Goal: Task Accomplishment & Management: Manage account settings

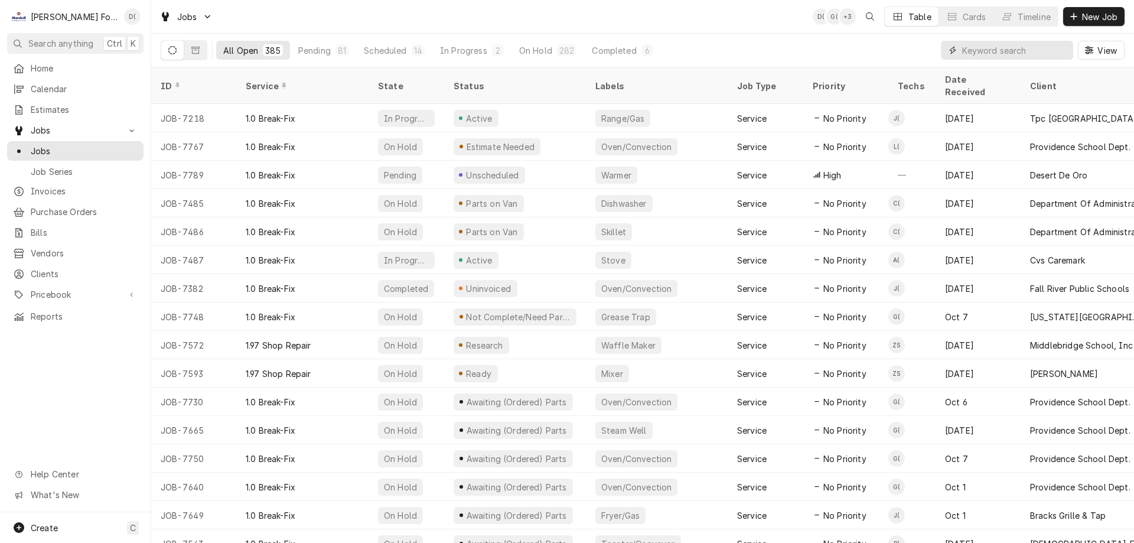
click at [1012, 49] on input "Dynamic Content Wrapper" at bounding box center [1014, 50] width 105 height 19
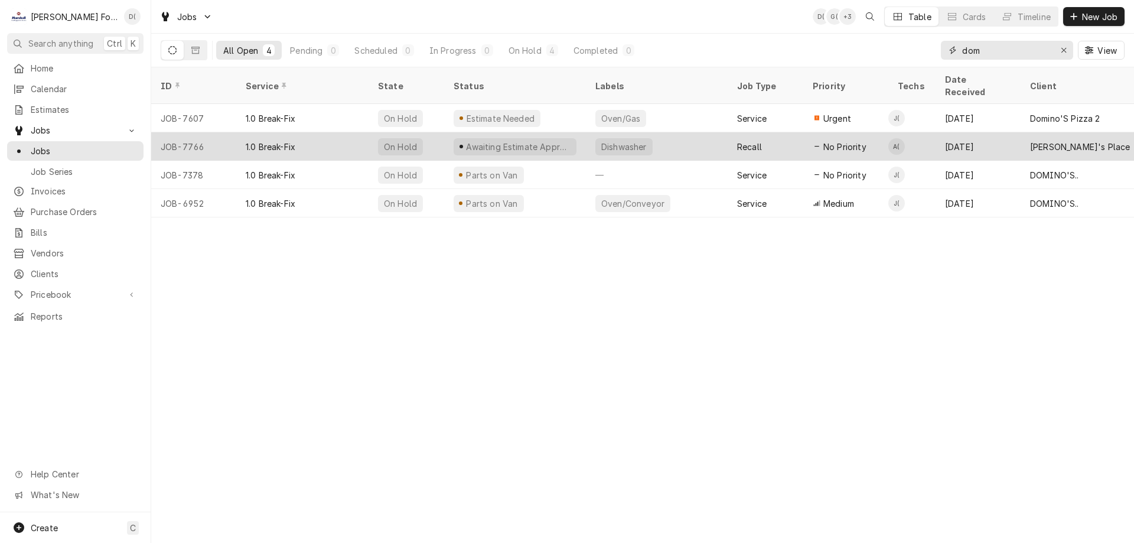
type input "dom"
click at [310, 132] on div "1.0 Break-Fix" at bounding box center [302, 146] width 132 height 28
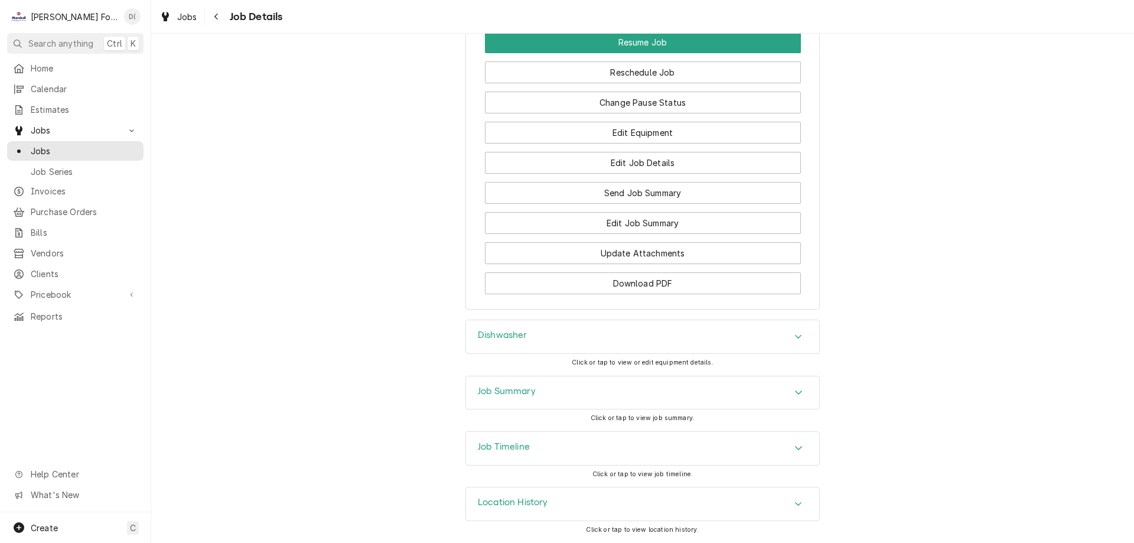
scroll to position [1194, 0]
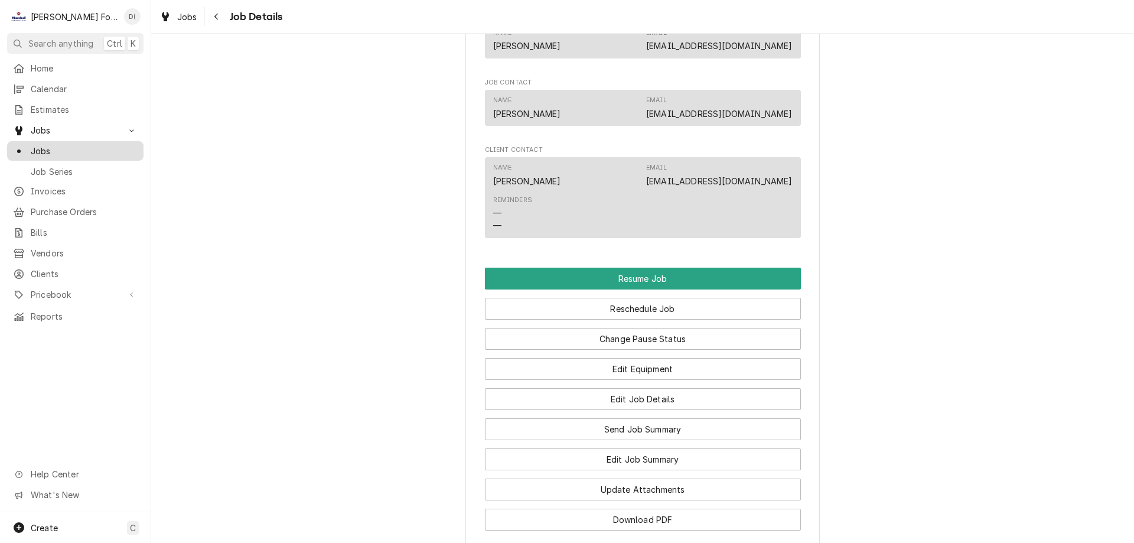
click at [93, 145] on span "Jobs" at bounding box center [84, 151] width 107 height 12
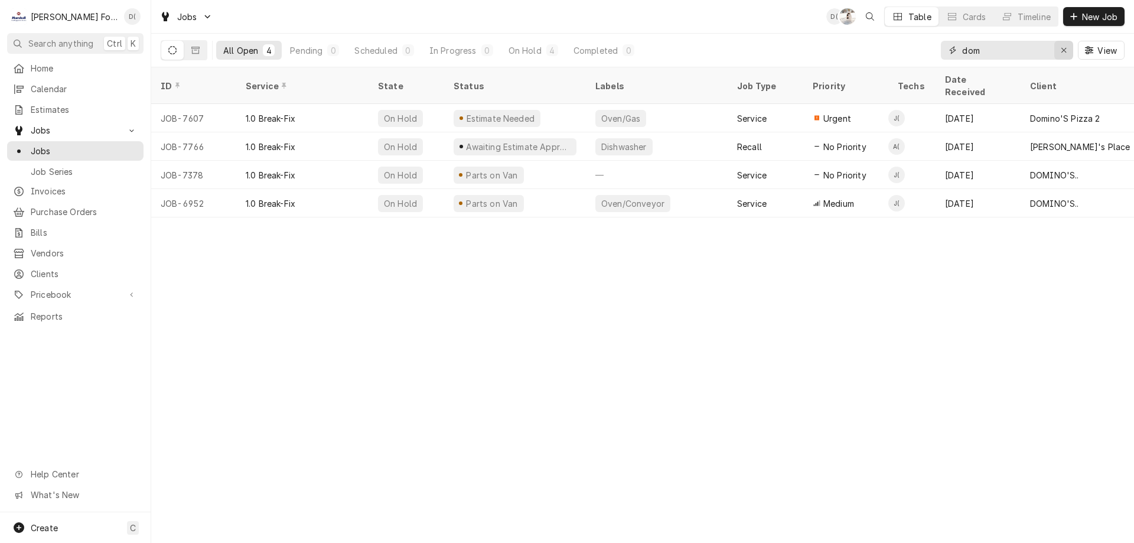
click at [1061, 52] on icon "Erase input" at bounding box center [1063, 50] width 5 height 5
click at [1047, 52] on input "Dynamic Content Wrapper" at bounding box center [1017, 50] width 111 height 19
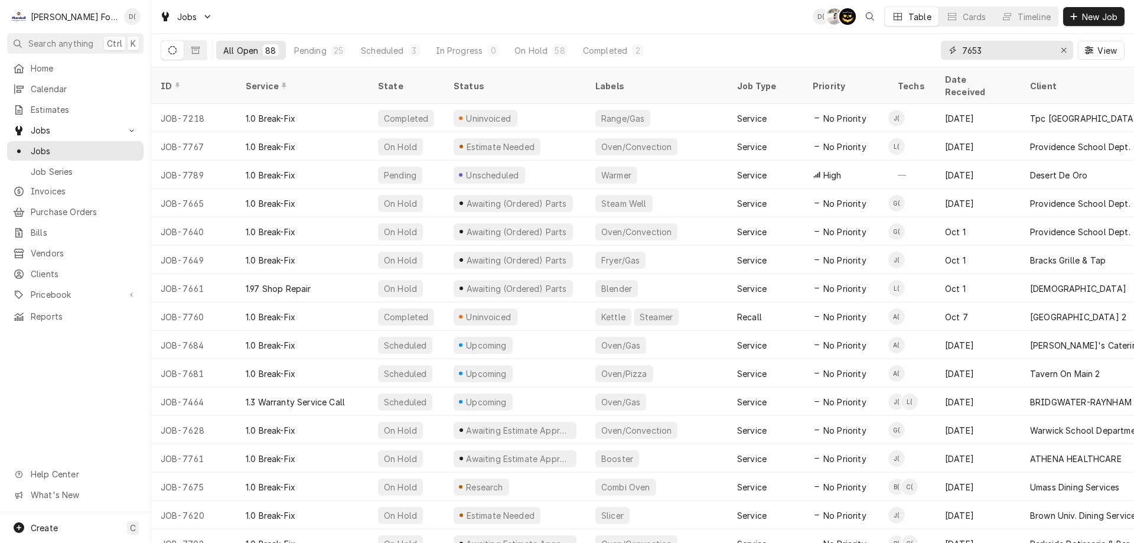
type input "7653"
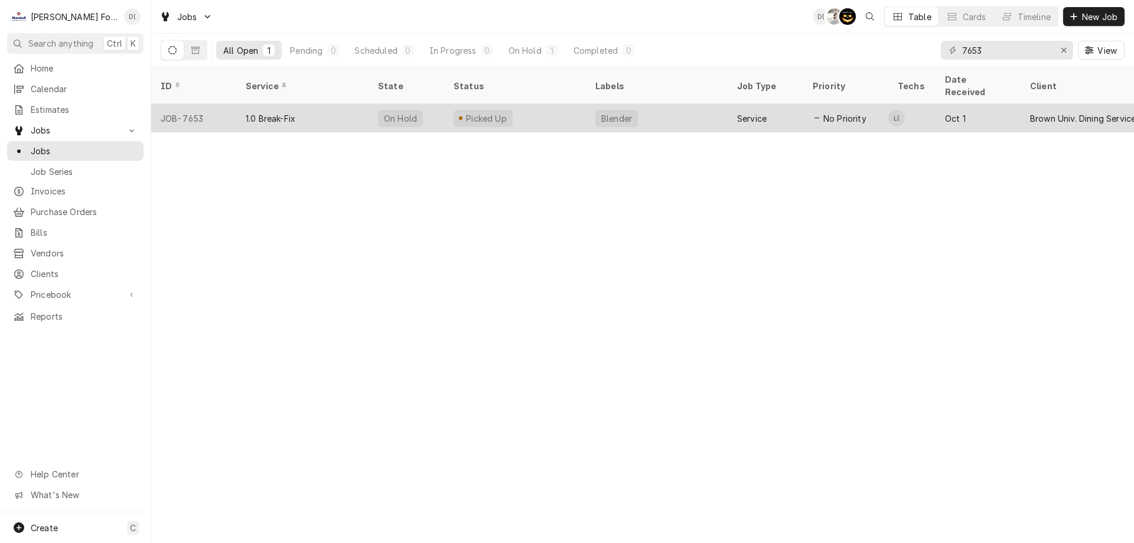
click at [555, 105] on div "Picked Up" at bounding box center [515, 118] width 142 height 28
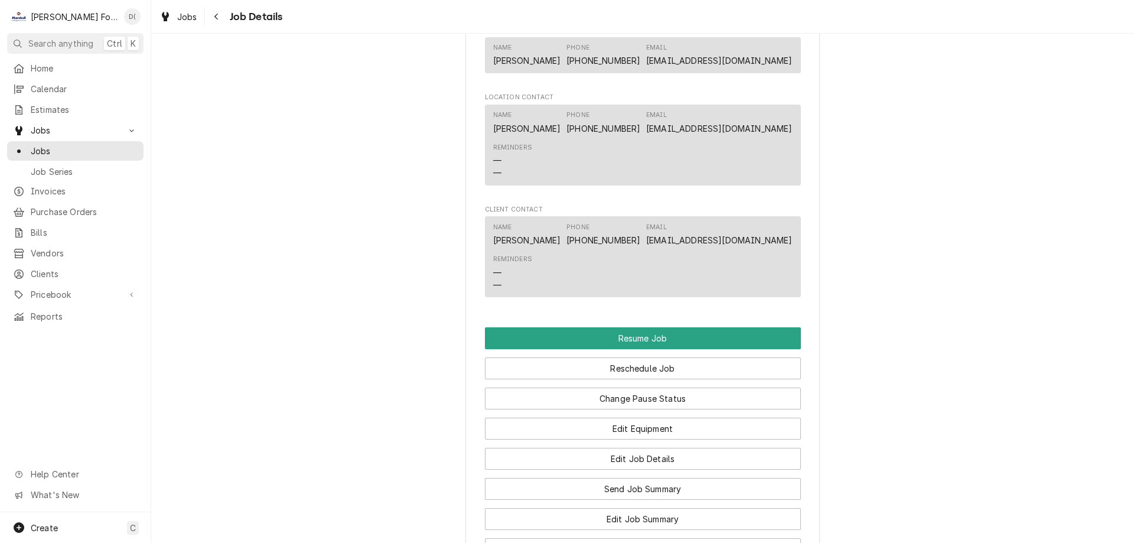
scroll to position [1477, 0]
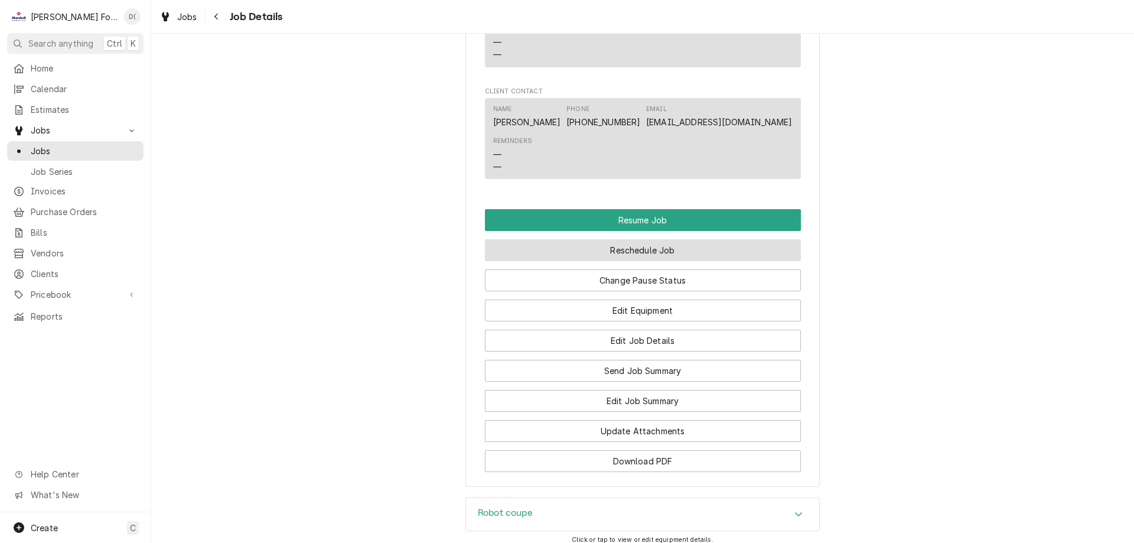
click at [650, 260] on button "Reschedule Job" at bounding box center [643, 250] width 316 height 22
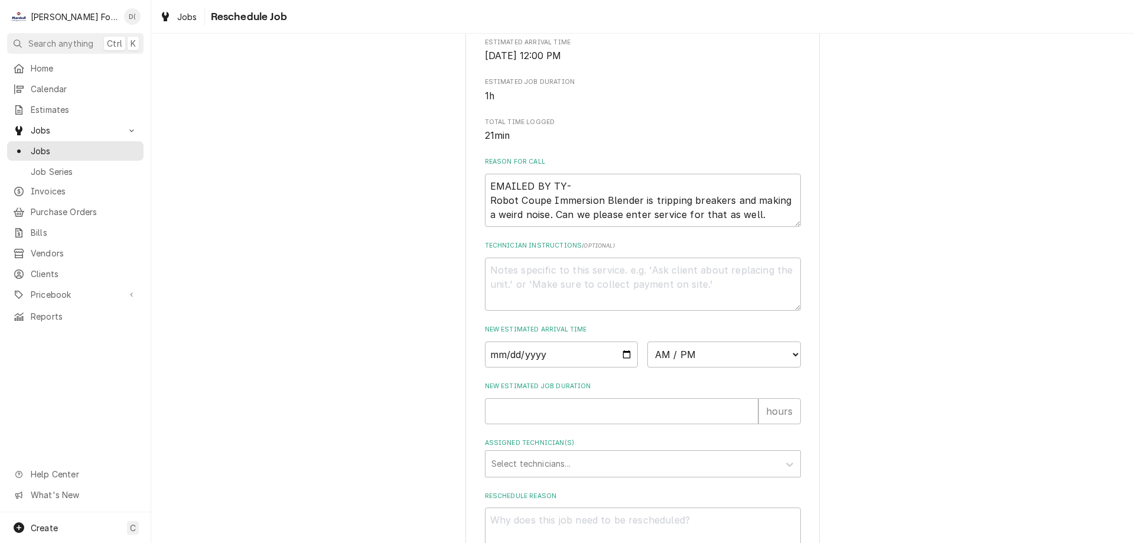
scroll to position [340, 0]
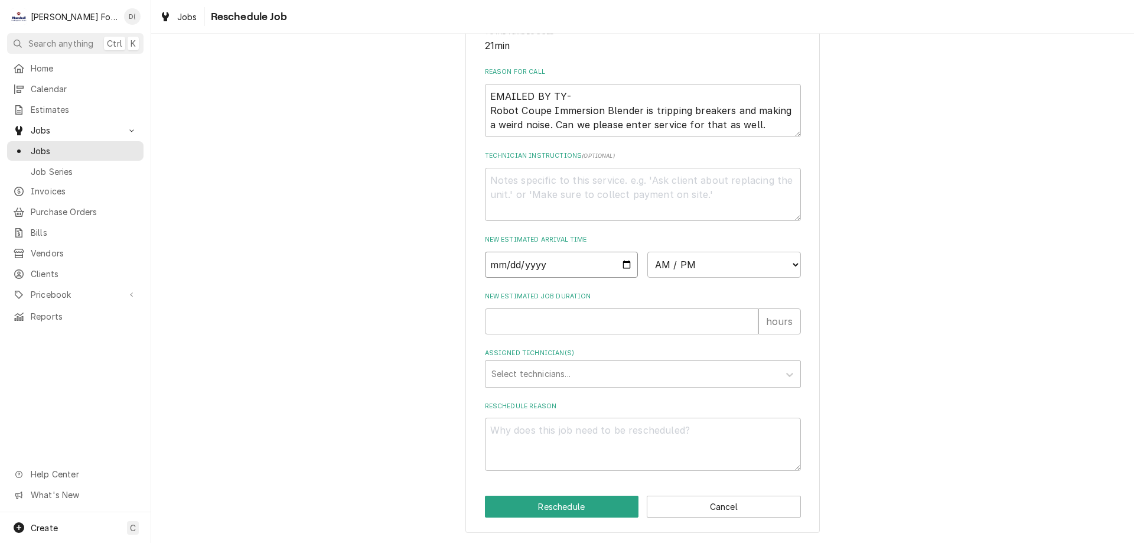
click at [623, 264] on input "Date" at bounding box center [562, 265] width 154 height 26
type textarea "x"
type input "2025-10-09"
click at [712, 265] on select "AM / PM 6:00 AM 6:15 AM 6:30 AM 6:45 AM 7:00 AM 7:15 AM 7:30 AM 7:45 AM 8:00 AM…" at bounding box center [724, 265] width 154 height 26
select select "09:45:00"
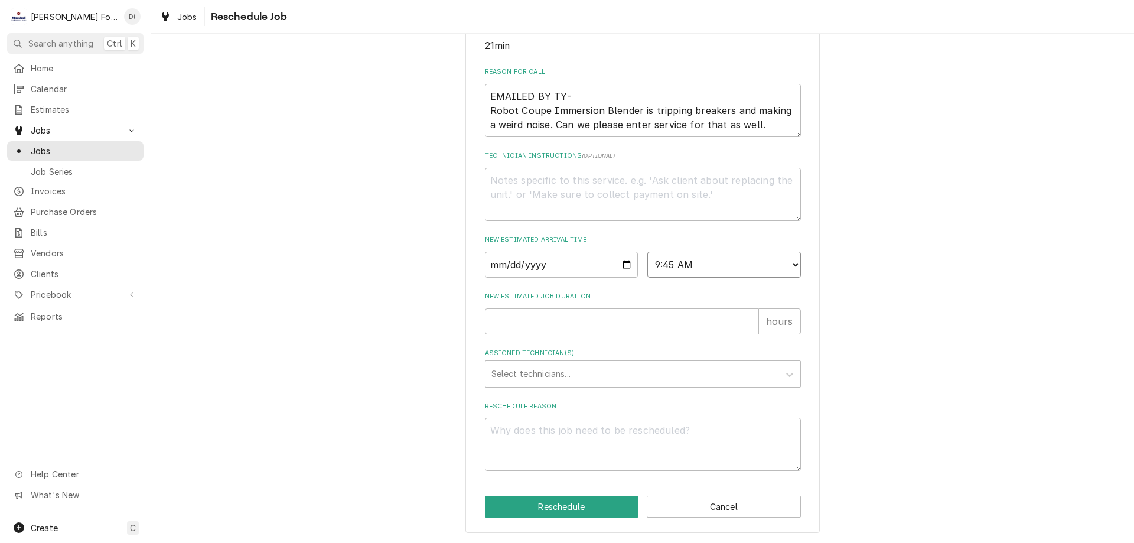
click at [647, 252] on select "AM / PM 6:00 AM 6:15 AM 6:30 AM 6:45 AM 7:00 AM 7:15 AM 7:30 AM 7:45 AM 8:00 AM…" at bounding box center [724, 265] width 154 height 26
click at [565, 328] on input "New Estimated Job Duration" at bounding box center [621, 321] width 273 height 26
type textarea "x"
type input "1"
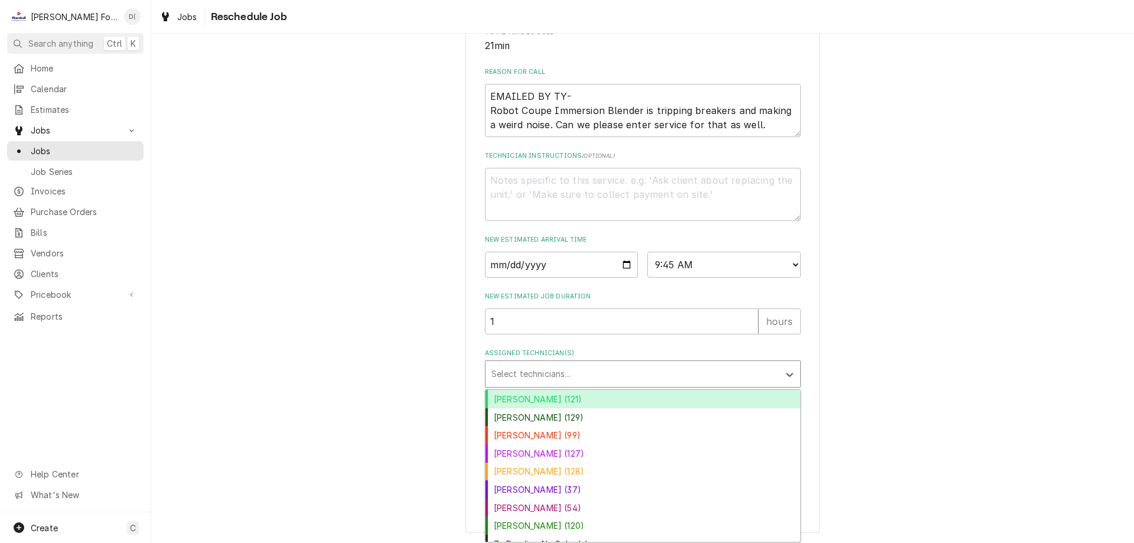
click at [569, 371] on div "Assigned Technician(s)" at bounding box center [632, 373] width 282 height 21
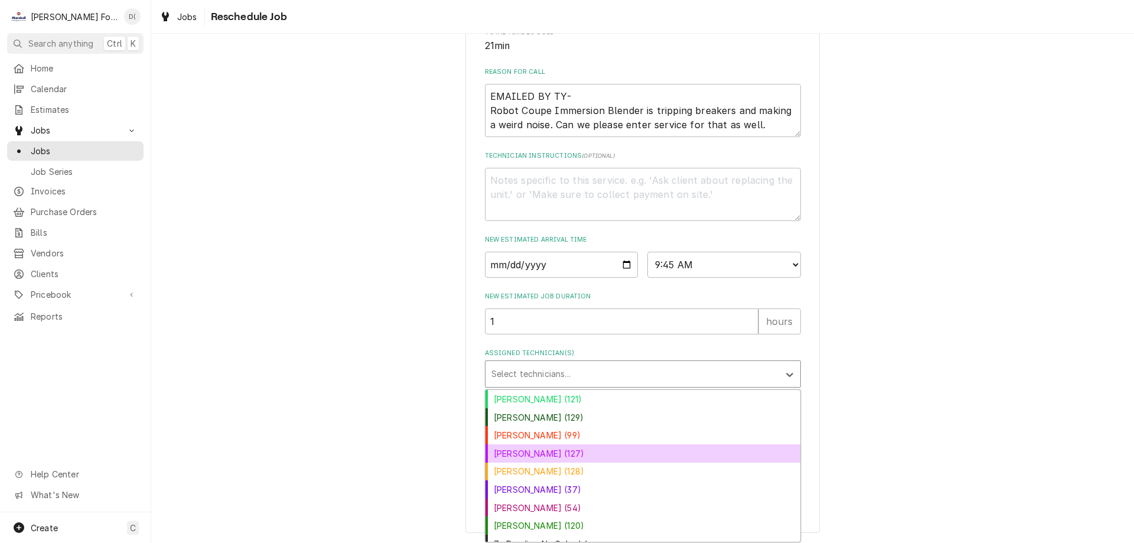
scroll to position [11, 0]
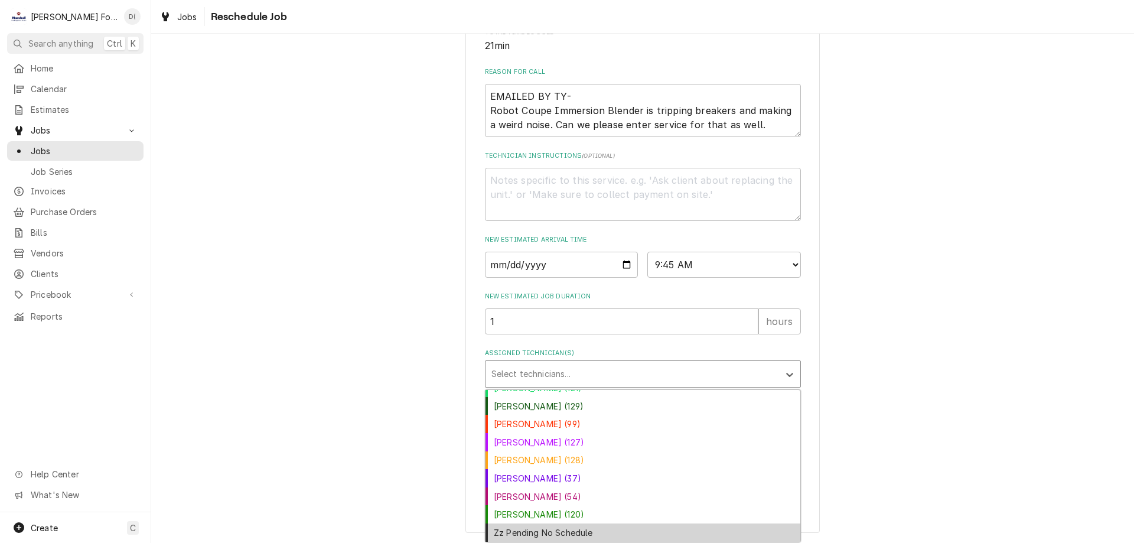
click at [585, 538] on div "Zz Pending No Schedule" at bounding box center [643, 532] width 315 height 18
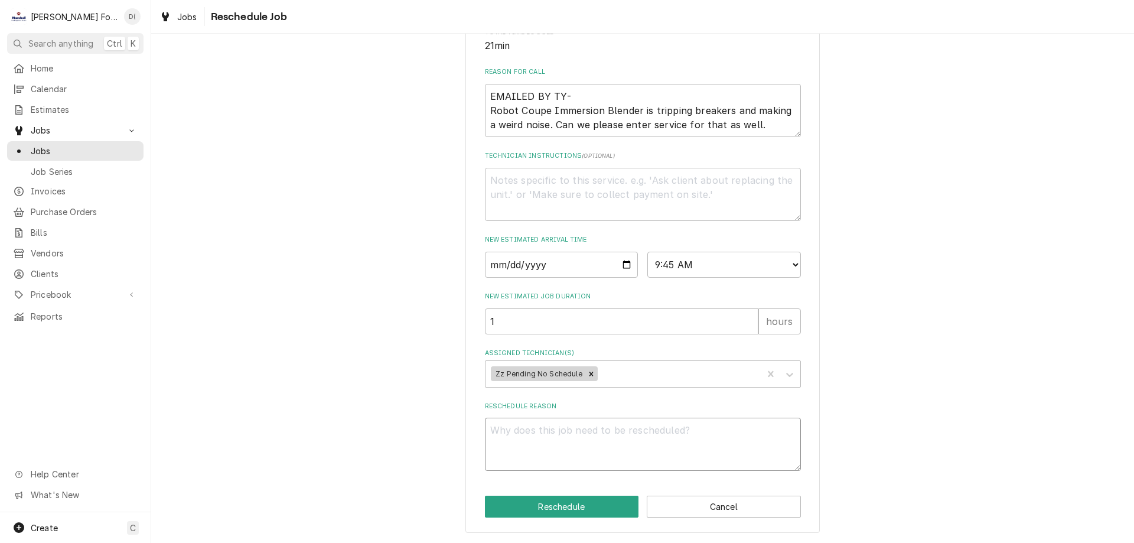
click at [565, 435] on textarea "Reschedule Reason" at bounding box center [643, 444] width 316 height 53
type textarea "x"
type textarea "i"
type textarea "x"
type textarea "in"
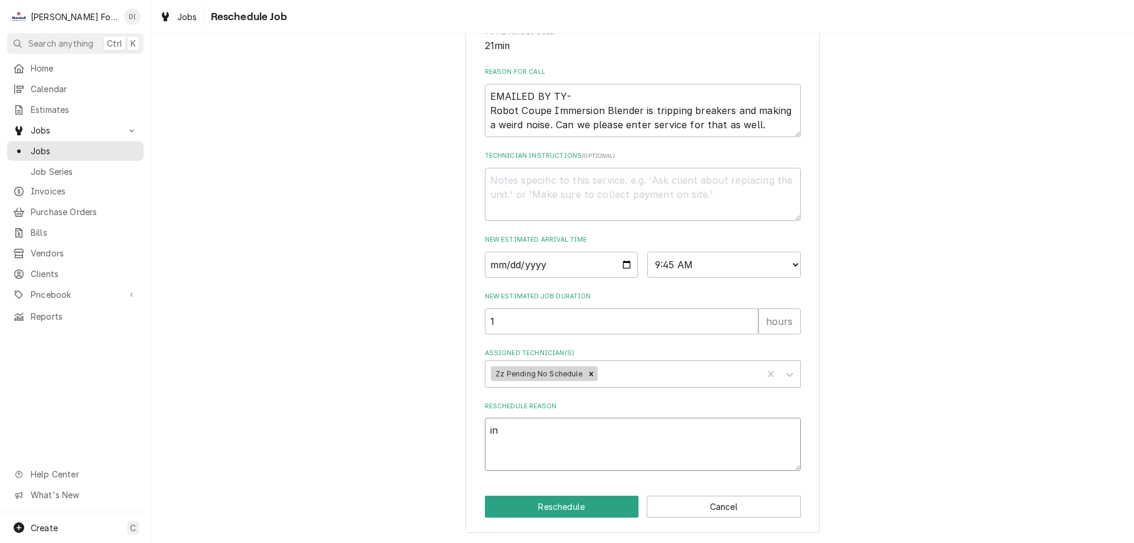
type textarea "x"
type textarea "ins"
type textarea "x"
type textarea "insi"
type textarea "x"
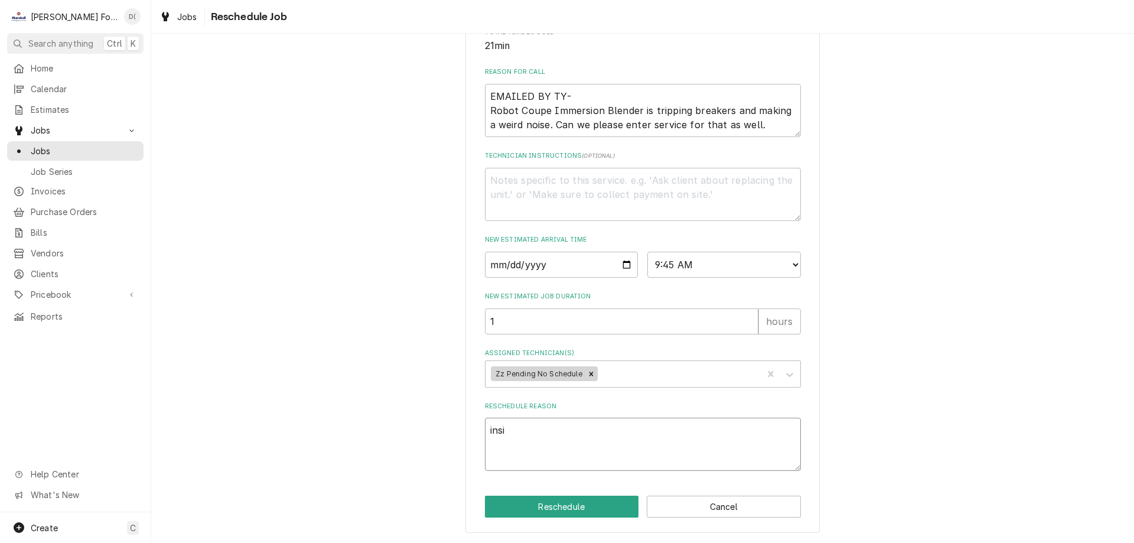
type textarea "insid"
type textarea "x"
type textarea "inside"
click at [568, 503] on button "Reschedule" at bounding box center [562, 507] width 154 height 22
type textarea "x"
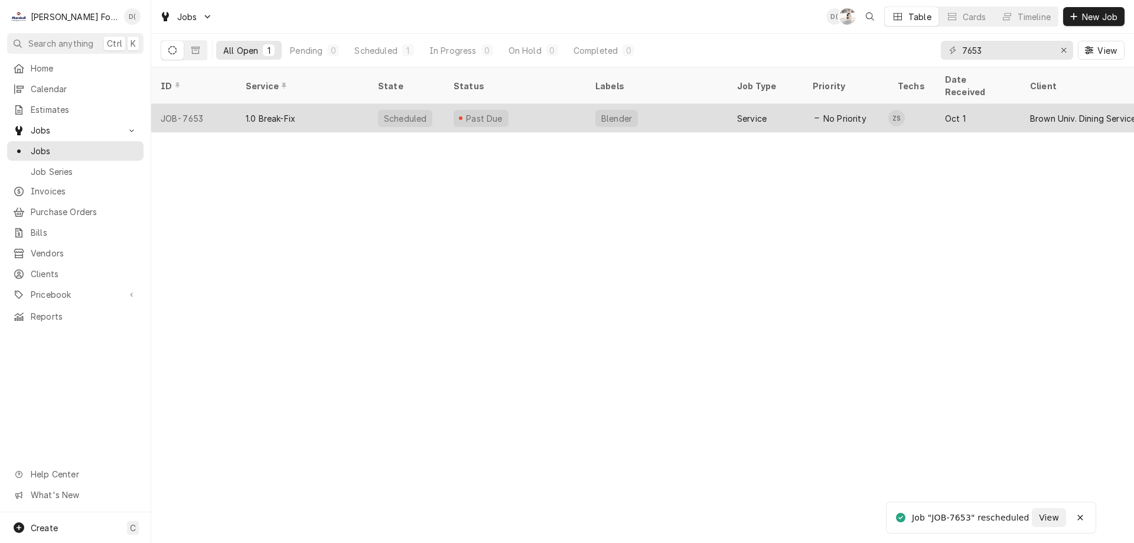
click at [575, 104] on div "Past Due" at bounding box center [515, 118] width 142 height 28
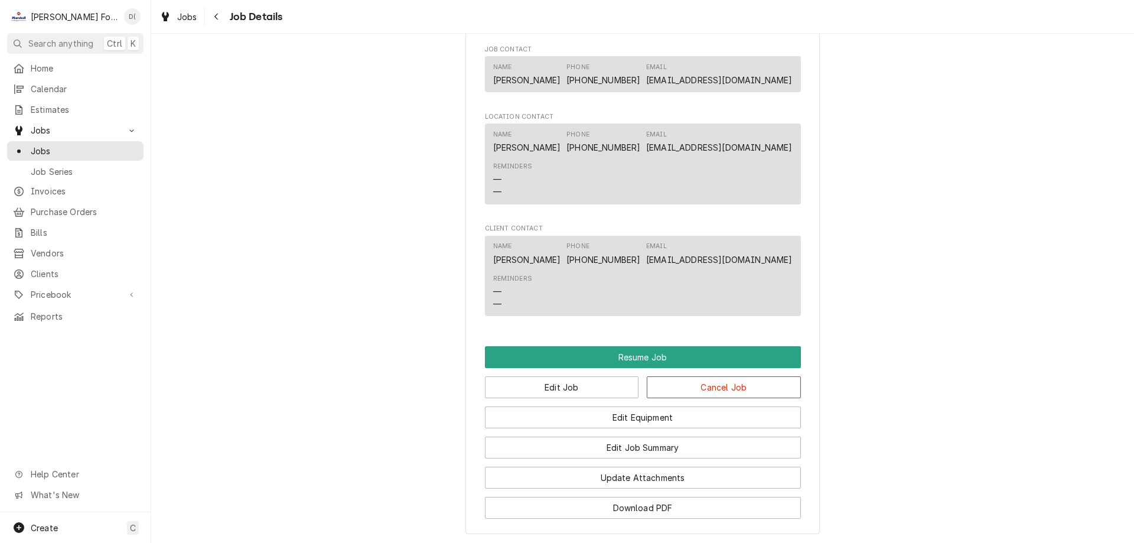
scroll to position [1418, 0]
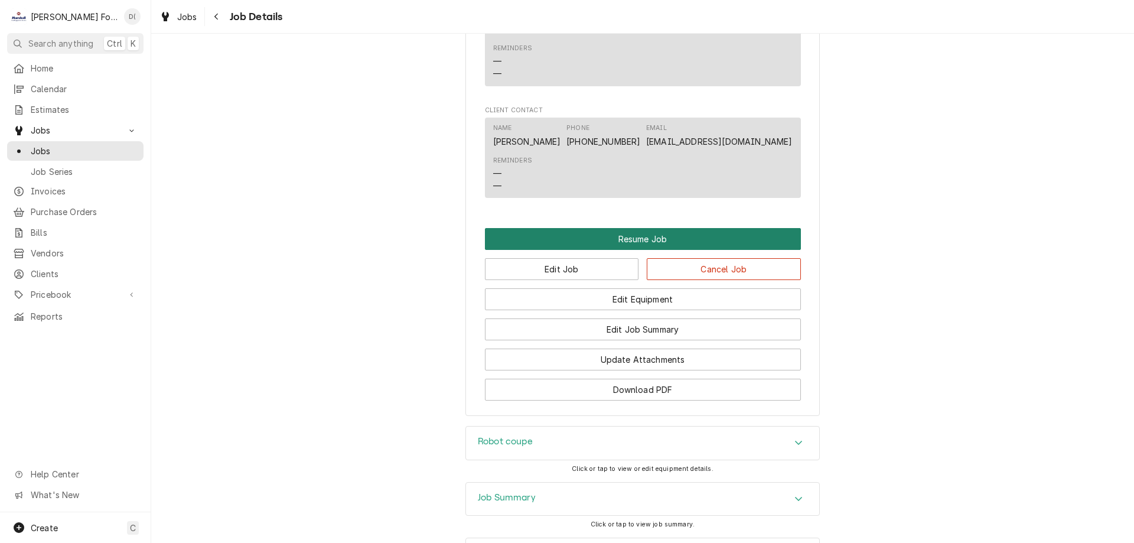
click at [650, 247] on button "Resume Job" at bounding box center [643, 239] width 316 height 22
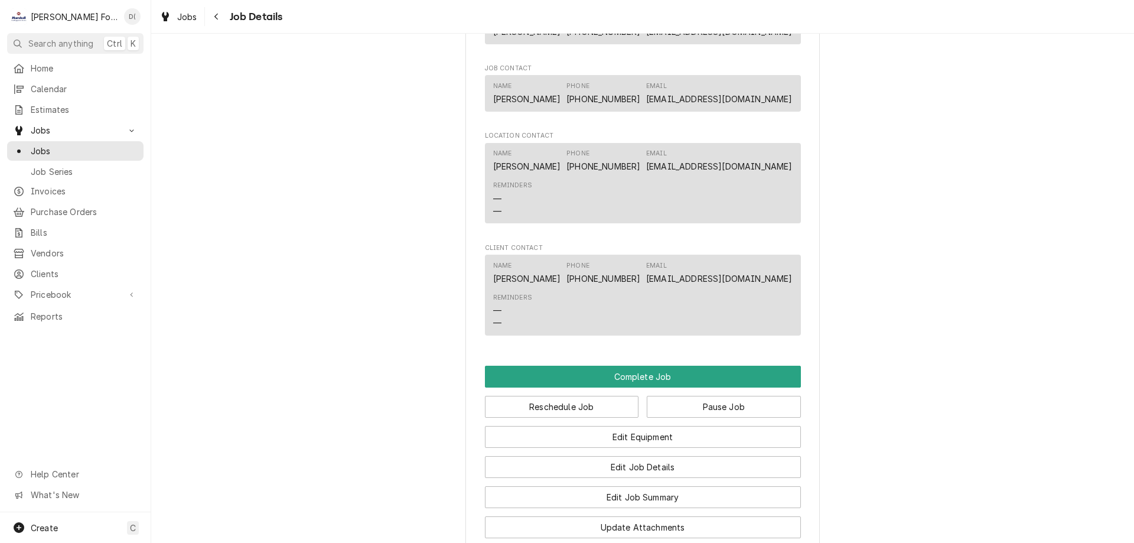
scroll to position [1418, 0]
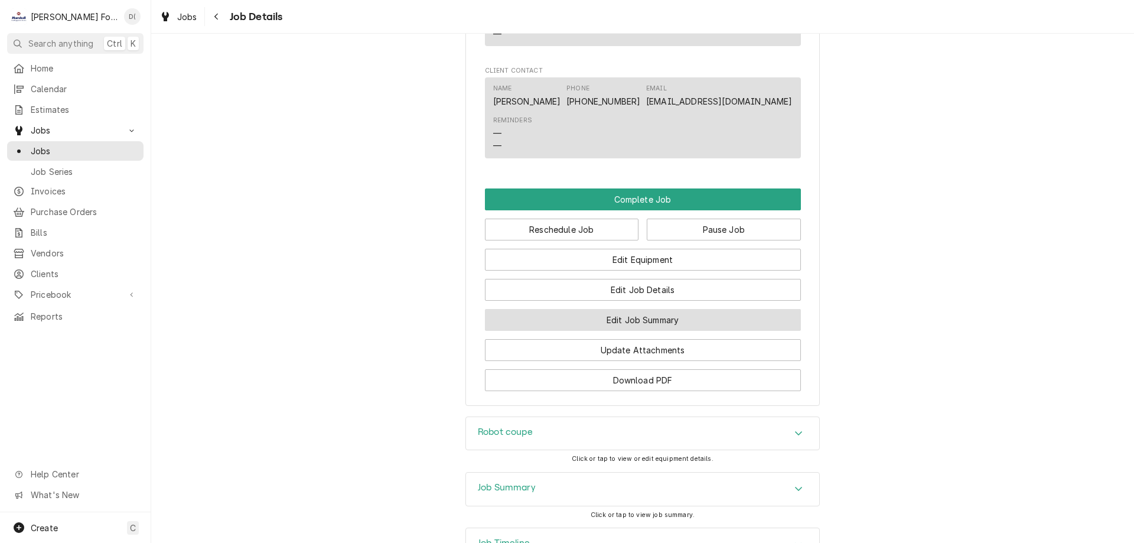
click at [636, 331] on button "Edit Job Summary" at bounding box center [643, 320] width 316 height 22
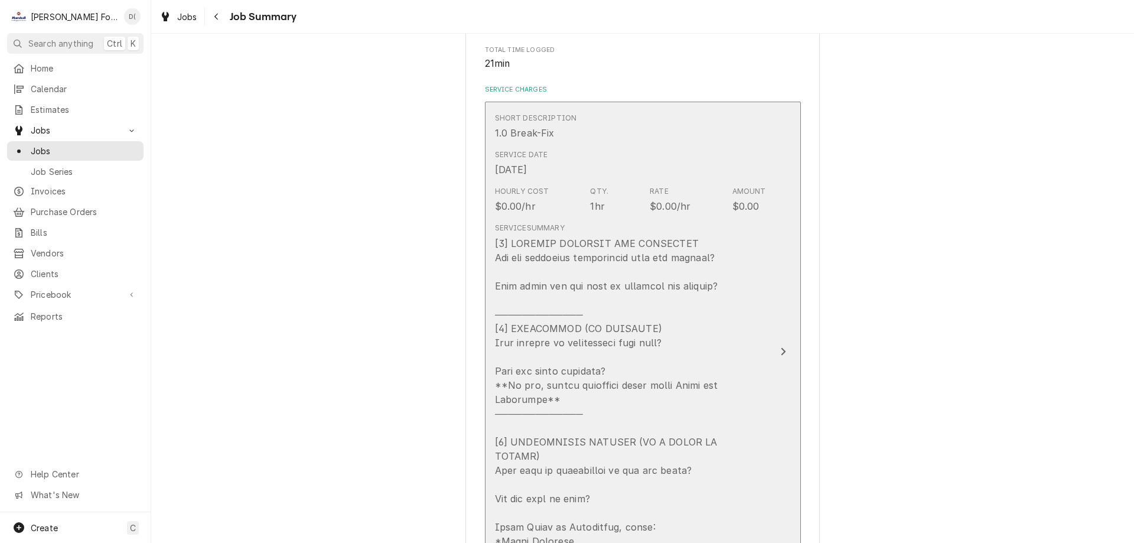
scroll to position [413, 0]
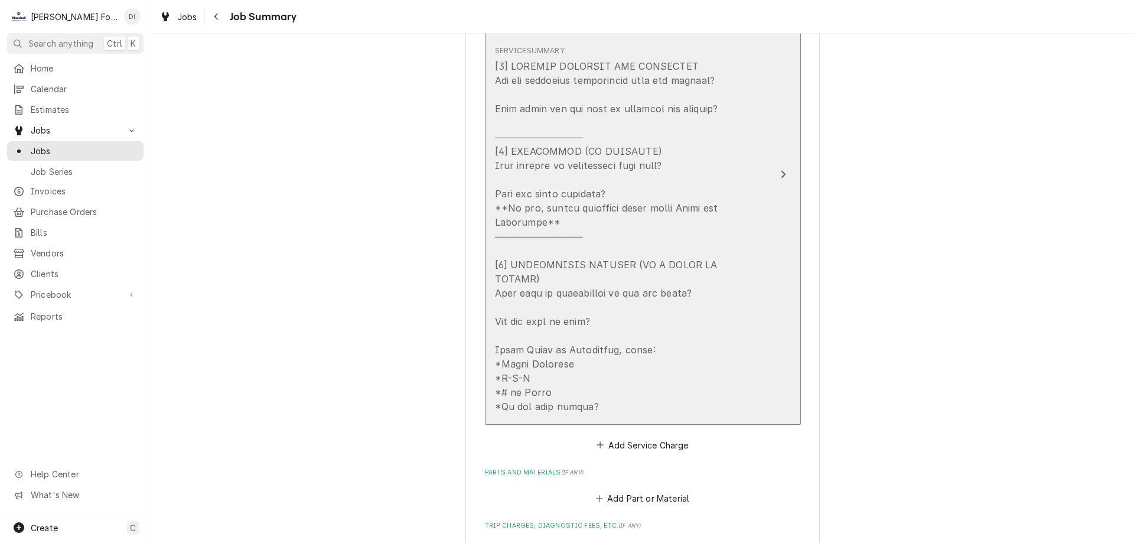
click at [781, 170] on icon "Update Line Item" at bounding box center [783, 174] width 6 height 9
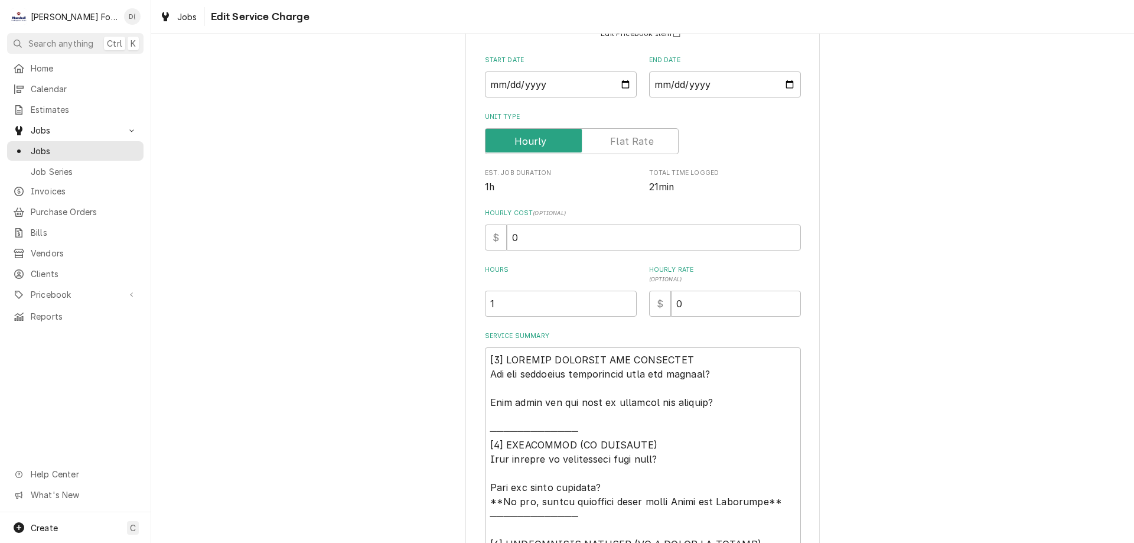
scroll to position [236, 0]
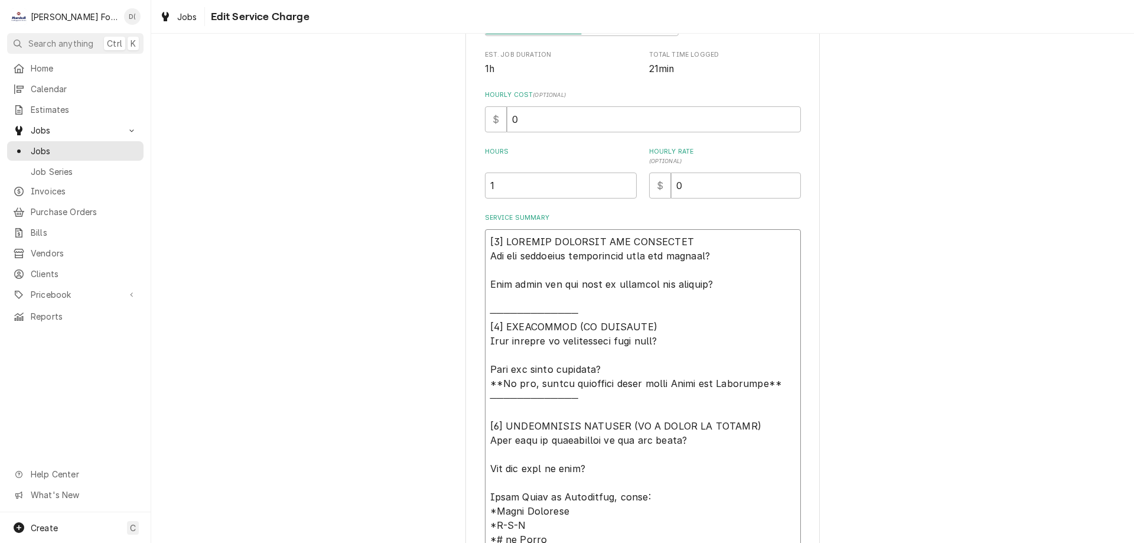
click at [742, 291] on textarea "Service Summary" at bounding box center [643, 397] width 316 height 337
type textarea "x"
type textarea "[7] LOREMIP DOLORSIT AME CONSECTET Adi eli seddoeius temporincid utla etd magna…"
type textarea "x"
type textarea "[𝟭] 𝗜𝗡𝗜𝗧𝗜𝗔𝗟 𝗙𝗜𝗡𝗗𝗜𝗡𝗚𝗦 𝗔𝗡𝗗 𝗗𝗜𝗔𝗚𝗡𝗢𝗦𝗜𝗦 𝗪𝗮𝘀 𝘁𝗵𝗲 𝗲𝗾𝘂𝗶𝗽𝗺𝗲𝗻𝘁 𝗼𝗽𝗲𝗿𝗮𝘁𝗶𝗼𝗻𝗮𝗹 𝘄𝗵𝗲𝗻 𝘆𝗼𝘂 𝗮𝗿𝗿𝗶𝘃…"
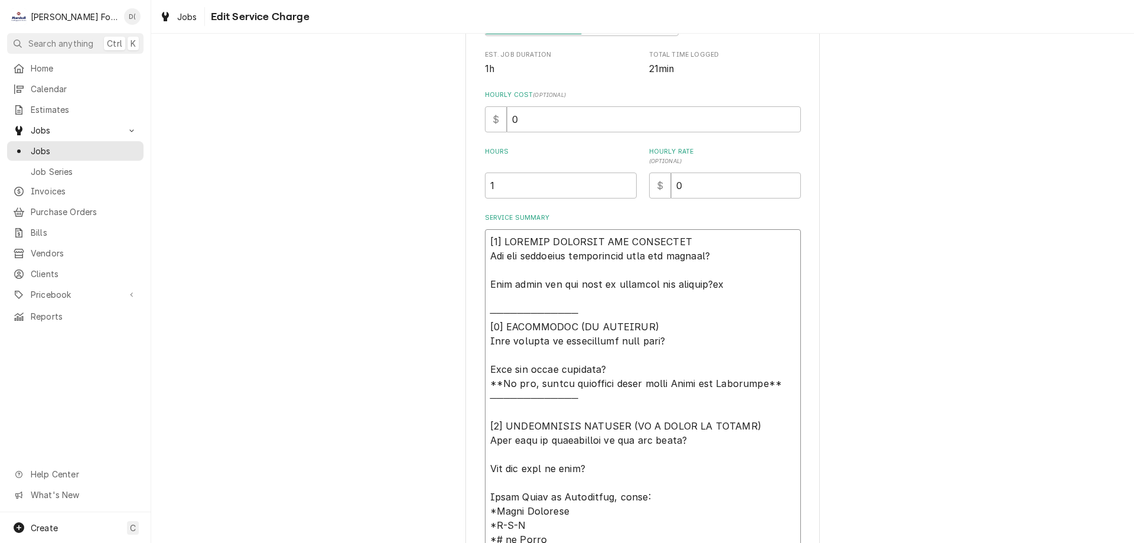
type textarea "x"
type textarea "[𝟭] 𝗜𝗡𝗜𝗧𝗜𝗔𝗟 𝗙𝗜𝗡𝗗𝗜𝗡𝗚𝗦 𝗔𝗡𝗗 𝗗𝗜𝗔𝗚𝗡𝗢𝗦𝗜𝗦 𝗪𝗮𝘀 𝘁𝗵𝗲 𝗲𝗾𝘂𝗶𝗽𝗺𝗲𝗻𝘁 𝗼𝗽𝗲𝗿𝗮𝘁𝗶𝗼𝗻𝗮𝗹 𝘄𝗵𝗲𝗻 𝘆𝗼𝘂 𝗮𝗿𝗿𝗶𝘃…"
type textarea "x"
type textarea "[𝟭] 𝗜𝗡𝗜𝗧𝗜𝗔𝗟 𝗙𝗜𝗡𝗗𝗜𝗡𝗚𝗦 𝗔𝗡𝗗 𝗗𝗜𝗔𝗚𝗡𝗢𝗦𝗜𝗦 𝗪𝗮𝘀 𝘁𝗵𝗲 𝗲𝗾𝘂𝗶𝗽𝗺𝗲𝗻𝘁 𝗼𝗽𝗲𝗿𝗮𝘁𝗶𝗼𝗻𝗮𝗹 𝘄𝗵𝗲𝗻 𝘆𝗼𝘂 𝗮𝗿𝗿𝗶𝘃…"
type textarea "x"
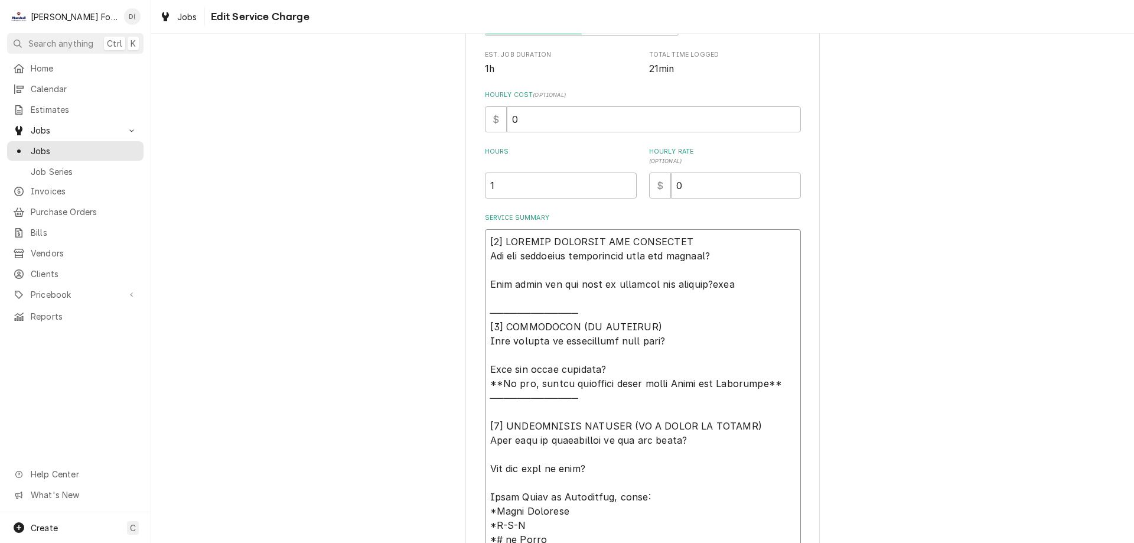
type textarea "[𝟭] 𝗜𝗡𝗜𝗧𝗜𝗔𝗟 𝗙𝗜𝗡𝗗𝗜𝗡𝗚𝗦 𝗔𝗡𝗗 𝗗𝗜𝗔𝗚𝗡𝗢𝗦𝗜𝗦 𝗪𝗮𝘀 𝘁𝗵𝗲 𝗲𝗾𝘂𝗶𝗽𝗺𝗲𝗻𝘁 𝗼𝗽𝗲𝗿𝗮𝘁𝗶𝗼𝗻𝗮𝗹 𝘄𝗵𝗲𝗻 𝘆𝗼𝘂 𝗮𝗿𝗿𝗶𝘃…"
type textarea "x"
type textarea "[𝟭] 𝗜𝗡𝗜𝗧𝗜𝗔𝗟 𝗙𝗜𝗡𝗗𝗜𝗡𝗚𝗦 𝗔𝗡𝗗 𝗗𝗜𝗔𝗚𝗡𝗢𝗦𝗜𝗦 𝗪𝗮𝘀 𝘁𝗵𝗲 𝗲𝗾𝘂𝗶𝗽𝗺𝗲𝗻𝘁 𝗼𝗽𝗲𝗿𝗮𝘁𝗶𝗼𝗻𝗮𝗹 𝘄𝗵𝗲𝗻 𝘆𝗼𝘂 𝗮𝗿𝗿𝗶𝘃…"
type textarea "x"
type textarea "[𝟭] 𝗜𝗡𝗜𝗧𝗜𝗔𝗟 𝗙𝗜𝗡𝗗𝗜𝗡𝗚𝗦 𝗔𝗡𝗗 𝗗𝗜𝗔𝗚𝗡𝗢𝗦𝗜𝗦 𝗪𝗮𝘀 𝘁𝗵𝗲 𝗲𝗾𝘂𝗶𝗽𝗺𝗲𝗻𝘁 𝗼𝗽𝗲𝗿𝗮𝘁𝗶𝗼𝗻𝗮𝗹 𝘄𝗵𝗲𝗻 𝘆𝗼𝘂 𝗮𝗿𝗿𝗶𝘃…"
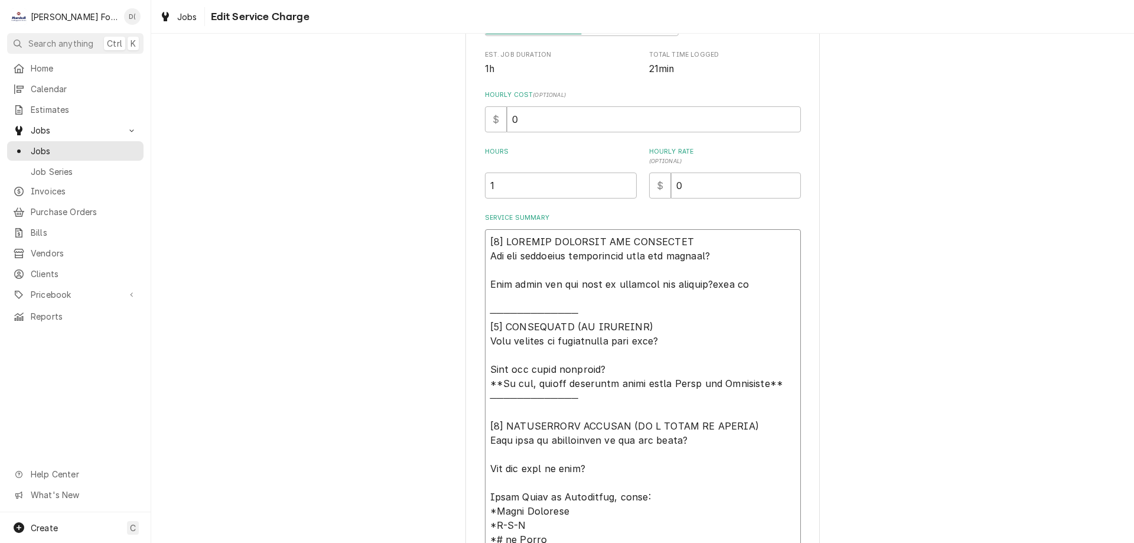
type textarea "x"
type textarea "[𝟭] 𝗜𝗡𝗜𝗧𝗜𝗔𝗟 𝗙𝗜𝗡𝗗𝗜𝗡𝗚𝗦 𝗔𝗡𝗗 𝗗𝗜𝗔𝗚𝗡𝗢𝗦𝗜𝗦 𝗪𝗮𝘀 𝘁𝗵𝗲 𝗲𝗾𝘂𝗶𝗽𝗺𝗲𝗻𝘁 𝗼𝗽𝗲𝗿𝗮𝘁𝗶𝗼𝗻𝗮𝗹 𝘄𝗵𝗲𝗻 𝘆𝗼𝘂 𝗮𝗿𝗿𝗶𝘃…"
type textarea "x"
type textarea "[𝟭] 𝗜𝗡𝗜𝗧𝗜𝗔𝗟 𝗙𝗜𝗡𝗗𝗜𝗡𝗚𝗦 𝗔𝗡𝗗 𝗗𝗜𝗔𝗚𝗡𝗢𝗦𝗜𝗦 𝗪𝗮𝘀 𝘁𝗵𝗲 𝗲𝗾𝘂𝗶𝗽𝗺𝗲𝗻𝘁 𝗼𝗽𝗲𝗿𝗮𝘁𝗶𝗼𝗻𝗮𝗹 𝘄𝗵𝗲𝗻 𝘆𝗼𝘂 𝗮𝗿𝗿𝗶𝘃…"
type textarea "x"
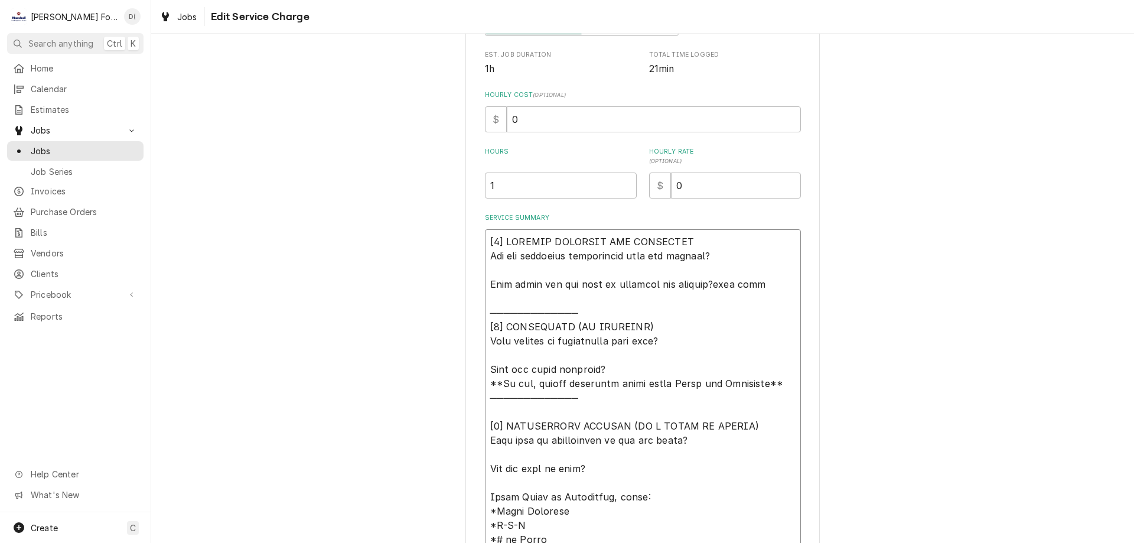
type textarea "[𝟭] 𝗜𝗡𝗜𝗧𝗜𝗔𝗟 𝗙𝗜𝗡𝗗𝗜𝗡𝗚𝗦 𝗔𝗡𝗗 𝗗𝗜𝗔𝗚𝗡𝗢𝗦𝗜𝗦 𝗪𝗮𝘀 𝘁𝗵𝗲 𝗲𝗾𝘂𝗶𝗽𝗺𝗲𝗻𝘁 𝗼𝗽𝗲𝗿𝗮𝘁𝗶𝗼𝗻𝗮𝗹 𝘄𝗵𝗲𝗻 𝘆𝗼𝘂 𝗮𝗿𝗿𝗶𝘃…"
type textarea "x"
type textarea "[𝟭] 𝗜𝗡𝗜𝗧𝗜𝗔𝗟 𝗙𝗜𝗡𝗗𝗜𝗡𝗚𝗦 𝗔𝗡𝗗 𝗗𝗜𝗔𝗚𝗡𝗢𝗦𝗜𝗦 𝗪𝗮𝘀 𝘁𝗵𝗲 𝗲𝗾𝘂𝗶𝗽𝗺𝗲𝗻𝘁 𝗼𝗽𝗲𝗿𝗮𝘁𝗶𝗼𝗻𝗮𝗹 𝘄𝗵𝗲𝗻 𝘆𝗼𝘂 𝗮𝗿𝗿𝗶𝘃…"
type textarea "x"
type textarea "[𝟭] 𝗜𝗡𝗜𝗧𝗜𝗔𝗟 𝗙𝗜𝗡𝗗𝗜𝗡𝗚𝗦 𝗔𝗡𝗗 𝗗𝗜𝗔𝗚𝗡𝗢𝗦𝗜𝗦 𝗪𝗮𝘀 𝘁𝗵𝗲 𝗲𝗾𝘂𝗶𝗽𝗺𝗲𝗻𝘁 𝗼𝗽𝗲𝗿𝗮𝘁𝗶𝗼𝗻𝗮𝗹 𝘄𝗵𝗲𝗻 𝘆𝗼𝘂 𝗮𝗿𝗿𝗶𝘃…"
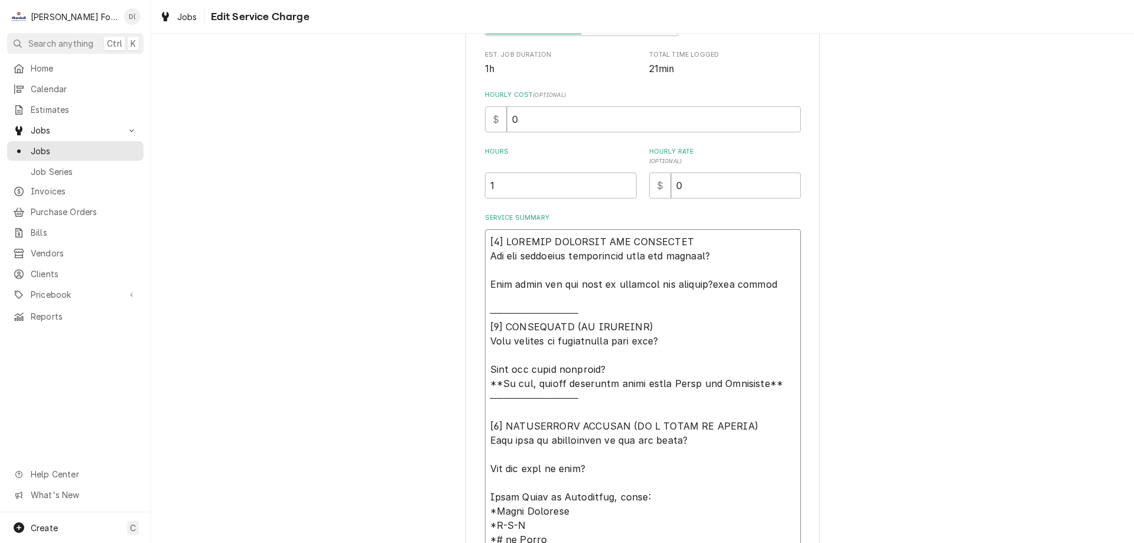
type textarea "x"
type textarea "[𝟭] 𝗜𝗡𝗜𝗧𝗜𝗔𝗟 𝗙𝗜𝗡𝗗𝗜𝗡𝗚𝗦 𝗔𝗡𝗗 𝗗𝗜𝗔𝗚𝗡𝗢𝗦𝗜𝗦 𝗪𝗮𝘀 𝘁𝗵𝗲 𝗲𝗾𝘂𝗶𝗽𝗺𝗲𝗻𝘁 𝗼𝗽𝗲𝗿𝗮𝘁𝗶𝗼𝗻𝗮𝗹 𝘄𝗵𝗲𝗻 𝘆𝗼𝘂 𝗮𝗿𝗿𝗶𝘃…"
type textarea "x"
type textarea "[𝟭] 𝗜𝗡𝗜𝗧𝗜𝗔𝗟 𝗙𝗜𝗡𝗗𝗜𝗡𝗚𝗦 𝗔𝗡𝗗 𝗗𝗜𝗔𝗚𝗡𝗢𝗦𝗜𝗦 𝗪𝗮𝘀 𝘁𝗵𝗲 𝗲𝗾𝘂𝗶𝗽𝗺𝗲𝗻𝘁 𝗼𝗽𝗲𝗿𝗮𝘁𝗶𝗼𝗻𝗮𝗹 𝘄𝗵𝗲𝗻 𝘆𝗼𝘂 𝗮𝗿𝗿𝗶𝘃…"
type textarea "x"
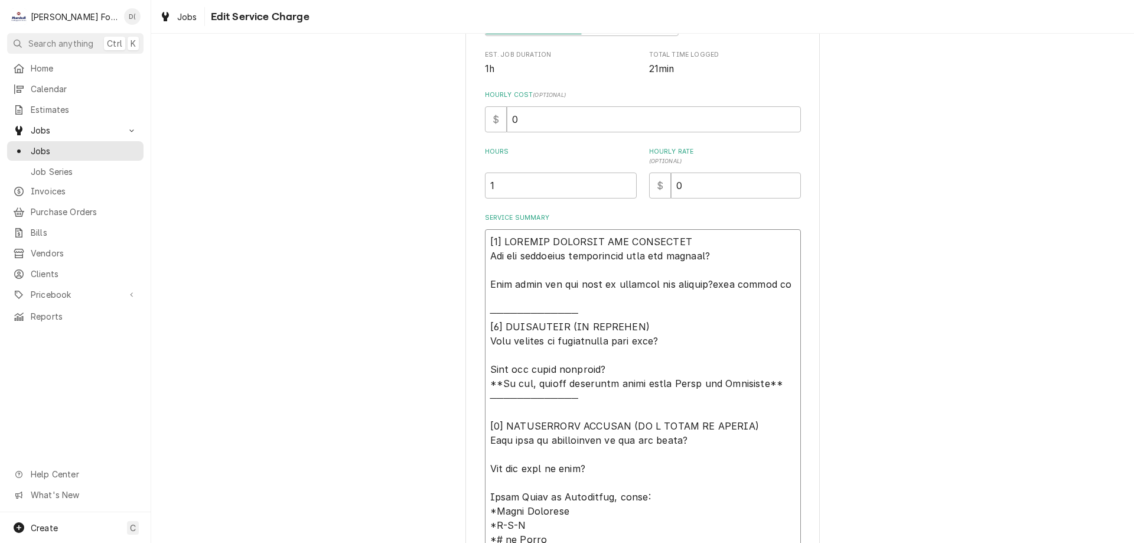
type textarea "[𝟭] 𝗜𝗡𝗜𝗧𝗜𝗔𝗟 𝗙𝗜𝗡𝗗𝗜𝗡𝗚𝗦 𝗔𝗡𝗗 𝗗𝗜𝗔𝗚𝗡𝗢𝗦𝗜𝗦 𝗪𝗮𝘀 𝘁𝗵𝗲 𝗲𝗾𝘂𝗶𝗽𝗺𝗲𝗻𝘁 𝗼𝗽𝗲𝗿𝗮𝘁𝗶𝗼𝗻𝗮𝗹 𝘄𝗵𝗲𝗻 𝘆𝗼𝘂 𝗮𝗿𝗿𝗶𝘃…"
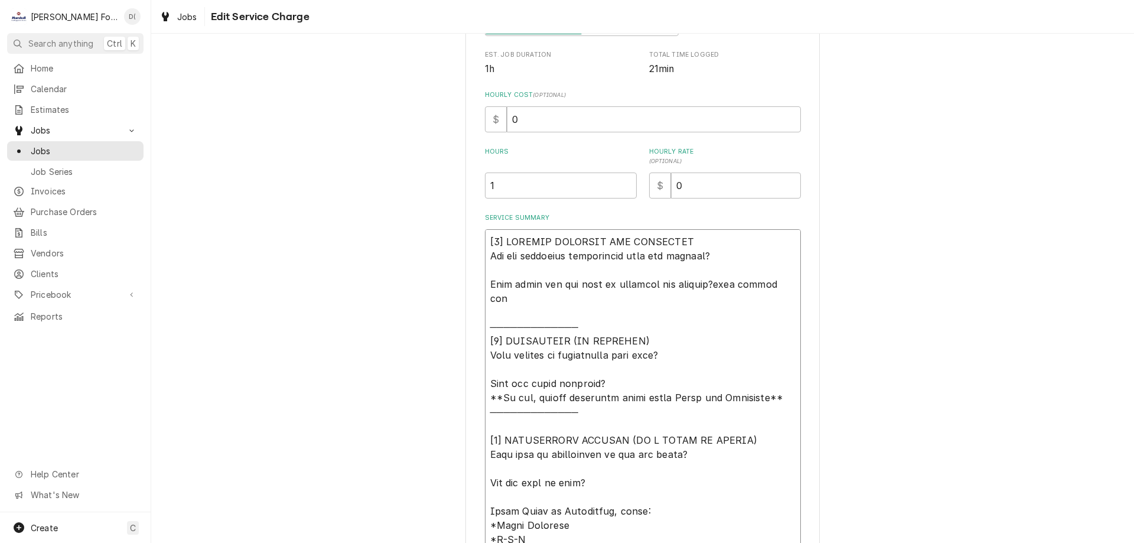
type textarea "x"
type textarea "[𝟭] 𝗜𝗡𝗜𝗧𝗜𝗔𝗟 𝗙𝗜𝗡𝗗𝗜𝗡𝗚𝗦 𝗔𝗡𝗗 𝗗𝗜𝗔𝗚𝗡𝗢𝗦𝗜𝗦 𝗪𝗮𝘀 𝘁𝗵𝗲 𝗲𝗾𝘂𝗶𝗽𝗺𝗲𝗻𝘁 𝗼𝗽𝗲𝗿𝗮𝘁𝗶𝗼𝗻𝗮𝗹 𝘄𝗵𝗲𝗻 𝘆𝗼𝘂 𝗮𝗿𝗿𝗶𝘃…"
type textarea "x"
type textarea "[𝟭] 𝗜𝗡𝗜𝗧𝗜𝗔𝗟 𝗙𝗜𝗡𝗗𝗜𝗡𝗚𝗦 𝗔𝗡𝗗 𝗗𝗜𝗔𝗚𝗡𝗢𝗦𝗜𝗦 𝗪𝗮𝘀 𝘁𝗵𝗲 𝗲𝗾𝘂𝗶𝗽𝗺𝗲𝗻𝘁 𝗼𝗽𝗲𝗿𝗮𝘁𝗶𝗼𝗻𝗮𝗹 𝘄𝗵𝗲𝗻 𝘆𝗼𝘂 𝗮𝗿𝗿𝗶𝘃…"
type textarea "x"
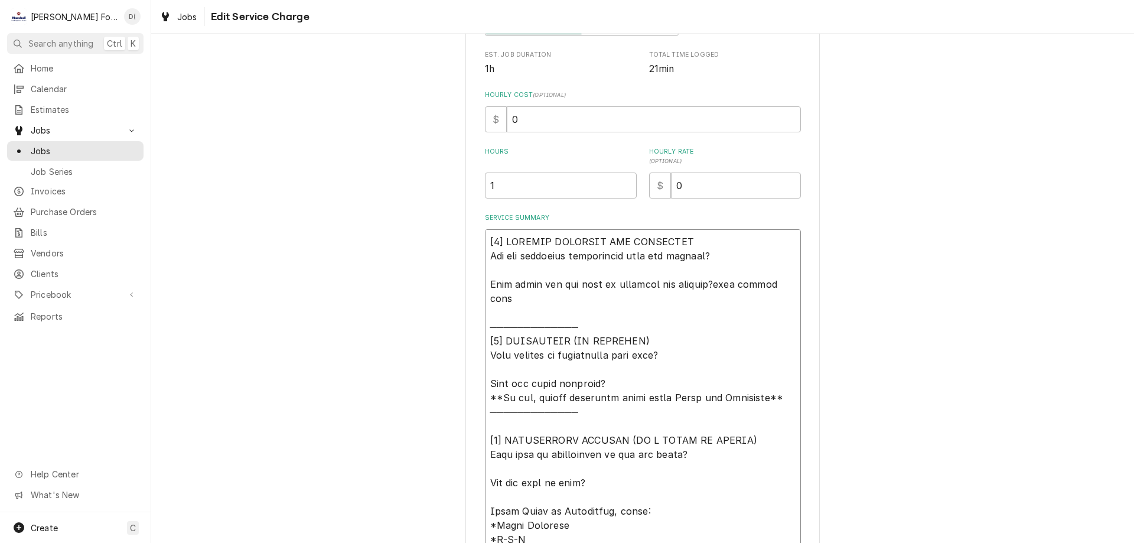
type textarea "[𝟭] 𝗜𝗡𝗜𝗧𝗜𝗔𝗟 𝗙𝗜𝗡𝗗𝗜𝗡𝗚𝗦 𝗔𝗡𝗗 𝗗𝗜𝗔𝗚𝗡𝗢𝗦𝗜𝗦 𝗪𝗮𝘀 𝘁𝗵𝗲 𝗲𝗾𝘂𝗶𝗽𝗺𝗲𝗻𝘁 𝗼𝗽𝗲𝗿𝗮𝘁𝗶𝗼𝗻𝗮𝗹 𝘄𝗵𝗲𝗻 𝘆𝗼𝘂 𝗮𝗿𝗿𝗶𝘃…"
type textarea "x"
type textarea "[𝟭] 𝗜𝗡𝗜𝗧𝗜𝗔𝗟 𝗙𝗜𝗡𝗗𝗜𝗡𝗚𝗦 𝗔𝗡𝗗 𝗗𝗜𝗔𝗚𝗡𝗢𝗦𝗜𝗦 𝗪𝗮𝘀 𝘁𝗵𝗲 𝗲𝗾𝘂𝗶𝗽𝗺𝗲𝗻𝘁 𝗼𝗽𝗲𝗿𝗮𝘁𝗶𝗼𝗻𝗮𝗹 𝘄𝗵𝗲𝗻 𝘆𝗼𝘂 𝗮𝗿𝗿𝗶𝘃…"
type textarea "x"
type textarea "[𝟭] 𝗜𝗡𝗜𝗧𝗜𝗔𝗟 𝗙𝗜𝗡𝗗𝗜𝗡𝗚𝗦 𝗔𝗡𝗗 𝗗𝗜𝗔𝗚𝗡𝗢𝗦𝗜𝗦 𝗪𝗮𝘀 𝘁𝗵𝗲 𝗲𝗾𝘂𝗶𝗽𝗺𝗲𝗻𝘁 𝗼𝗽𝗲𝗿𝗮𝘁𝗶𝗼𝗻𝗮𝗹 𝘄𝗵𝗲𝗻 𝘆𝗼𝘂 𝗮𝗿𝗿𝗶𝘃…"
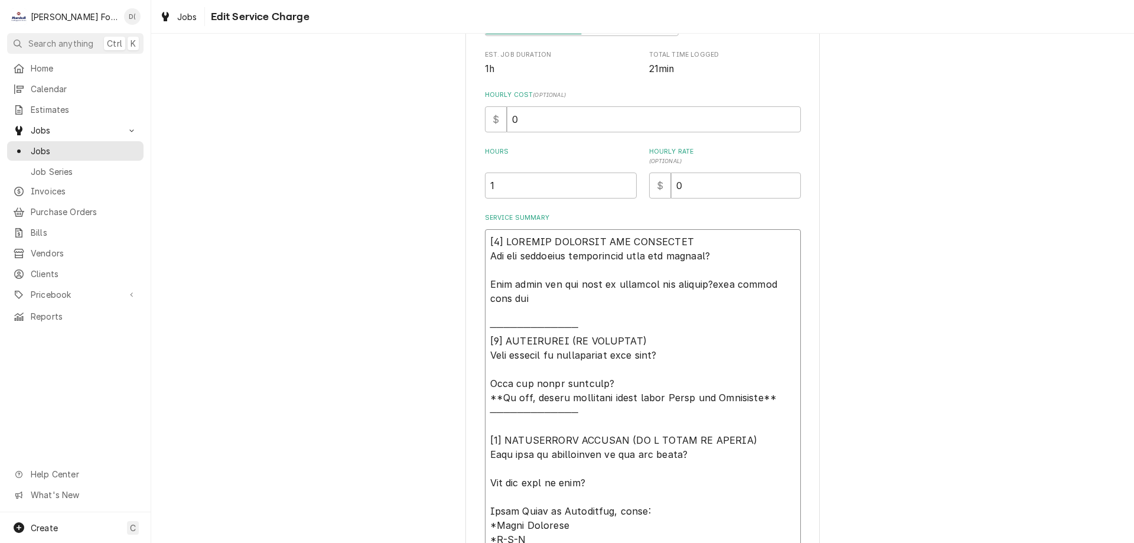
type textarea "x"
type textarea "[𝟭] 𝗜𝗡𝗜𝗧𝗜𝗔𝗟 𝗙𝗜𝗡𝗗𝗜𝗡𝗚𝗦 𝗔𝗡𝗗 𝗗𝗜𝗔𝗚𝗡𝗢𝗦𝗜𝗦 𝗪𝗮𝘀 𝘁𝗵𝗲 𝗲𝗾𝘂𝗶𝗽𝗺𝗲𝗻𝘁 𝗼𝗽𝗲𝗿𝗮𝘁𝗶𝗼𝗻𝗮𝗹 𝘄𝗵𝗲𝗻 𝘆𝗼𝘂 𝗮𝗿𝗿𝗶𝘃…"
type textarea "x"
type textarea "[𝟭] 𝗜𝗡𝗜𝗧𝗜𝗔𝗟 𝗙𝗜𝗡𝗗𝗜𝗡𝗚𝗦 𝗔𝗡𝗗 𝗗𝗜𝗔𝗚𝗡𝗢𝗦𝗜𝗦 𝗪𝗮𝘀 𝘁𝗵𝗲 𝗲𝗾𝘂𝗶𝗽𝗺𝗲𝗻𝘁 𝗼𝗽𝗲𝗿𝗮𝘁𝗶𝗼𝗻𝗮𝗹 𝘄𝗵𝗲𝗻 𝘆𝗼𝘂 𝗮𝗿𝗿𝗶𝘃…"
type textarea "x"
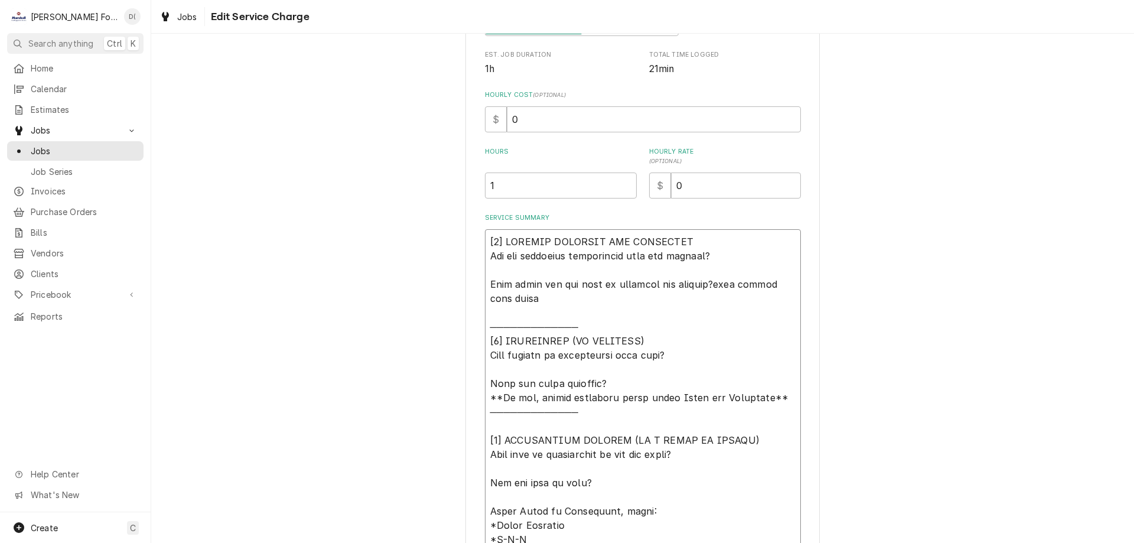
type textarea "[𝟭] 𝗜𝗡𝗜𝗧𝗜𝗔𝗟 𝗙𝗜𝗡𝗗𝗜𝗡𝗚𝗦 𝗔𝗡𝗗 𝗗𝗜𝗔𝗚𝗡𝗢𝗦𝗜𝗦 𝗪𝗮𝘀 𝘁𝗵𝗲 𝗲𝗾𝘂𝗶𝗽𝗺𝗲𝗻𝘁 𝗼𝗽𝗲𝗿𝗮𝘁𝗶𝗼𝗻𝗮𝗹 𝘄𝗵𝗲𝗻 𝘆𝗼𝘂 𝗮𝗿𝗿𝗶𝘃…"
type textarea "x"
type textarea "[𝟭] 𝗜𝗡𝗜𝗧𝗜𝗔𝗟 𝗙𝗜𝗡𝗗𝗜𝗡𝗚𝗦 𝗔𝗡𝗗 𝗗𝗜𝗔𝗚𝗡𝗢𝗦𝗜𝗦 𝗪𝗮𝘀 𝘁𝗵𝗲 𝗲𝗾𝘂𝗶𝗽𝗺𝗲𝗻𝘁 𝗼𝗽𝗲𝗿𝗮𝘁𝗶𝗼𝗻𝗮𝗹 𝘄𝗵𝗲𝗻 𝘆𝗼𝘂 𝗮𝗿𝗿𝗶𝘃…"
type textarea "x"
type textarea "[𝟭] 𝗜𝗡𝗜𝗧𝗜𝗔𝗟 𝗙𝗜𝗡𝗗𝗜𝗡𝗚𝗦 𝗔𝗡𝗗 𝗗𝗜𝗔𝗚𝗡𝗢𝗦𝗜𝗦 𝗪𝗮𝘀 𝘁𝗵𝗲 𝗲𝗾𝘂𝗶𝗽𝗺𝗲𝗻𝘁 𝗼𝗽𝗲𝗿𝗮𝘁𝗶𝗼𝗻𝗮𝗹 𝘄𝗵𝗲𝗻 𝘆𝗼𝘂 𝗮𝗿𝗿𝗶𝘃…"
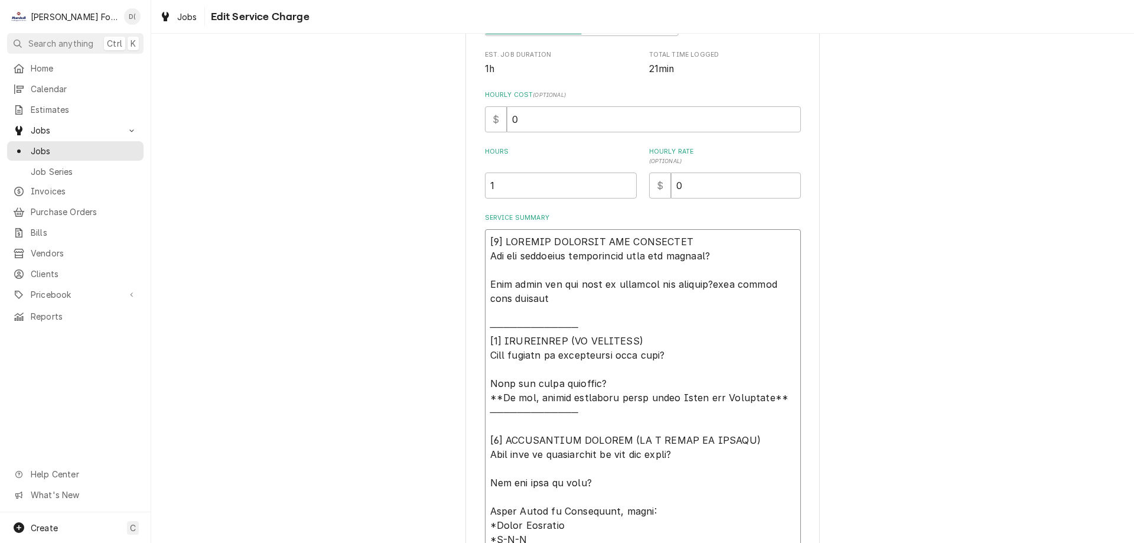
type textarea "x"
type textarea "[𝟭] 𝗜𝗡𝗜𝗧𝗜𝗔𝗟 𝗙𝗜𝗡𝗗𝗜𝗡𝗚𝗦 𝗔𝗡𝗗 𝗗𝗜𝗔𝗚𝗡𝗢𝗦𝗜𝗦 𝗪𝗮𝘀 𝘁𝗵𝗲 𝗲𝗾𝘂𝗶𝗽𝗺𝗲𝗻𝘁 𝗼𝗽𝗲𝗿𝗮𝘁𝗶𝗼𝗻𝗮𝗹 𝘄𝗵𝗲𝗻 𝘆𝗼𝘂 𝗮𝗿𝗿𝗶𝘃…"
type textarea "x"
type textarea "[𝟭] 𝗜𝗡𝗜𝗧𝗜𝗔𝗟 𝗙𝗜𝗡𝗗𝗜𝗡𝗚𝗦 𝗔𝗡𝗗 𝗗𝗜𝗔𝗚𝗡𝗢𝗦𝗜𝗦 𝗪𝗮𝘀 𝘁𝗵𝗲 𝗲𝗾𝘂𝗶𝗽𝗺𝗲𝗻𝘁 𝗼𝗽𝗲𝗿𝗮𝘁𝗶𝗼𝗻𝗮𝗹 𝘄𝗵𝗲𝗻 𝘆𝗼𝘂 𝗮𝗿𝗿𝗶𝘃…"
type textarea "x"
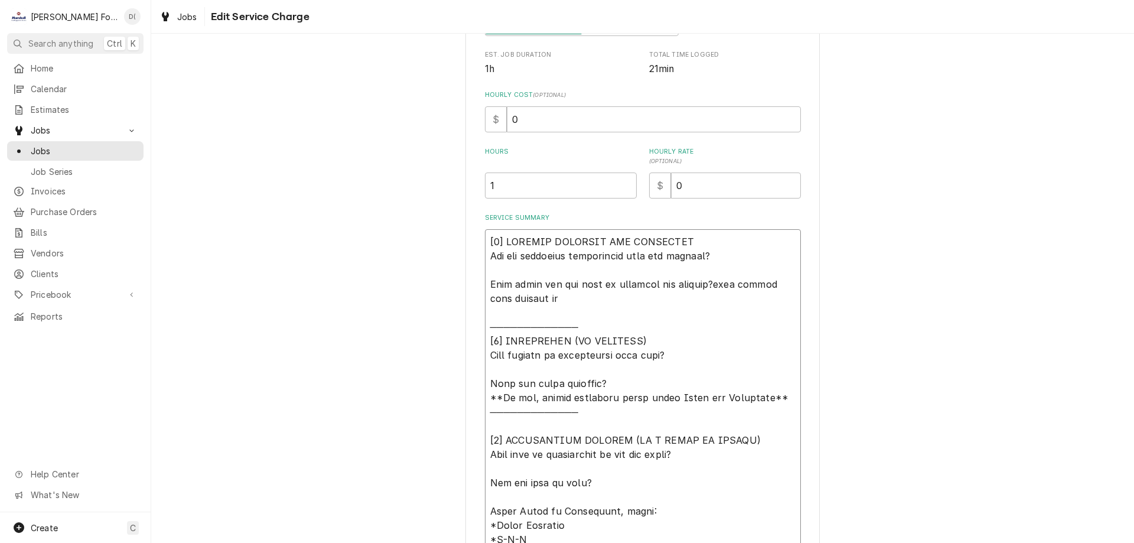
type textarea "[𝟭] 𝗜𝗡𝗜𝗧𝗜𝗔𝗟 𝗙𝗜𝗡𝗗𝗜𝗡𝗚𝗦 𝗔𝗡𝗗 𝗗𝗜𝗔𝗚𝗡𝗢𝗦𝗜𝗦 𝗪𝗮𝘀 𝘁𝗵𝗲 𝗲𝗾𝘂𝗶𝗽𝗺𝗲𝗻𝘁 𝗼𝗽𝗲𝗿𝗮𝘁𝗶𝗼𝗻𝗮𝗹 𝘄𝗵𝗲𝗻 𝘆𝗼𝘂 𝗮𝗿𝗿𝗶𝘃…"
type textarea "x"
type textarea "[𝟭] 𝗜𝗡𝗜𝗧𝗜𝗔𝗟 𝗙𝗜𝗡𝗗𝗜𝗡𝗚𝗦 𝗔𝗡𝗗 𝗗𝗜𝗔𝗚𝗡𝗢𝗦𝗜𝗦 𝗪𝗮𝘀 𝘁𝗵𝗲 𝗲𝗾𝘂𝗶𝗽𝗺𝗲𝗻𝘁 𝗼𝗽𝗲𝗿𝗮𝘁𝗶𝗼𝗻𝗮𝗹 𝘄𝗵𝗲𝗻 𝘆𝗼𝘂 𝗮𝗿𝗿𝗶𝘃…"
type textarea "x"
type textarea "[𝟭] 𝗜𝗡𝗜𝗧𝗜𝗔𝗟 𝗙𝗜𝗡𝗗𝗜𝗡𝗚𝗦 𝗔𝗡𝗗 𝗗𝗜𝗔𝗚𝗡𝗢𝗦𝗜𝗦 𝗪𝗮𝘀 𝘁𝗵𝗲 𝗲𝗾𝘂𝗶𝗽𝗺𝗲𝗻𝘁 𝗼𝗽𝗲𝗿𝗮𝘁𝗶𝗼𝗻𝗮𝗹 𝘄𝗵𝗲𝗻 𝘆𝗼𝘂 𝗮𝗿𝗿𝗶𝘃…"
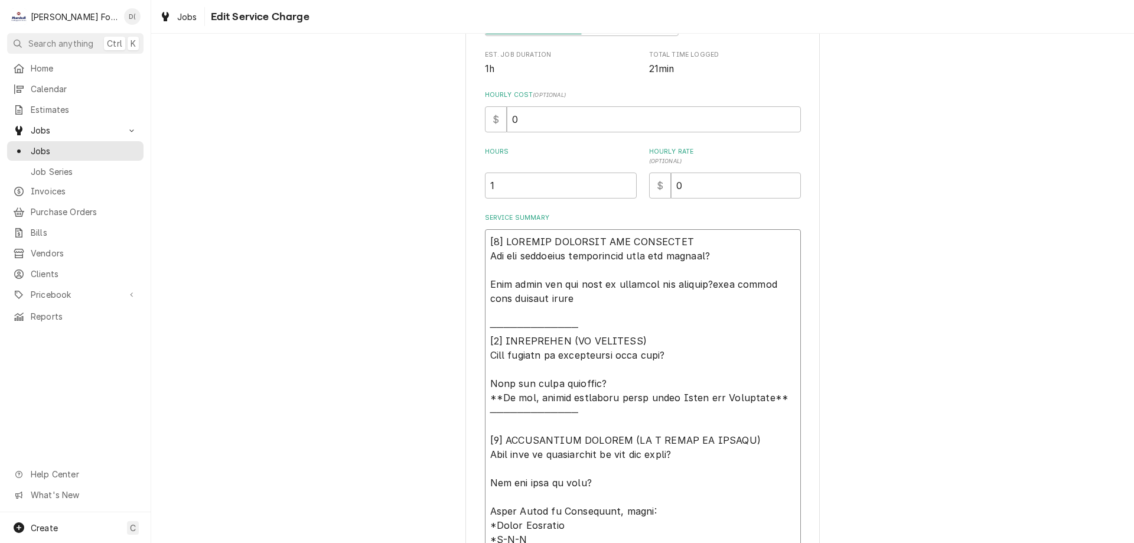
type textarea "x"
type textarea "[𝟭] 𝗜𝗡𝗜𝗧𝗜𝗔𝗟 𝗙𝗜𝗡𝗗𝗜𝗡𝗚𝗦 𝗔𝗡𝗗 𝗗𝗜𝗔𝗚𝗡𝗢𝗦𝗜𝗦 𝗪𝗮𝘀 𝘁𝗵𝗲 𝗲𝗾𝘂𝗶𝗽𝗺𝗲𝗻𝘁 𝗼𝗽𝗲𝗿𝗮𝘁𝗶𝗼𝗻𝗮𝗹 𝘄𝗵𝗲𝗻 𝘆𝗼𝘂 𝗮𝗿𝗿𝗶𝘃…"
type textarea "x"
type textarea "[𝟭] 𝗜𝗡𝗜𝗧𝗜𝗔𝗟 𝗙𝗜𝗡𝗗𝗜𝗡𝗚𝗦 𝗔𝗡𝗗 𝗗𝗜𝗔𝗚𝗡𝗢𝗦𝗜𝗦 𝗪𝗮𝘀 𝘁𝗵𝗲 𝗲𝗾𝘂𝗶𝗽𝗺𝗲𝗻𝘁 𝗼𝗽𝗲𝗿𝗮𝘁𝗶𝗼𝗻𝗮𝗹 𝘄𝗵𝗲𝗻 𝘆𝗼𝘂 𝗮𝗿𝗿𝗶𝘃…"
type textarea "x"
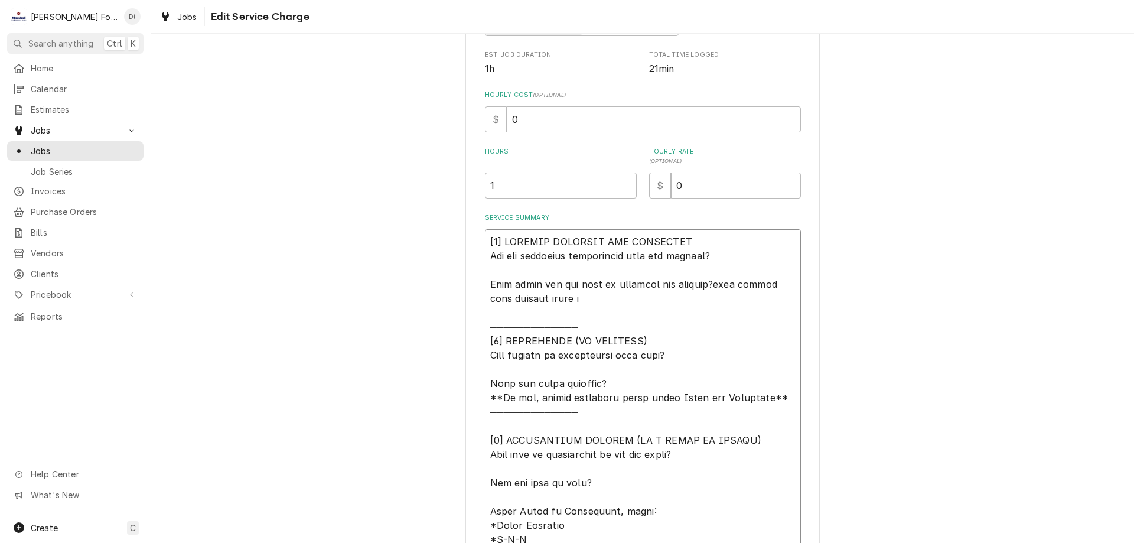
type textarea "[𝟭] 𝗜𝗡𝗜𝗧𝗜𝗔𝗟 𝗙𝗜𝗡𝗗𝗜𝗡𝗚𝗦 𝗔𝗡𝗗 𝗗𝗜𝗔𝗚𝗡𝗢𝗦𝗜𝗦 𝗪𝗮𝘀 𝘁𝗵𝗲 𝗲𝗾𝘂𝗶𝗽𝗺𝗲𝗻𝘁 𝗼𝗽𝗲𝗿𝗮𝘁𝗶𝗼𝗻𝗮𝗹 𝘄𝗵𝗲𝗻 𝘆𝗼𝘂 𝗮𝗿𝗿𝗶𝘃…"
type textarea "x"
type textarea "[𝟭] 𝗜𝗡𝗜𝗧𝗜𝗔𝗟 𝗙𝗜𝗡𝗗𝗜𝗡𝗚𝗦 𝗔𝗡𝗗 𝗗𝗜𝗔𝗚𝗡𝗢𝗦𝗜𝗦 𝗪𝗮𝘀 𝘁𝗵𝗲 𝗲𝗾𝘂𝗶𝗽𝗺𝗲𝗻𝘁 𝗼𝗽𝗲𝗿𝗮𝘁𝗶𝗼𝗻𝗮𝗹 𝘄𝗵𝗲𝗻 𝘆𝗼𝘂 𝗮𝗿𝗿𝗶𝘃…"
type textarea "x"
type textarea "[𝟭] 𝗜𝗡𝗜𝗧𝗜𝗔𝗟 𝗙𝗜𝗡𝗗𝗜𝗡𝗚𝗦 𝗔𝗡𝗗 𝗗𝗜𝗔𝗚𝗡𝗢𝗦𝗜𝗦 𝗪𝗮𝘀 𝘁𝗵𝗲 𝗲𝗾𝘂𝗶𝗽𝗺𝗲𝗻𝘁 𝗼𝗽𝗲𝗿𝗮𝘁𝗶𝗼𝗻𝗮𝗹 𝘄𝗵𝗲𝗻 𝘆𝗼𝘂 𝗮𝗿𝗿𝗶𝘃…"
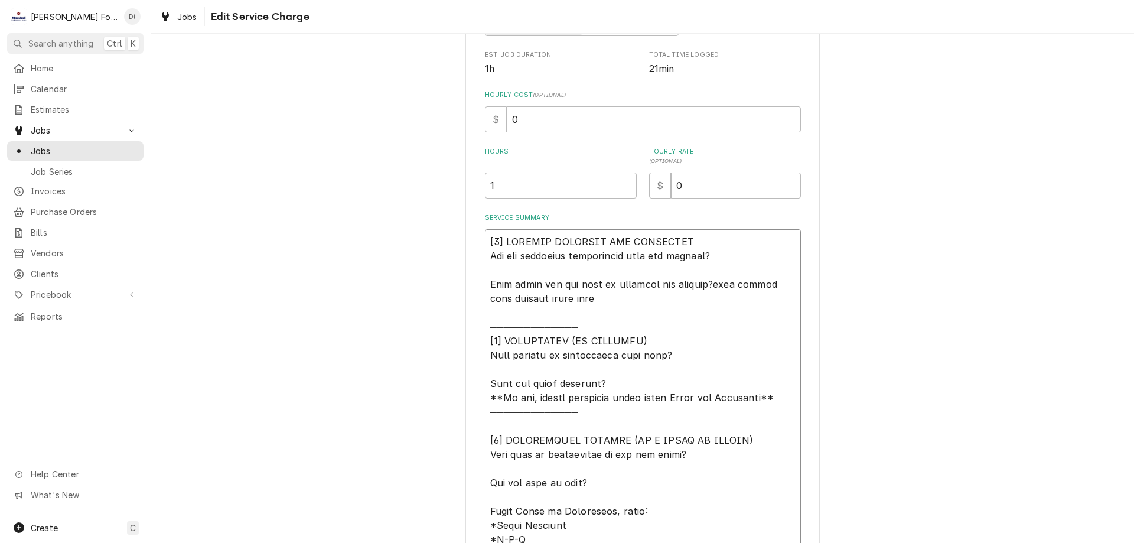
type textarea "x"
type textarea "[𝟭] 𝗜𝗡𝗜𝗧𝗜𝗔𝗟 𝗙𝗜𝗡𝗗𝗜𝗡𝗚𝗦 𝗔𝗡𝗗 𝗗𝗜𝗔𝗚𝗡𝗢𝗦𝗜𝗦 𝗪𝗮𝘀 𝘁𝗵𝗲 𝗲𝗾𝘂𝗶𝗽𝗺𝗲𝗻𝘁 𝗼𝗽𝗲𝗿𝗮𝘁𝗶𝗼𝗻𝗮𝗹 𝘄𝗵𝗲𝗻 𝘆𝗼𝘂 𝗮𝗿𝗿𝗶𝘃…"
type textarea "x"
type textarea "[𝟭] 𝗜𝗡𝗜𝗧𝗜𝗔𝗟 𝗙𝗜𝗡𝗗𝗜𝗡𝗚𝗦 𝗔𝗡𝗗 𝗗𝗜𝗔𝗚𝗡𝗢𝗦𝗜𝗦 𝗪𝗮𝘀 𝘁𝗵𝗲 𝗲𝗾𝘂𝗶𝗽𝗺𝗲𝗻𝘁 𝗼𝗽𝗲𝗿𝗮𝘁𝗶𝗼𝗻𝗮𝗹 𝘄𝗵𝗲𝗻 𝘆𝗼𝘂 𝗮𝗿𝗿𝗶𝘃…"
type textarea "x"
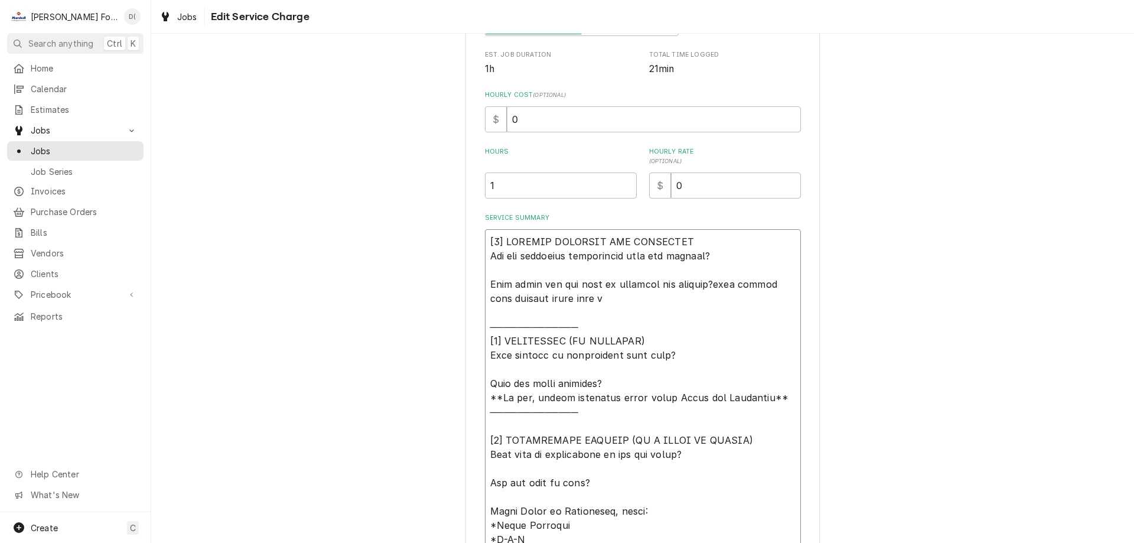
type textarea "[𝟭] 𝗜𝗡𝗜𝗧𝗜𝗔𝗟 𝗙𝗜𝗡𝗗𝗜𝗡𝗚𝗦 𝗔𝗡𝗗 𝗗𝗜𝗔𝗚𝗡𝗢𝗦𝗜𝗦 𝗪𝗮𝘀 𝘁𝗵𝗲 𝗲𝗾𝘂𝗶𝗽𝗺𝗲𝗻𝘁 𝗼𝗽𝗲𝗿𝗮𝘁𝗶𝗼𝗻𝗮𝗹 𝘄𝗵𝗲𝗻 𝘆𝗼𝘂 𝗮𝗿𝗿𝗶𝘃…"
type textarea "x"
type textarea "[𝟭] 𝗜𝗡𝗜𝗧𝗜𝗔𝗟 𝗙𝗜𝗡𝗗𝗜𝗡𝗚𝗦 𝗔𝗡𝗗 𝗗𝗜𝗔𝗚𝗡𝗢𝗦𝗜𝗦 𝗪𝗮𝘀 𝘁𝗵𝗲 𝗲𝗾𝘂𝗶𝗽𝗺𝗲𝗻𝘁 𝗼𝗽𝗲𝗿𝗮𝘁𝗶𝗼𝗻𝗮𝗹 𝘄𝗵𝗲𝗻 𝘆𝗼𝘂 𝗮𝗿𝗿𝗶𝘃…"
type textarea "x"
type textarea "[𝟭] 𝗜𝗡𝗜𝗧𝗜𝗔𝗟 𝗙𝗜𝗡𝗗𝗜𝗡𝗚𝗦 𝗔𝗡𝗗 𝗗𝗜𝗔𝗚𝗡𝗢𝗦𝗜𝗦 𝗪𝗮𝘀 𝘁𝗵𝗲 𝗲𝗾𝘂𝗶𝗽𝗺𝗲𝗻𝘁 𝗼𝗽𝗲𝗿𝗮𝘁𝗶𝗼𝗻𝗮𝗹 𝘄𝗵𝗲𝗻 𝘆𝗼𝘂 𝗮𝗿𝗿𝗶𝘃…"
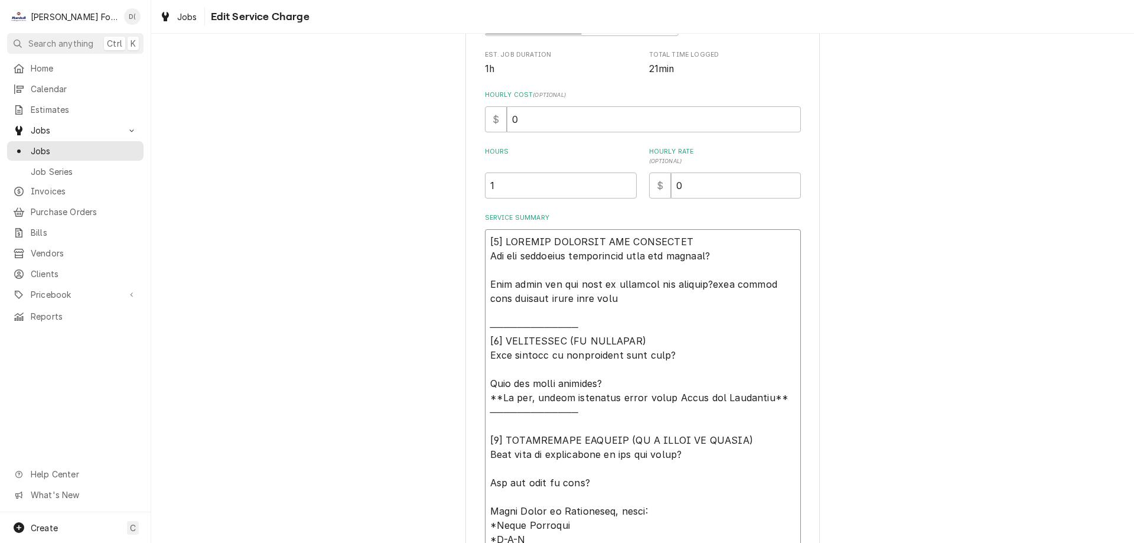
type textarea "x"
type textarea "[𝟭] 𝗜𝗡𝗜𝗧𝗜𝗔𝗟 𝗙𝗜𝗡𝗗𝗜𝗡𝗚𝗦 𝗔𝗡𝗗 𝗗𝗜𝗔𝗚𝗡𝗢𝗦𝗜𝗦 𝗪𝗮𝘀 𝘁𝗵𝗲 𝗲𝗾𝘂𝗶𝗽𝗺𝗲𝗻𝘁 𝗼𝗽𝗲𝗿𝗮𝘁𝗶𝗼𝗻𝗮𝗹 𝘄𝗵𝗲𝗻 𝘆𝗼𝘂 𝗮𝗿𝗿𝗶𝘃…"
type textarea "x"
type textarea "[𝟭] 𝗜𝗡𝗜𝗧𝗜𝗔𝗟 𝗙𝗜𝗡𝗗𝗜𝗡𝗚𝗦 𝗔𝗡𝗗 𝗗𝗜𝗔𝗚𝗡𝗢𝗦𝗜𝗦 𝗪𝗮𝘀 𝘁𝗵𝗲 𝗲𝗾𝘂𝗶𝗽𝗺𝗲𝗻𝘁 𝗼𝗽𝗲𝗿𝗮𝘁𝗶𝗼𝗻𝗮𝗹 𝘄𝗵𝗲𝗻 𝘆𝗼𝘂 𝗮𝗿𝗿𝗶𝘃…"
type textarea "x"
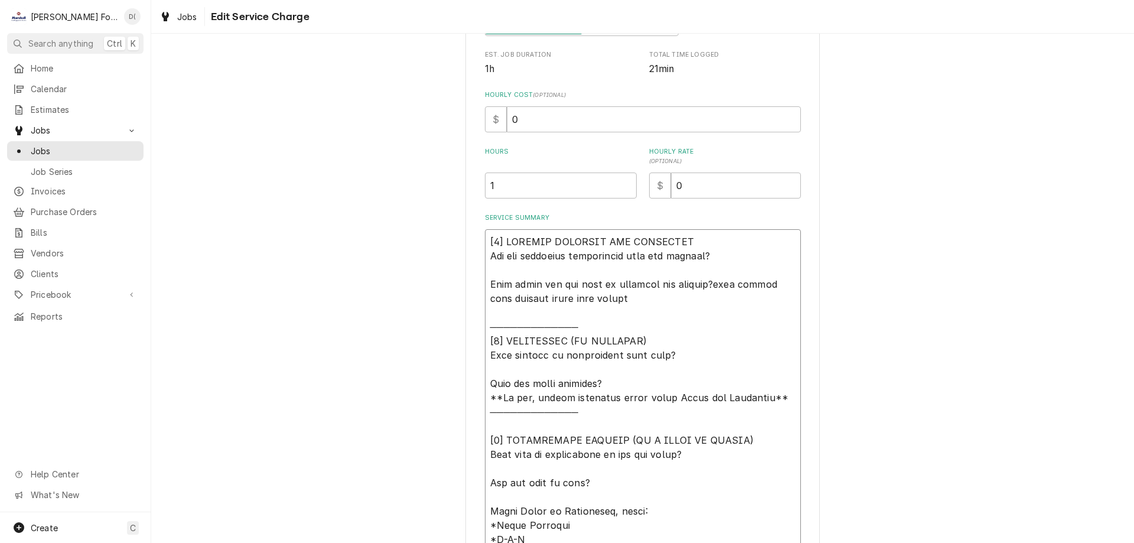
type textarea "[𝟭] 𝗜𝗡𝗜𝗧𝗜𝗔𝗟 𝗙𝗜𝗡𝗗𝗜𝗡𝗚𝗦 𝗔𝗡𝗗 𝗗𝗜𝗔𝗚𝗡𝗢𝗦𝗜𝗦 𝗪𝗮𝘀 𝘁𝗵𝗲 𝗲𝗾𝘂𝗶𝗽𝗺𝗲𝗻𝘁 𝗼𝗽𝗲𝗿𝗮𝘁𝗶𝗼𝗻𝗮𝗹 𝘄𝗵𝗲𝗻 𝘆𝗼𝘂 𝗮𝗿𝗿𝗶𝘃…"
type textarea "x"
type textarea "[𝟭] 𝗜𝗡𝗜𝗧𝗜𝗔𝗟 𝗙𝗜𝗡𝗗𝗜𝗡𝗚𝗦 𝗔𝗡𝗗 𝗗𝗜𝗔𝗚𝗡𝗢𝗦𝗜𝗦 𝗪𝗮𝘀 𝘁𝗵𝗲 𝗲𝗾𝘂𝗶𝗽𝗺𝗲𝗻𝘁 𝗼𝗽𝗲𝗿𝗮𝘁𝗶𝗼𝗻𝗮𝗹 𝘄𝗵𝗲𝗻 𝘆𝗼𝘂 𝗮𝗿𝗿𝗶𝘃…"
type textarea "x"
type textarea "[𝟭] 𝗜𝗡𝗜𝗧𝗜𝗔𝗟 𝗙𝗜𝗡𝗗𝗜𝗡𝗚𝗦 𝗔𝗡𝗗 𝗗𝗜𝗔𝗚𝗡𝗢𝗦𝗜𝗦 𝗪𝗮𝘀 𝘁𝗵𝗲 𝗲𝗾𝘂𝗶𝗽𝗺𝗲𝗻𝘁 𝗼𝗽𝗲𝗿𝗮𝘁𝗶𝗼𝗻𝗮𝗹 𝘄𝗵𝗲𝗻 𝘆𝗼𝘂 𝗮𝗿𝗿𝗶𝘃…"
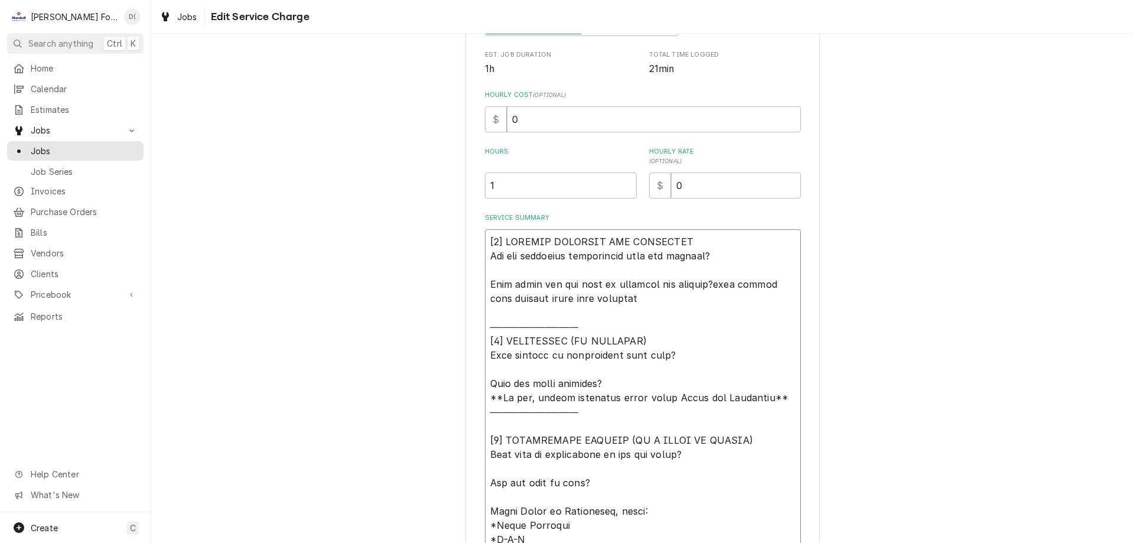
type textarea "x"
type textarea "[𝟭] 𝗜𝗡𝗜𝗧𝗜𝗔𝗟 𝗙𝗜𝗡𝗗𝗜𝗡𝗚𝗦 𝗔𝗡𝗗 𝗗𝗜𝗔𝗚𝗡𝗢𝗦𝗜𝗦 𝗪𝗮𝘀 𝘁𝗵𝗲 𝗲𝗾𝘂𝗶𝗽𝗺𝗲𝗻𝘁 𝗼𝗽𝗲𝗿𝗮𝘁𝗶𝗼𝗻𝗮𝗹 𝘄𝗵𝗲𝗻 𝘆𝗼𝘂 𝗮𝗿𝗿𝗶𝘃…"
type textarea "x"
type textarea "[𝟭] 𝗜𝗡𝗜𝗧𝗜𝗔𝗟 𝗙𝗜𝗡𝗗𝗜𝗡𝗚𝗦 𝗔𝗡𝗗 𝗗𝗜𝗔𝗚𝗡𝗢𝗦𝗜𝗦 𝗪𝗮𝘀 𝘁𝗵𝗲 𝗲𝗾𝘂𝗶𝗽𝗺𝗲𝗻𝘁 𝗼𝗽𝗲𝗿𝗮𝘁𝗶𝗼𝗻𝗮𝗹 𝘄𝗵𝗲𝗻 𝘆𝗼𝘂 𝗮𝗿𝗿𝗶𝘃…"
type textarea "x"
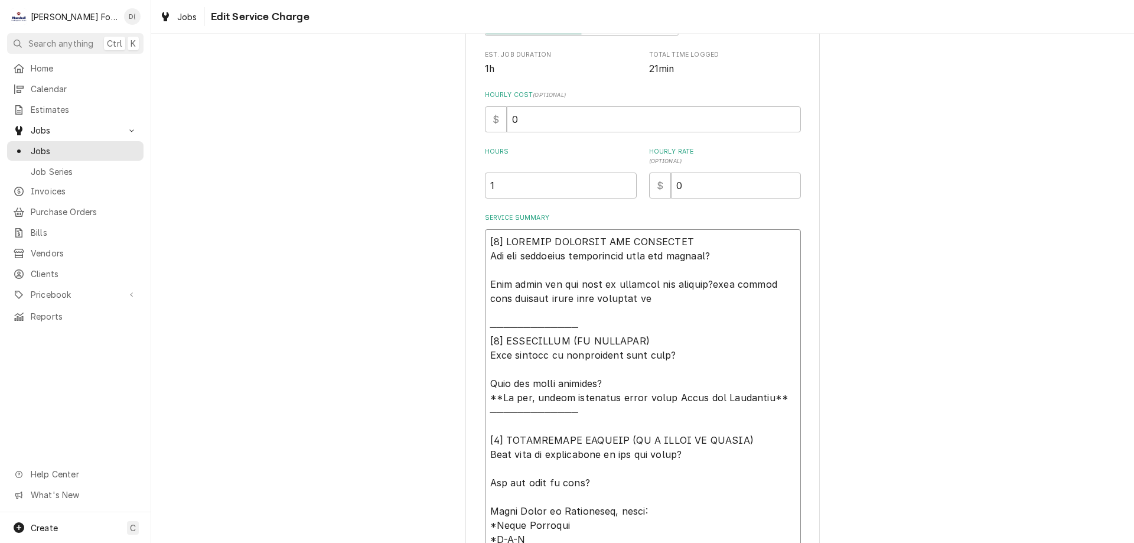
type textarea "[𝟭] 𝗜𝗡𝗜𝗧𝗜𝗔𝗟 𝗙𝗜𝗡𝗗𝗜𝗡𝗚𝗦 𝗔𝗡𝗗 𝗗𝗜𝗔𝗚𝗡𝗢𝗦𝗜𝗦 𝗪𝗮𝘀 𝘁𝗵𝗲 𝗲𝗾𝘂𝗶𝗽𝗺𝗲𝗻𝘁 𝗼𝗽𝗲𝗿𝗮𝘁𝗶𝗼𝗻𝗮𝗹 𝘄𝗵𝗲𝗻 𝘆𝗼𝘂 𝗮𝗿𝗿𝗶𝘃…"
type textarea "x"
type textarea "[𝟭] 𝗜𝗡𝗜𝗧𝗜𝗔𝗟 𝗙𝗜𝗡𝗗𝗜𝗡𝗚𝗦 𝗔𝗡𝗗 𝗗𝗜𝗔𝗚𝗡𝗢𝗦𝗜𝗦 𝗪𝗮𝘀 𝘁𝗵𝗲 𝗲𝗾𝘂𝗶𝗽𝗺𝗲𝗻𝘁 𝗼𝗽𝗲𝗿𝗮𝘁𝗶𝗼𝗻𝗮𝗹 𝘄𝗵𝗲𝗻 𝘆𝗼𝘂 𝗮𝗿𝗿𝗶𝘃…"
type textarea "x"
type textarea "[𝟭] 𝗜𝗡𝗜𝗧𝗜𝗔𝗟 𝗙𝗜𝗡𝗗𝗜𝗡𝗚𝗦 𝗔𝗡𝗗 𝗗𝗜𝗔𝗚𝗡𝗢𝗦𝗜𝗦 𝗪𝗮𝘀 𝘁𝗵𝗲 𝗲𝗾𝘂𝗶𝗽𝗺𝗲𝗻𝘁 𝗼𝗽𝗲𝗿𝗮𝘁𝗶𝗼𝗻𝗮𝗹 𝘄𝗵𝗲𝗻 𝘆𝗼𝘂 𝗮𝗿𝗿𝗶𝘃…"
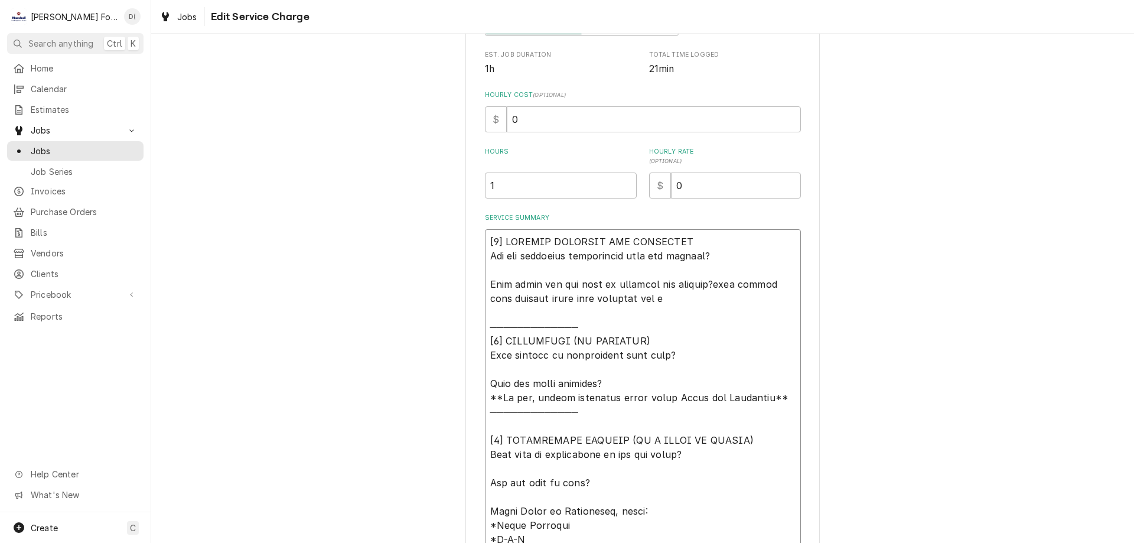
type textarea "x"
type textarea "[𝟭] 𝗜𝗡𝗜𝗧𝗜𝗔𝗟 𝗙𝗜𝗡𝗗𝗜𝗡𝗚𝗦 𝗔𝗡𝗗 𝗗𝗜𝗔𝗚𝗡𝗢𝗦𝗜𝗦 𝗪𝗮𝘀 𝘁𝗵𝗲 𝗲𝗾𝘂𝗶𝗽𝗺𝗲𝗻𝘁 𝗼𝗽𝗲𝗿𝗮𝘁𝗶𝗼𝗻𝗮𝗹 𝘄𝗵𝗲𝗻 𝘆𝗼𝘂 𝗮𝗿𝗿𝗶𝘃…"
type textarea "x"
type textarea "[𝟭] 𝗜𝗡𝗜𝗧𝗜𝗔𝗟 𝗙𝗜𝗡𝗗𝗜𝗡𝗚𝗦 𝗔𝗡𝗗 𝗗𝗜𝗔𝗚𝗡𝗢𝗦𝗜𝗦 𝗪𝗮𝘀 𝘁𝗵𝗲 𝗲𝗾𝘂𝗶𝗽𝗺𝗲𝗻𝘁 𝗼𝗽𝗲𝗿𝗮𝘁𝗶𝗼𝗻𝗮𝗹 𝘄𝗵𝗲𝗻 𝘆𝗼𝘂 𝗮𝗿𝗿𝗶𝘃…"
type textarea "x"
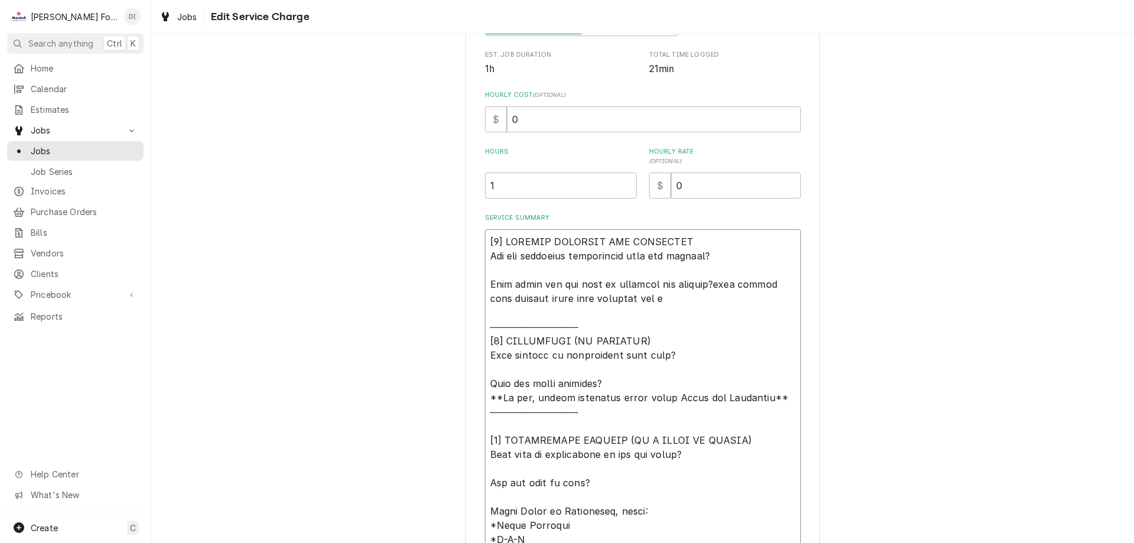
type textarea "[𝟭] 𝗜𝗡𝗜𝗧𝗜𝗔𝗟 𝗙𝗜𝗡𝗗𝗜𝗡𝗚𝗦 𝗔𝗡𝗗 𝗗𝗜𝗔𝗚𝗡𝗢𝗦𝗜𝗦 𝗪𝗮𝘀 𝘁𝗵𝗲 𝗲𝗾𝘂𝗶𝗽𝗺𝗲𝗻𝘁 𝗼𝗽𝗲𝗿𝗮𝘁𝗶𝗼𝗻𝗮𝗹 𝘄𝗵𝗲𝗻 𝘆𝗼𝘂 𝗮𝗿𝗿𝗶𝘃…"
type textarea "x"
type textarea "[𝟭] 𝗜𝗡𝗜𝗧𝗜𝗔𝗟 𝗙𝗜𝗡𝗗𝗜𝗡𝗚𝗦 𝗔𝗡𝗗 𝗗𝗜𝗔𝗚𝗡𝗢𝗦𝗜𝗦 𝗪𝗮𝘀 𝘁𝗵𝗲 𝗲𝗾𝘂𝗶𝗽𝗺𝗲𝗻𝘁 𝗼𝗽𝗲𝗿𝗮𝘁𝗶𝗼𝗻𝗮𝗹 𝘄𝗵𝗲𝗻 𝘆𝗼𝘂 𝗮𝗿𝗿𝗶𝘃…"
type textarea "x"
type textarea "[𝟭] 𝗜𝗡𝗜𝗧𝗜𝗔𝗟 𝗙𝗜𝗡𝗗𝗜𝗡𝗚𝗦 𝗔𝗡𝗗 𝗗𝗜𝗔𝗚𝗡𝗢𝗦𝗜𝗦 𝗪𝗮𝘀 𝘁𝗵𝗲 𝗲𝗾𝘂𝗶𝗽𝗺𝗲𝗻𝘁 𝗼𝗽𝗲𝗿𝗮𝘁𝗶𝗼𝗻𝗮𝗹 𝘄𝗵𝗲𝗻 𝘆𝗼𝘂 𝗮𝗿𝗿𝗶𝘃…"
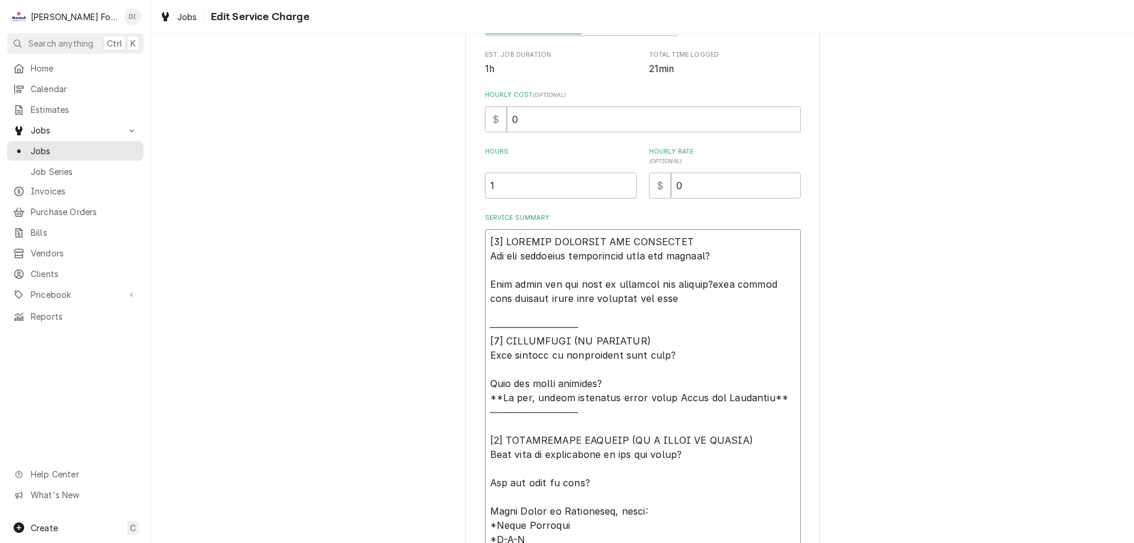
type textarea "x"
type textarea "[𝟭] 𝗜𝗡𝗜𝗧𝗜𝗔𝗟 𝗙𝗜𝗡𝗗𝗜𝗡𝗚𝗦 𝗔𝗡𝗗 𝗗𝗜𝗔𝗚𝗡𝗢𝗦𝗜𝗦 𝗪𝗮𝘀 𝘁𝗵𝗲 𝗲𝗾𝘂𝗶𝗽𝗺𝗲𝗻𝘁 𝗼𝗽𝗲𝗿𝗮𝘁𝗶𝗼𝗻𝗮𝗹 𝘄𝗵𝗲𝗻 𝘆𝗼𝘂 𝗮𝗿𝗿𝗶𝘃…"
type textarea "x"
type textarea "[𝟭] 𝗜𝗡𝗜𝗧𝗜𝗔𝗟 𝗙𝗜𝗡𝗗𝗜𝗡𝗚𝗦 𝗔𝗡𝗗 𝗗𝗜𝗔𝗚𝗡𝗢𝗦𝗜𝗦 𝗪𝗮𝘀 𝘁𝗵𝗲 𝗲𝗾𝘂𝗶𝗽𝗺𝗲𝗻𝘁 𝗼𝗽𝗲𝗿𝗮𝘁𝗶𝗼𝗻𝗮𝗹 𝘄𝗵𝗲𝗻 𝘆𝗼𝘂 𝗮𝗿𝗿𝗶𝘃…"
type textarea "x"
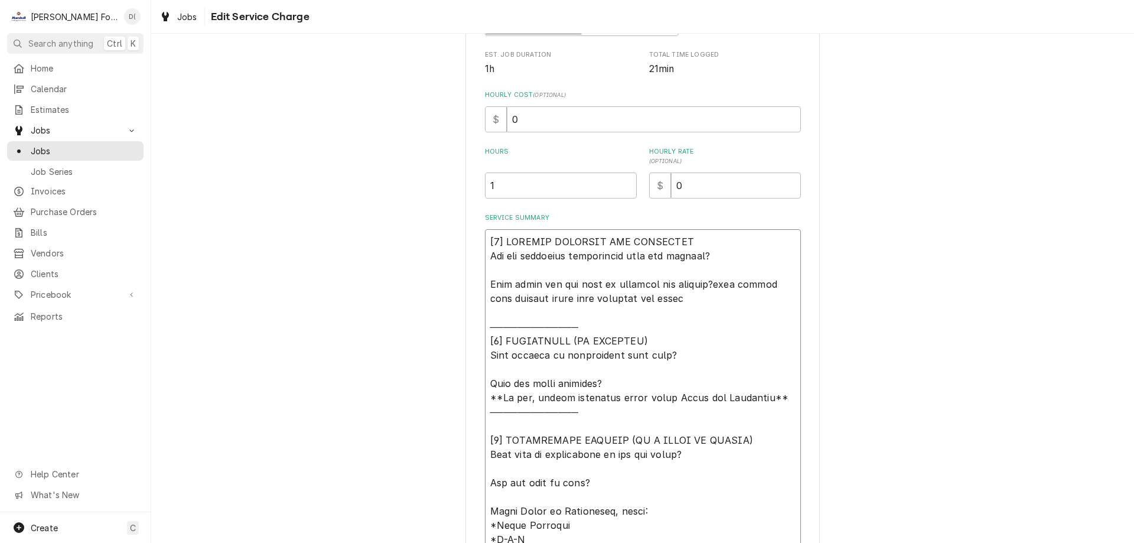
type textarea "[𝟭] 𝗜𝗡𝗜𝗧𝗜𝗔𝗟 𝗙𝗜𝗡𝗗𝗜𝗡𝗚𝗦 𝗔𝗡𝗗 𝗗𝗜𝗔𝗚𝗡𝗢𝗦𝗜𝗦 𝗪𝗮𝘀 𝘁𝗵𝗲 𝗲𝗾𝘂𝗶𝗽𝗺𝗲𝗻𝘁 𝗼𝗽𝗲𝗿𝗮𝘁𝗶𝗼𝗻𝗮𝗹 𝘄𝗵𝗲𝗻 𝘆𝗼𝘂 𝗮𝗿𝗿𝗶𝘃…"
type textarea "x"
type textarea "[𝟭] 𝗜𝗡𝗜𝗧𝗜𝗔𝗟 𝗙𝗜𝗡𝗗𝗜𝗡𝗚𝗦 𝗔𝗡𝗗 𝗗𝗜𝗔𝗚𝗡𝗢𝗦𝗜𝗦 𝗪𝗮𝘀 𝘁𝗵𝗲 𝗲𝗾𝘂𝗶𝗽𝗺𝗲𝗻𝘁 𝗼𝗽𝗲𝗿𝗮𝘁𝗶𝗼𝗻𝗮𝗹 𝘄𝗵𝗲𝗻 𝘆𝗼𝘂 𝗮𝗿𝗿𝗶𝘃…"
type textarea "x"
type textarea "[𝟭] 𝗜𝗡𝗜𝗧𝗜𝗔𝗟 𝗙𝗜𝗡𝗗𝗜𝗡𝗚𝗦 𝗔𝗡𝗗 𝗗𝗜𝗔𝗚𝗡𝗢𝗦𝗜𝗦 𝗪𝗮𝘀 𝘁𝗵𝗲 𝗲𝗾𝘂𝗶𝗽𝗺𝗲𝗻𝘁 𝗼𝗽𝗲𝗿𝗮𝘁𝗶𝗼𝗻𝗮𝗹 𝘄𝗵𝗲𝗻 𝘆𝗼𝘂 𝗮𝗿𝗿𝗶𝘃…"
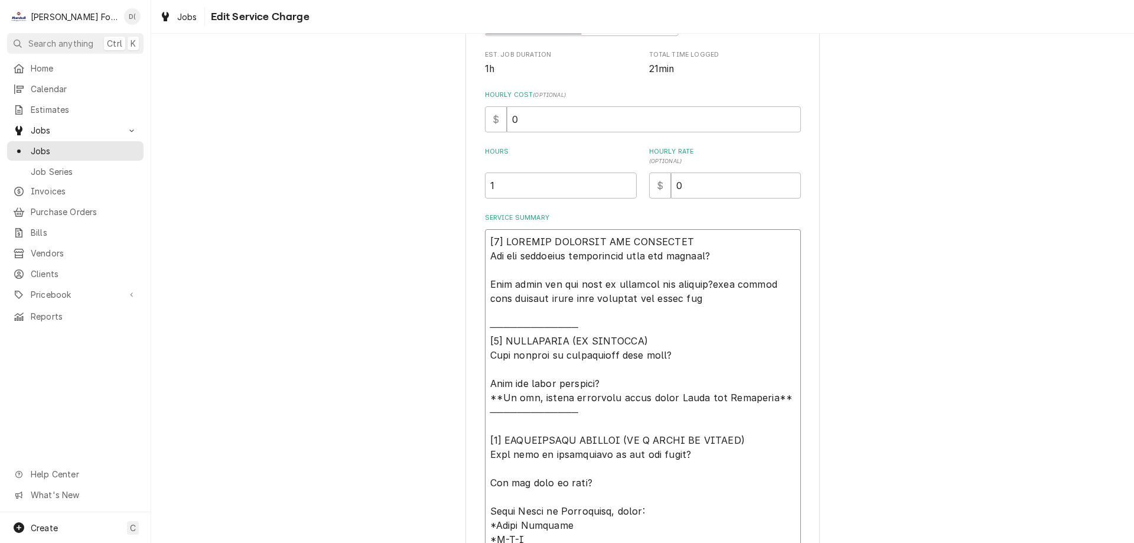
type textarea "x"
type textarea "[𝟭] 𝗜𝗡𝗜𝗧𝗜𝗔𝗟 𝗙𝗜𝗡𝗗𝗜𝗡𝗚𝗦 𝗔𝗡𝗗 𝗗𝗜𝗔𝗚𝗡𝗢𝗦𝗜𝗦 𝗪𝗮𝘀 𝘁𝗵𝗲 𝗲𝗾𝘂𝗶𝗽𝗺𝗲𝗻𝘁 𝗼𝗽𝗲𝗿𝗮𝘁𝗶𝗼𝗻𝗮𝗹 𝘄𝗵𝗲𝗻 𝘆𝗼𝘂 𝗮𝗿𝗿𝗶𝘃…"
type textarea "x"
type textarea "[𝟭] 𝗜𝗡𝗜𝗧𝗜𝗔𝗟 𝗙𝗜𝗡𝗗𝗜𝗡𝗚𝗦 𝗔𝗡𝗗 𝗗𝗜𝗔𝗚𝗡𝗢𝗦𝗜𝗦 𝗪𝗮𝘀 𝘁𝗵𝗲 𝗲𝗾𝘂𝗶𝗽𝗺𝗲𝗻𝘁 𝗼𝗽𝗲𝗿𝗮𝘁𝗶𝗼𝗻𝗮𝗹 𝘄𝗵𝗲𝗻 𝘆𝗼𝘂 𝗮𝗿𝗿𝗶𝘃…"
type textarea "x"
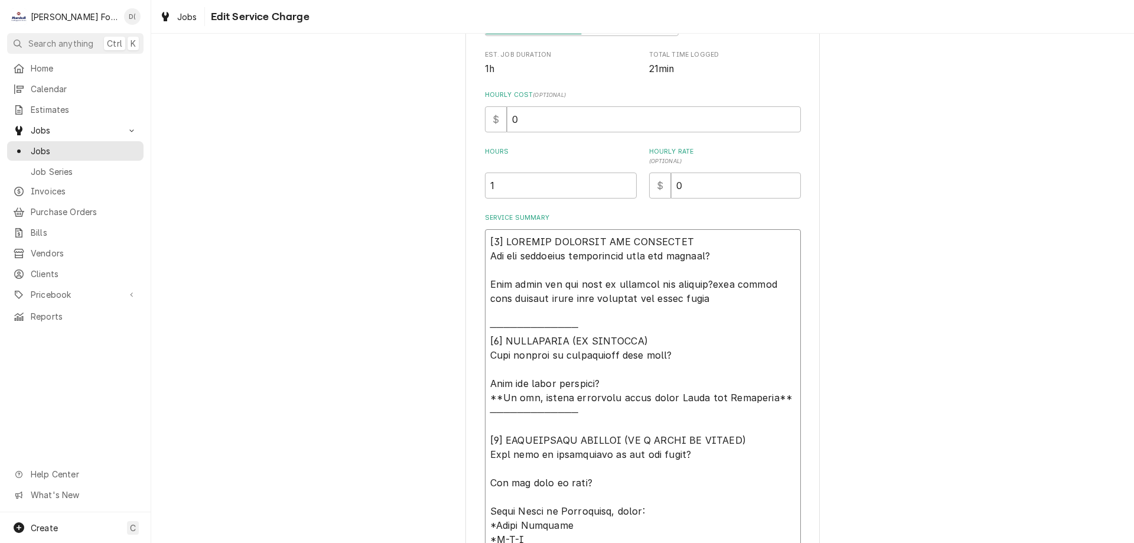
type textarea "[𝟭] 𝗜𝗡𝗜𝗧𝗜𝗔𝗟 𝗙𝗜𝗡𝗗𝗜𝗡𝗚𝗦 𝗔𝗡𝗗 𝗗𝗜𝗔𝗚𝗡𝗢𝗦𝗜𝗦 𝗪𝗮𝘀 𝘁𝗵𝗲 𝗲𝗾𝘂𝗶𝗽𝗺𝗲𝗻𝘁 𝗼𝗽𝗲𝗿𝗮𝘁𝗶𝗼𝗻𝗮𝗹 𝘄𝗵𝗲𝗻 𝘆𝗼𝘂 𝗮𝗿𝗿𝗶𝘃…"
type textarea "x"
type textarea "[𝟭] 𝗜𝗡𝗜𝗧𝗜𝗔𝗟 𝗙𝗜𝗡𝗗𝗜𝗡𝗚𝗦 𝗔𝗡𝗗 𝗗𝗜𝗔𝗚𝗡𝗢𝗦𝗜𝗦 𝗪𝗮𝘀 𝘁𝗵𝗲 𝗲𝗾𝘂𝗶𝗽𝗺𝗲𝗻𝘁 𝗼𝗽𝗲𝗿𝗮𝘁𝗶𝗼𝗻𝗮𝗹 𝘄𝗵𝗲𝗻 𝘆𝗼𝘂 𝗮𝗿𝗿𝗶𝘃…"
type textarea "x"
type textarea "[𝟭] 𝗜𝗡𝗜𝗧𝗜𝗔𝗟 𝗙𝗜𝗡𝗗𝗜𝗡𝗚𝗦 𝗔𝗡𝗗 𝗗𝗜𝗔𝗚𝗡𝗢𝗦𝗜𝗦 𝗪𝗮𝘀 𝘁𝗵𝗲 𝗲𝗾𝘂𝗶𝗽𝗺𝗲𝗻𝘁 𝗼𝗽𝗲𝗿𝗮𝘁𝗶𝗼𝗻𝗮𝗹 𝘄𝗵𝗲𝗻 𝘆𝗼𝘂 𝗮𝗿𝗿𝗶𝘃…"
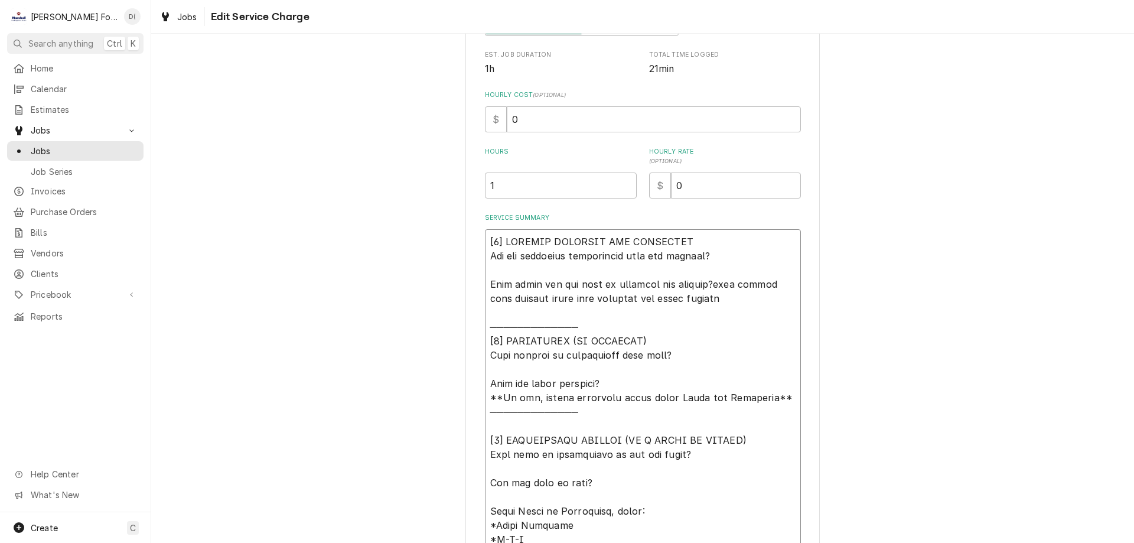
type textarea "x"
type textarea "[𝟭] 𝗜𝗡𝗜𝗧𝗜𝗔𝗟 𝗙𝗜𝗡𝗗𝗜𝗡𝗚𝗦 𝗔𝗡𝗗 𝗗𝗜𝗔𝗚𝗡𝗢𝗦𝗜𝗦 𝗪𝗮𝘀 𝘁𝗵𝗲 𝗲𝗾𝘂𝗶𝗽𝗺𝗲𝗻𝘁 𝗼𝗽𝗲𝗿𝗮𝘁𝗶𝗼𝗻𝗮𝗹 𝘄𝗵𝗲𝗻 𝘆𝗼𝘂 𝗮𝗿𝗿𝗶𝘃…"
type textarea "x"
type textarea "[𝟭] 𝗜𝗡𝗜𝗧𝗜𝗔𝗟 𝗙𝗜𝗡𝗗𝗜𝗡𝗚𝗦 𝗔𝗡𝗗 𝗗𝗜𝗔𝗚𝗡𝗢𝗦𝗜𝗦 𝗪𝗮𝘀 𝘁𝗵𝗲 𝗲𝗾𝘂𝗶𝗽𝗺𝗲𝗻𝘁 𝗼𝗽𝗲𝗿𝗮𝘁𝗶𝗼𝗻𝗮𝗹 𝘄𝗵𝗲𝗻 𝘆𝗼𝘂 𝗮𝗿𝗿𝗶𝘃…"
type textarea "x"
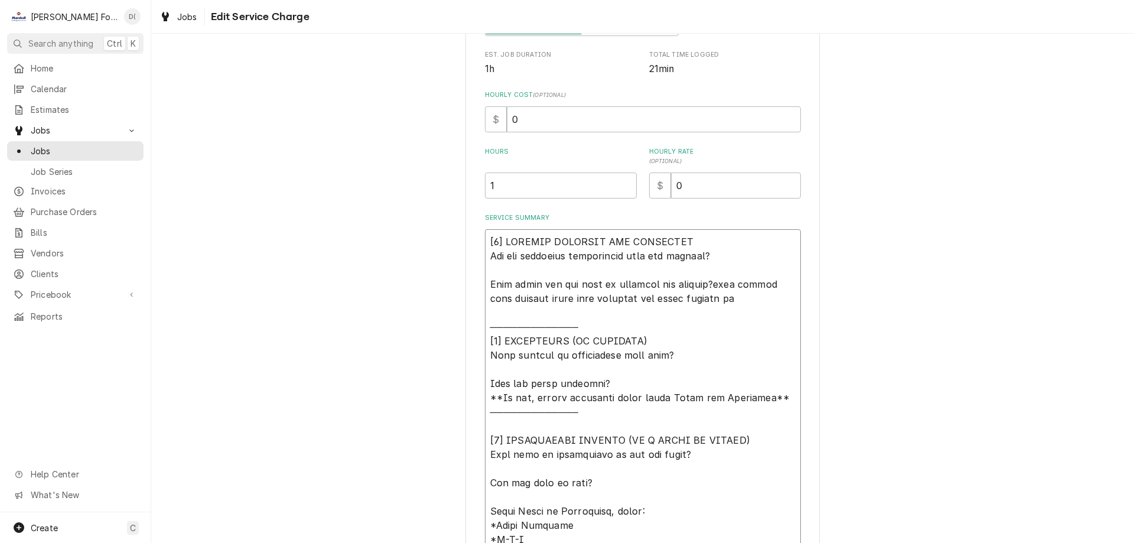
type textarea "[𝟭] 𝗜𝗡𝗜𝗧𝗜𝗔𝗟 𝗙𝗜𝗡𝗗𝗜𝗡𝗚𝗦 𝗔𝗡𝗗 𝗗𝗜𝗔𝗚𝗡𝗢𝗦𝗜𝗦 𝗪𝗮𝘀 𝘁𝗵𝗲 𝗲𝗾𝘂𝗶𝗽𝗺𝗲𝗻𝘁 𝗼𝗽𝗲𝗿𝗮𝘁𝗶𝗼𝗻𝗮𝗹 𝘄𝗵𝗲𝗻 𝘆𝗼𝘂 𝗮𝗿𝗿𝗶𝘃…"
type textarea "x"
type textarea "[𝟭] 𝗜𝗡𝗜𝗧𝗜𝗔𝗟 𝗙𝗜𝗡𝗗𝗜𝗡𝗚𝗦 𝗔𝗡𝗗 𝗗𝗜𝗔𝗚𝗡𝗢𝗦𝗜𝗦 𝗪𝗮𝘀 𝘁𝗵𝗲 𝗲𝗾𝘂𝗶𝗽𝗺𝗲𝗻𝘁 𝗼𝗽𝗲𝗿𝗮𝘁𝗶𝗼𝗻𝗮𝗹 𝘄𝗵𝗲𝗻 𝘆𝗼𝘂 𝗮𝗿𝗿𝗶𝘃…"
type textarea "x"
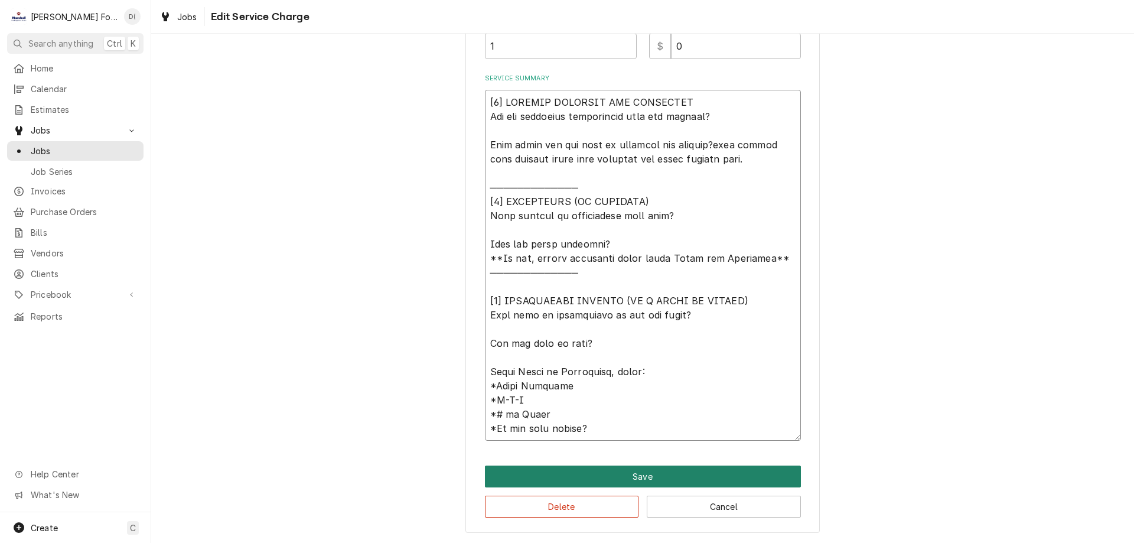
type textarea "[𝟭] 𝗜𝗡𝗜𝗧𝗜𝗔𝗟 𝗙𝗜𝗡𝗗𝗜𝗡𝗚𝗦 𝗔𝗡𝗗 𝗗𝗜𝗔𝗚𝗡𝗢𝗦𝗜𝗦 𝗪𝗮𝘀 𝘁𝗵𝗲 𝗲𝗾𝘂𝗶𝗽𝗺𝗲𝗻𝘁 𝗼𝗽𝗲𝗿𝗮𝘁𝗶𝗼𝗻𝗮𝗹 𝘄𝗵𝗲𝗻 𝘆𝗼𝘂 𝗮𝗿𝗿𝗶𝘃…"
click at [643, 474] on button "Save" at bounding box center [643, 476] width 316 height 22
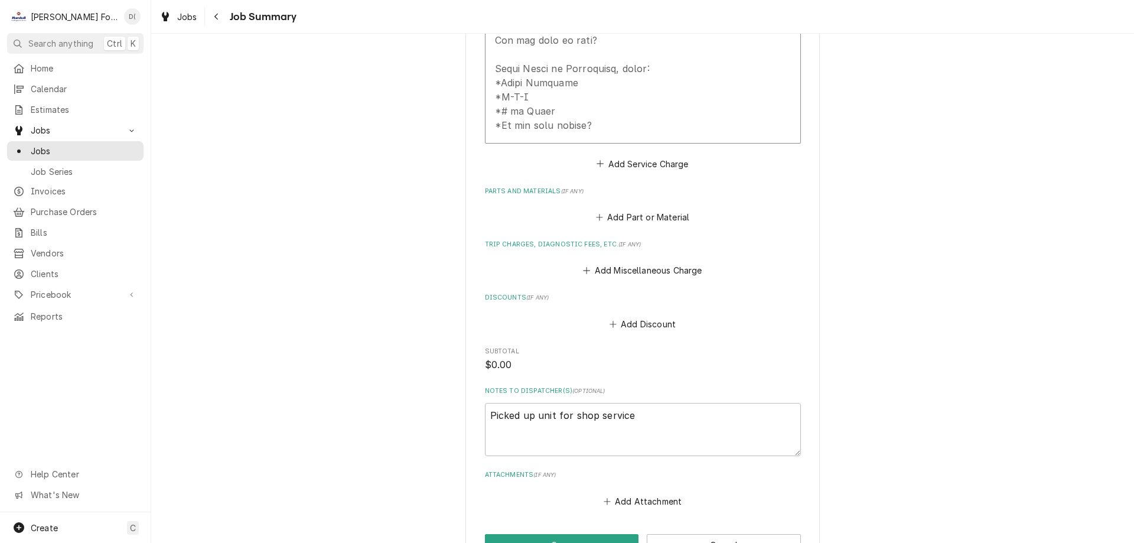
scroll to position [768, 0]
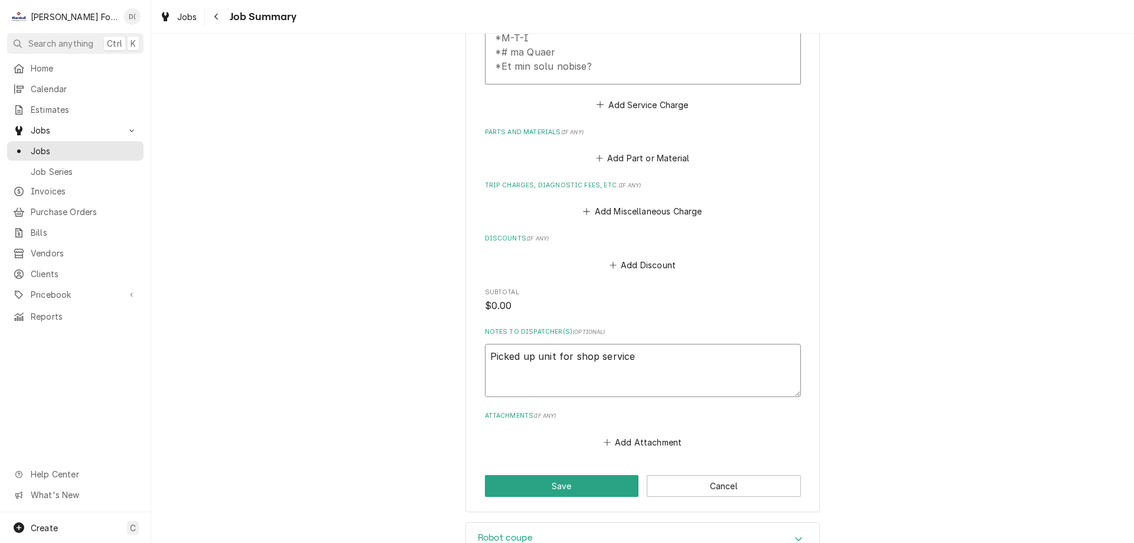
click at [664, 352] on textarea "Picked up unit for shop service" at bounding box center [643, 370] width 316 height 53
type textarea "x"
type textarea "Picked up unit for shop service"
type textarea "x"
type textarea "Picked up unit for shop service n"
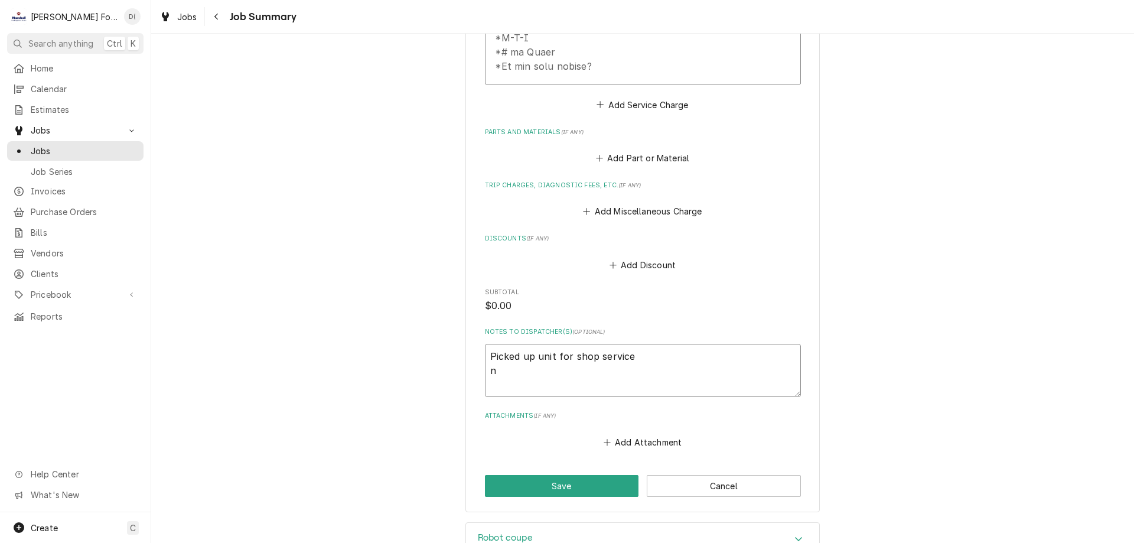
type textarea "x"
type textarea "Picked up unit for shop service ne"
type textarea "x"
type textarea "Picked up unit for shop service nee"
type textarea "x"
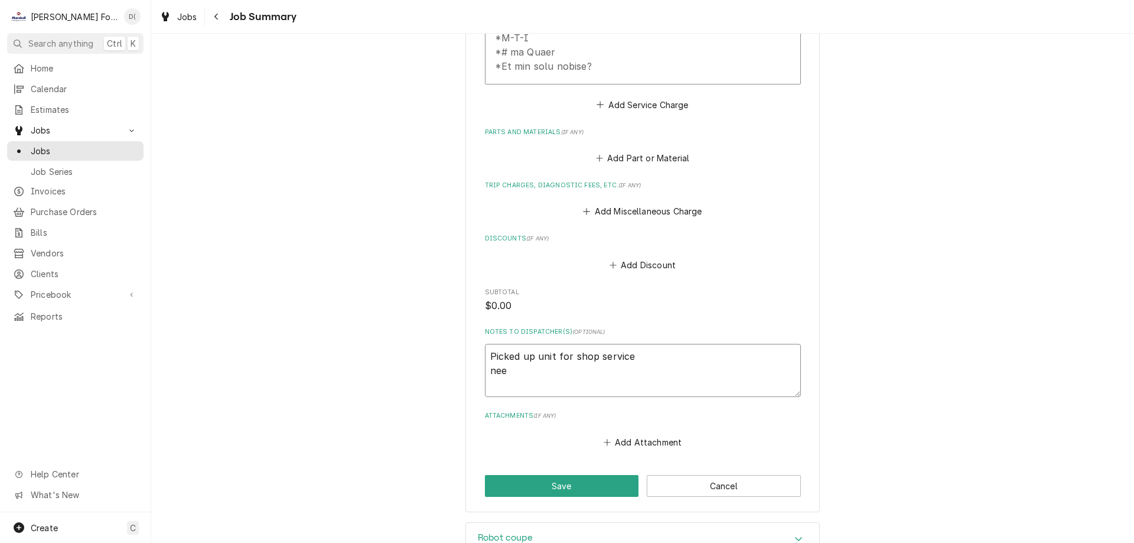
type textarea "Picked up unit for shop service need"
type textarea "x"
type textarea "Picked up unit for shop service need"
type textarea "x"
type textarea "Picked up unit for shop service need s"
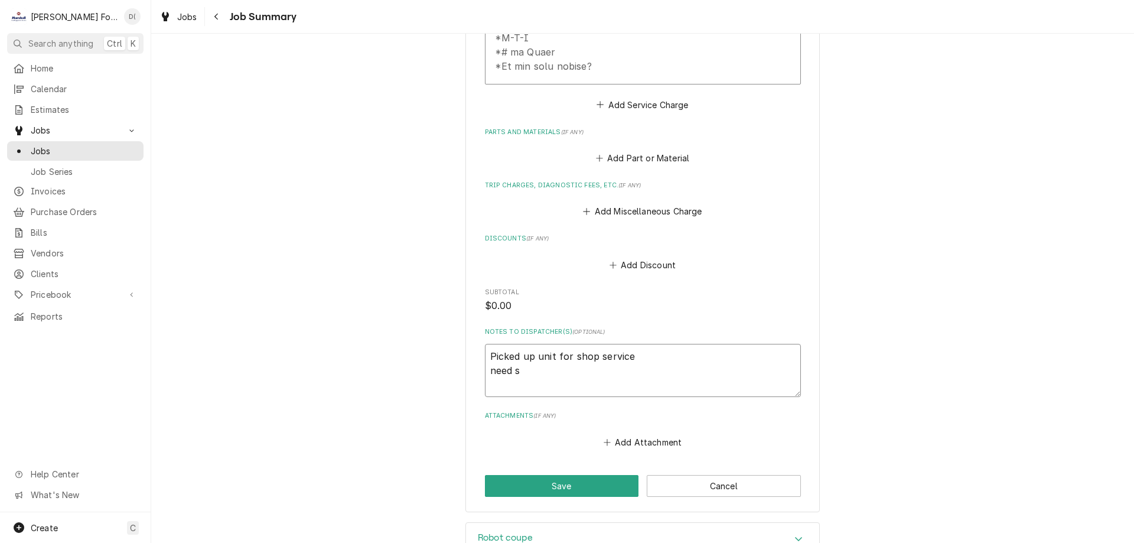
type textarea "x"
type textarea "Picked up unit for shop service need sh"
type textarea "x"
type textarea "Picked up unit for shop service need sha"
type textarea "x"
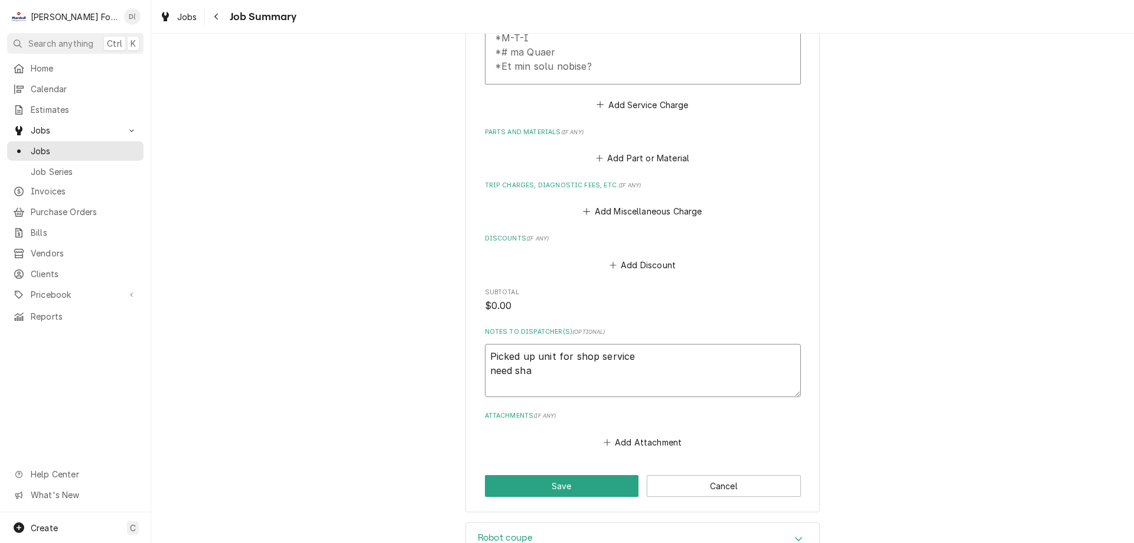
type textarea "Picked up unit for shop service need shaf"
type textarea "x"
type textarea "Picked up unit for shop service need shaft"
type textarea "x"
type textarea "Picked up unit for shop service need shaft"
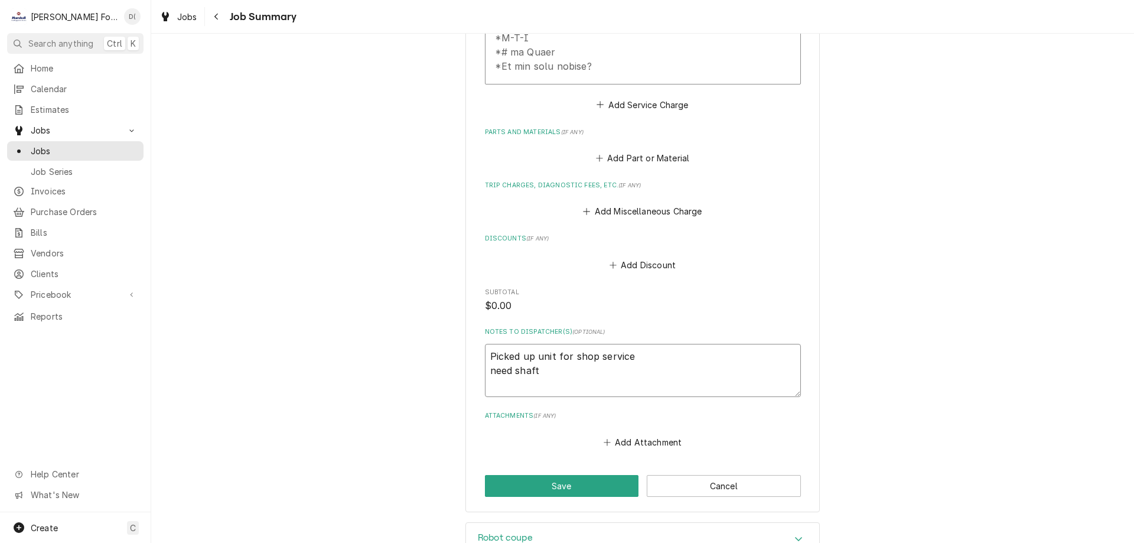
type textarea "x"
type textarea "Picked up unit for shop service need shaft b"
type textarea "x"
type textarea "Picked up unit for shop service need shaft be"
type textarea "x"
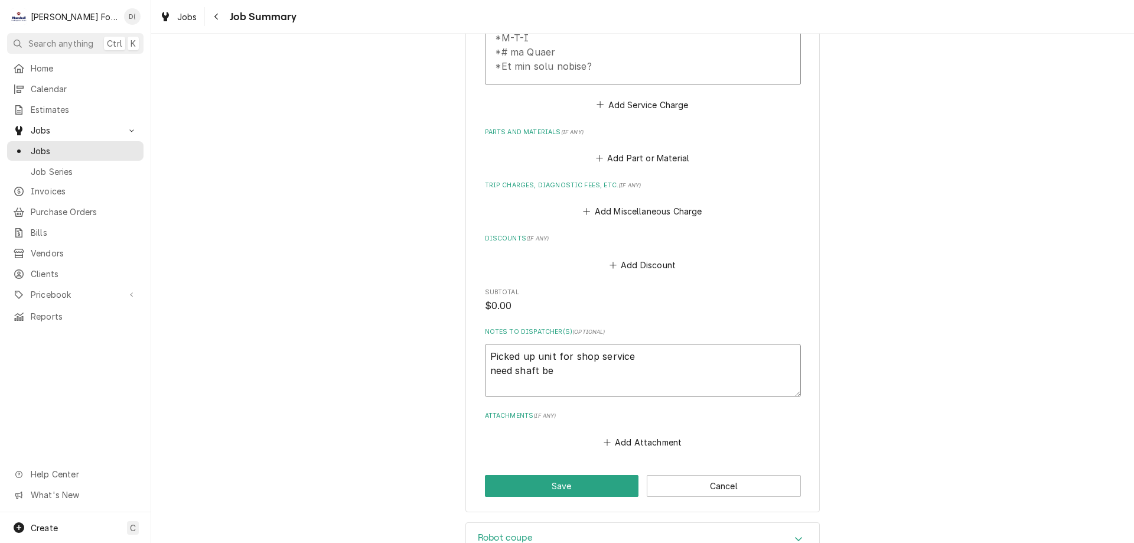
type textarea "Picked up unit for shop service need shaft bea"
type textarea "x"
type textarea "Picked up unit for shop service need shaft bear"
type textarea "x"
type textarea "Picked up unit for shop service need shaft beari"
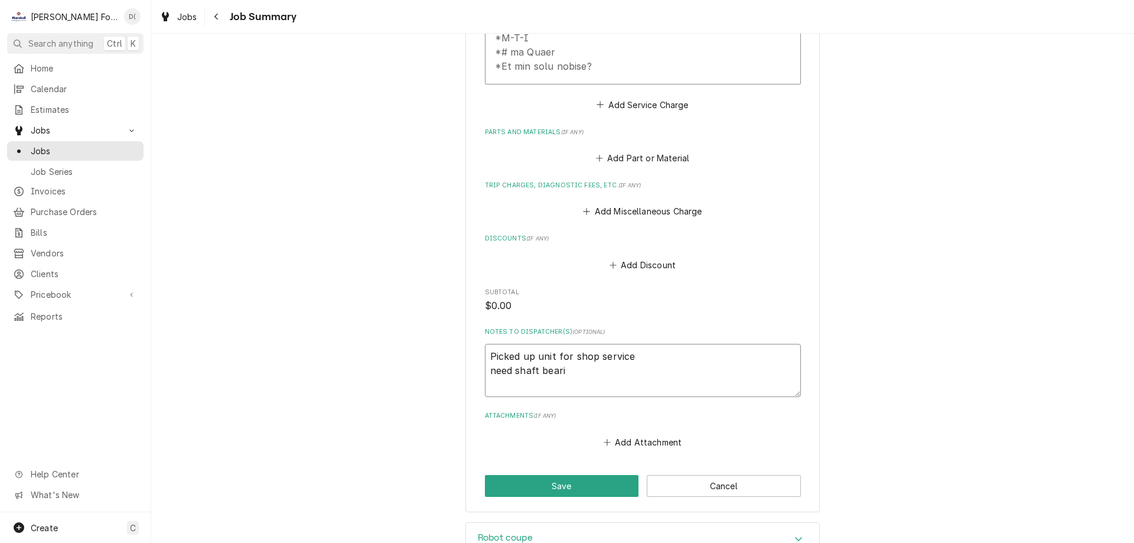
type textarea "x"
type textarea "Picked up unit for shop service need shaft bearin"
type textarea "x"
type textarea "Picked up unit for shop service need shaft bearing"
type textarea "x"
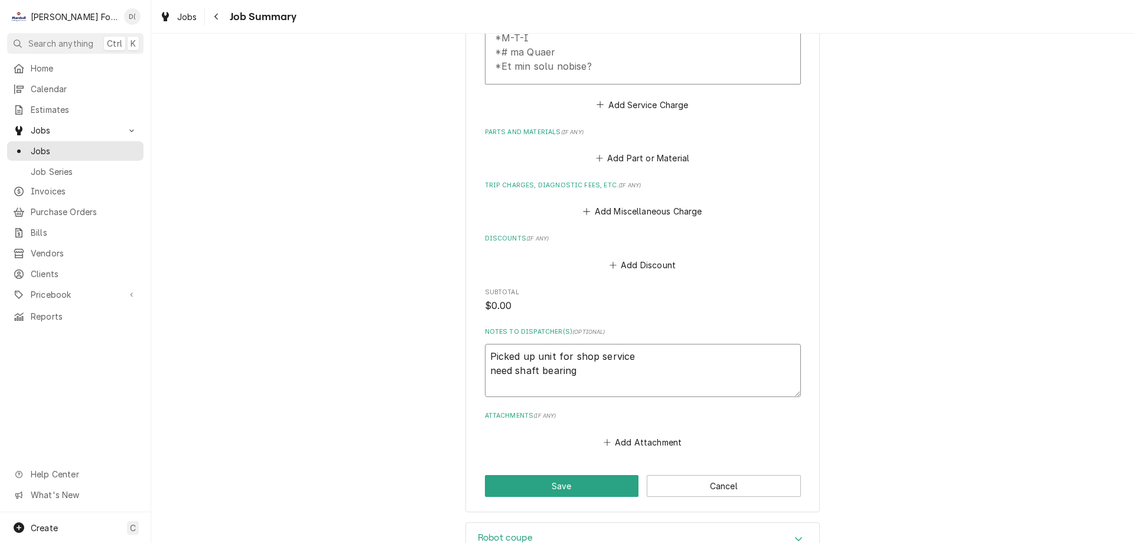
type textarea "Picked up unit for shop service need shaft bearing"
type textarea "x"
type textarea "Picked up unit for shop service need shaft bearing a"
type textarea "x"
type textarea "Picked up unit for shop service need shaft bearing as"
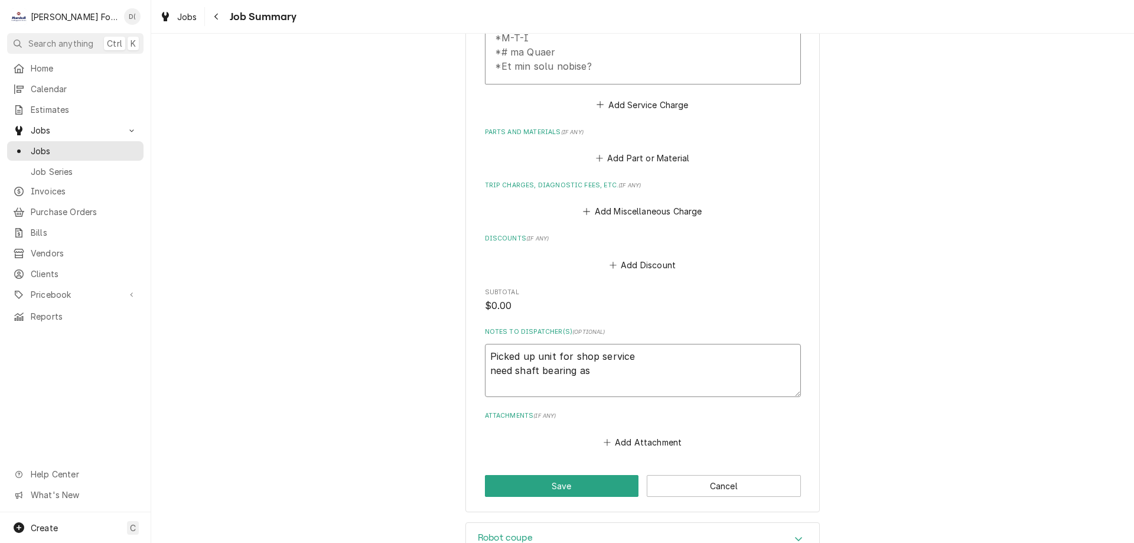
type textarea "x"
type textarea "Picked up unit for shop service need shaft bearing ass"
type textarea "x"
type textarea "Picked up unit for shop service need shaft bearing assy"
click at [568, 475] on button "Save" at bounding box center [562, 486] width 154 height 22
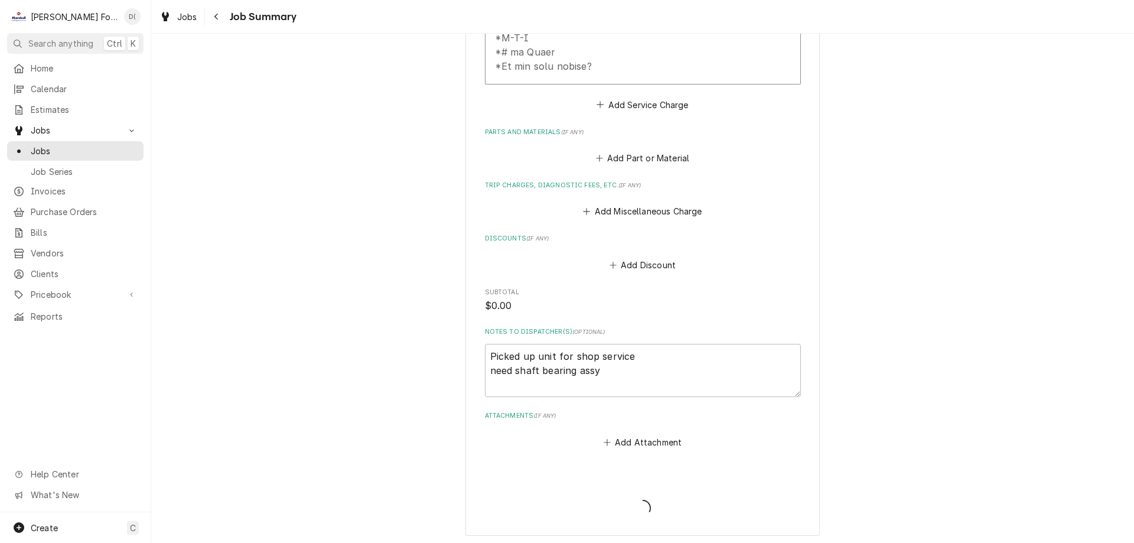
type textarea "x"
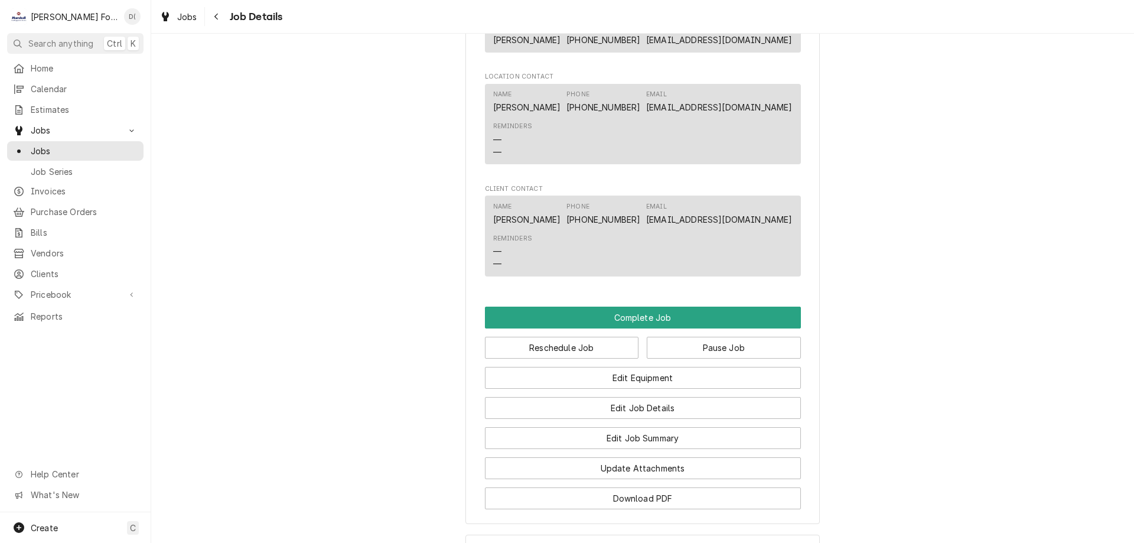
scroll to position [1477, 0]
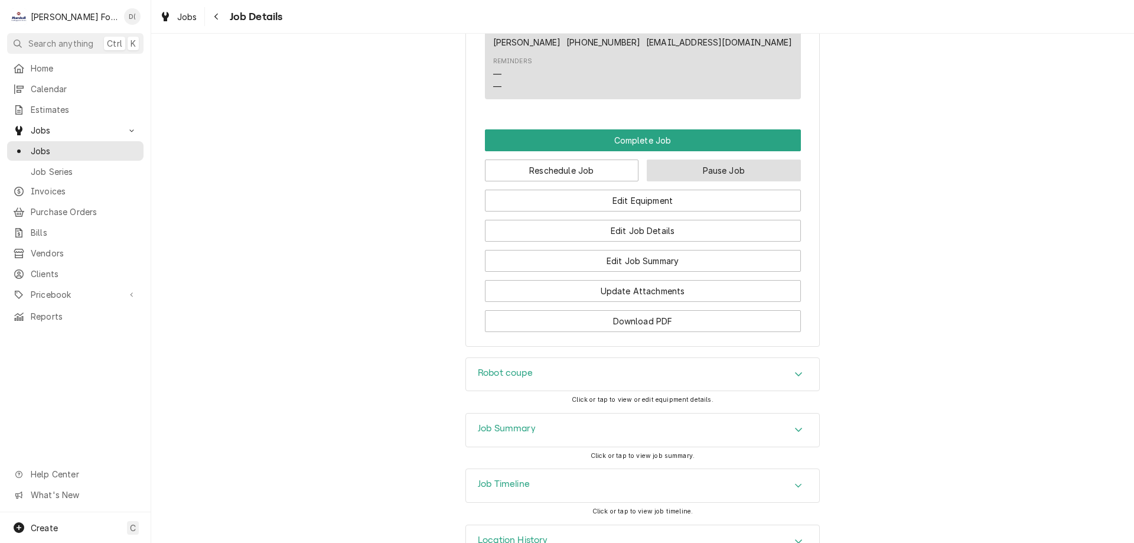
click at [727, 181] on button "Pause Job" at bounding box center [724, 170] width 154 height 22
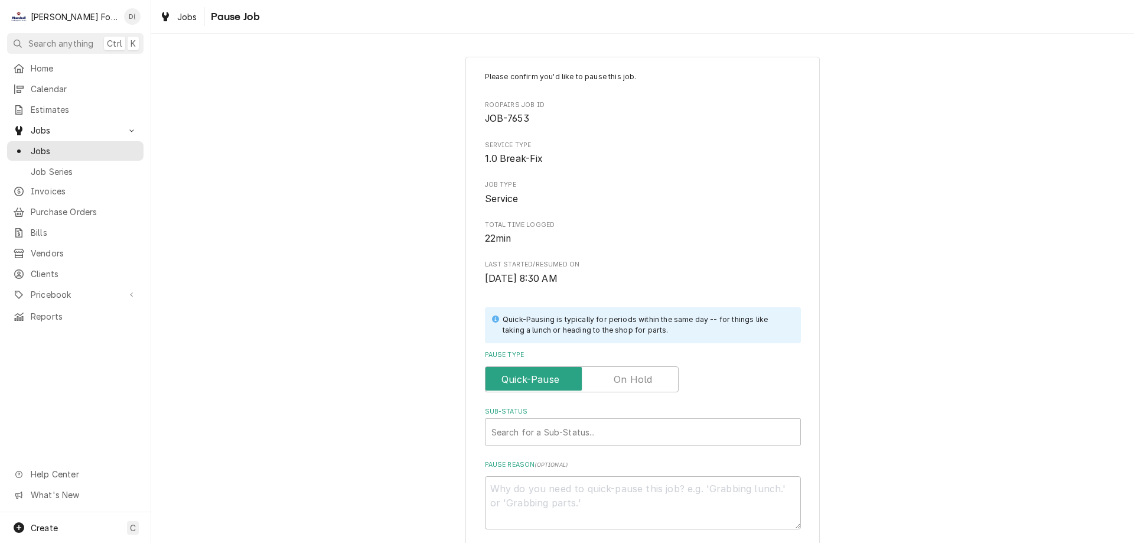
click at [628, 357] on label "Pause Type" at bounding box center [643, 354] width 316 height 9
click at [627, 377] on label "Pause Type" at bounding box center [582, 379] width 194 height 26
click at [627, 377] on input "Pause Type" at bounding box center [581, 379] width 183 height 26
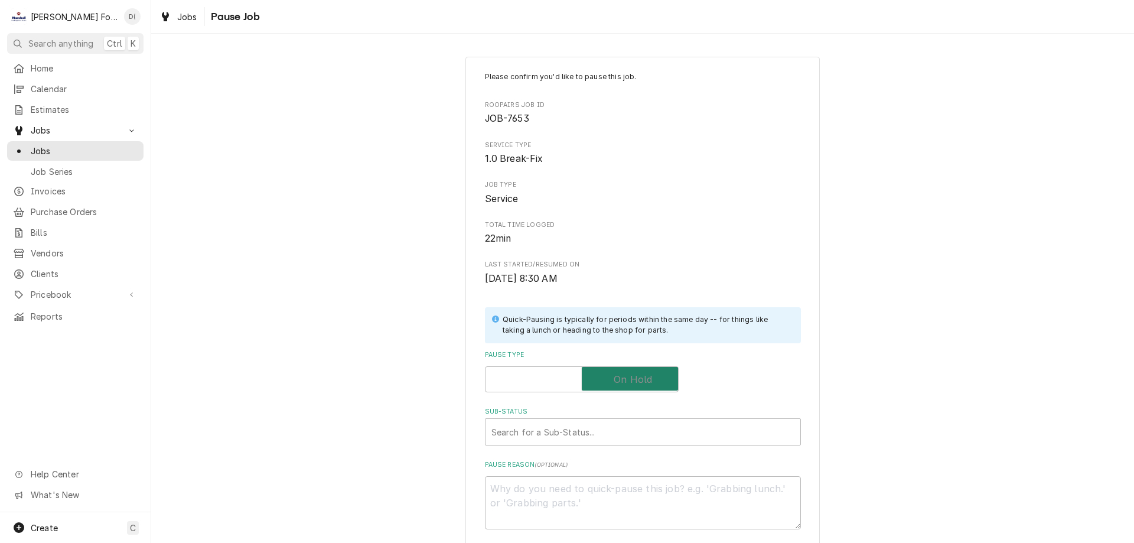
checkbox input "true"
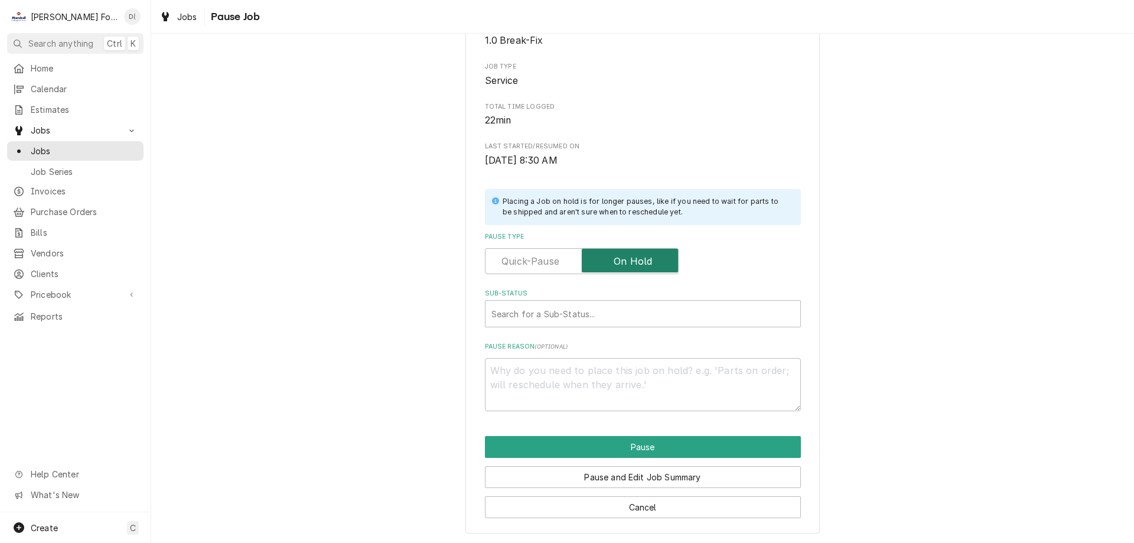
scroll to position [119, 0]
click at [545, 314] on div "Sub-Status" at bounding box center [642, 312] width 303 height 21
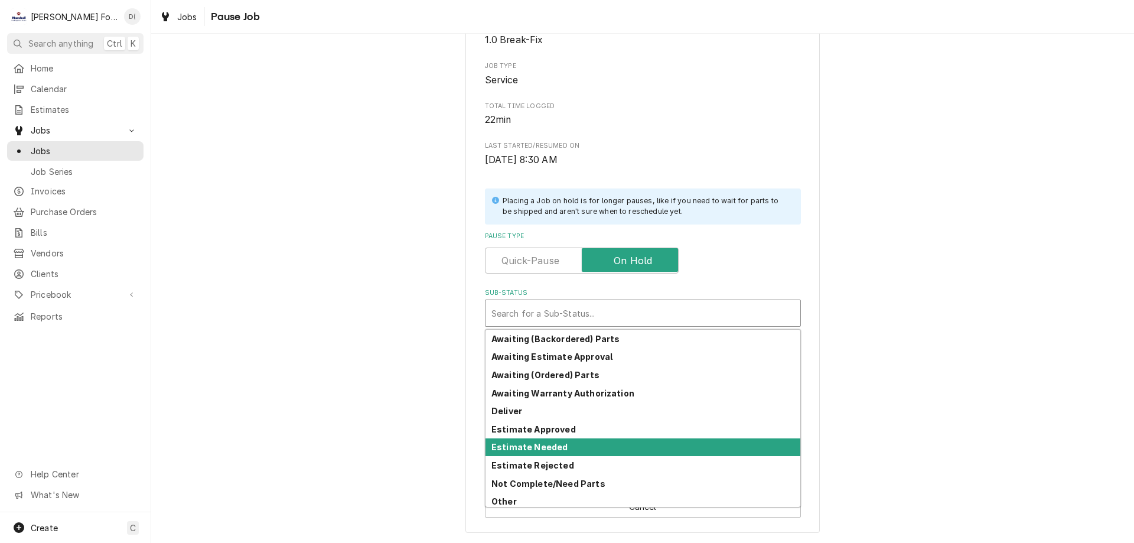
scroll to position [131, 0]
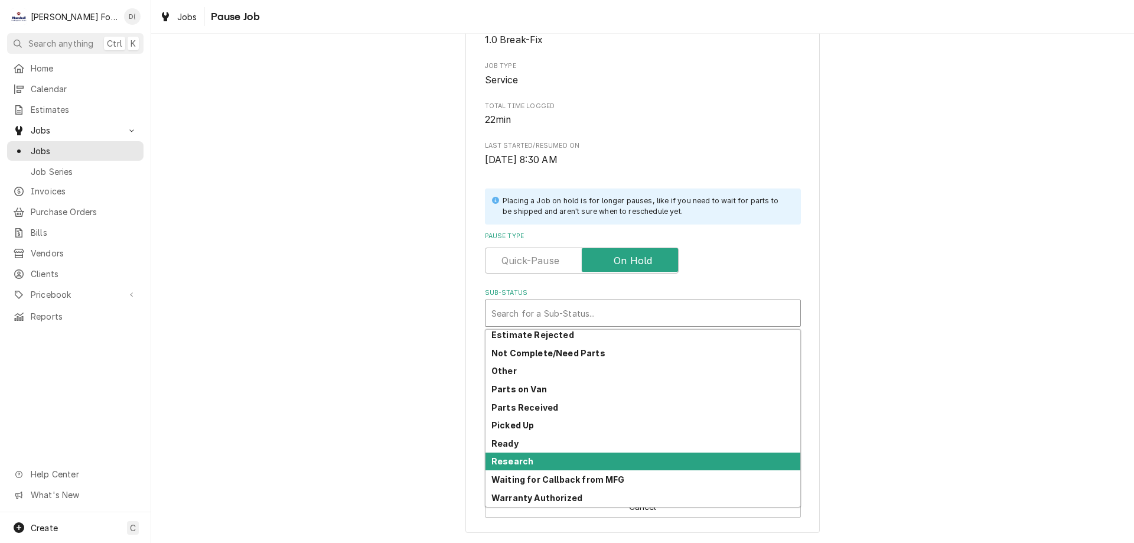
click at [530, 453] on div "Research" at bounding box center [643, 461] width 315 height 18
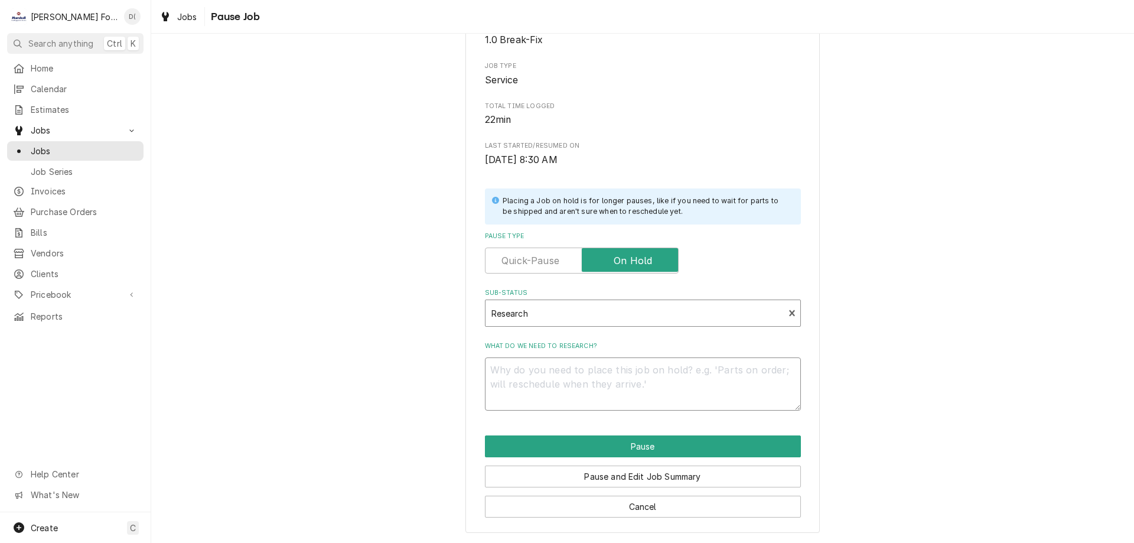
click at [552, 395] on textarea "What do we need to research?" at bounding box center [643, 383] width 316 height 53
type textarea "x"
type textarea "1"
type textarea "x"
type textarea "10"
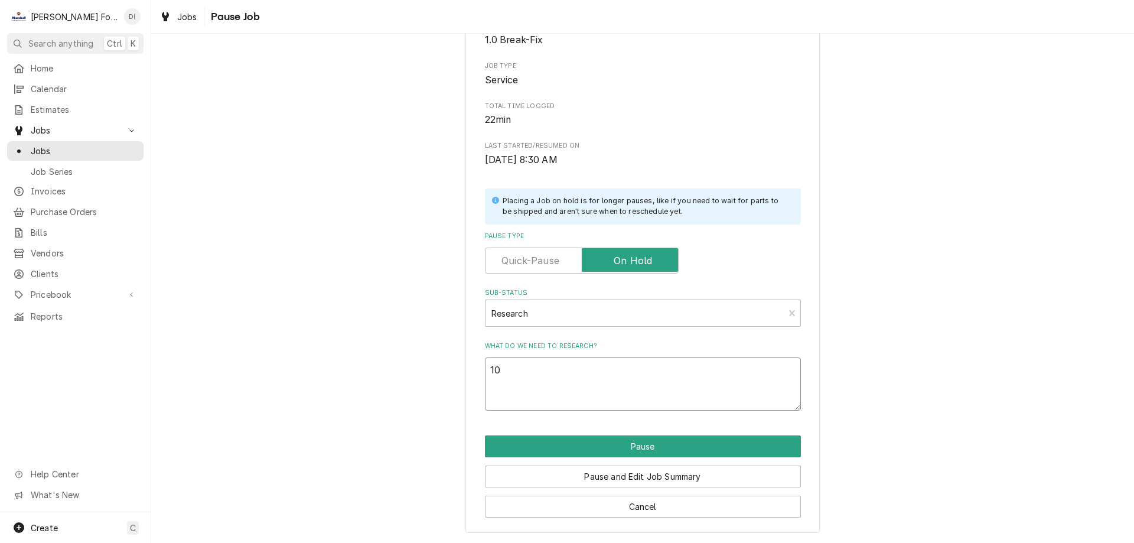
type textarea "x"
type textarea "10/"
type textarea "x"
type textarea "10/1"
type textarea "x"
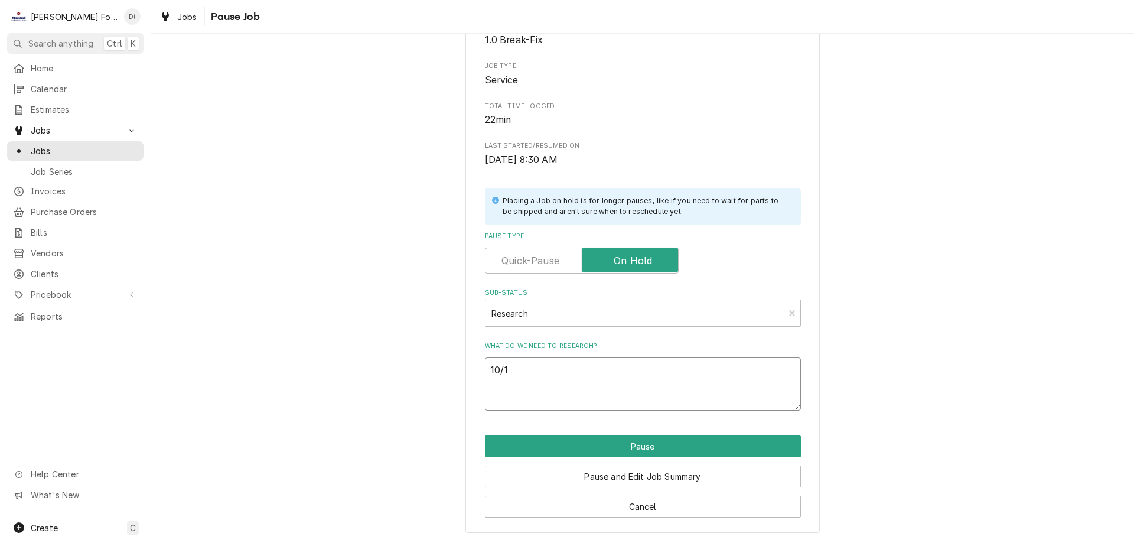
type textarea "10/10"
type textarea "x"
type textarea "10/10/"
type textarea "x"
type textarea "10/10/2"
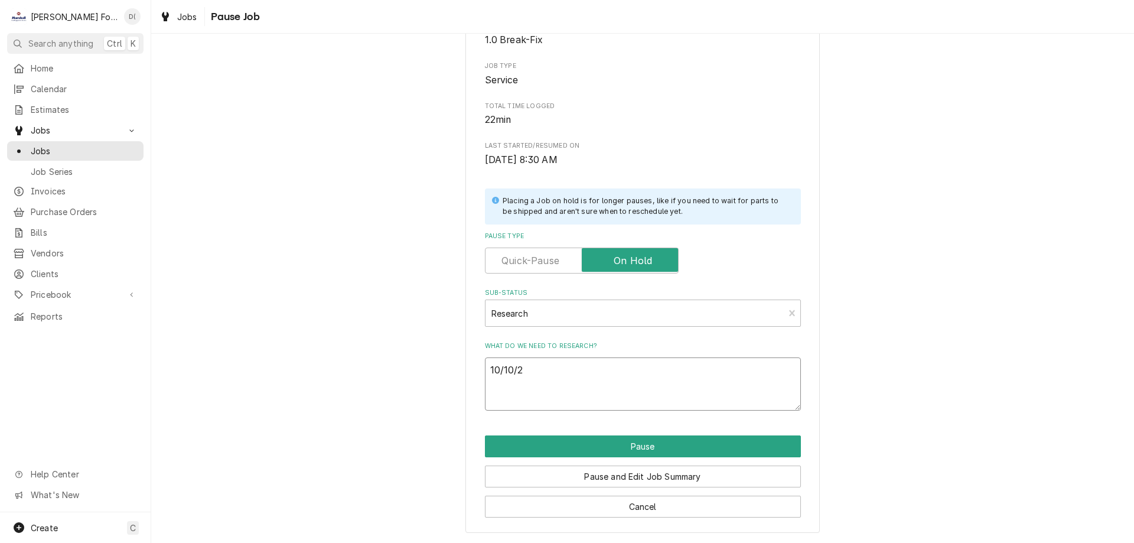
type textarea "x"
type textarea "[DATE]"
click at [610, 448] on button "Pause" at bounding box center [643, 446] width 316 height 22
type textarea "x"
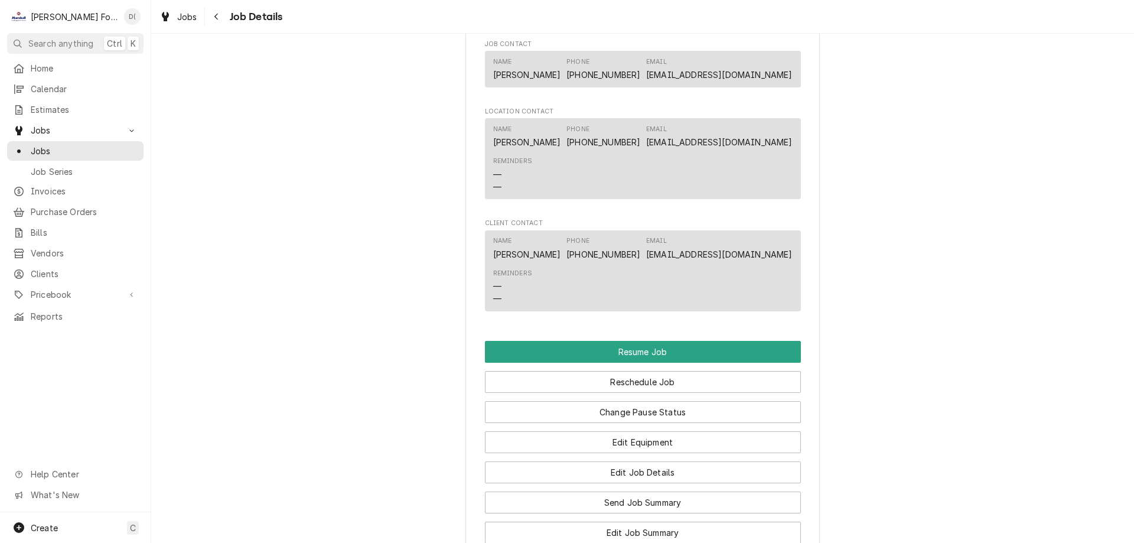
scroll to position [1477, 0]
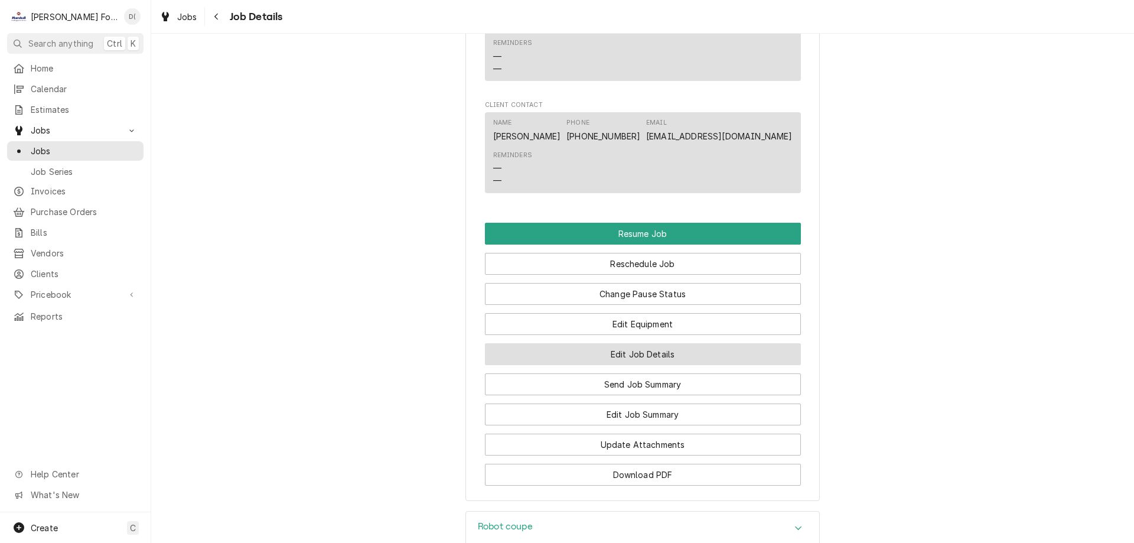
click at [639, 365] on button "Edit Job Details" at bounding box center [643, 354] width 316 height 22
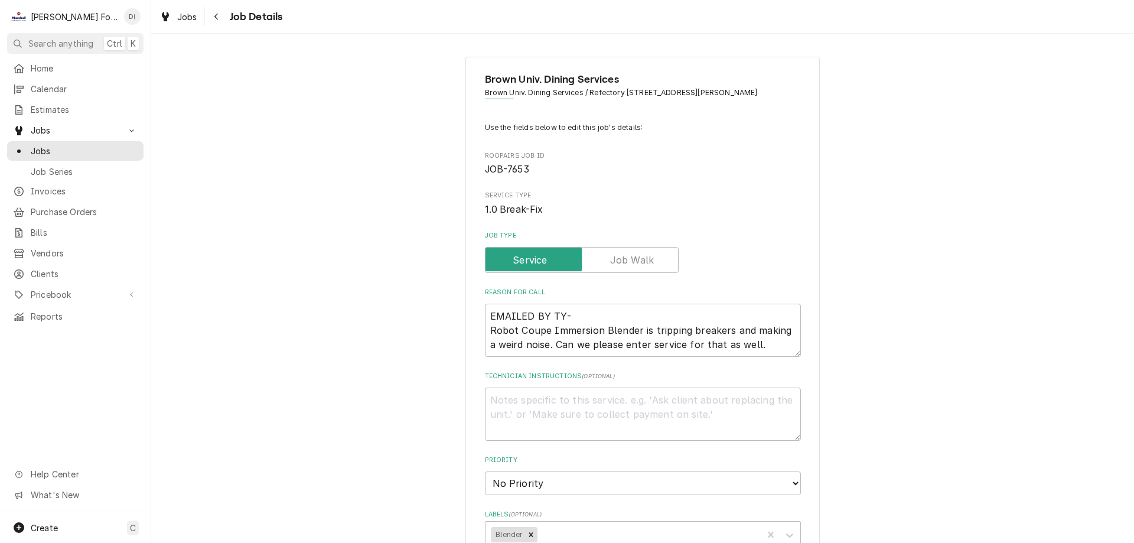
type textarea "x"
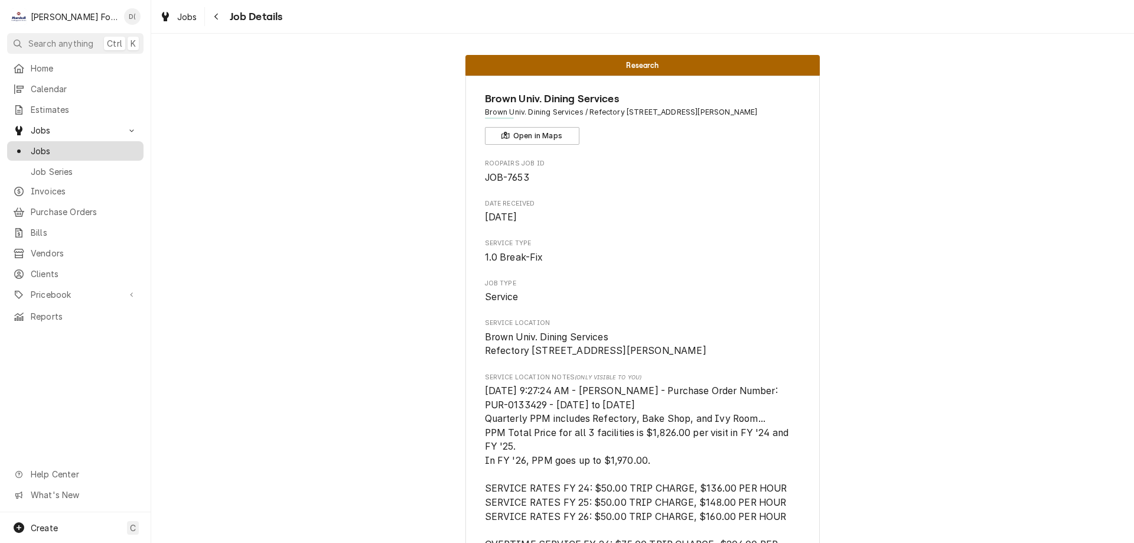
click at [84, 149] on span "Jobs" at bounding box center [84, 151] width 107 height 12
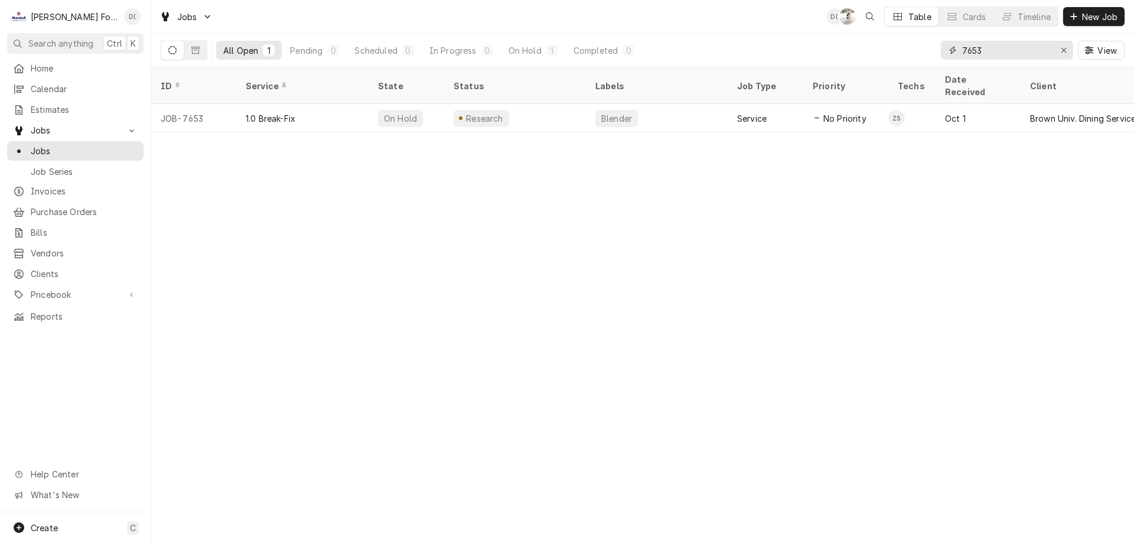
click at [1015, 48] on input "7653" at bounding box center [1006, 50] width 89 height 19
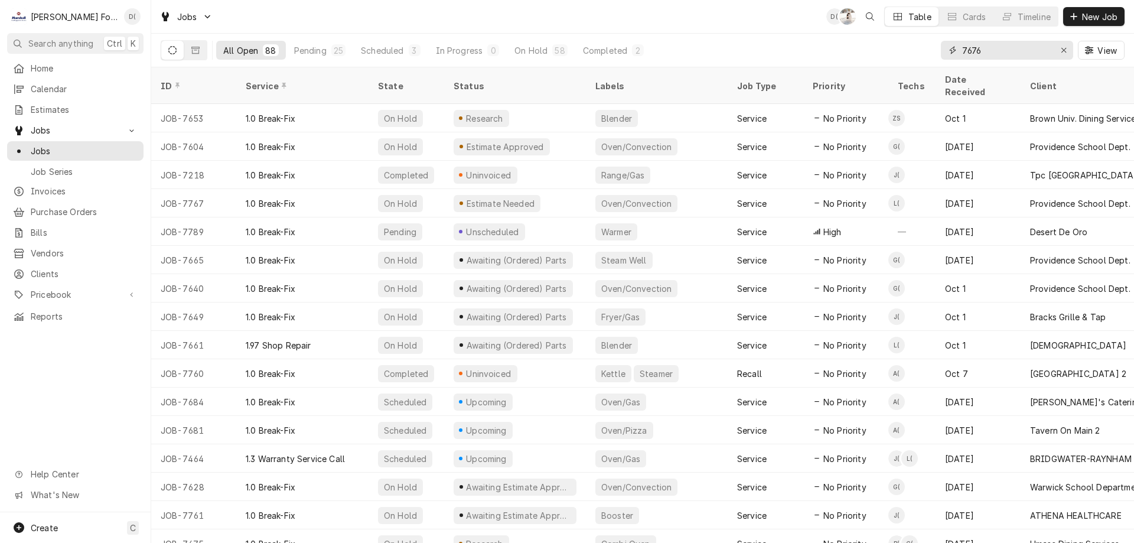
type input "7676"
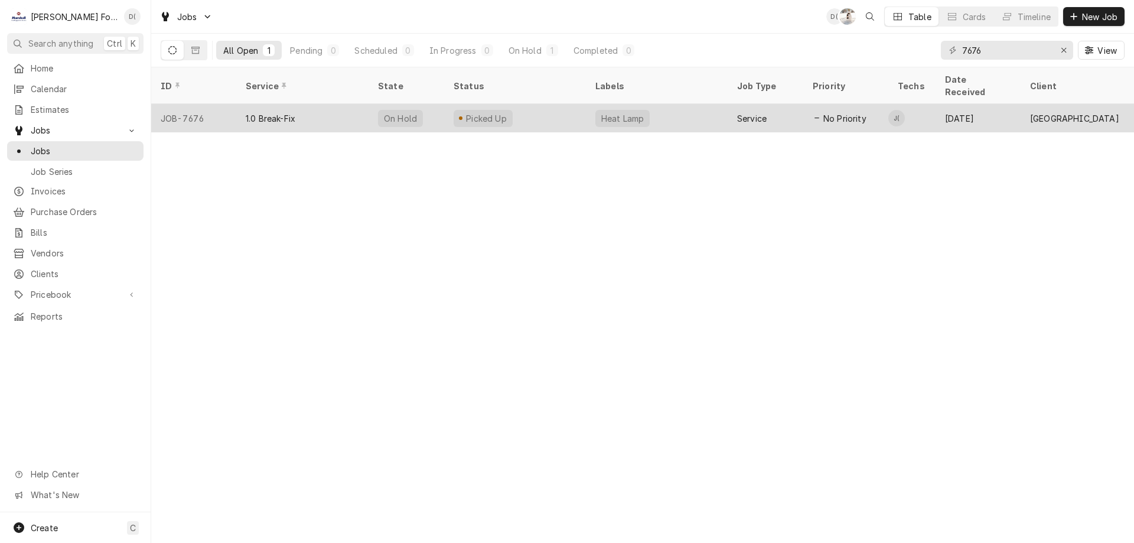
click at [566, 104] on div "Picked Up" at bounding box center [515, 118] width 142 height 28
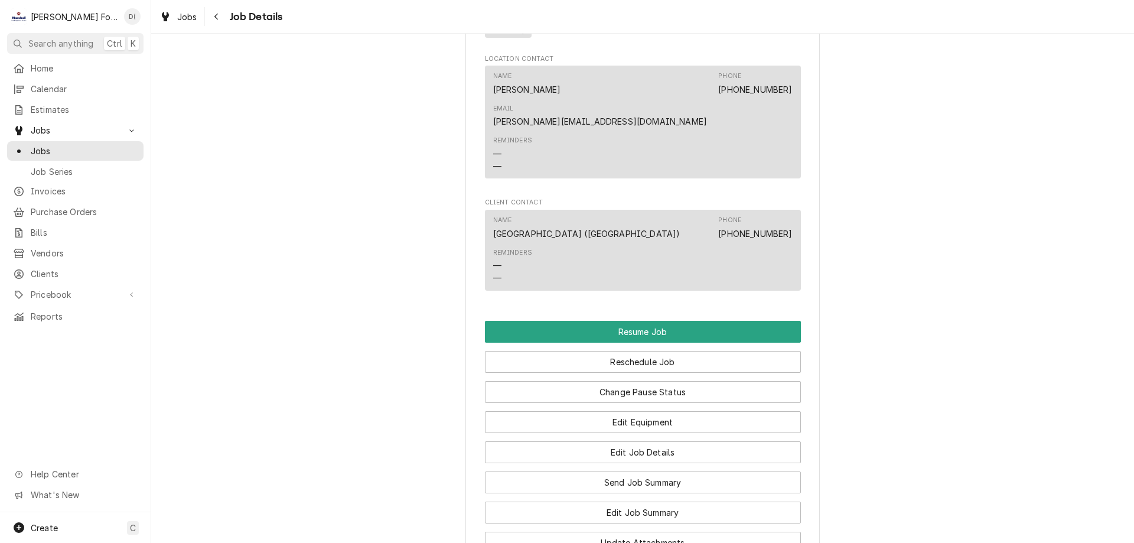
scroll to position [2717, 0]
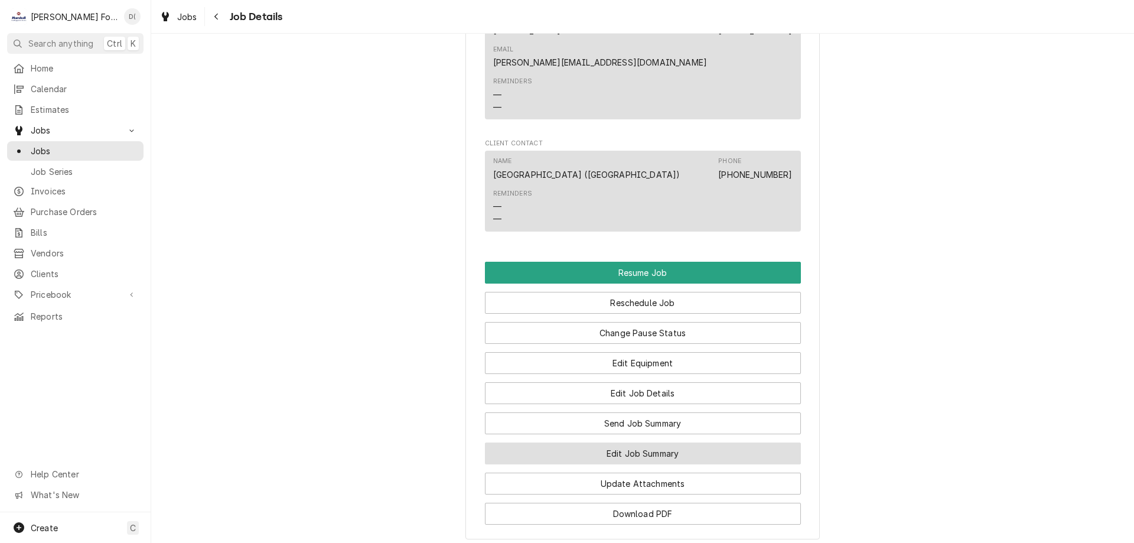
click at [628, 444] on button "Edit Job Summary" at bounding box center [643, 453] width 316 height 22
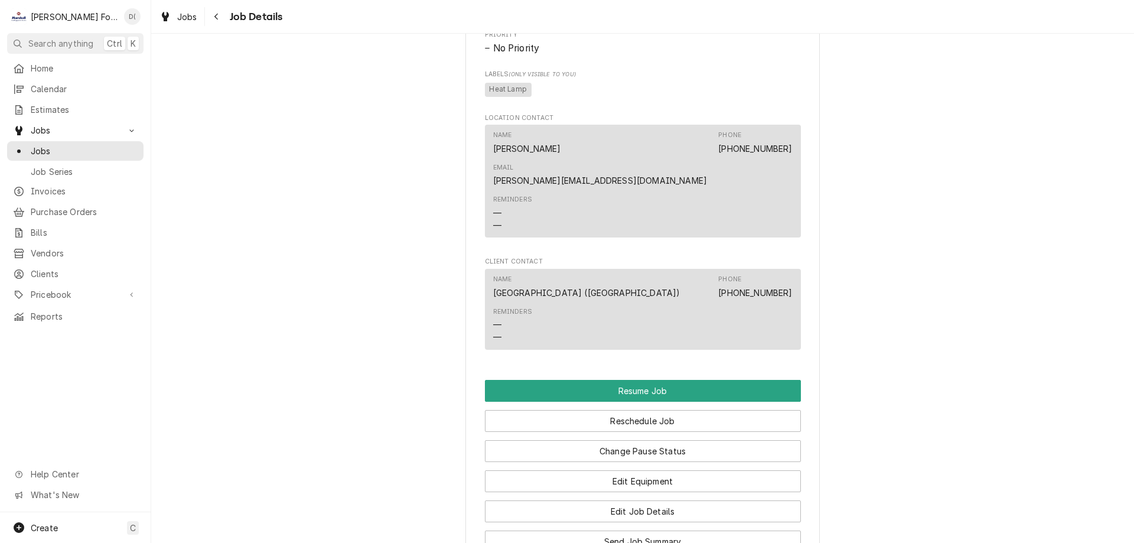
scroll to position [2717, 0]
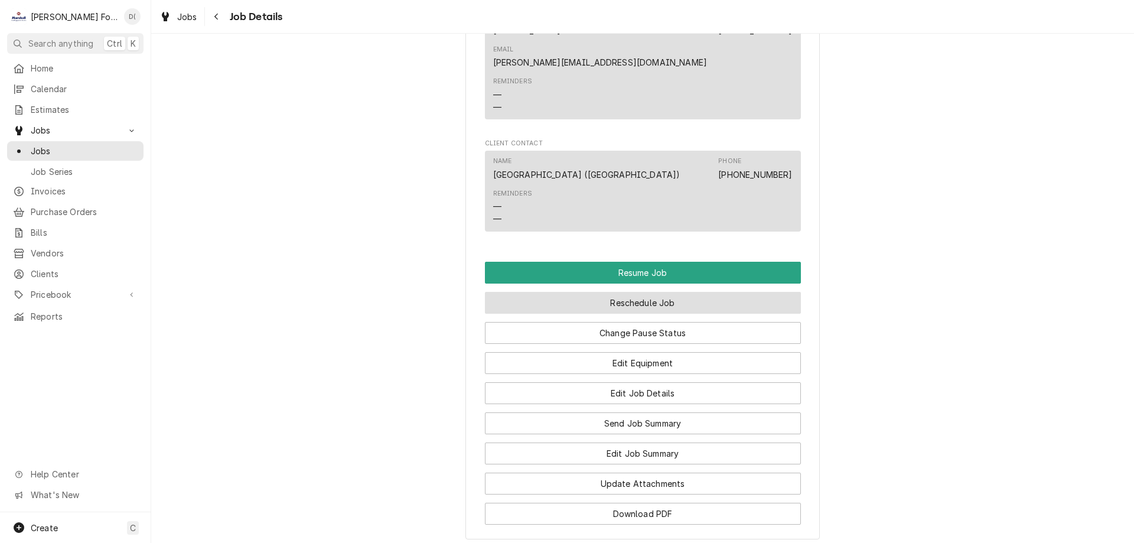
click at [641, 300] on button "Reschedule Job" at bounding box center [643, 303] width 316 height 22
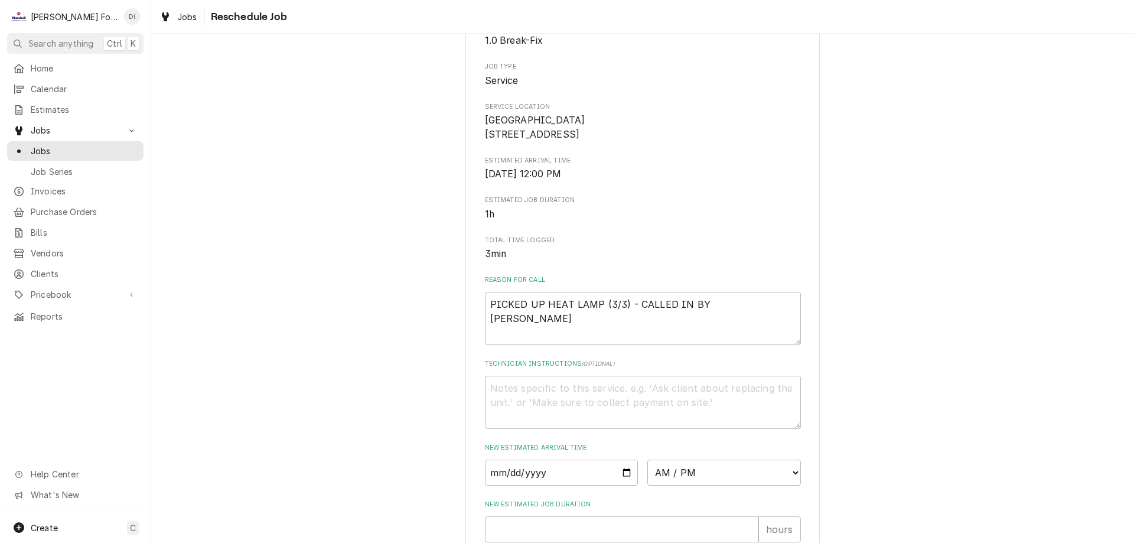
scroll to position [236, 0]
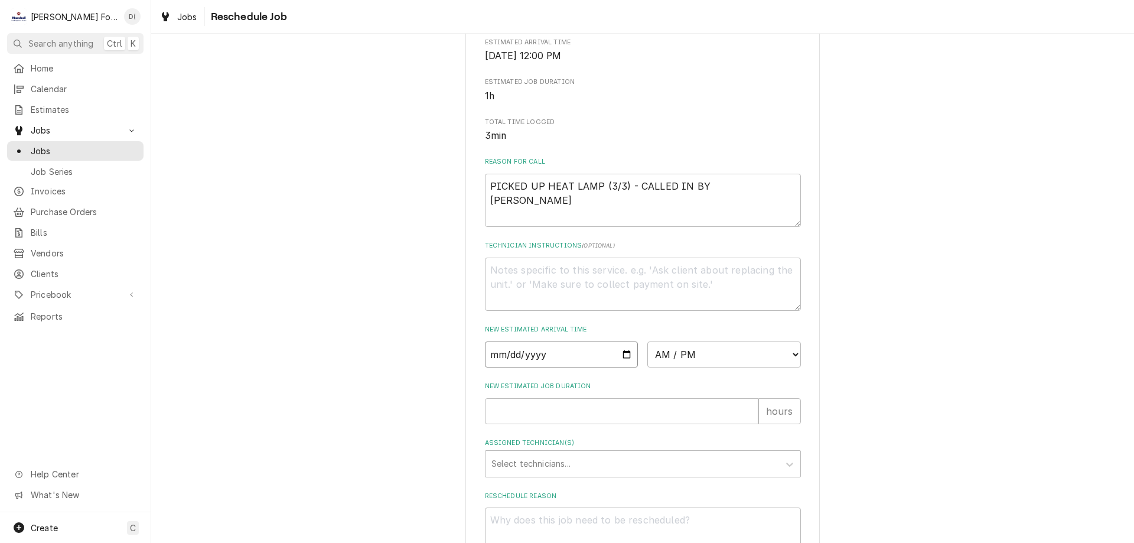
click at [621, 367] on input "Date" at bounding box center [562, 354] width 154 height 26
type textarea "x"
type input "2025-10-09"
click at [718, 362] on select "AM / PM 6:00 AM 6:15 AM 6:30 AM 6:45 AM 7:00 AM 7:15 AM 7:30 AM 7:45 AM 8:00 AM…" at bounding box center [724, 354] width 154 height 26
select select "11:00:00"
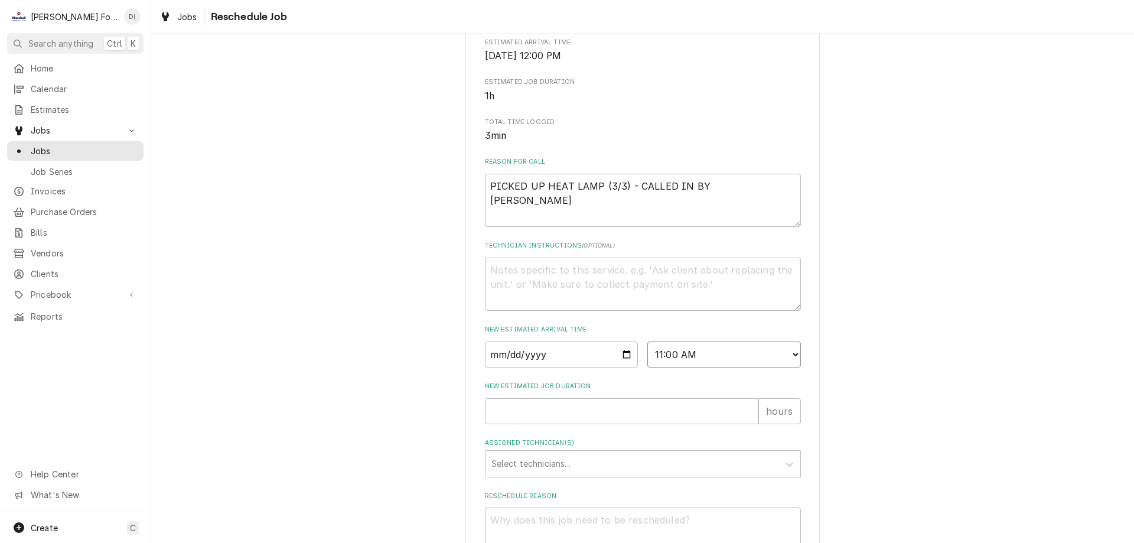
click at [647, 355] on select "AM / PM 6:00 AM 6:15 AM 6:30 AM 6:45 AM 7:00 AM 7:15 AM 7:30 AM 7:45 AM 8:00 AM…" at bounding box center [724, 354] width 154 height 26
click at [563, 419] on input "New Estimated Job Duration" at bounding box center [621, 411] width 273 height 26
type textarea "x"
type input "1"
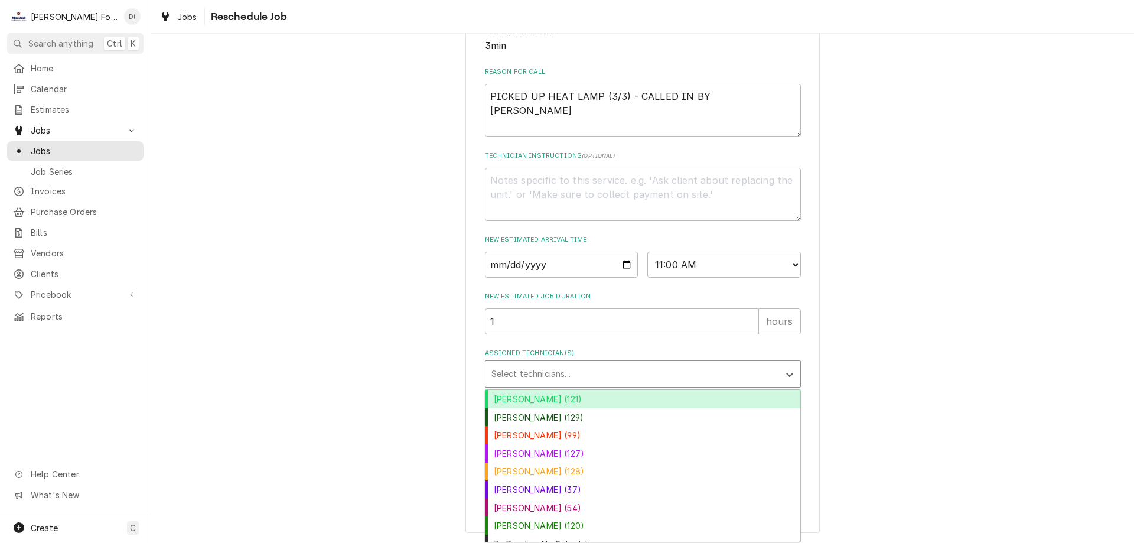
click at [596, 363] on div "Assigned Technician(s)" at bounding box center [632, 373] width 282 height 21
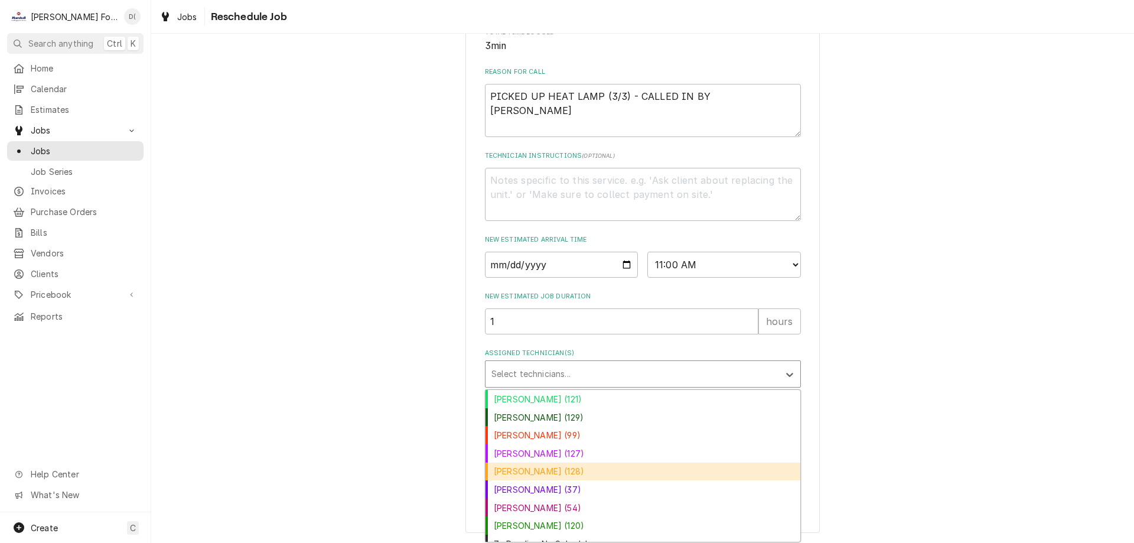
scroll to position [11, 0]
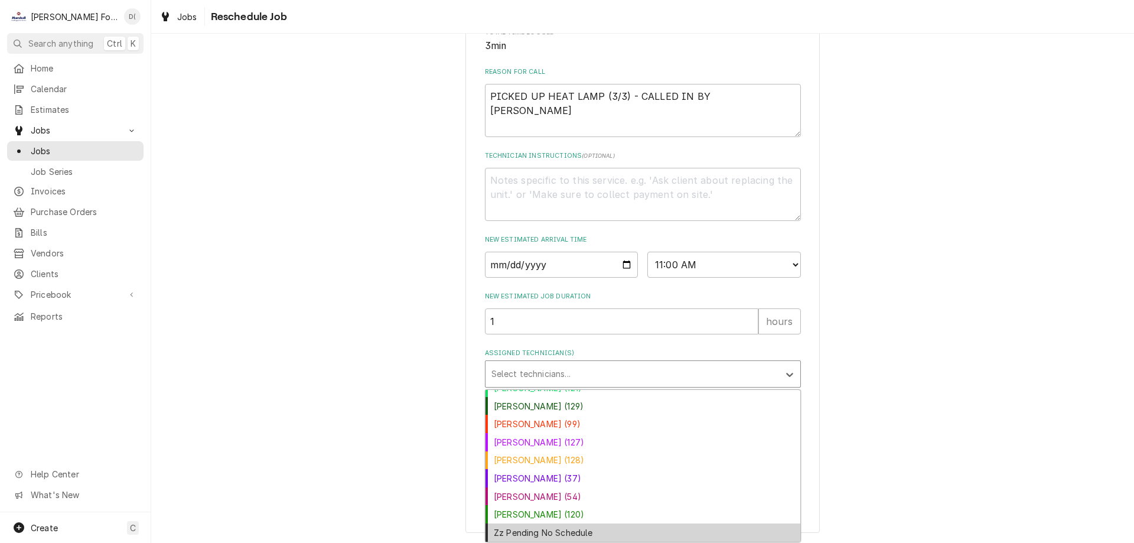
click at [547, 529] on div "Zz Pending No Schedule" at bounding box center [643, 532] width 315 height 18
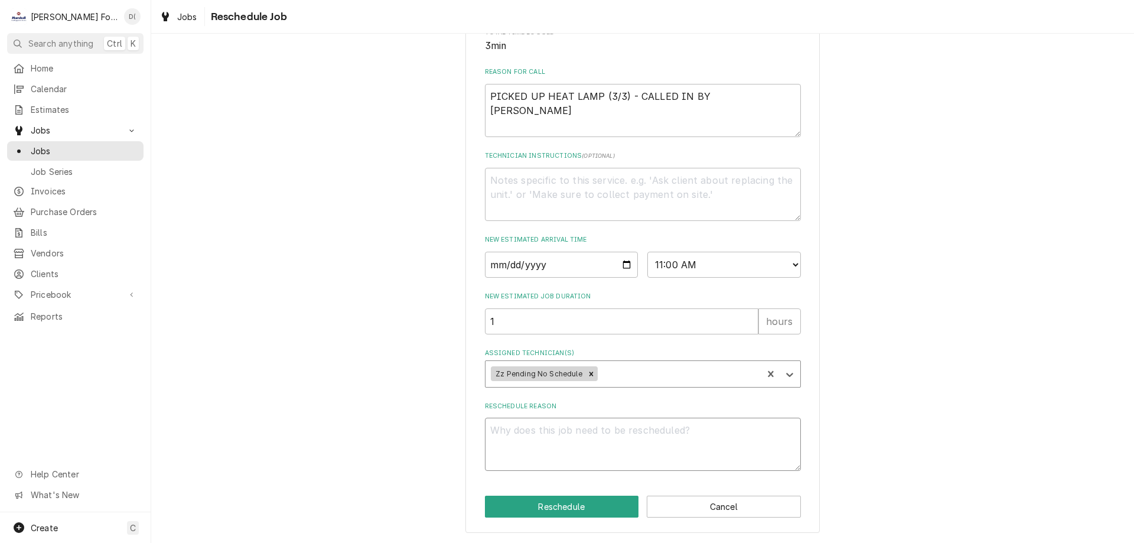
click at [541, 440] on textarea "Reschedule Reason" at bounding box center [643, 444] width 316 height 53
type textarea "x"
type textarea "i"
type textarea "x"
type textarea "in"
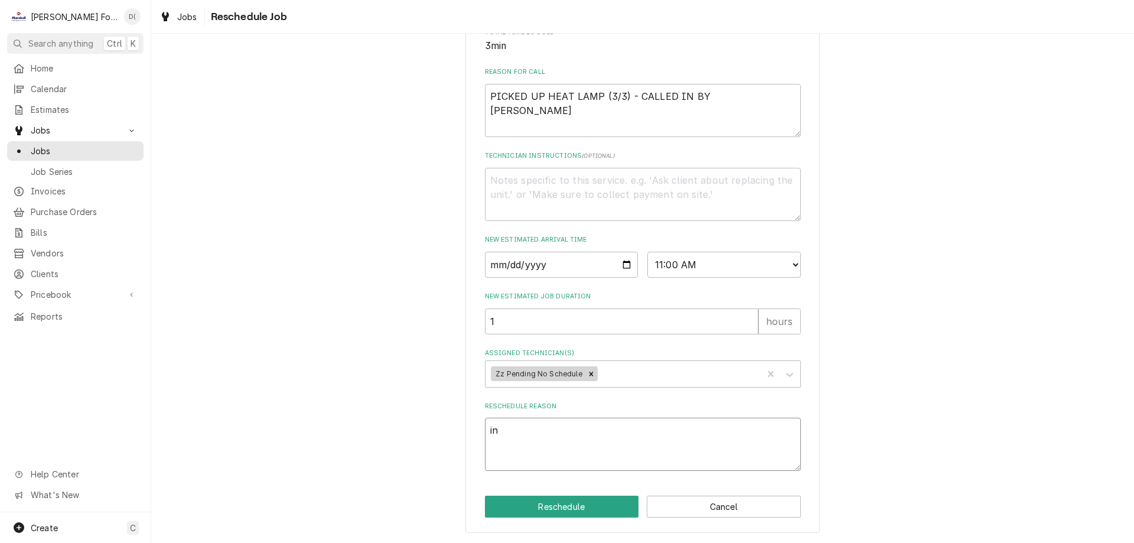
type textarea "x"
type textarea "ins"
type textarea "x"
type textarea "insi"
type textarea "x"
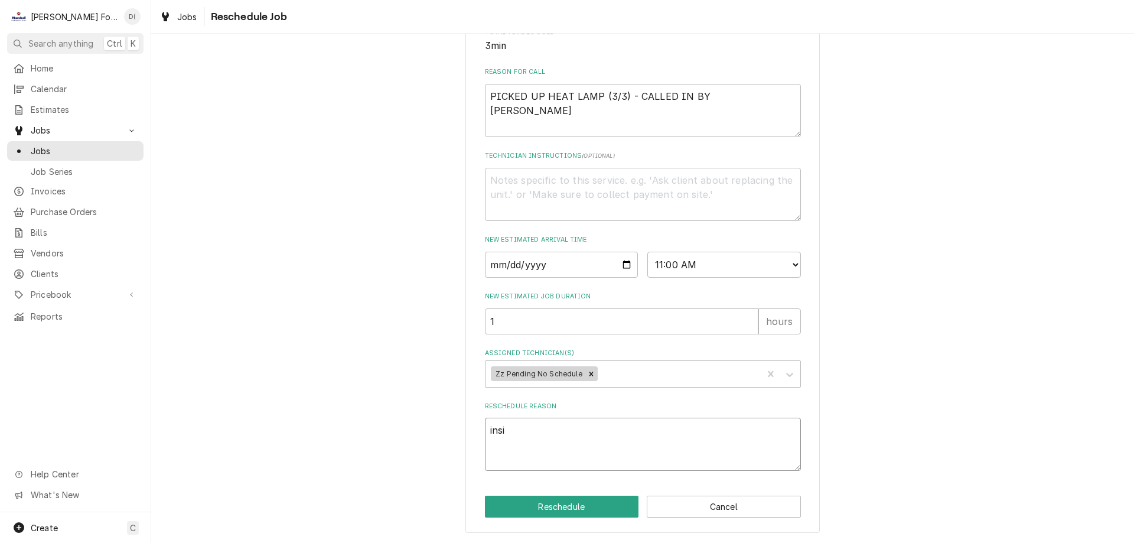
type textarea "insid"
type textarea "x"
type textarea "inside"
type textarea "x"
type textarea "inside"
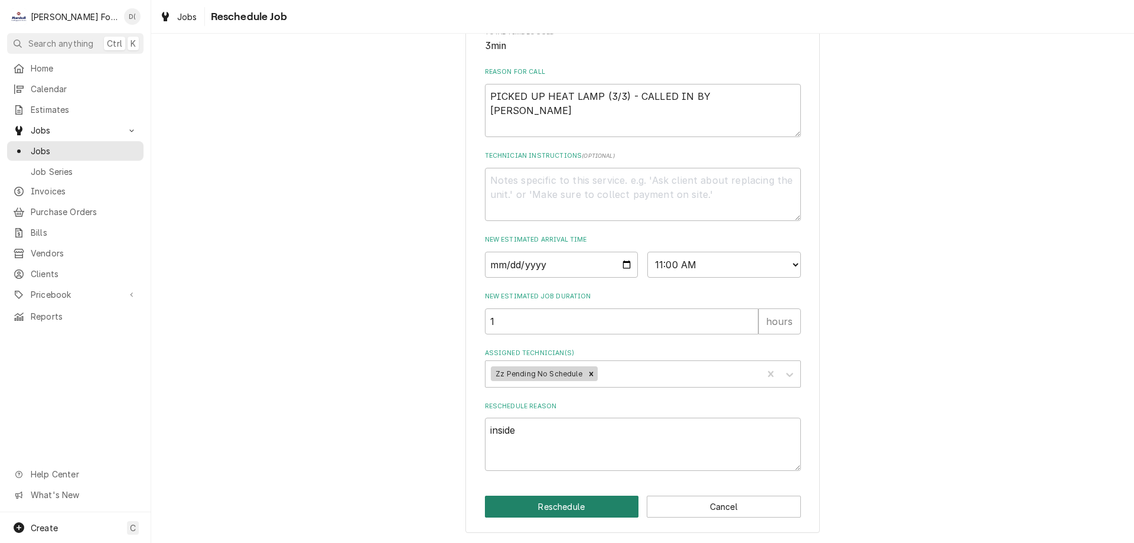
click at [551, 502] on button "Reschedule" at bounding box center [562, 507] width 154 height 22
type textarea "x"
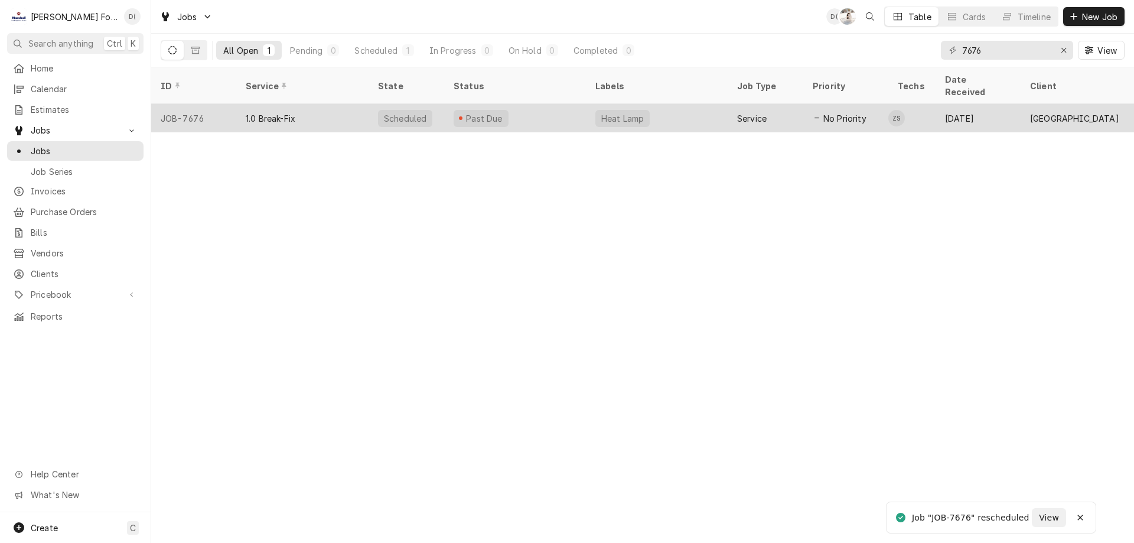
click at [555, 112] on div "Past Due" at bounding box center [515, 118] width 142 height 28
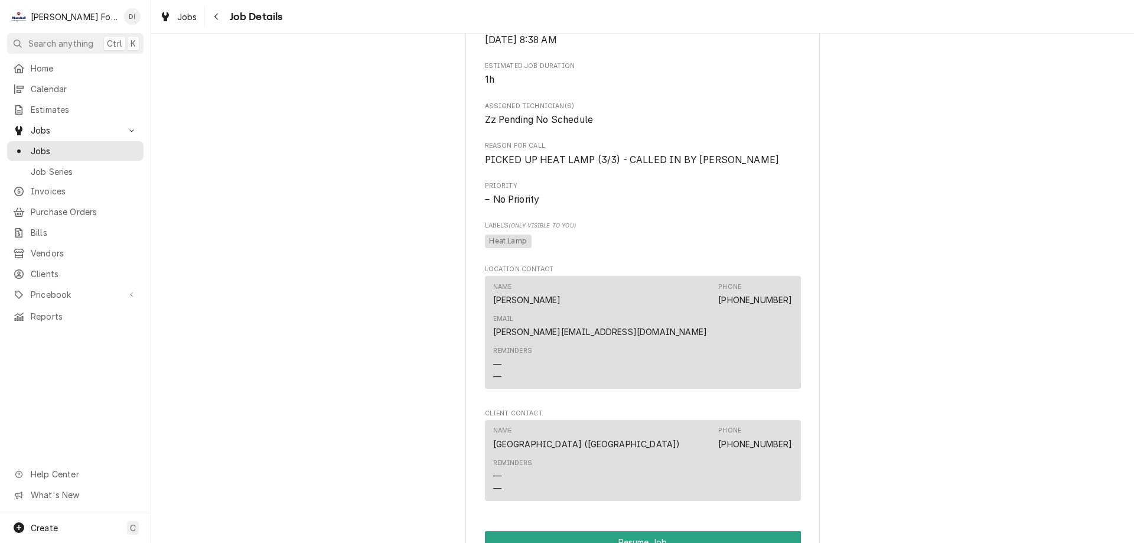
scroll to position [2599, 0]
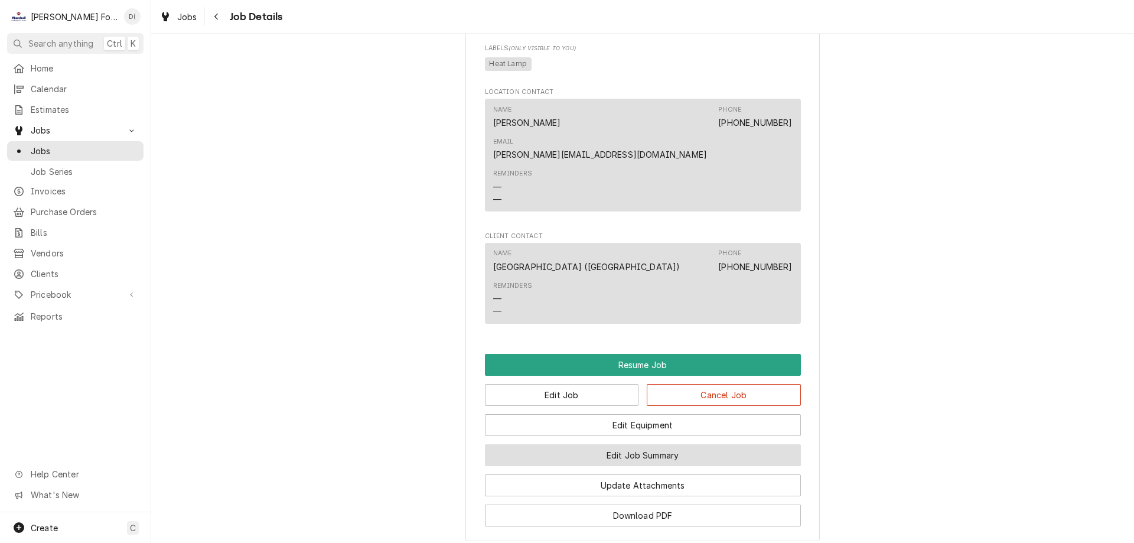
click at [634, 444] on button "Edit Job Summary" at bounding box center [643, 455] width 316 height 22
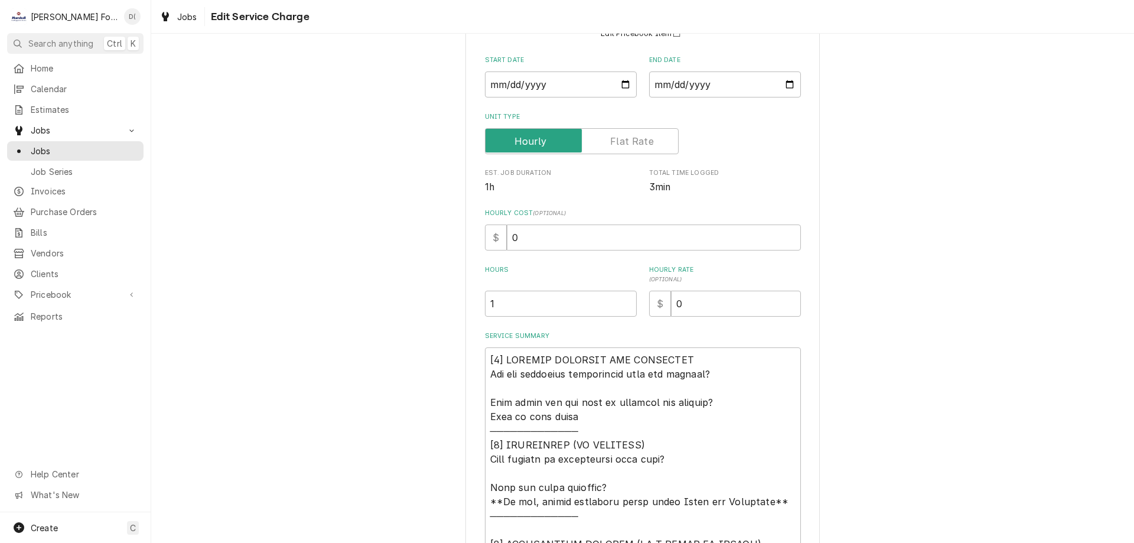
scroll to position [236, 0]
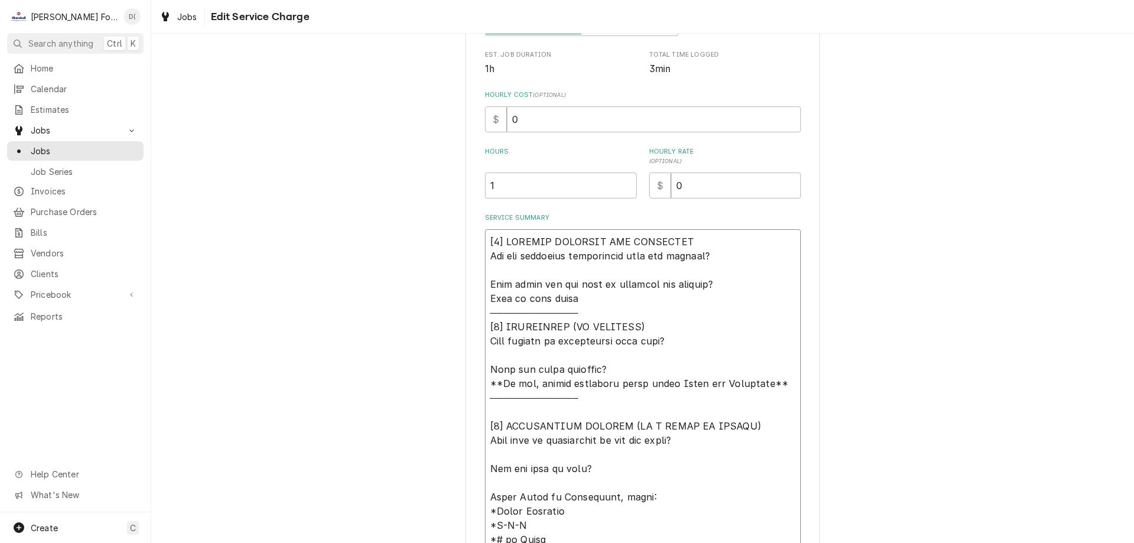
click at [698, 339] on textarea "Service Summary" at bounding box center [643, 397] width 316 height 337
type textarea "x"
type textarea "[𝟭] 𝗜𝗡𝗜𝗧𝗜𝗔𝗟 𝗙𝗜𝗡𝗗𝗜𝗡𝗚𝗦 𝗔𝗡𝗗 𝗗𝗜𝗔𝗚𝗡𝗢𝗦𝗜𝗦 𝗪𝗮𝘀 𝘁𝗵𝗲 𝗲𝗾𝘂𝗶𝗽𝗺𝗲𝗻𝘁 𝗼𝗽𝗲𝗿𝗮𝘁𝗶𝗼𝗻𝗮𝗹 𝘄𝗵𝗲𝗻 𝘆𝗼𝘂 𝗮𝗿𝗿𝗶𝘃…"
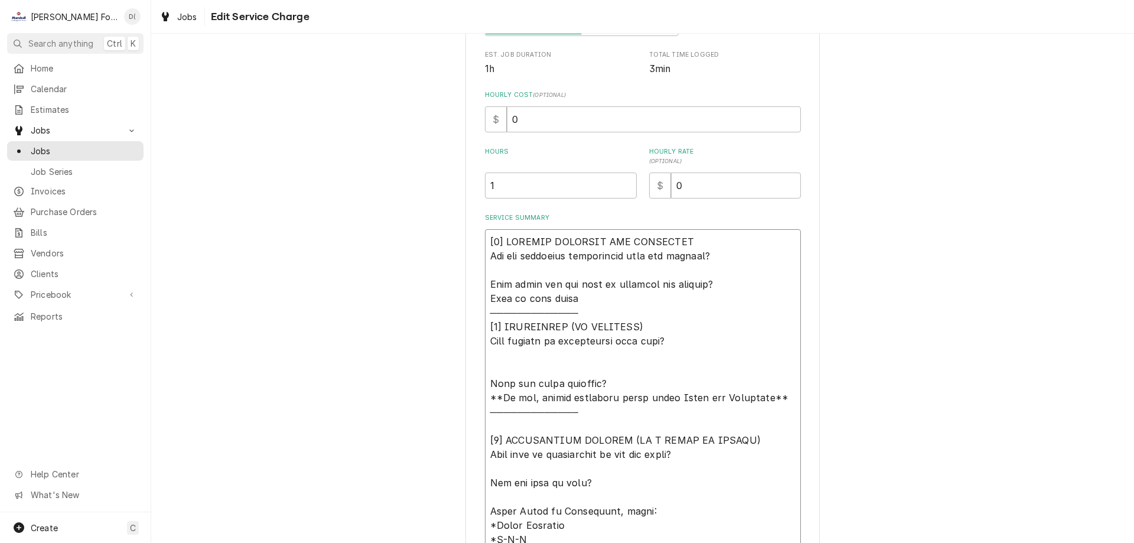
type textarea "x"
type textarea "[𝟭] 𝗜𝗡𝗜𝗧𝗜𝗔𝗟 𝗙𝗜𝗡𝗗𝗜𝗡𝗚𝗦 𝗔𝗡𝗗 𝗗𝗜𝗔𝗚𝗡𝗢𝗦𝗜𝗦 𝗪𝗮𝘀 𝘁𝗵𝗲 𝗲𝗾𝘂𝗶𝗽𝗺𝗲𝗻𝘁 𝗼𝗽𝗲𝗿𝗮𝘁𝗶𝗼𝗻𝗮𝗹 𝘄𝗵𝗲𝗻 𝘆𝗼𝘂 𝗮𝗿𝗿𝗶𝘃…"
type textarea "x"
type textarea "[𝟭] 𝗜𝗡𝗜𝗧𝗜𝗔𝗟 𝗙𝗜𝗡𝗗𝗜𝗡𝗚𝗦 𝗔𝗡𝗗 𝗗𝗜𝗔𝗚𝗡𝗢𝗦𝗜𝗦 𝗪𝗮𝘀 𝘁𝗵𝗲 𝗲𝗾𝘂𝗶𝗽𝗺𝗲𝗻𝘁 𝗼𝗽𝗲𝗿𝗮𝘁𝗶𝗼𝗻𝗮𝗹 𝘄𝗵𝗲𝗻 𝘆𝗼𝘂 𝗮𝗿𝗿𝗶𝘃…"
type textarea "x"
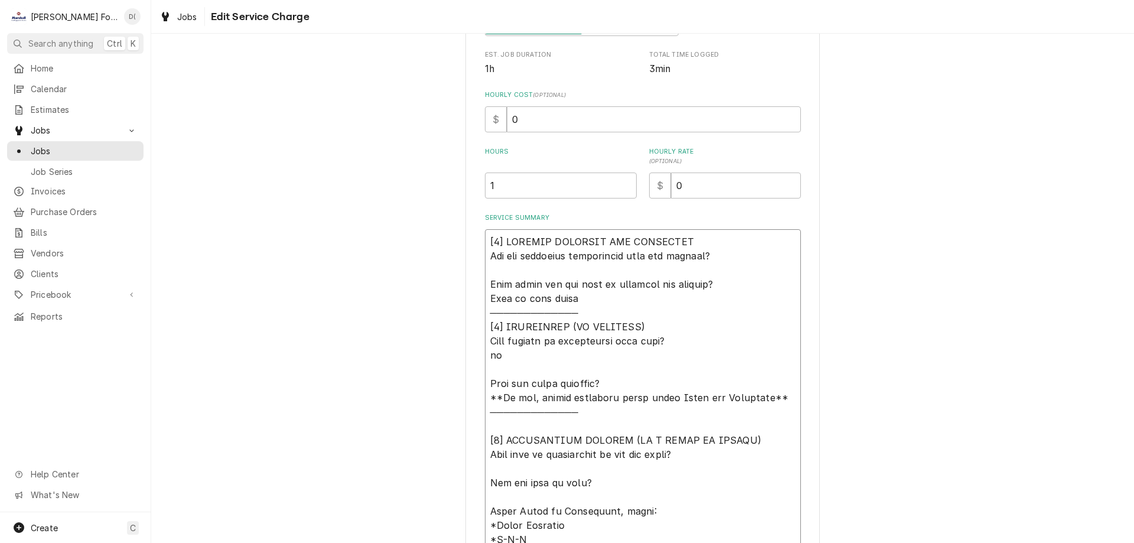
type textarea "[𝟭] 𝗜𝗡𝗜𝗧𝗜𝗔𝗟 𝗙𝗜𝗡𝗗𝗜𝗡𝗚𝗦 𝗔𝗡𝗗 𝗗𝗜𝗔𝗚𝗡𝗢𝗦𝗜𝗦 𝗪𝗮𝘀 𝘁𝗵𝗲 𝗲𝗾𝘂𝗶𝗽𝗺𝗲𝗻𝘁 𝗼𝗽𝗲𝗿𝗮𝘁𝗶𝗼𝗻𝗮𝗹 𝘄𝗵𝗲𝗻 𝘆𝗼𝘂 𝗮𝗿𝗿𝗶𝘃…"
type textarea "x"
type textarea "[𝟭] 𝗜𝗡𝗜𝗧𝗜𝗔𝗟 𝗙𝗜𝗡𝗗𝗜𝗡𝗚𝗦 𝗔𝗡𝗗 𝗗𝗜𝗔𝗚𝗡𝗢𝗦𝗜𝗦 𝗪𝗮𝘀 𝘁𝗵𝗲 𝗲𝗾𝘂𝗶𝗽𝗺𝗲𝗻𝘁 𝗼𝗽𝗲𝗿𝗮𝘁𝗶𝗼𝗻𝗮𝗹 𝘄𝗵𝗲𝗻 𝘆𝗼𝘂 𝗮𝗿𝗿𝗶𝘃…"
type textarea "x"
type textarea "[𝟭] 𝗜𝗡𝗜𝗧𝗜𝗔𝗟 𝗙𝗜𝗡𝗗𝗜𝗡𝗚𝗦 𝗔𝗡𝗗 𝗗𝗜𝗔𝗚𝗡𝗢𝗦𝗜𝗦 𝗪𝗮𝘀 𝘁𝗵𝗲 𝗲𝗾𝘂𝗶𝗽𝗺𝗲𝗻𝘁 𝗼𝗽𝗲𝗿𝗮𝘁𝗶𝗼𝗻𝗮𝗹 𝘄𝗵𝗲𝗻 𝘆𝗼𝘂 𝗮𝗿𝗿𝗶𝘃…"
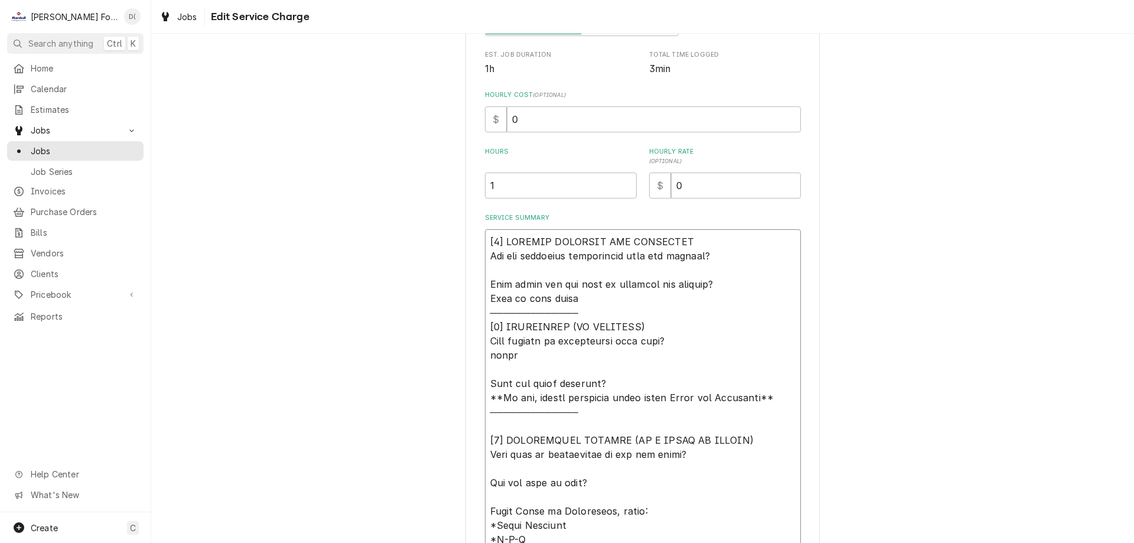
type textarea "x"
type textarea "[𝟭] 𝗜𝗡𝗜𝗧𝗜𝗔𝗟 𝗙𝗜𝗡𝗗𝗜𝗡𝗚𝗦 𝗔𝗡𝗗 𝗗𝗜𝗔𝗚𝗡𝗢𝗦𝗜𝗦 𝗪𝗮𝘀 𝘁𝗵𝗲 𝗲𝗾𝘂𝗶𝗽𝗺𝗲𝗻𝘁 𝗼𝗽𝗲𝗿𝗮𝘁𝗶𝗼𝗻𝗮𝗹 𝘄𝗵𝗲𝗻 𝘆𝗼𝘂 𝗮𝗿𝗿𝗶𝘃…"
type textarea "x"
type textarea "[𝟭] 𝗜𝗡𝗜𝗧𝗜𝗔𝗟 𝗙𝗜𝗡𝗗𝗜𝗡𝗚𝗦 𝗔𝗡𝗗 𝗗𝗜𝗔𝗚𝗡𝗢𝗦𝗜𝗦 𝗪𝗮𝘀 𝘁𝗵𝗲 𝗲𝗾𝘂𝗶𝗽𝗺𝗲𝗻𝘁 𝗼𝗽𝗲𝗿𝗮𝘁𝗶𝗼𝗻𝗮𝗹 𝘄𝗵𝗲𝗻 𝘆𝗼𝘂 𝗮𝗿𝗿𝗶𝘃…"
type textarea "x"
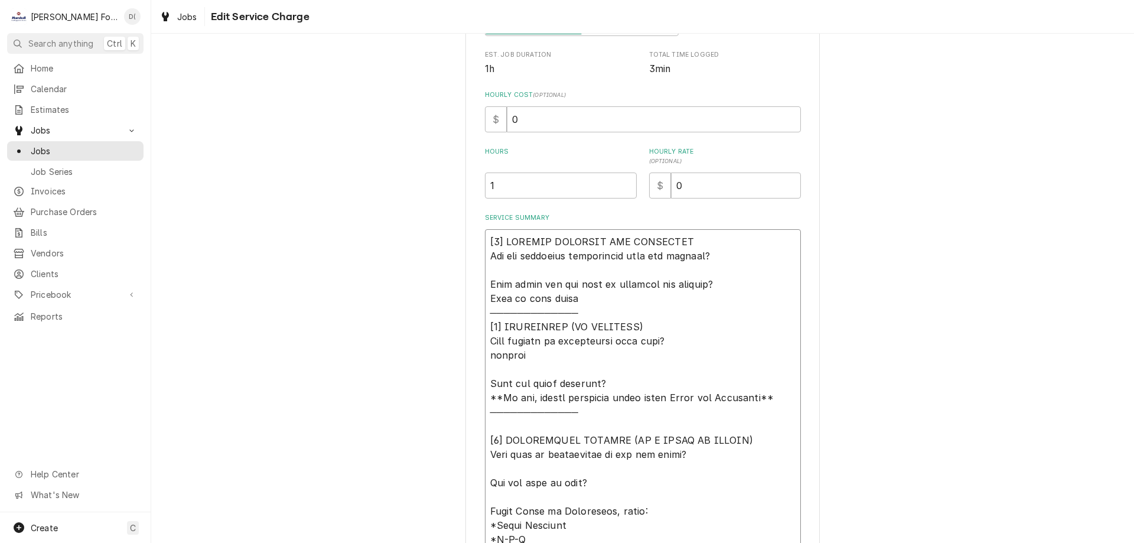
type textarea "[𝟭] 𝗜𝗡𝗜𝗧𝗜𝗔𝗟 𝗙𝗜𝗡𝗗𝗜𝗡𝗚𝗦 𝗔𝗡𝗗 𝗗𝗜𝗔𝗚𝗡𝗢𝗦𝗜𝗦 𝗪𝗮𝘀 𝘁𝗵𝗲 𝗲𝗾𝘂𝗶𝗽𝗺𝗲𝗻𝘁 𝗼𝗽𝗲𝗿𝗮𝘁𝗶𝗼𝗻𝗮𝗹 𝘄𝗵𝗲𝗻 𝘆𝗼𝘂 𝗮𝗿𝗿𝗶𝘃…"
type textarea "x"
type textarea "[𝟭] 𝗜𝗡𝗜𝗧𝗜𝗔𝗟 𝗙𝗜𝗡𝗗𝗜𝗡𝗚𝗦 𝗔𝗡𝗗 𝗗𝗜𝗔𝗚𝗡𝗢𝗦𝗜𝗦 𝗪𝗮𝘀 𝘁𝗵𝗲 𝗲𝗾𝘂𝗶𝗽𝗺𝗲𝗻𝘁 𝗼𝗽𝗲𝗿𝗮𝘁𝗶𝗼𝗻𝗮𝗹 𝘄𝗵𝗲𝗻 𝘆𝗼𝘂 𝗮𝗿𝗿𝗶𝘃…"
type textarea "x"
type textarea "[𝟭] 𝗜𝗡𝗜𝗧𝗜𝗔𝗟 𝗙𝗜𝗡𝗗𝗜𝗡𝗚𝗦 𝗔𝗡𝗗 𝗗𝗜𝗔𝗚𝗡𝗢𝗦𝗜𝗦 𝗪𝗮𝘀 𝘁𝗵𝗲 𝗲𝗾𝘂𝗶𝗽𝗺𝗲𝗻𝘁 𝗼𝗽𝗲𝗿𝗮𝘁𝗶𝗼𝗻𝗮𝗹 𝘄𝗵𝗲𝗻 𝘆𝗼𝘂 𝗮𝗿𝗿𝗶𝘃…"
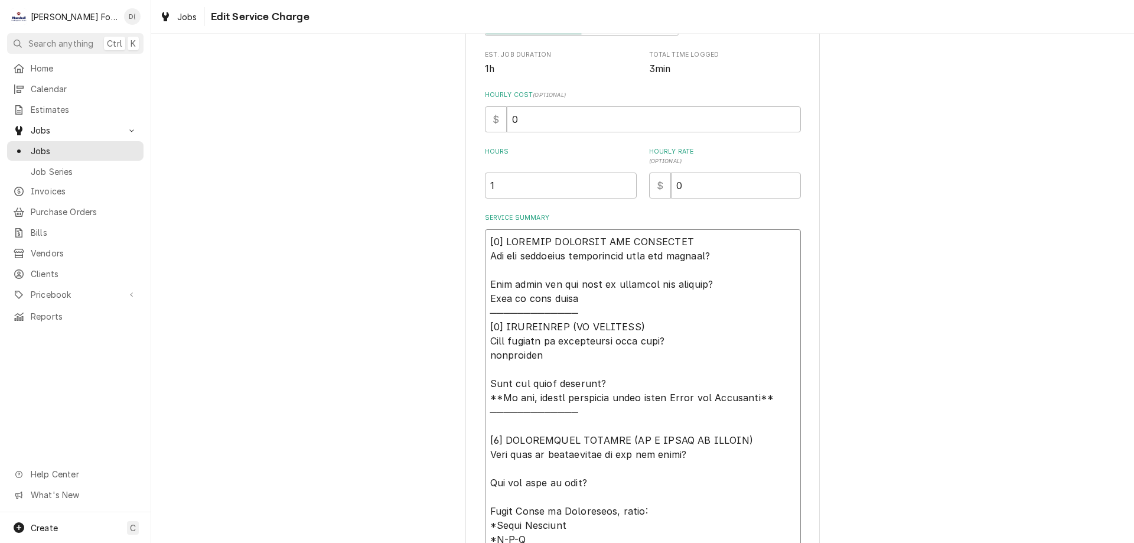
type textarea "x"
type textarea "[𝟭] 𝗜𝗡𝗜𝗧𝗜𝗔𝗟 𝗙𝗜𝗡𝗗𝗜𝗡𝗚𝗦 𝗔𝗡𝗗 𝗗𝗜𝗔𝗚𝗡𝗢𝗦𝗜𝗦 𝗪𝗮𝘀 𝘁𝗵𝗲 𝗲𝗾𝘂𝗶𝗽𝗺𝗲𝗻𝘁 𝗼𝗽𝗲𝗿𝗮𝘁𝗶𝗼𝗻𝗮𝗹 𝘄𝗵𝗲𝗻 𝘆𝗼𝘂 𝗮𝗿𝗿𝗶𝘃…"
type textarea "x"
type textarea "[𝟭] 𝗜𝗡𝗜𝗧𝗜𝗔𝗟 𝗙𝗜𝗡𝗗𝗜𝗡𝗚𝗦 𝗔𝗡𝗗 𝗗𝗜𝗔𝗚𝗡𝗢𝗦𝗜𝗦 𝗪𝗮𝘀 𝘁𝗵𝗲 𝗲𝗾𝘂𝗶𝗽𝗺𝗲𝗻𝘁 𝗼𝗽𝗲𝗿𝗮𝘁𝗶𝗼𝗻𝗮𝗹 𝘄𝗵𝗲𝗻 𝘆𝗼𝘂 𝗮𝗿𝗿𝗶𝘃…"
type textarea "x"
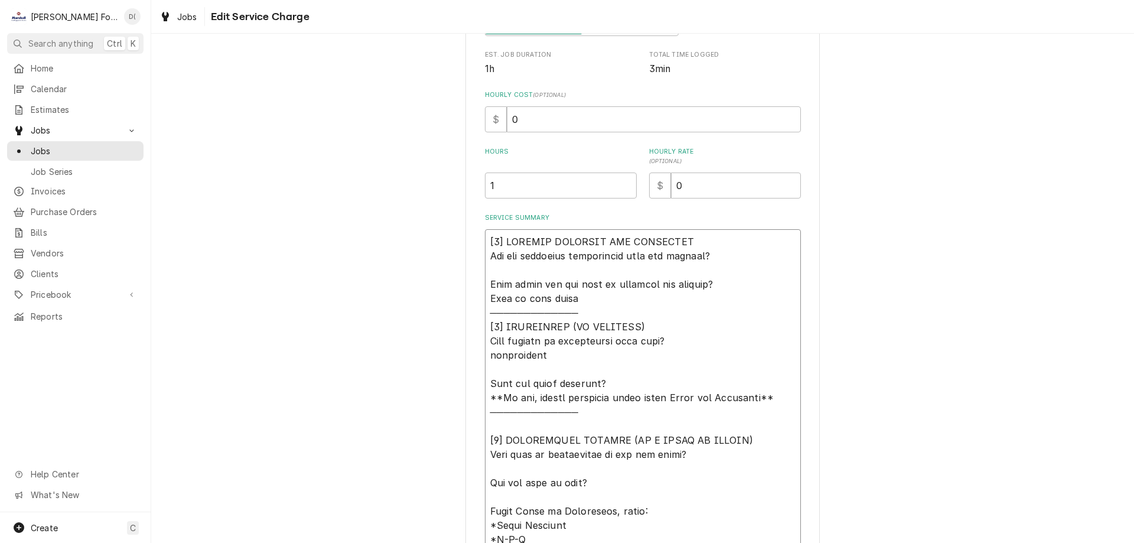
type textarea "[𝟭] 𝗜𝗡𝗜𝗧𝗜𝗔𝗟 𝗙𝗜𝗡𝗗𝗜𝗡𝗚𝗦 𝗔𝗡𝗗 𝗗𝗜𝗔𝗚𝗡𝗢𝗦𝗜𝗦 𝗪𝗮𝘀 𝘁𝗵𝗲 𝗲𝗾𝘂𝗶𝗽𝗺𝗲𝗻𝘁 𝗼𝗽𝗲𝗿𝗮𝘁𝗶𝗼𝗻𝗮𝗹 𝘄𝗵𝗲𝗻 𝘆𝗼𝘂 𝗮𝗿𝗿𝗶𝘃…"
type textarea "x"
type textarea "[𝟭] 𝗜𝗡𝗜𝗧𝗜𝗔𝗟 𝗙𝗜𝗡𝗗𝗜𝗡𝗚𝗦 𝗔𝗡𝗗 𝗗𝗜𝗔𝗚𝗡𝗢𝗦𝗜𝗦 𝗪𝗮𝘀 𝘁𝗵𝗲 𝗲𝗾𝘂𝗶𝗽𝗺𝗲𝗻𝘁 𝗼𝗽𝗲𝗿𝗮𝘁𝗶𝗼𝗻𝗮𝗹 𝘄𝗵𝗲𝗻 𝘆𝗼𝘂 𝗮𝗿𝗿𝗶𝘃…"
type textarea "x"
type textarea "[𝟭] 𝗜𝗡𝗜𝗧𝗜𝗔𝗟 𝗙𝗜𝗡𝗗𝗜𝗡𝗚𝗦 𝗔𝗡𝗗 𝗗𝗜𝗔𝗚𝗡𝗢𝗦𝗜𝗦 𝗪𝗮𝘀 𝘁𝗵𝗲 𝗲𝗾𝘂𝗶𝗽𝗺𝗲𝗻𝘁 𝗼𝗽𝗲𝗿𝗮𝘁𝗶𝗼𝗻𝗮𝗹 𝘄𝗵𝗲𝗻 𝘆𝗼𝘂 𝗮𝗿𝗿𝗶𝘃…"
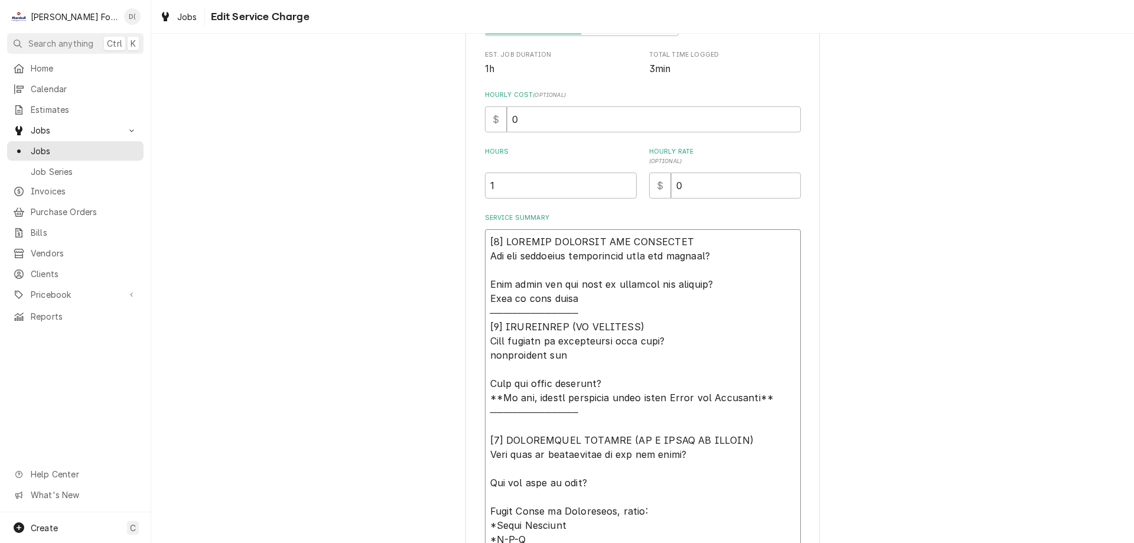
type textarea "x"
type textarea "[𝟭] 𝗜𝗡𝗜𝗧𝗜𝗔𝗟 𝗙𝗜𝗡𝗗𝗜𝗡𝗚𝗦 𝗔𝗡𝗗 𝗗𝗜𝗔𝗚𝗡𝗢𝗦𝗜𝗦 𝗪𝗮𝘀 𝘁𝗵𝗲 𝗲𝗾𝘂𝗶𝗽𝗺𝗲𝗻𝘁 𝗼𝗽𝗲𝗿𝗮𝘁𝗶𝗼𝗻𝗮𝗹 𝘄𝗵𝗲𝗻 𝘆𝗼𝘂 𝗮𝗿𝗿𝗶𝘃…"
type textarea "x"
type textarea "[𝟭] 𝗜𝗡𝗜𝗧𝗜𝗔𝗟 𝗙𝗜𝗡𝗗𝗜𝗡𝗚𝗦 𝗔𝗡𝗗 𝗗𝗜𝗔𝗚𝗡𝗢𝗦𝗜𝗦 𝗪𝗮𝘀 𝘁𝗵𝗲 𝗲𝗾𝘂𝗶𝗽𝗺𝗲𝗻𝘁 𝗼𝗽𝗲𝗿𝗮𝘁𝗶𝗼𝗻𝗮𝗹 𝘄𝗵𝗲𝗻 𝘆𝗼𝘂 𝗮𝗿𝗿𝗶𝘃…"
type textarea "x"
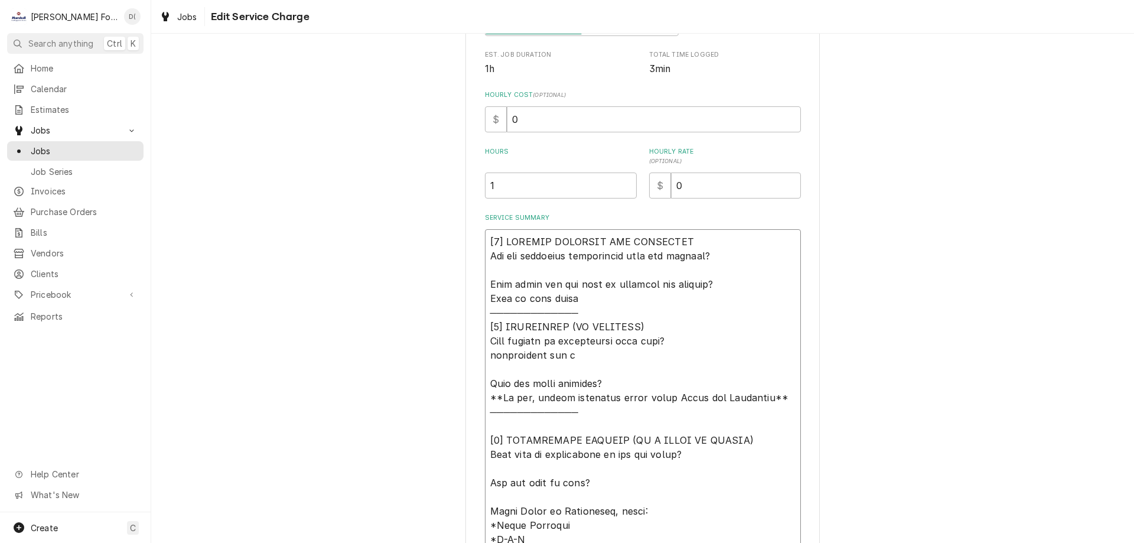
type textarea "[𝟭] 𝗜𝗡𝗜𝗧𝗜𝗔𝗟 𝗙𝗜𝗡𝗗𝗜𝗡𝗚𝗦 𝗔𝗡𝗗 𝗗𝗜𝗔𝗚𝗡𝗢𝗦𝗜𝗦 𝗪𝗮𝘀 𝘁𝗵𝗲 𝗲𝗾𝘂𝗶𝗽𝗺𝗲𝗻𝘁 𝗼𝗽𝗲𝗿𝗮𝘁𝗶𝗼𝗻𝗮𝗹 𝘄𝗵𝗲𝗻 𝘆𝗼𝘂 𝗮𝗿𝗿𝗶𝘃…"
type textarea "x"
type textarea "[𝟭] 𝗜𝗡𝗜𝗧𝗜𝗔𝗟 𝗙𝗜𝗡𝗗𝗜𝗡𝗚𝗦 𝗔𝗡𝗗 𝗗𝗜𝗔𝗚𝗡𝗢𝗦𝗜𝗦 𝗪𝗮𝘀 𝘁𝗵𝗲 𝗲𝗾𝘂𝗶𝗽𝗺𝗲𝗻𝘁 𝗼𝗽𝗲𝗿𝗮𝘁𝗶𝗼𝗻𝗮𝗹 𝘄𝗵𝗲𝗻 𝘆𝗼𝘂 𝗮𝗿𝗿𝗶𝘃…"
type textarea "x"
type textarea "[𝟭] 𝗜𝗡𝗜𝗧𝗜𝗔𝗟 𝗙𝗜𝗡𝗗𝗜𝗡𝗚𝗦 𝗔𝗡𝗗 𝗗𝗜𝗔𝗚𝗡𝗢𝗦𝗜𝗦 𝗪𝗮𝘀 𝘁𝗵𝗲 𝗲𝗾𝘂𝗶𝗽𝗺𝗲𝗻𝘁 𝗼𝗽𝗲𝗿𝗮𝘁𝗶𝗼𝗻𝗮𝗹 𝘄𝗵𝗲𝗻 𝘆𝗼𝘂 𝗮𝗿𝗿𝗶𝘃…"
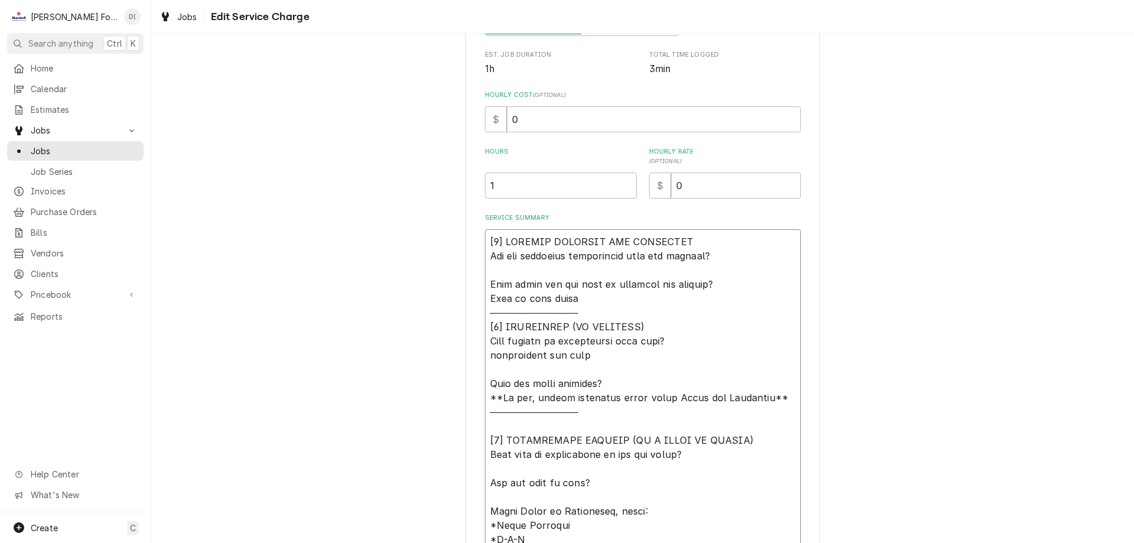
type textarea "x"
type textarea "[𝟭] 𝗜𝗡𝗜𝗧𝗜𝗔𝗟 𝗙𝗜𝗡𝗗𝗜𝗡𝗚𝗦 𝗔𝗡𝗗 𝗗𝗜𝗔𝗚𝗡𝗢𝗦𝗜𝗦 𝗪𝗮𝘀 𝘁𝗵𝗲 𝗲𝗾𝘂𝗶𝗽𝗺𝗲𝗻𝘁 𝗼𝗽𝗲𝗿𝗮𝘁𝗶𝗼𝗻𝗮𝗹 𝘄𝗵𝗲𝗻 𝘆𝗼𝘂 𝗮𝗿𝗿𝗶𝘃…"
type textarea "x"
type textarea "[𝟭] 𝗜𝗡𝗜𝗧𝗜𝗔𝗟 𝗙𝗜𝗡𝗗𝗜𝗡𝗚𝗦 𝗔𝗡𝗗 𝗗𝗜𝗔𝗚𝗡𝗢𝗦𝗜𝗦 𝗪𝗮𝘀 𝘁𝗵𝗲 𝗲𝗾𝘂𝗶𝗽𝗺𝗲𝗻𝘁 𝗼𝗽𝗲𝗿𝗮𝘁𝗶𝗼𝗻𝗮𝗹 𝘄𝗵𝗲𝗻 𝘆𝗼𝘂 𝗮𝗿𝗿𝗶𝘃…"
type textarea "x"
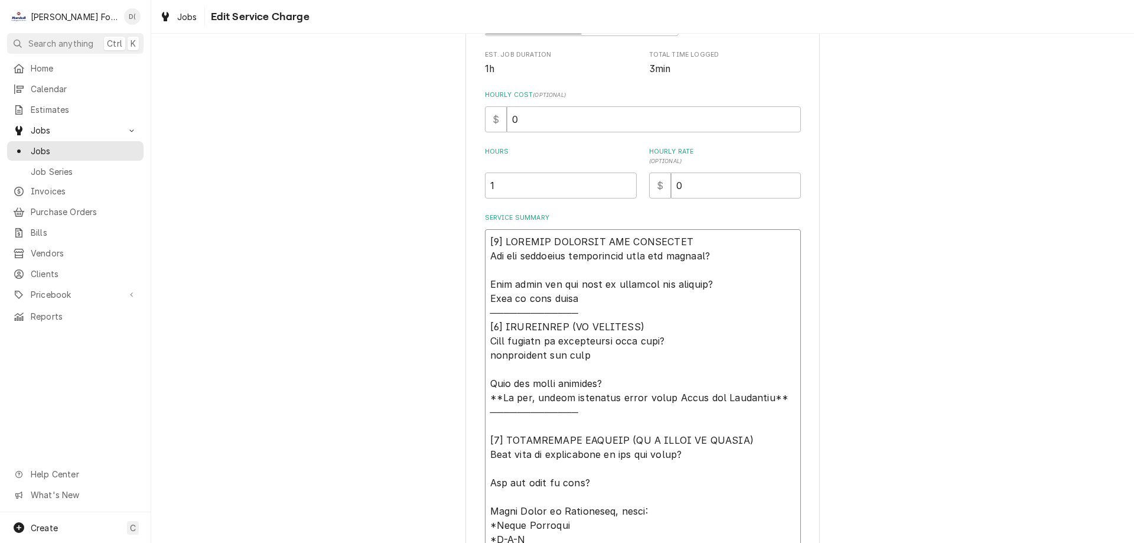
type textarea "[𝟭] 𝗜𝗡𝗜𝗧𝗜𝗔𝗟 𝗙𝗜𝗡𝗗𝗜𝗡𝗚𝗦 𝗔𝗡𝗗 𝗗𝗜𝗔𝗚𝗡𝗢𝗦𝗜𝗦 𝗪𝗮𝘀 𝘁𝗵𝗲 𝗲𝗾𝘂𝗶𝗽𝗺𝗲𝗻𝘁 𝗼𝗽𝗲𝗿𝗮𝘁𝗶𝗼𝗻𝗮𝗹 𝘄𝗵𝗲𝗻 𝘆𝗼𝘂 𝗮𝗿𝗿𝗶𝘃…"
type textarea "x"
type textarea "[𝟭] 𝗜𝗡𝗜𝗧𝗜𝗔𝗟 𝗙𝗜𝗡𝗗𝗜𝗡𝗚𝗦 𝗔𝗡𝗗 𝗗𝗜𝗔𝗚𝗡𝗢𝗦𝗜𝗦 𝗪𝗮𝘀 𝘁𝗵𝗲 𝗲𝗾𝘂𝗶𝗽𝗺𝗲𝗻𝘁 𝗼𝗽𝗲𝗿𝗮𝘁𝗶𝗼𝗻𝗮𝗹 𝘄𝗵𝗲𝗻 𝘆𝗼𝘂 𝗮𝗿𝗿𝗶𝘃…"
type textarea "x"
type textarea "[𝟭] 𝗜𝗡𝗜𝗧𝗜𝗔𝗟 𝗙𝗜𝗡𝗗𝗜𝗡𝗚𝗦 𝗔𝗡𝗗 𝗗𝗜𝗔𝗚𝗡𝗢𝗦𝗜𝗦 𝗪𝗮𝘀 𝘁𝗵𝗲 𝗲𝗾𝘂𝗶𝗽𝗺𝗲𝗻𝘁 𝗼𝗽𝗲𝗿𝗮𝘁𝗶𝗼𝗻𝗮𝗹 𝘄𝗵𝗲𝗻 𝘆𝗼𝘂 𝗮𝗿𝗿𝗶𝘃…"
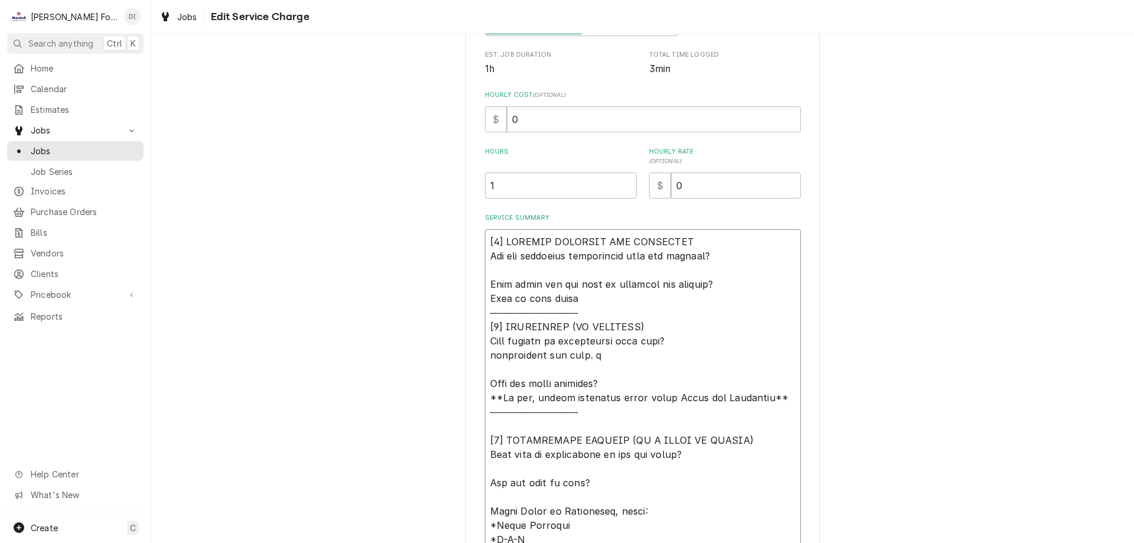
type textarea "x"
type textarea "[𝟭] 𝗜𝗡𝗜𝗧𝗜𝗔𝗟 𝗙𝗜𝗡𝗗𝗜𝗡𝗚𝗦 𝗔𝗡𝗗 𝗗𝗜𝗔𝗚𝗡𝗢𝗦𝗜𝗦 𝗪𝗮𝘀 𝘁𝗵𝗲 𝗲𝗾𝘂𝗶𝗽𝗺𝗲𝗻𝘁 𝗼𝗽𝗲𝗿𝗮𝘁𝗶𝗼𝗻𝗮𝗹 𝘄𝗵𝗲𝗻 𝘆𝗼𝘂 𝗮𝗿𝗿𝗶𝘃…"
type textarea "x"
type textarea "[𝟭] 𝗜𝗡𝗜𝗧𝗜𝗔𝗟 𝗙𝗜𝗡𝗗𝗜𝗡𝗚𝗦 𝗔𝗡𝗗 𝗗𝗜𝗔𝗚𝗡𝗢𝗦𝗜𝗦 𝗪𝗮𝘀 𝘁𝗵𝗲 𝗲𝗾𝘂𝗶𝗽𝗺𝗲𝗻𝘁 𝗼𝗽𝗲𝗿𝗮𝘁𝗶𝗼𝗻𝗮𝗹 𝘄𝗵𝗲𝗻 𝘆𝗼𝘂 𝗮𝗿𝗿𝗶𝘃…"
type textarea "x"
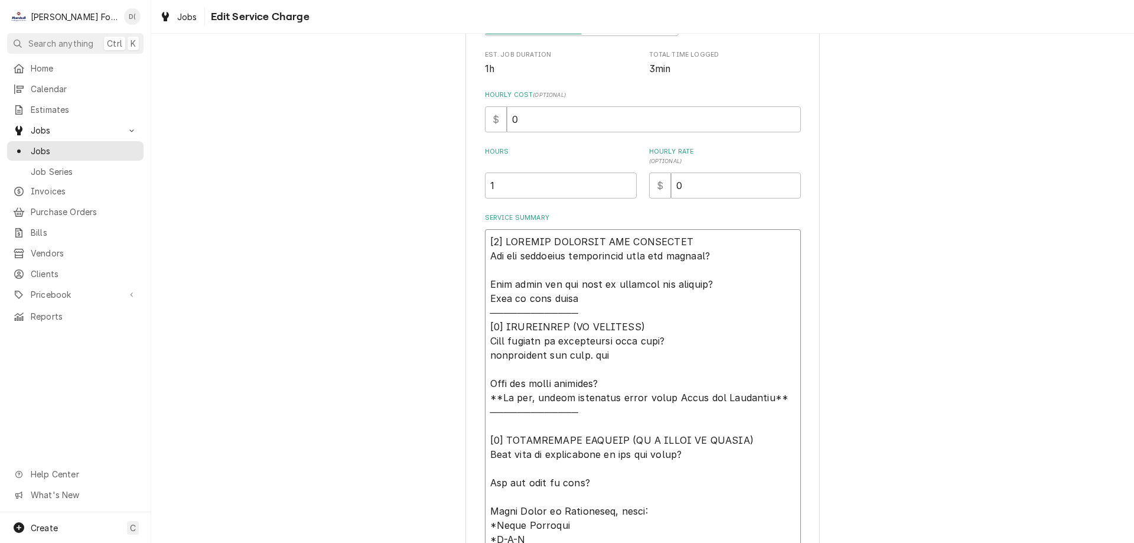
type textarea "[𝟭] 𝗜𝗡𝗜𝗧𝗜𝗔𝗟 𝗙𝗜𝗡𝗗𝗜𝗡𝗚𝗦 𝗔𝗡𝗗 𝗗𝗜𝗔𝗚𝗡𝗢𝗦𝗜𝗦 𝗪𝗮𝘀 𝘁𝗵𝗲 𝗲𝗾𝘂𝗶𝗽𝗺𝗲𝗻𝘁 𝗼𝗽𝗲𝗿𝗮𝘁𝗶𝗼𝗻𝗮𝗹 𝘄𝗵𝗲𝗻 𝘆𝗼𝘂 𝗮𝗿𝗿𝗶𝘃…"
type textarea "x"
type textarea "[𝟭] 𝗜𝗡𝗜𝗧𝗜𝗔𝗟 𝗙𝗜𝗡𝗗𝗜𝗡𝗚𝗦 𝗔𝗡𝗗 𝗗𝗜𝗔𝗚𝗡𝗢𝗦𝗜𝗦 𝗪𝗮𝘀 𝘁𝗵𝗲 𝗲𝗾𝘂𝗶𝗽𝗺𝗲𝗻𝘁 𝗼𝗽𝗲𝗿𝗮𝘁𝗶𝗼𝗻𝗮𝗹 𝘄𝗵𝗲𝗻 𝘆𝗼𝘂 𝗮𝗿𝗿𝗶𝘃…"
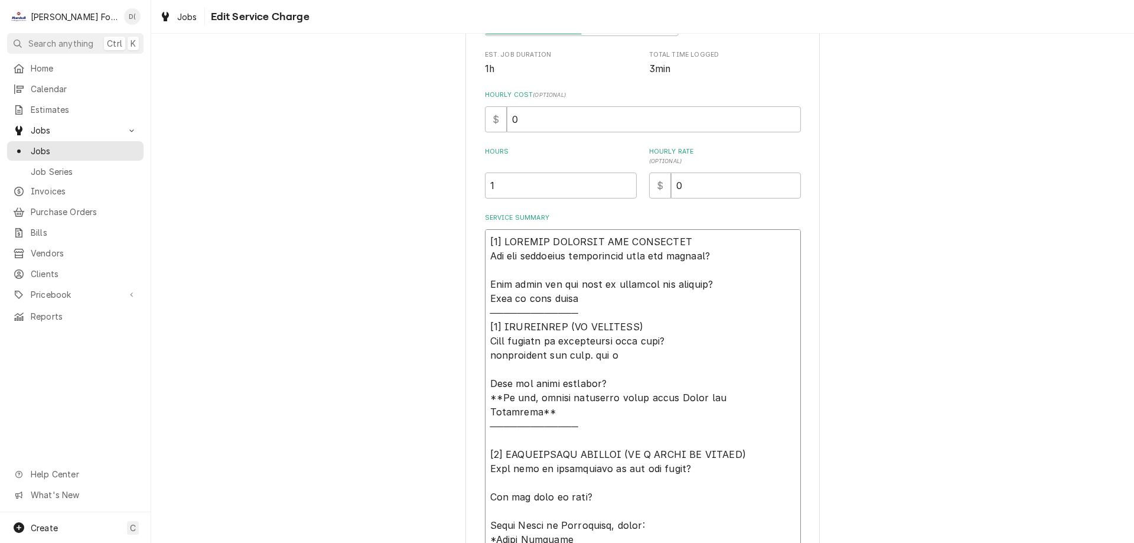
type textarea "x"
type textarea "[𝟭] 𝗜𝗡𝗜𝗧𝗜𝗔𝗟 𝗙𝗜𝗡𝗗𝗜𝗡𝗚𝗦 𝗔𝗡𝗗 𝗗𝗜𝗔𝗚𝗡𝗢𝗦𝗜𝗦 𝗪𝗮𝘀 𝘁𝗵𝗲 𝗲𝗾𝘂𝗶𝗽𝗺𝗲𝗻𝘁 𝗼𝗽𝗲𝗿𝗮𝘁𝗶𝗼𝗻𝗮𝗹 𝘄𝗵𝗲𝗻 𝘆𝗼𝘂 𝗮𝗿𝗿𝗶𝘃…"
type textarea "x"
type textarea "[𝟭] 𝗜𝗡𝗜𝗧𝗜𝗔𝗟 𝗙𝗜𝗡𝗗𝗜𝗡𝗚𝗦 𝗔𝗡𝗗 𝗗𝗜𝗔𝗚𝗡𝗢𝗦𝗜𝗦 𝗪𝗮𝘀 𝘁𝗵𝗲 𝗲𝗾𝘂𝗶𝗽𝗺𝗲𝗻𝘁 𝗼𝗽𝗲𝗿𝗮𝘁𝗶𝗼𝗻𝗮𝗹 𝘄𝗵𝗲𝗻 𝘆𝗼𝘂 𝗮𝗿𝗿𝗶𝘃…"
type textarea "x"
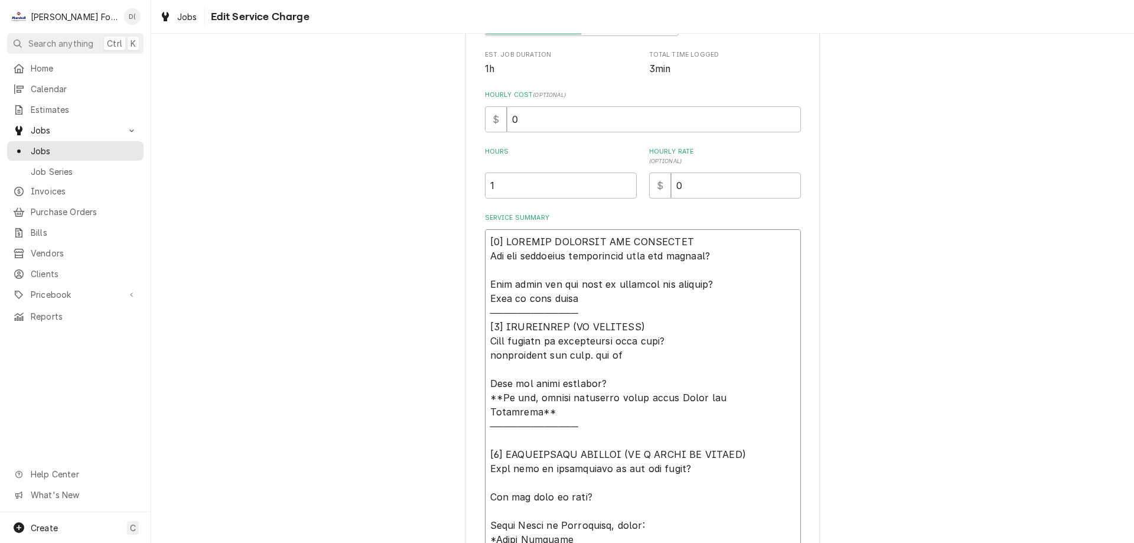
type textarea "[𝟭] 𝗜𝗡𝗜𝗧𝗜𝗔𝗟 𝗙𝗜𝗡𝗗𝗜𝗡𝗚𝗦 𝗔𝗡𝗗 𝗗𝗜𝗔𝗚𝗡𝗢𝗦𝗜𝗦 𝗪𝗮𝘀 𝘁𝗵𝗲 𝗲𝗾𝘂𝗶𝗽𝗺𝗲𝗻𝘁 𝗼𝗽𝗲𝗿𝗮𝘁𝗶𝗼𝗻𝗮𝗹 𝘄𝗵𝗲𝗻 𝘆𝗼𝘂 𝗮𝗿𝗿𝗶𝘃…"
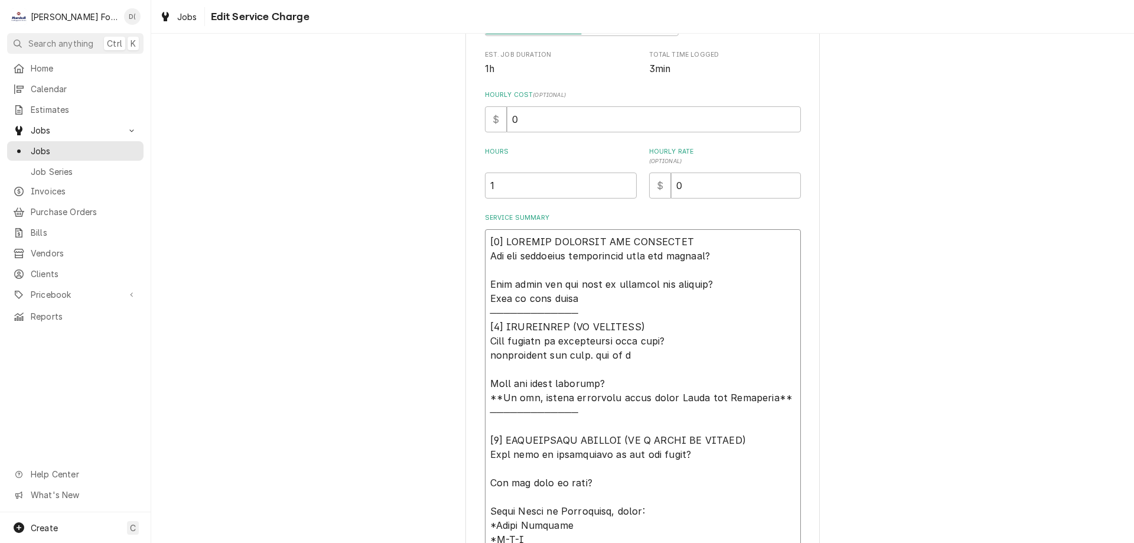
type textarea "x"
type textarea "[𝟭] 𝗜𝗡𝗜𝗧𝗜𝗔𝗟 𝗙𝗜𝗡𝗗𝗜𝗡𝗚𝗦 𝗔𝗡𝗗 𝗗𝗜𝗔𝗚𝗡𝗢𝗦𝗜𝗦 𝗪𝗮𝘀 𝘁𝗵𝗲 𝗲𝗾𝘂𝗶𝗽𝗺𝗲𝗻𝘁 𝗼𝗽𝗲𝗿𝗮𝘁𝗶𝗼𝗻𝗮𝗹 𝘄𝗵𝗲𝗻 𝘆𝗼𝘂 𝗮𝗿𝗿𝗶𝘃…"
type textarea "x"
type textarea "[𝟭] 𝗜𝗡𝗜𝗧𝗜𝗔𝗟 𝗙𝗜𝗡𝗗𝗜𝗡𝗚𝗦 𝗔𝗡𝗗 𝗗𝗜𝗔𝗚𝗡𝗢𝗦𝗜𝗦 𝗪𝗮𝘀 𝘁𝗵𝗲 𝗲𝗾𝘂𝗶𝗽𝗺𝗲𝗻𝘁 𝗼𝗽𝗲𝗿𝗮𝘁𝗶𝗼𝗻𝗮𝗹 𝘄𝗵𝗲𝗻 𝘆𝗼𝘂 𝗮𝗿𝗿𝗶𝘃…"
type textarea "x"
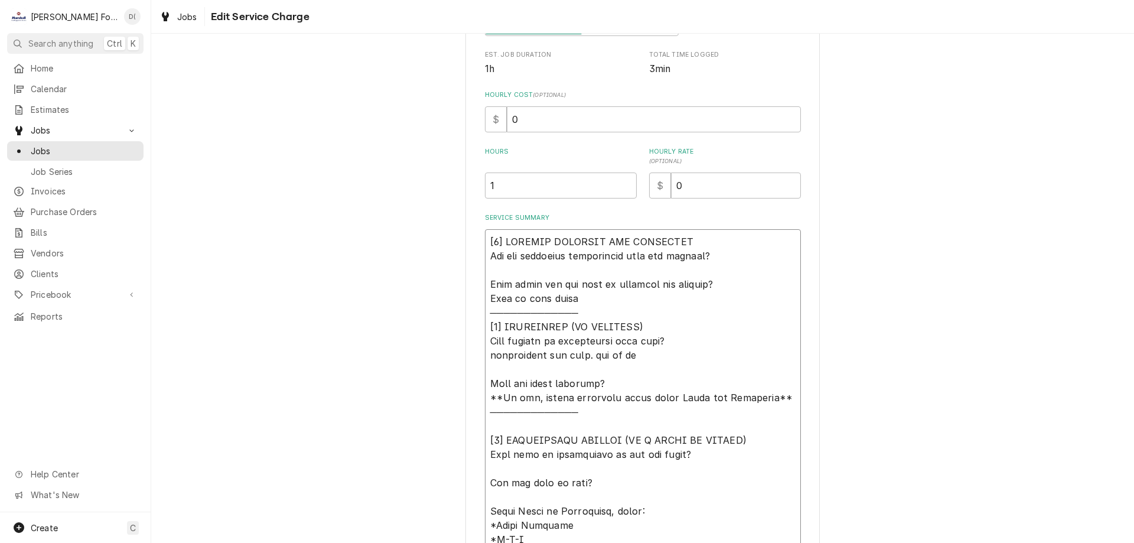
type textarea "[𝟭] 𝗜𝗡𝗜𝗧𝗜𝗔𝗟 𝗙𝗜𝗡𝗗𝗜𝗡𝗚𝗦 𝗔𝗡𝗗 𝗗𝗜𝗔𝗚𝗡𝗢𝗦𝗜𝗦 𝗪𝗮𝘀 𝘁𝗵𝗲 𝗲𝗾𝘂𝗶𝗽𝗺𝗲𝗻𝘁 𝗼𝗽𝗲𝗿𝗮𝘁𝗶𝗼𝗻𝗮𝗹 𝘄𝗵𝗲𝗻 𝘆𝗼𝘂 𝗮𝗿𝗿𝗶𝘃…"
type textarea "x"
type textarea "[𝟭] 𝗜𝗡𝗜𝗧𝗜𝗔𝗟 𝗙𝗜𝗡𝗗𝗜𝗡𝗚𝗦 𝗔𝗡𝗗 𝗗𝗜𝗔𝗚𝗡𝗢𝗦𝗜𝗦 𝗪𝗮𝘀 𝘁𝗵𝗲 𝗲𝗾𝘂𝗶𝗽𝗺𝗲𝗻𝘁 𝗼𝗽𝗲𝗿𝗮𝘁𝗶𝗼𝗻𝗮𝗹 𝘄𝗵𝗲𝗻 𝘆𝗼𝘂 𝗮𝗿𝗿𝗶𝘃…"
type textarea "x"
type textarea "[𝟭] 𝗜𝗡𝗜𝗧𝗜𝗔𝗟 𝗙𝗜𝗡𝗗𝗜𝗡𝗚𝗦 𝗔𝗡𝗗 𝗗𝗜𝗔𝗚𝗡𝗢𝗦𝗜𝗦 𝗪𝗮𝘀 𝘁𝗵𝗲 𝗲𝗾𝘂𝗶𝗽𝗺𝗲𝗻𝘁 𝗼𝗽𝗲𝗿𝗮𝘁𝗶𝗼𝗻𝗮𝗹 𝘄𝗵𝗲𝗻 𝘆𝗼𝘂 𝗮𝗿𝗿𝗶𝘃…"
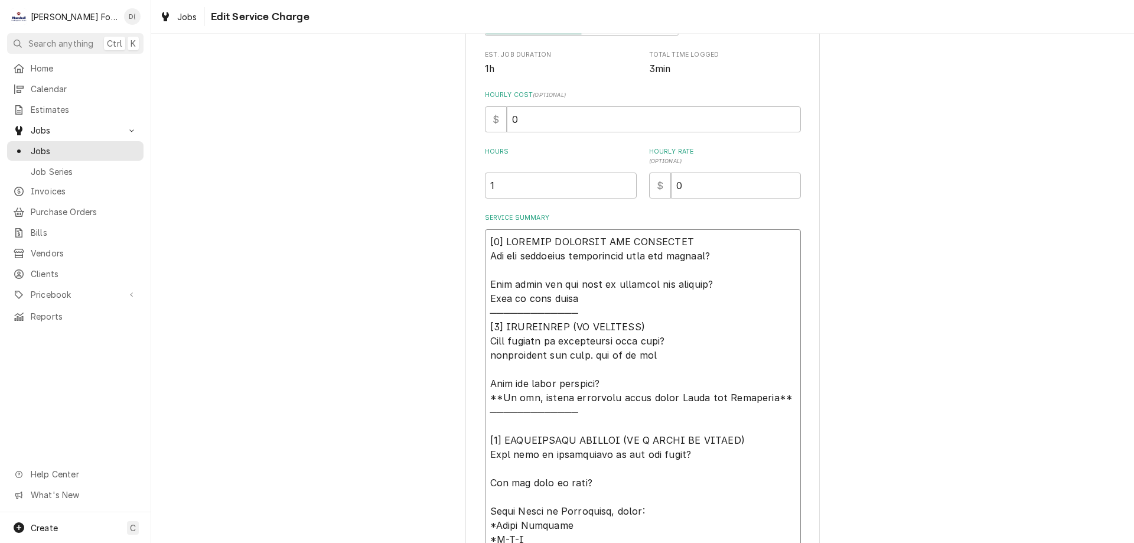
type textarea "x"
type textarea "[𝟭] 𝗜𝗡𝗜𝗧𝗜𝗔𝗟 𝗙𝗜𝗡𝗗𝗜𝗡𝗚𝗦 𝗔𝗡𝗗 𝗗𝗜𝗔𝗚𝗡𝗢𝗦𝗜𝗦 𝗪𝗮𝘀 𝘁𝗵𝗲 𝗲𝗾𝘂𝗶𝗽𝗺𝗲𝗻𝘁 𝗼𝗽𝗲𝗿𝗮𝘁𝗶𝗼𝗻𝗮𝗹 𝘄𝗵𝗲𝗻 𝘆𝗼𝘂 𝗮𝗿𝗿𝗶𝘃…"
type textarea "x"
type textarea "[𝟭] 𝗜𝗡𝗜𝗧𝗜𝗔𝗟 𝗙𝗜𝗡𝗗𝗜𝗡𝗚𝗦 𝗔𝗡𝗗 𝗗𝗜𝗔𝗚𝗡𝗢𝗦𝗜𝗦 𝗪𝗮𝘀 𝘁𝗵𝗲 𝗲𝗾𝘂𝗶𝗽𝗺𝗲𝗻𝘁 𝗼𝗽𝗲𝗿𝗮𝘁𝗶𝗼𝗻𝗮𝗹 𝘄𝗵𝗲𝗻 𝘆𝗼𝘂 𝗮𝗿𝗿𝗶𝘃…"
type textarea "x"
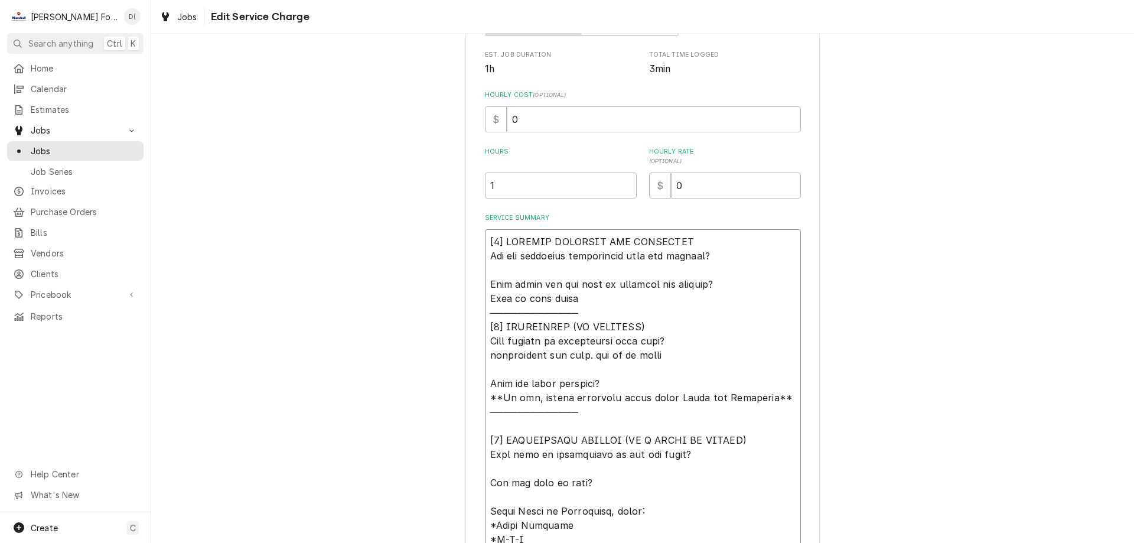
type textarea "[𝟭] 𝗜𝗡𝗜𝗧𝗜𝗔𝗟 𝗙𝗜𝗡𝗗𝗜𝗡𝗚𝗦 𝗔𝗡𝗗 𝗗𝗜𝗔𝗚𝗡𝗢𝗦𝗜𝗦 𝗪𝗮𝘀 𝘁𝗵𝗲 𝗲𝗾𝘂𝗶𝗽𝗺𝗲𝗻𝘁 𝗼𝗽𝗲𝗿𝗮𝘁𝗶𝗼𝗻𝗮𝗹 𝘄𝗵𝗲𝗻 𝘆𝗼𝘂 𝗮𝗿𝗿𝗶𝘃…"
type textarea "x"
type textarea "[𝟭] 𝗜𝗡𝗜𝗧𝗜𝗔𝗟 𝗙𝗜𝗡𝗗𝗜𝗡𝗚𝗦 𝗔𝗡𝗗 𝗗𝗜𝗔𝗚𝗡𝗢𝗦𝗜𝗦 𝗪𝗮𝘀 𝘁𝗵𝗲 𝗲𝗾𝘂𝗶𝗽𝗺𝗲𝗻𝘁 𝗼𝗽𝗲𝗿𝗮𝘁𝗶𝗼𝗻𝗮𝗹 𝘄𝗵𝗲𝗻 𝘆𝗼𝘂 𝗮𝗿𝗿𝗶𝘃…"
type textarea "x"
type textarea "[𝟭] 𝗜𝗡𝗜𝗧𝗜𝗔𝗟 𝗙𝗜𝗡𝗗𝗜𝗡𝗚𝗦 𝗔𝗡𝗗 𝗗𝗜𝗔𝗚𝗡𝗢𝗦𝗜𝗦 𝗪𝗮𝘀 𝘁𝗵𝗲 𝗲𝗾𝘂𝗶𝗽𝗺𝗲𝗻𝘁 𝗼𝗽𝗲𝗿𝗮𝘁𝗶𝗼𝗻𝗮𝗹 𝘄𝗵𝗲𝗻 𝘆𝗼𝘂 𝗮𝗿𝗿𝗶𝘃…"
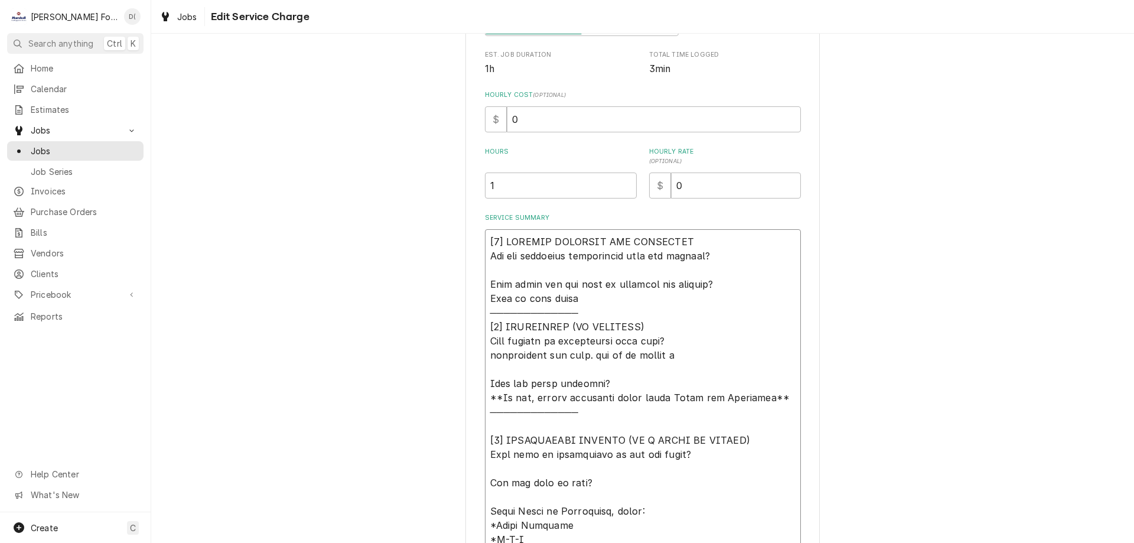
type textarea "x"
type textarea "[𝟭] 𝗜𝗡𝗜𝗧𝗜𝗔𝗟 𝗙𝗜𝗡𝗗𝗜𝗡𝗚𝗦 𝗔𝗡𝗗 𝗗𝗜𝗔𝗚𝗡𝗢𝗦𝗜𝗦 𝗪𝗮𝘀 𝘁𝗵𝗲 𝗲𝗾𝘂𝗶𝗽𝗺𝗲𝗻𝘁 𝗼𝗽𝗲𝗿𝗮𝘁𝗶𝗼𝗻𝗮𝗹 𝘄𝗵𝗲𝗻 𝘆𝗼𝘂 𝗮𝗿𝗿𝗶𝘃…"
type textarea "x"
type textarea "[𝟭] 𝗜𝗡𝗜𝗧𝗜𝗔𝗟 𝗙𝗜𝗡𝗗𝗜𝗡𝗚𝗦 𝗔𝗡𝗗 𝗗𝗜𝗔𝗚𝗡𝗢𝗦𝗜𝗦 𝗪𝗮𝘀 𝘁𝗵𝗲 𝗲𝗾𝘂𝗶𝗽𝗺𝗲𝗻𝘁 𝗼𝗽𝗲𝗿𝗮𝘁𝗶𝗼𝗻𝗮𝗹 𝘄𝗵𝗲𝗻 𝘆𝗼𝘂 𝗮𝗿𝗿𝗶𝘃…"
type textarea "x"
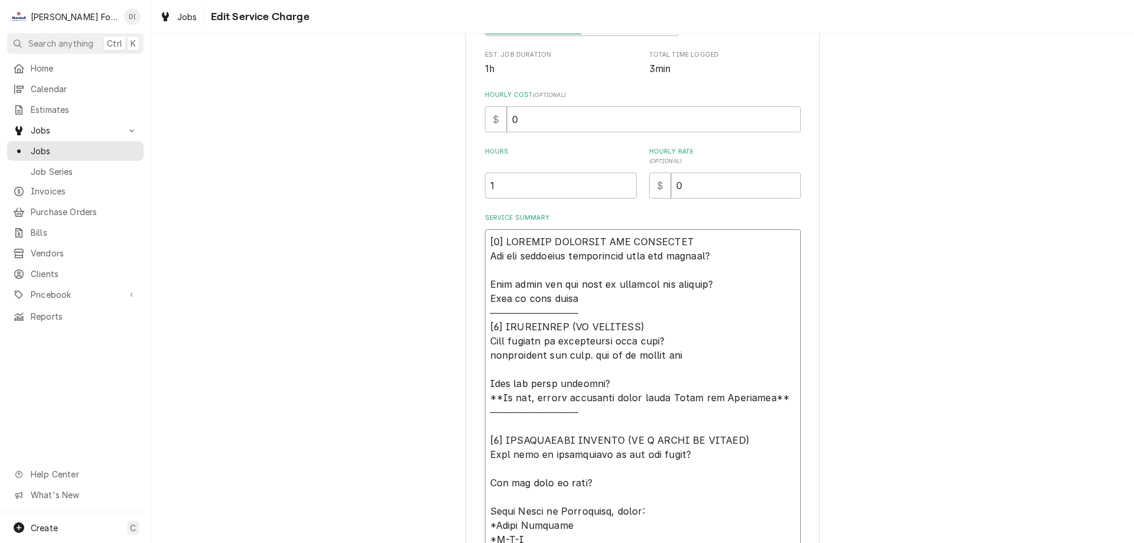
type textarea "[𝟭] 𝗜𝗡𝗜𝗧𝗜𝗔𝗟 𝗙𝗜𝗡𝗗𝗜𝗡𝗚𝗦 𝗔𝗡𝗗 𝗗𝗜𝗔𝗚𝗡𝗢𝗦𝗜𝗦 𝗪𝗮𝘀 𝘁𝗵𝗲 𝗲𝗾𝘂𝗶𝗽𝗺𝗲𝗻𝘁 𝗼𝗽𝗲𝗿𝗮𝘁𝗶𝗼𝗻𝗮𝗹 𝘄𝗵𝗲𝗻 𝘆𝗼𝘂 𝗮𝗿𝗿𝗶𝘃…"
type textarea "x"
type textarea "[𝟭] 𝗜𝗡𝗜𝗧𝗜𝗔𝗟 𝗙𝗜𝗡𝗗𝗜𝗡𝗚𝗦 𝗔𝗡𝗗 𝗗𝗜𝗔𝗚𝗡𝗢𝗦𝗜𝗦 𝗪𝗮𝘀 𝘁𝗵𝗲 𝗲𝗾𝘂𝗶𝗽𝗺𝗲𝗻𝘁 𝗼𝗽𝗲𝗿𝗮𝘁𝗶𝗼𝗻𝗮𝗹 𝘄𝗵𝗲𝗻 𝘆𝗼𝘂 𝗮𝗿𝗿𝗶𝘃…"
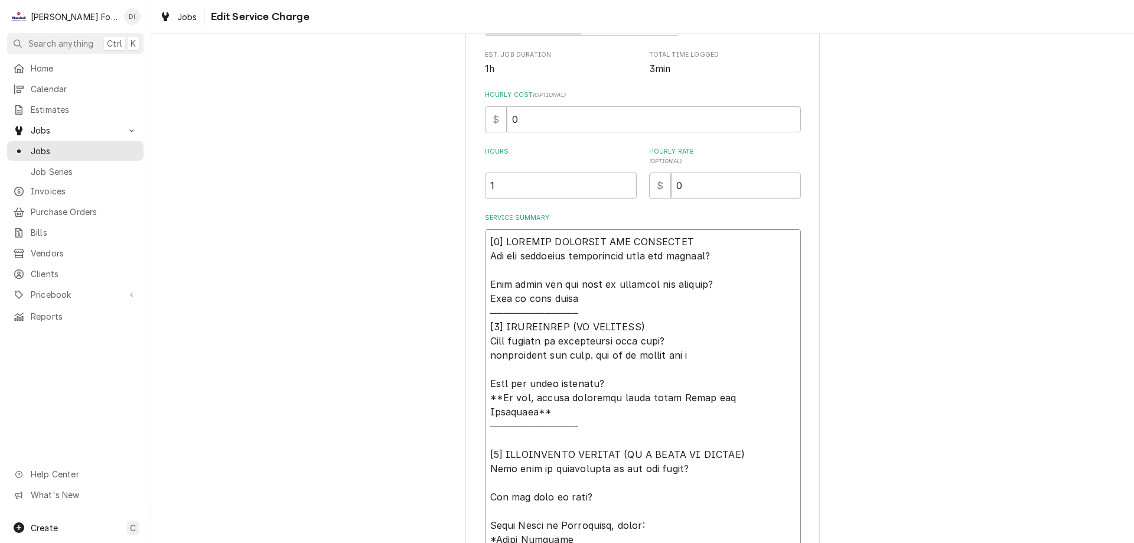
type textarea "x"
type textarea "[𝟭] 𝗜𝗡𝗜𝗧𝗜𝗔𝗟 𝗙𝗜𝗡𝗗𝗜𝗡𝗚𝗦 𝗔𝗡𝗗 𝗗𝗜𝗔𝗚𝗡𝗢𝗦𝗜𝗦 𝗪𝗮𝘀 𝘁𝗵𝗲 𝗲𝗾𝘂𝗶𝗽𝗺𝗲𝗻𝘁 𝗼𝗽𝗲𝗿𝗮𝘁𝗶𝗼𝗻𝗮𝗹 𝘄𝗵𝗲𝗻 𝘆𝗼𝘂 𝗮𝗿𝗿𝗶𝘃…"
type textarea "x"
type textarea "[𝟭] 𝗜𝗡𝗜𝗧𝗜𝗔𝗟 𝗙𝗜𝗡𝗗𝗜𝗡𝗚𝗦 𝗔𝗡𝗗 𝗗𝗜𝗔𝗚𝗡𝗢𝗦𝗜𝗦 𝗪𝗮𝘀 𝘁𝗵𝗲 𝗲𝗾𝘂𝗶𝗽𝗺𝗲𝗻𝘁 𝗼𝗽𝗲𝗿𝗮𝘁𝗶𝗼𝗻𝗮𝗹 𝘄𝗵𝗲𝗻 𝘆𝗼𝘂 𝗮𝗿𝗿𝗶𝘃…"
type textarea "x"
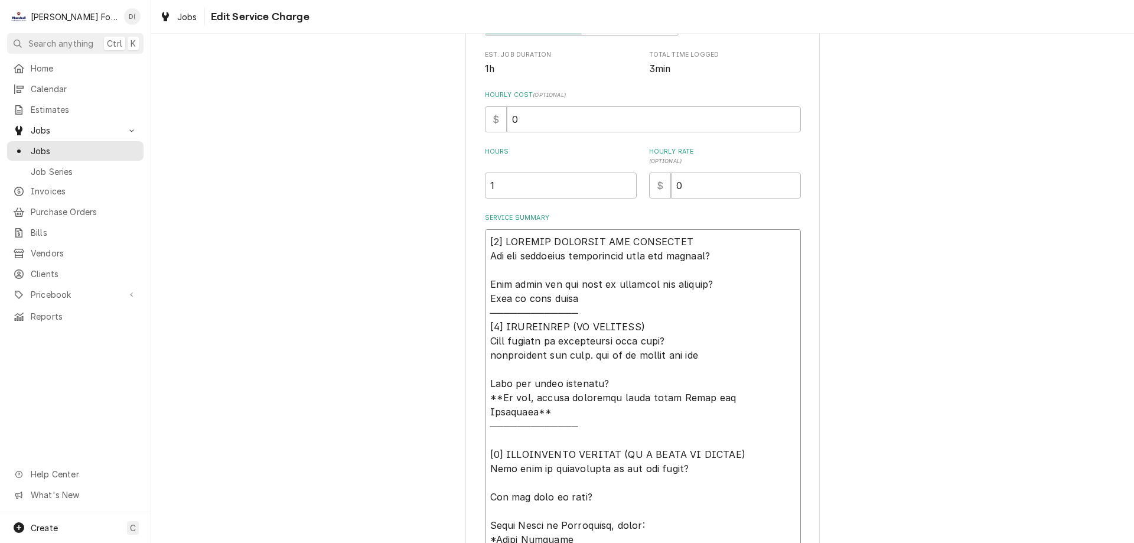
type textarea "[𝟭] 𝗜𝗡𝗜𝗧𝗜𝗔𝗟 𝗙𝗜𝗡𝗗𝗜𝗡𝗚𝗦 𝗔𝗡𝗗 𝗗𝗜𝗔𝗚𝗡𝗢𝗦𝗜𝗦 𝗪𝗮𝘀 𝘁𝗵𝗲 𝗲𝗾𝘂𝗶𝗽𝗺𝗲𝗻𝘁 𝗼𝗽𝗲𝗿𝗮𝘁𝗶𝗼𝗻𝗮𝗹 𝘄𝗵𝗲𝗻 𝘆𝗼𝘂 𝗮𝗿𝗿𝗶𝘃…"
type textarea "x"
type textarea "[𝟭] 𝗜𝗡𝗜𝗧𝗜𝗔𝗟 𝗙𝗜𝗡𝗗𝗜𝗡𝗚𝗦 𝗔𝗡𝗗 𝗗𝗜𝗔𝗚𝗡𝗢𝗦𝗜𝗦 𝗪𝗮𝘀 𝘁𝗵𝗲 𝗲𝗾𝘂𝗶𝗽𝗺𝗲𝗻𝘁 𝗼𝗽𝗲𝗿𝗮𝘁𝗶𝗼𝗻𝗮𝗹 𝘄𝗵𝗲𝗻 𝘆𝗼𝘂 𝗮𝗿𝗿𝗶𝘃…"
type textarea "x"
type textarea "[𝟭] 𝗜𝗡𝗜𝗧𝗜𝗔𝗟 𝗙𝗜𝗡𝗗𝗜𝗡𝗚𝗦 𝗔𝗡𝗗 𝗗𝗜𝗔𝗚𝗡𝗢𝗦𝗜𝗦 𝗪𝗮𝘀 𝘁𝗵𝗲 𝗲𝗾𝘂𝗶𝗽𝗺𝗲𝗻𝘁 𝗼𝗽𝗲𝗿𝗮𝘁𝗶𝗼𝗻𝗮𝗹 𝘄𝗵𝗲𝗻 𝘆𝗼𝘂 𝗮𝗿𝗿𝗶𝘃…"
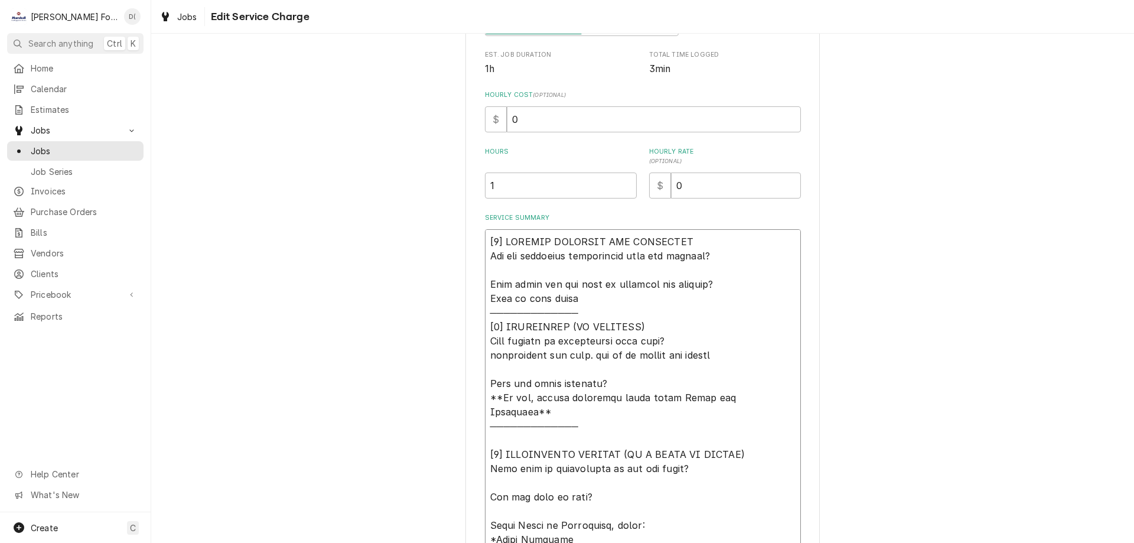
type textarea "x"
type textarea "[𝟭] 𝗜𝗡𝗜𝗧𝗜𝗔𝗟 𝗙𝗜𝗡𝗗𝗜𝗡𝗚𝗦 𝗔𝗡𝗗 𝗗𝗜𝗔𝗚𝗡𝗢𝗦𝗜𝗦 𝗪𝗮𝘀 𝘁𝗵𝗲 𝗲𝗾𝘂𝗶𝗽𝗺𝗲𝗻𝘁 𝗼𝗽𝗲𝗿𝗮𝘁𝗶𝗼𝗻𝗮𝗹 𝘄𝗵𝗲𝗻 𝘆𝗼𝘂 𝗮𝗿𝗿𝗶𝘃…"
type textarea "x"
type textarea "[𝟭] 𝗜𝗡𝗜𝗧𝗜𝗔𝗟 𝗙𝗜𝗡𝗗𝗜𝗡𝗚𝗦 𝗔𝗡𝗗 𝗗𝗜𝗔𝗚𝗡𝗢𝗦𝗜𝗦 𝗪𝗮𝘀 𝘁𝗵𝗲 𝗲𝗾𝘂𝗶𝗽𝗺𝗲𝗻𝘁 𝗼𝗽𝗲𝗿𝗮𝘁𝗶𝗼𝗻𝗮𝗹 𝘄𝗵𝗲𝗻 𝘆𝗼𝘂 𝗮𝗿𝗿𝗶𝘃…"
type textarea "x"
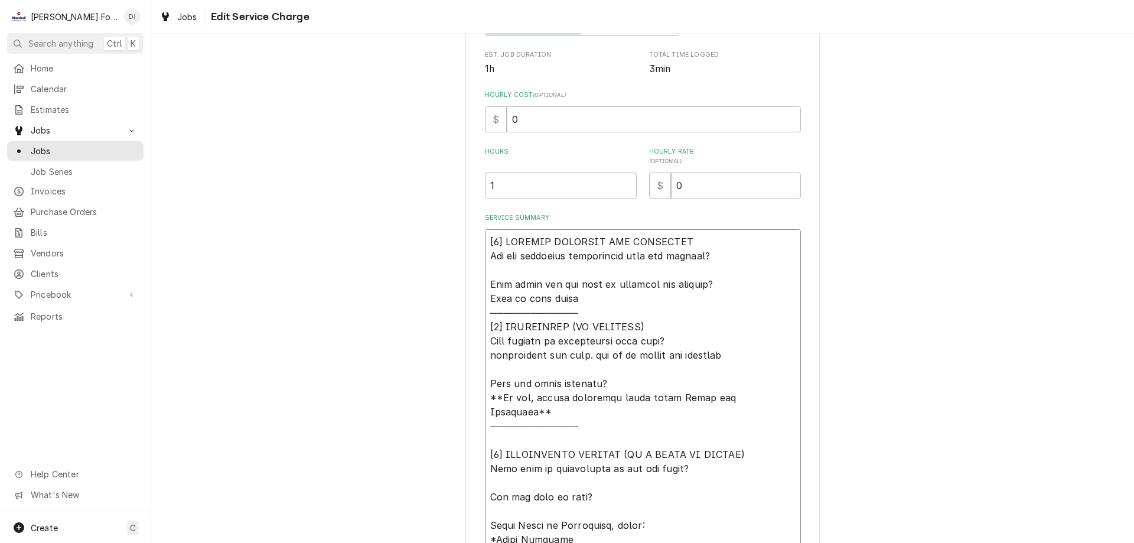
type textarea "[𝟭] 𝗜𝗡𝗜𝗧𝗜𝗔𝗟 𝗙𝗜𝗡𝗗𝗜𝗡𝗚𝗦 𝗔𝗡𝗗 𝗗𝗜𝗔𝗚𝗡𝗢𝗦𝗜𝗦 𝗪𝗮𝘀 𝘁𝗵𝗲 𝗲𝗾𝘂𝗶𝗽𝗺𝗲𝗻𝘁 𝗼𝗽𝗲𝗿𝗮𝘁𝗶𝗼𝗻𝗮𝗹 𝘄𝗵𝗲𝗻 𝘆𝗼𝘂 𝗮𝗿𝗿𝗶𝘃…"
type textarea "x"
type textarea "[𝟭] 𝗜𝗡𝗜𝗧𝗜𝗔𝗟 𝗙𝗜𝗡𝗗𝗜𝗡𝗚𝗦 𝗔𝗡𝗗 𝗗𝗜𝗔𝗚𝗡𝗢𝗦𝗜𝗦 𝗪𝗮𝘀 𝘁𝗵𝗲 𝗲𝗾𝘂𝗶𝗽𝗺𝗲𝗻𝘁 𝗼𝗽𝗲𝗿𝗮𝘁𝗶𝗼𝗻𝗮𝗹 𝘄𝗵𝗲𝗻 𝘆𝗼𝘂 𝗮𝗿𝗿𝗶𝘃…"
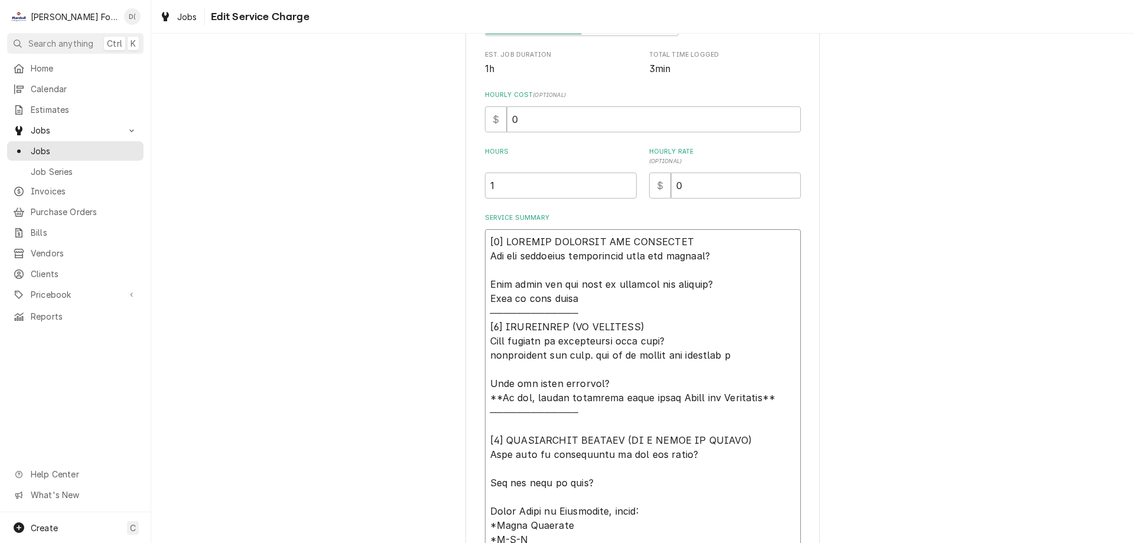
type textarea "x"
type textarea "[𝟭] 𝗜𝗡𝗜𝗧𝗜𝗔𝗟 𝗙𝗜𝗡𝗗𝗜𝗡𝗚𝗦 𝗔𝗡𝗗 𝗗𝗜𝗔𝗚𝗡𝗢𝗦𝗜𝗦 𝗪𝗮𝘀 𝘁𝗵𝗲 𝗲𝗾𝘂𝗶𝗽𝗺𝗲𝗻𝘁 𝗼𝗽𝗲𝗿𝗮𝘁𝗶𝗼𝗻𝗮𝗹 𝘄𝗵𝗲𝗻 𝘆𝗼𝘂 𝗮𝗿𝗿𝗶𝘃…"
type textarea "x"
type textarea "[𝟭] 𝗜𝗡𝗜𝗧𝗜𝗔𝗟 𝗙𝗜𝗡𝗗𝗜𝗡𝗚𝗦 𝗔𝗡𝗗 𝗗𝗜𝗔𝗚𝗡𝗢𝗦𝗜𝗦 𝗪𝗮𝘀 𝘁𝗵𝗲 𝗲𝗾𝘂𝗶𝗽𝗺𝗲𝗻𝘁 𝗼𝗽𝗲𝗿𝗮𝘁𝗶𝗼𝗻𝗮𝗹 𝘄𝗵𝗲𝗻 𝘆𝗼𝘂 𝗮𝗿𝗿𝗶𝘃…"
type textarea "x"
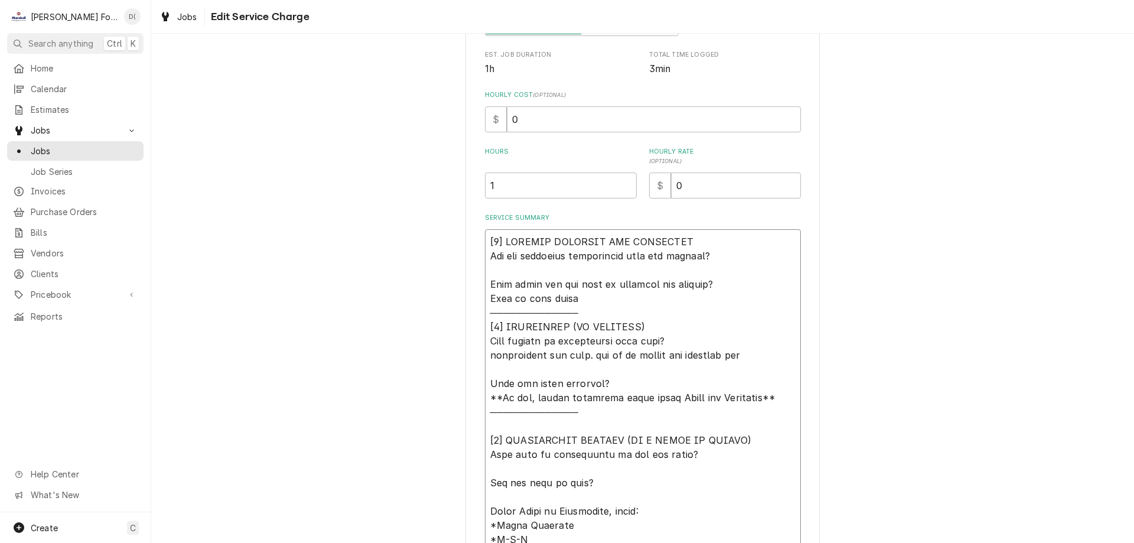
type textarea "[𝟭] 𝗜𝗡𝗜𝗧𝗜𝗔𝗟 𝗙𝗜𝗡𝗗𝗜𝗡𝗚𝗦 𝗔𝗡𝗗 𝗗𝗜𝗔𝗚𝗡𝗢𝗦𝗜𝗦 𝗪𝗮𝘀 𝘁𝗵𝗲 𝗲𝗾𝘂𝗶𝗽𝗺𝗲𝗻𝘁 𝗼𝗽𝗲𝗿𝗮𝘁𝗶𝗼𝗻𝗮𝗹 𝘄𝗵𝗲𝗻 𝘆𝗼𝘂 𝗮𝗿𝗿𝗶𝘃…"
type textarea "x"
type textarea "[𝟭] 𝗜𝗡𝗜𝗧𝗜𝗔𝗟 𝗙𝗜𝗡𝗗𝗜𝗡𝗚𝗦 𝗔𝗡𝗗 𝗗𝗜𝗔𝗚𝗡𝗢𝗦𝗜𝗦 𝗪𝗮𝘀 𝘁𝗵𝗲 𝗲𝗾𝘂𝗶𝗽𝗺𝗲𝗻𝘁 𝗼𝗽𝗲𝗿𝗮𝘁𝗶𝗼𝗻𝗮𝗹 𝘄𝗵𝗲𝗻 𝘆𝗼𝘂 𝗮𝗿𝗿𝗶𝘃…"
type textarea "x"
type textarea "[𝟭] 𝗜𝗡𝗜𝗧𝗜𝗔𝗟 𝗙𝗜𝗡𝗗𝗜𝗡𝗚𝗦 𝗔𝗡𝗗 𝗗𝗜𝗔𝗚𝗡𝗢𝗦𝗜𝗦 𝗪𝗮𝘀 𝘁𝗵𝗲 𝗲𝗾𝘂𝗶𝗽𝗺𝗲𝗻𝘁 𝗼𝗽𝗲𝗿𝗮𝘁𝗶𝗼𝗻𝗮𝗹 𝘄𝗵𝗲𝗻 𝘆𝗼𝘂 𝗮𝗿𝗿𝗶𝘃…"
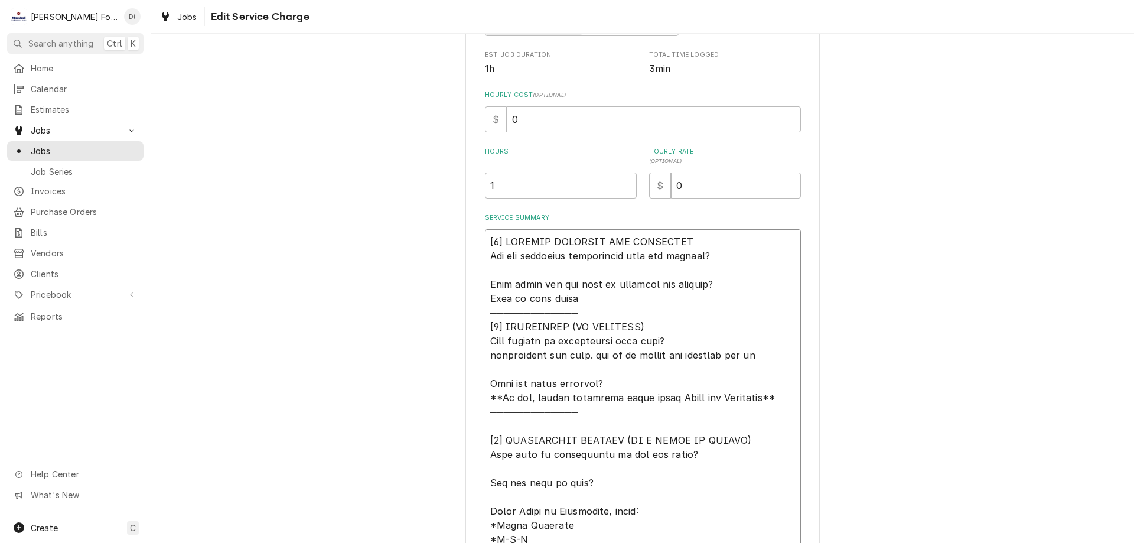
type textarea "x"
type textarea "[𝟭] 𝗜𝗡𝗜𝗧𝗜𝗔𝗟 𝗙𝗜𝗡𝗗𝗜𝗡𝗚𝗦 𝗔𝗡𝗗 𝗗𝗜𝗔𝗚𝗡𝗢𝗦𝗜𝗦 𝗪𝗮𝘀 𝘁𝗵𝗲 𝗲𝗾𝘂𝗶𝗽𝗺𝗲𝗻𝘁 𝗼𝗽𝗲𝗿𝗮𝘁𝗶𝗼𝗻𝗮𝗹 𝘄𝗵𝗲𝗻 𝘆𝗼𝘂 𝗮𝗿𝗿𝗶𝘃…"
type textarea "x"
type textarea "[𝟭] 𝗜𝗡𝗜𝗧𝗜𝗔𝗟 𝗙𝗜𝗡𝗗𝗜𝗡𝗚𝗦 𝗔𝗡𝗗 𝗗𝗜𝗔𝗚𝗡𝗢𝗦𝗜𝗦 𝗪𝗮𝘀 𝘁𝗵𝗲 𝗲𝗾𝘂𝗶𝗽𝗺𝗲𝗻𝘁 𝗼𝗽𝗲𝗿𝗮𝘁𝗶𝗼𝗻𝗮𝗹 𝘄𝗵𝗲𝗻 𝘆𝗼𝘂 𝗮𝗿𝗿𝗶𝘃…"
type textarea "x"
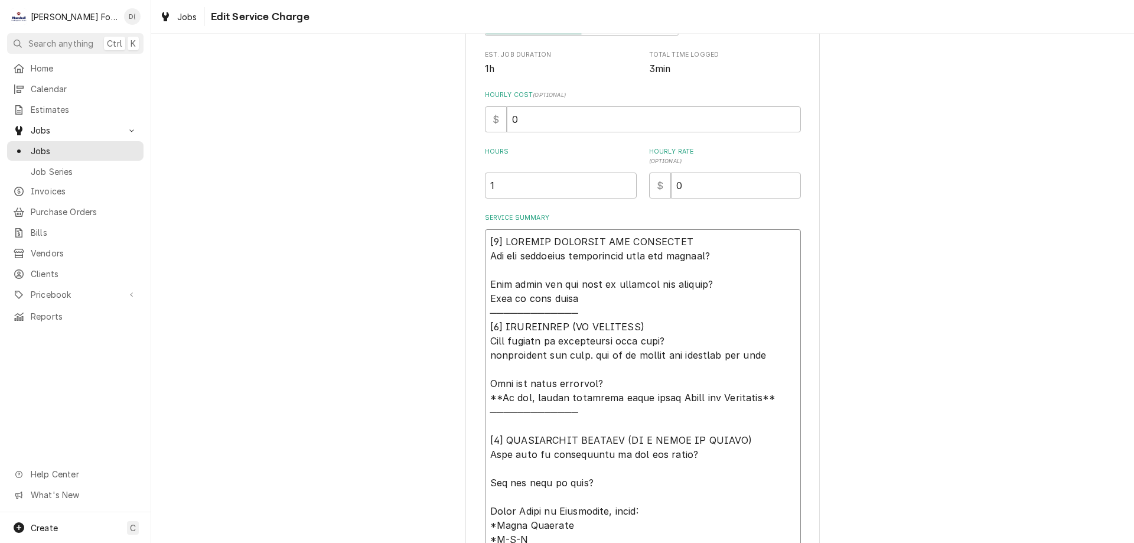
type textarea "[𝟭] 𝗜𝗡𝗜𝗧𝗜𝗔𝗟 𝗙𝗜𝗡𝗗𝗜𝗡𝗚𝗦 𝗔𝗡𝗗 𝗗𝗜𝗔𝗚𝗡𝗢𝗦𝗜𝗦 𝗪𝗮𝘀 𝘁𝗵𝗲 𝗲𝗾𝘂𝗶𝗽𝗺𝗲𝗻𝘁 𝗼𝗽𝗲𝗿𝗮𝘁𝗶𝗼𝗻𝗮𝗹 𝘄𝗵𝗲𝗻 𝘆𝗼𝘂 𝗮𝗿𝗿𝗶𝘃…"
type textarea "x"
type textarea "[𝟭] 𝗜𝗡𝗜𝗧𝗜𝗔𝗟 𝗙𝗜𝗡𝗗𝗜𝗡𝗚𝗦 𝗔𝗡𝗗 𝗗𝗜𝗔𝗚𝗡𝗢𝗦𝗜𝗦 𝗪𝗮𝘀 𝘁𝗵𝗲 𝗲𝗾𝘂𝗶𝗽𝗺𝗲𝗻𝘁 𝗼𝗽𝗲𝗿𝗮𝘁𝗶𝗼𝗻𝗮𝗹 𝘄𝗵𝗲𝗻 𝘆𝗼𝘂 𝗮𝗿𝗿𝗶𝘃…"
type textarea "x"
type textarea "[𝟭] 𝗜𝗡𝗜𝗧𝗜𝗔𝗟 𝗙𝗜𝗡𝗗𝗜𝗡𝗚𝗦 𝗔𝗡𝗗 𝗗𝗜𝗔𝗚𝗡𝗢𝗦𝗜𝗦 𝗪𝗮𝘀 𝘁𝗵𝗲 𝗲𝗾𝘂𝗶𝗽𝗺𝗲𝗻𝘁 𝗼𝗽𝗲𝗿𝗮𝘁𝗶𝗼𝗻𝗮𝗹 𝘄𝗵𝗲𝗻 𝘆𝗼𝘂 𝗮𝗿𝗿𝗶𝘃…"
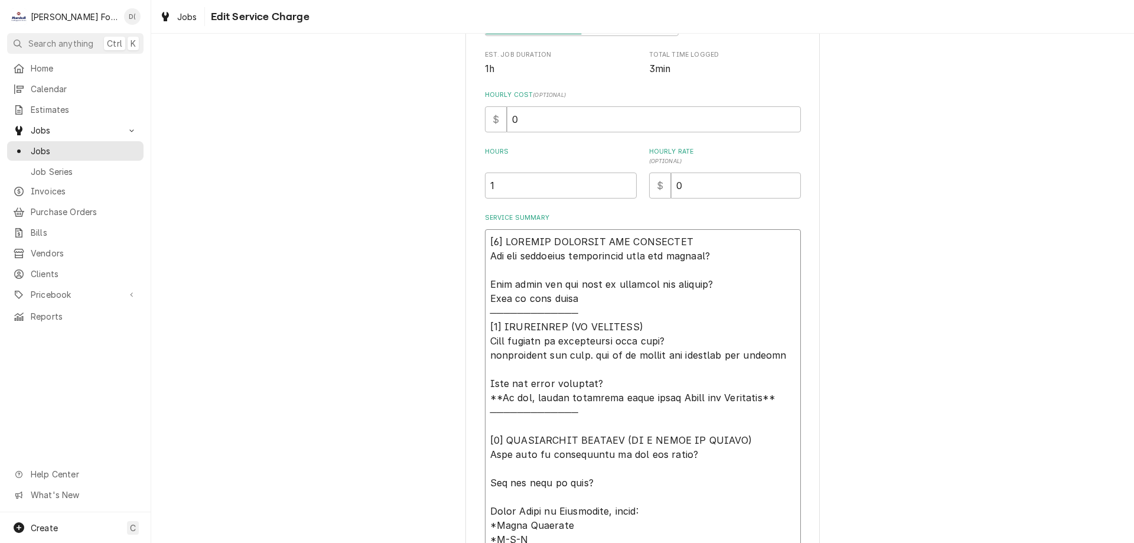
type textarea "x"
type textarea "[𝟭] 𝗜𝗡𝗜𝗧𝗜𝗔𝗟 𝗙𝗜𝗡𝗗𝗜𝗡𝗚𝗦 𝗔𝗡𝗗 𝗗𝗜𝗔𝗚𝗡𝗢𝗦𝗜𝗦 𝗪𝗮𝘀 𝘁𝗵𝗲 𝗲𝗾𝘂𝗶𝗽𝗺𝗲𝗻𝘁 𝗼𝗽𝗲𝗿𝗮𝘁𝗶𝗼𝗻𝗮𝗹 𝘄𝗵𝗲𝗻 𝘆𝗼𝘂 𝗮𝗿𝗿𝗶𝘃…"
type textarea "x"
type textarea "[𝟭] 𝗜𝗡𝗜𝗧𝗜𝗔𝗟 𝗙𝗜𝗡𝗗𝗜𝗡𝗚𝗦 𝗔𝗡𝗗 𝗗𝗜𝗔𝗚𝗡𝗢𝗦𝗜𝗦 𝗪𝗮𝘀 𝘁𝗵𝗲 𝗲𝗾𝘂𝗶𝗽𝗺𝗲𝗻𝘁 𝗼𝗽𝗲𝗿𝗮𝘁𝗶𝗼𝗻𝗮𝗹 𝘄𝗵𝗲𝗻 𝘆𝗼𝘂 𝗮𝗿𝗿𝗶𝘃…"
type textarea "x"
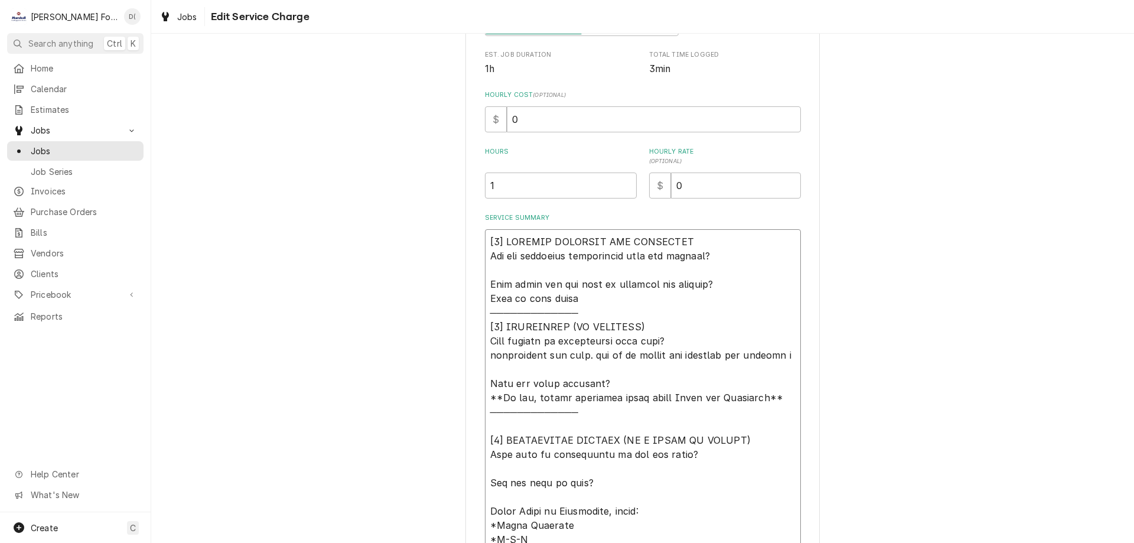
type textarea "[𝟭] 𝗜𝗡𝗜𝗧𝗜𝗔𝗟 𝗙𝗜𝗡𝗗𝗜𝗡𝗚𝗦 𝗔𝗡𝗗 𝗗𝗜𝗔𝗚𝗡𝗢𝗦𝗜𝗦 𝗪𝗮𝘀 𝘁𝗵𝗲 𝗲𝗾𝘂𝗶𝗽𝗺𝗲𝗻𝘁 𝗼𝗽𝗲𝗿𝗮𝘁𝗶𝗼𝗻𝗮𝗹 𝘄𝗵𝗲𝗻 𝘆𝗼𝘂 𝗮𝗿𝗿𝗶𝘃…"
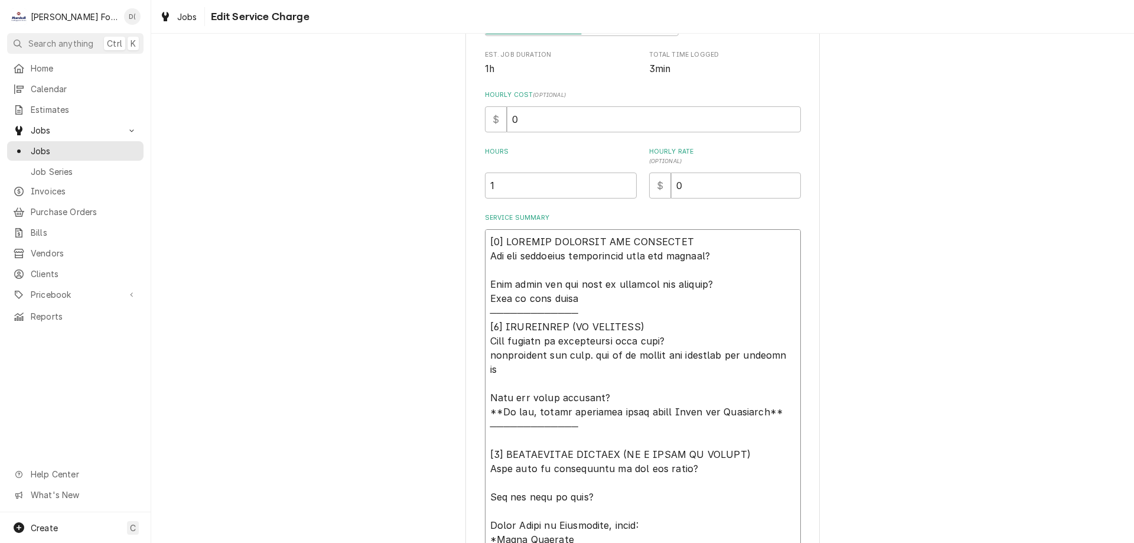
type textarea "x"
type textarea "[𝟭] 𝗜𝗡𝗜𝗧𝗜𝗔𝗟 𝗙𝗜𝗡𝗗𝗜𝗡𝗚𝗦 𝗔𝗡𝗗 𝗗𝗜𝗔𝗚𝗡𝗢𝗦𝗜𝗦 𝗪𝗮𝘀 𝘁𝗵𝗲 𝗲𝗾𝘂𝗶𝗽𝗺𝗲𝗻𝘁 𝗼𝗽𝗲𝗿𝗮𝘁𝗶𝗼𝗻𝗮𝗹 𝘄𝗵𝗲𝗻 𝘆𝗼𝘂 𝗮𝗿𝗿𝗶𝘃…"
type textarea "x"
type textarea "[𝟭] 𝗜𝗡𝗜𝗧𝗜𝗔𝗟 𝗙𝗜𝗡𝗗𝗜𝗡𝗚𝗦 𝗔𝗡𝗗 𝗗𝗜𝗔𝗚𝗡𝗢𝗦𝗜𝗦 𝗪𝗮𝘀 𝘁𝗵𝗲 𝗲𝗾𝘂𝗶𝗽𝗺𝗲𝗻𝘁 𝗼𝗽𝗲𝗿𝗮𝘁𝗶𝗼𝗻𝗮𝗹 𝘄𝗵𝗲𝗻 𝘆𝗼𝘂 𝗮𝗿𝗿𝗶𝘃…"
type textarea "x"
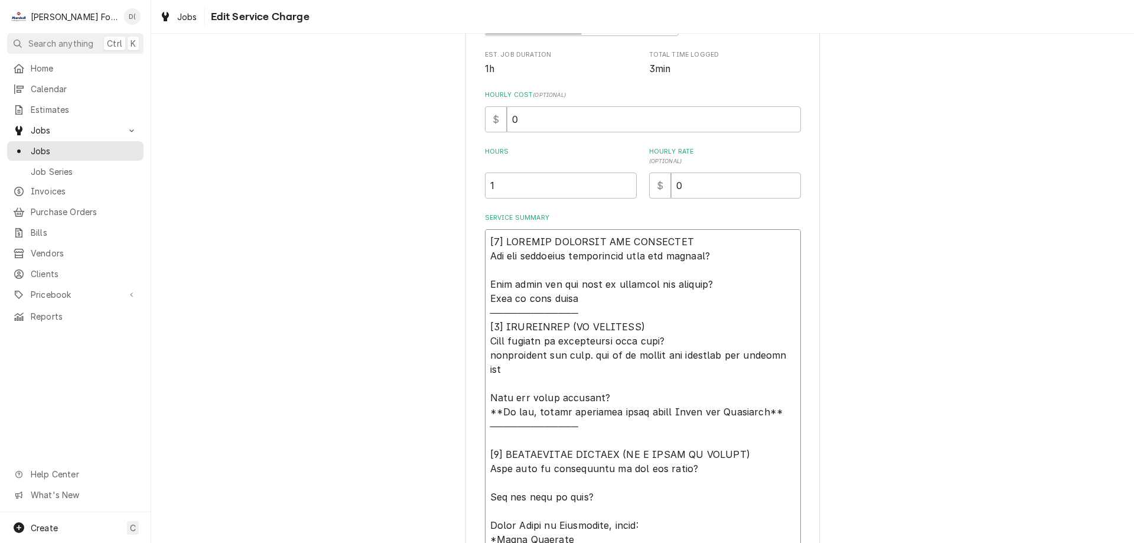
type textarea "[𝟭] 𝗜𝗡𝗜𝗧𝗜𝗔𝗟 𝗙𝗜𝗡𝗗𝗜𝗡𝗚𝗦 𝗔𝗡𝗗 𝗗𝗜𝗔𝗚𝗡𝗢𝗦𝗜𝗦 𝗪𝗮𝘀 𝘁𝗵𝗲 𝗲𝗾𝘂𝗶𝗽𝗺𝗲𝗻𝘁 𝗼𝗽𝗲𝗿𝗮𝘁𝗶𝗼𝗻𝗮𝗹 𝘄𝗵𝗲𝗻 𝘆𝗼𝘂 𝗮𝗿𝗿𝗶𝘃…"
type textarea "x"
type textarea "[𝟭] 𝗜𝗡𝗜𝗧𝗜𝗔𝗟 𝗙𝗜𝗡𝗗𝗜𝗡𝗚𝗦 𝗔𝗡𝗗 𝗗𝗜𝗔𝗚𝗡𝗢𝗦𝗜𝗦 𝗪𝗮𝘀 𝘁𝗵𝗲 𝗲𝗾𝘂𝗶𝗽𝗺𝗲𝗻𝘁 𝗼𝗽𝗲𝗿𝗮𝘁𝗶𝗼𝗻𝗮𝗹 𝘄𝗵𝗲𝗻 𝘆𝗼𝘂 𝗮𝗿𝗿𝗶𝘃…"
type textarea "x"
type textarea "[𝟭] 𝗜𝗡𝗜𝗧𝗜𝗔𝗟 𝗙𝗜𝗡𝗗𝗜𝗡𝗚𝗦 𝗔𝗡𝗗 𝗗𝗜𝗔𝗚𝗡𝗢𝗦𝗜𝗦 𝗪𝗮𝘀 𝘁𝗵𝗲 𝗲𝗾𝘂𝗶𝗽𝗺𝗲𝗻𝘁 𝗼𝗽𝗲𝗿𝗮𝘁𝗶𝗼𝗻𝗮𝗹 𝘄𝗵𝗲𝗻 𝘆𝗼𝘂 𝗮𝗿𝗿𝗶𝘃…"
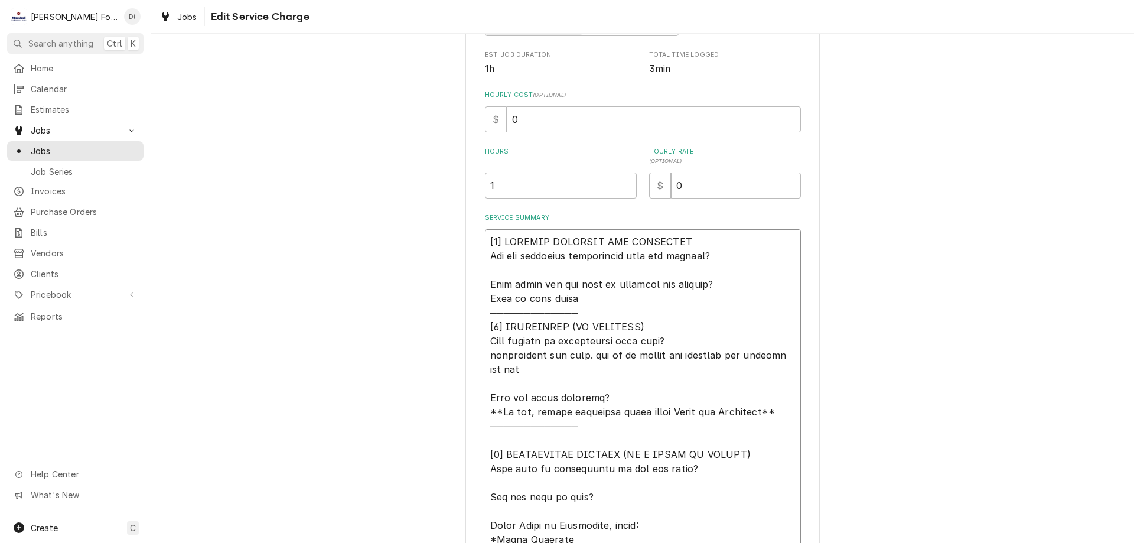
type textarea "x"
type textarea "[𝟭] 𝗜𝗡𝗜𝗧𝗜𝗔𝗟 𝗙𝗜𝗡𝗗𝗜𝗡𝗚𝗦 𝗔𝗡𝗗 𝗗𝗜𝗔𝗚𝗡𝗢𝗦𝗜𝗦 𝗪𝗮𝘀 𝘁𝗵𝗲 𝗲𝗾𝘂𝗶𝗽𝗺𝗲𝗻𝘁 𝗼𝗽𝗲𝗿𝗮𝘁𝗶𝗼𝗻𝗮𝗹 𝘄𝗵𝗲𝗻 𝘆𝗼𝘂 𝗮𝗿𝗿𝗶𝘃…"
type textarea "x"
type textarea "[𝟭] 𝗜𝗡𝗜𝗧𝗜𝗔𝗟 𝗙𝗜𝗡𝗗𝗜𝗡𝗚𝗦 𝗔𝗡𝗗 𝗗𝗜𝗔𝗚𝗡𝗢𝗦𝗜𝗦 𝗪𝗮𝘀 𝘁𝗵𝗲 𝗲𝗾𝘂𝗶𝗽𝗺𝗲𝗻𝘁 𝗼𝗽𝗲𝗿𝗮𝘁𝗶𝗼𝗻𝗮𝗹 𝘄𝗵𝗲𝗻 𝘆𝗼𝘂 𝗮𝗿𝗿𝗶𝘃…"
type textarea "x"
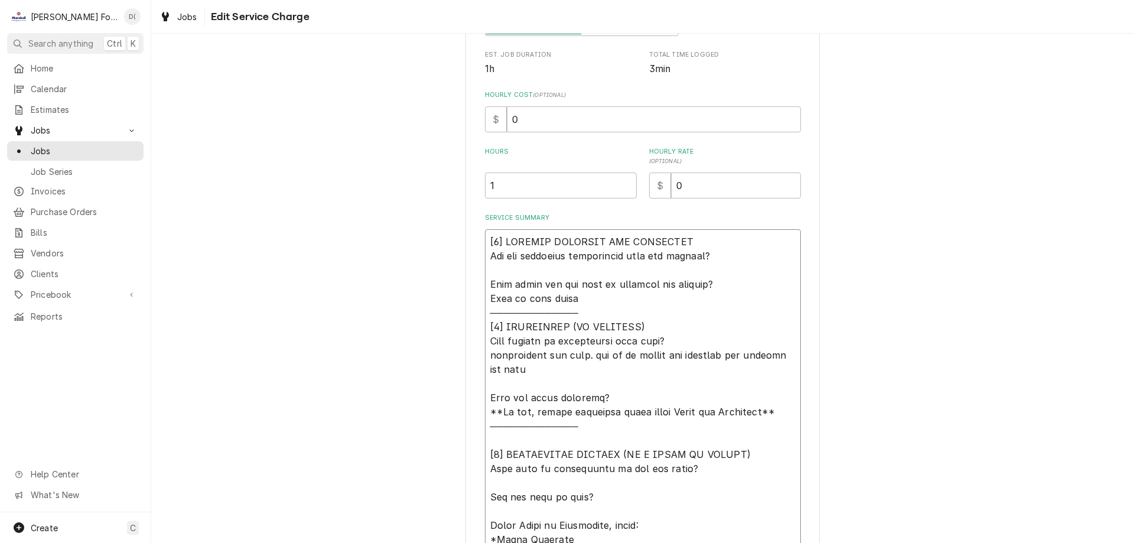
type textarea "[𝟭] 𝗜𝗡𝗜𝗧𝗜𝗔𝗟 𝗙𝗜𝗡𝗗𝗜𝗡𝗚𝗦 𝗔𝗡𝗗 𝗗𝗜𝗔𝗚𝗡𝗢𝗦𝗜𝗦 𝗪𝗮𝘀 𝘁𝗵𝗲 𝗲𝗾𝘂𝗶𝗽𝗺𝗲𝗻𝘁 𝗼𝗽𝗲𝗿𝗮𝘁𝗶𝗼𝗻𝗮𝗹 𝘄𝗵𝗲𝗻 𝘆𝗼𝘂 𝗮𝗿𝗿𝗶𝘃…"
type textarea "x"
type textarea "[𝟭] 𝗜𝗡𝗜𝗧𝗜𝗔𝗟 𝗙𝗜𝗡𝗗𝗜𝗡𝗚𝗦 𝗔𝗡𝗗 𝗗𝗜𝗔𝗚𝗡𝗢𝗦𝗜𝗦 𝗪𝗮𝘀 𝘁𝗵𝗲 𝗲𝗾𝘂𝗶𝗽𝗺𝗲𝗻𝘁 𝗼𝗽𝗲𝗿𝗮𝘁𝗶𝗼𝗻𝗮𝗹 𝘄𝗵𝗲𝗻 𝘆𝗼𝘂 𝗮𝗿𝗿𝗶𝘃…"
type textarea "x"
type textarea "[𝟭] 𝗜𝗡𝗜𝗧𝗜𝗔𝗟 𝗙𝗜𝗡𝗗𝗜𝗡𝗚𝗦 𝗔𝗡𝗗 𝗗𝗜𝗔𝗚𝗡𝗢𝗦𝗜𝗦 𝗪𝗮𝘀 𝘁𝗵𝗲 𝗲𝗾𝘂𝗶𝗽𝗺𝗲𝗻𝘁 𝗼𝗽𝗲𝗿𝗮𝘁𝗶𝗼𝗻𝗮𝗹 𝘄𝗵𝗲𝗻 𝘆𝗼𝘂 𝗮𝗿𝗿𝗶𝘃…"
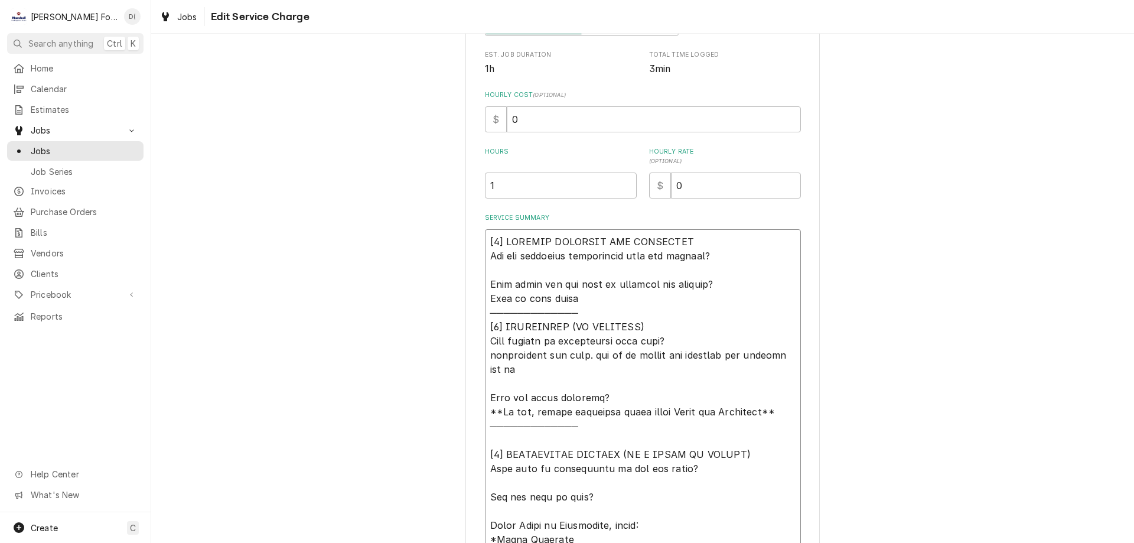
type textarea "x"
type textarea "[𝟭] 𝗜𝗡𝗜𝗧𝗜𝗔𝗟 𝗙𝗜𝗡𝗗𝗜𝗡𝗚𝗦 𝗔𝗡𝗗 𝗗𝗜𝗔𝗚𝗡𝗢𝗦𝗜𝗦 𝗪𝗮𝘀 𝘁𝗵𝗲 𝗲𝗾𝘂𝗶𝗽𝗺𝗲𝗻𝘁 𝗼𝗽𝗲𝗿𝗮𝘁𝗶𝗼𝗻𝗮𝗹 𝘄𝗵𝗲𝗻 𝘆𝗼𝘂 𝗮𝗿𝗿𝗶𝘃…"
type textarea "x"
type textarea "[𝟭] 𝗜𝗡𝗜𝗧𝗜𝗔𝗟 𝗙𝗜𝗡𝗗𝗜𝗡𝗚𝗦 𝗔𝗡𝗗 𝗗𝗜𝗔𝗚𝗡𝗢𝗦𝗜𝗦 𝗪𝗮𝘀 𝘁𝗵𝗲 𝗲𝗾𝘂𝗶𝗽𝗺𝗲𝗻𝘁 𝗼𝗽𝗲𝗿𝗮𝘁𝗶𝗼𝗻𝗮𝗹 𝘄𝗵𝗲𝗻 𝘆𝗼𝘂 𝗮𝗿𝗿𝗶𝘃…"
type textarea "x"
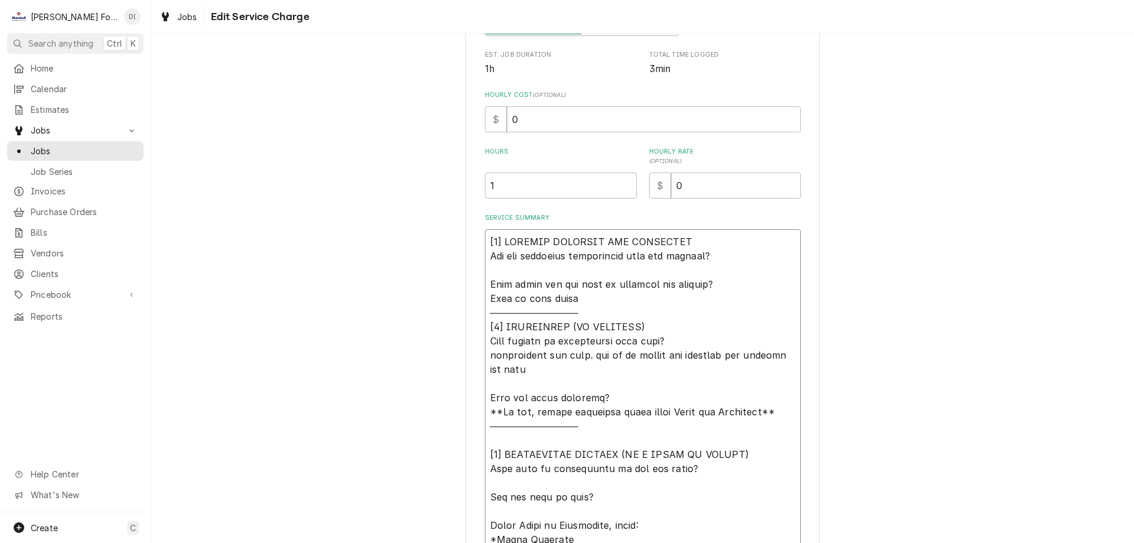
type textarea "[𝟭] 𝗜𝗡𝗜𝗧𝗜𝗔𝗟 𝗙𝗜𝗡𝗗𝗜𝗡𝗚𝗦 𝗔𝗡𝗗 𝗗𝗜𝗔𝗚𝗡𝗢𝗦𝗜𝗦 𝗪𝗮𝘀 𝘁𝗵𝗲 𝗲𝗾𝘂𝗶𝗽𝗺𝗲𝗻𝘁 𝗼𝗽𝗲𝗿𝗮𝘁𝗶𝗼𝗻𝗮𝗹 𝘄𝗵𝗲𝗻 𝘆𝗼𝘂 𝗮𝗿𝗿𝗶𝘃…"
type textarea "x"
type textarea "[𝟭] 𝗜𝗡𝗜𝗧𝗜𝗔𝗟 𝗙𝗜𝗡𝗗𝗜𝗡𝗚𝗦 𝗔𝗡𝗗 𝗗𝗜𝗔𝗚𝗡𝗢𝗦𝗜𝗦 𝗪𝗮𝘀 𝘁𝗵𝗲 𝗲𝗾𝘂𝗶𝗽𝗺𝗲𝗻𝘁 𝗼𝗽𝗲𝗿𝗮𝘁𝗶𝗼𝗻𝗮𝗹 𝘄𝗵𝗲𝗻 𝘆𝗼𝘂 𝗮𝗿𝗿𝗶𝘃…"
type textarea "x"
type textarea "[𝟭] 𝗜𝗡𝗜𝗧𝗜𝗔𝗟 𝗙𝗜𝗡𝗗𝗜𝗡𝗚𝗦 𝗔𝗡𝗗 𝗗𝗜𝗔𝗚𝗡𝗢𝗦𝗜𝗦 𝗪𝗮𝘀 𝘁𝗵𝗲 𝗲𝗾𝘂𝗶𝗽𝗺𝗲𝗻𝘁 𝗼𝗽𝗲𝗿𝗮𝘁𝗶𝗼𝗻𝗮𝗹 𝘄𝗵𝗲𝗻 𝘆𝗼𝘂 𝗮𝗿𝗿𝗶𝘃…"
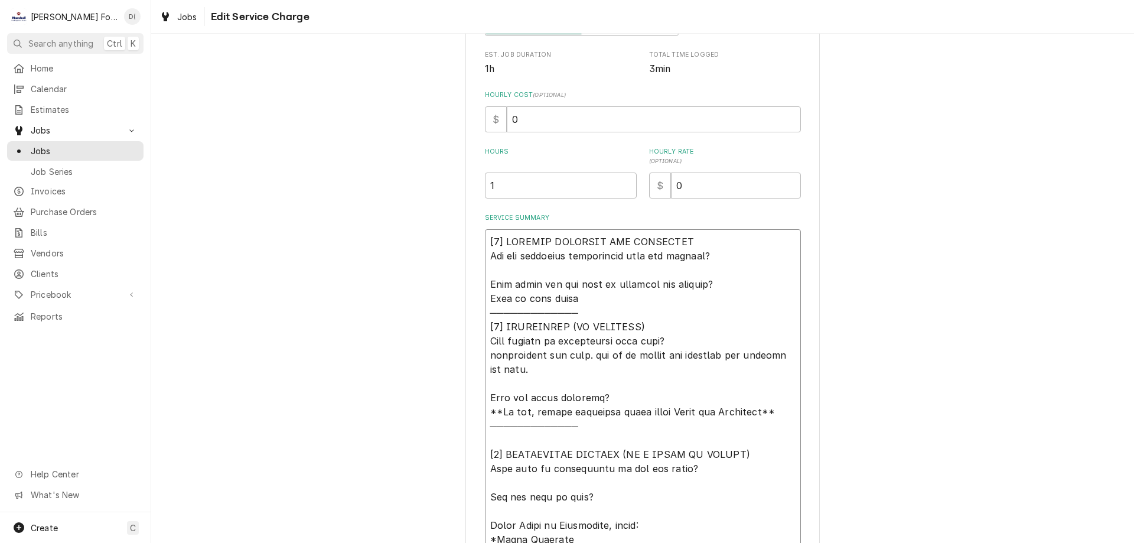
type textarea "x"
type textarea "[𝟭] 𝗜𝗡𝗜𝗧𝗜𝗔𝗟 𝗙𝗜𝗡𝗗𝗜𝗡𝗚𝗦 𝗔𝗡𝗗 𝗗𝗜𝗔𝗚𝗡𝗢𝗦𝗜𝗦 𝗪𝗮𝘀 𝘁𝗵𝗲 𝗲𝗾𝘂𝗶𝗽𝗺𝗲𝗻𝘁 𝗼𝗽𝗲𝗿𝗮𝘁𝗶𝗼𝗻𝗮𝗹 𝘄𝗵𝗲𝗻 𝘆𝗼𝘂 𝗮𝗿𝗿𝗶𝘃…"
type textarea "x"
type textarea "[𝟭] 𝗜𝗡𝗜𝗧𝗜𝗔𝗟 𝗙𝗜𝗡𝗗𝗜𝗡𝗚𝗦 𝗔𝗡𝗗 𝗗𝗜𝗔𝗚𝗡𝗢𝗦𝗜𝗦 𝗪𝗮𝘀 𝘁𝗵𝗲 𝗲𝗾𝘂𝗶𝗽𝗺𝗲𝗻𝘁 𝗼𝗽𝗲𝗿𝗮𝘁𝗶𝗼𝗻𝗮𝗹 𝘄𝗵𝗲𝗻 𝘆𝗼𝘂 𝗮𝗿𝗿𝗶𝘃…"
type textarea "x"
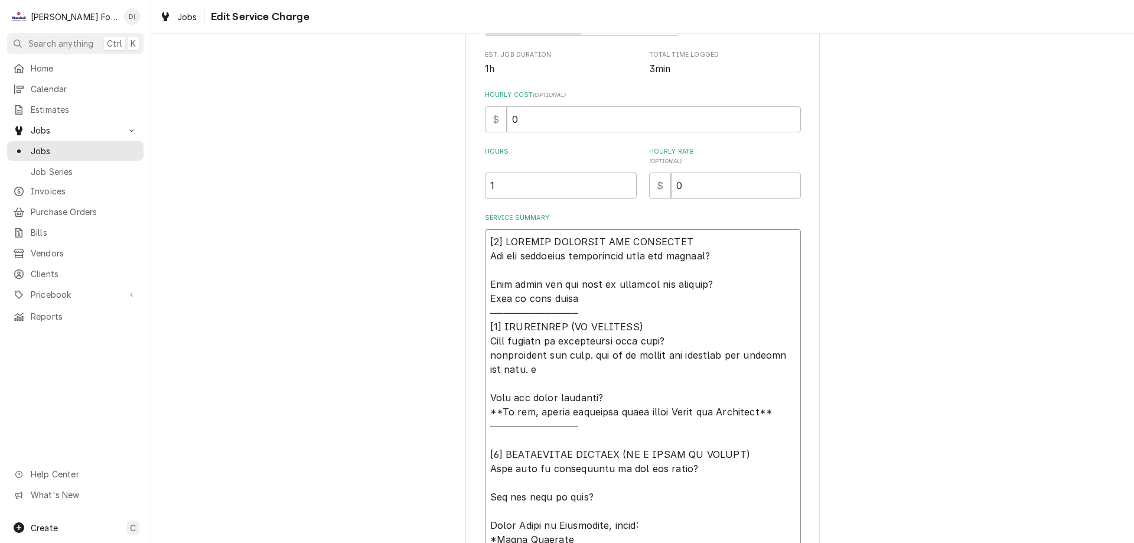
type textarea "[𝟭] 𝗜𝗡𝗜𝗧𝗜𝗔𝗟 𝗙𝗜𝗡𝗗𝗜𝗡𝗚𝗦 𝗔𝗡𝗗 𝗗𝗜𝗔𝗚𝗡𝗢𝗦𝗜𝗦 𝗪𝗮𝘀 𝘁𝗵𝗲 𝗲𝗾𝘂𝗶𝗽𝗺𝗲𝗻𝘁 𝗼𝗽𝗲𝗿𝗮𝘁𝗶𝗼𝗻𝗮𝗹 𝘄𝗵𝗲𝗻 𝘆𝗼𝘂 𝗮𝗿𝗿𝗶𝘃…"
type textarea "x"
type textarea "[𝟭] 𝗜𝗡𝗜𝗧𝗜𝗔𝗟 𝗙𝗜𝗡𝗗𝗜𝗡𝗚𝗦 𝗔𝗡𝗗 𝗗𝗜𝗔𝗚𝗡𝗢𝗦𝗜𝗦 𝗪𝗮𝘀 𝘁𝗵𝗲 𝗲𝗾𝘂𝗶𝗽𝗺𝗲𝗻𝘁 𝗼𝗽𝗲𝗿𝗮𝘁𝗶𝗼𝗻𝗮𝗹 𝘄𝗵𝗲𝗻 𝘆𝗼𝘂 𝗮𝗿𝗿𝗶𝘃…"
type textarea "x"
type textarea "[𝟭] 𝗜𝗡𝗜𝗧𝗜𝗔𝗟 𝗙𝗜𝗡𝗗𝗜𝗡𝗚𝗦 𝗔𝗡𝗗 𝗗𝗜𝗔𝗚𝗡𝗢𝗦𝗜𝗦 𝗪𝗮𝘀 𝘁𝗵𝗲 𝗲𝗾𝘂𝗶𝗽𝗺𝗲𝗻𝘁 𝗼𝗽𝗲𝗿𝗮𝘁𝗶𝗼𝗻𝗮𝗹 𝘄𝗵𝗲𝗻 𝘆𝗼𝘂 𝗮𝗿𝗿𝗶𝘃…"
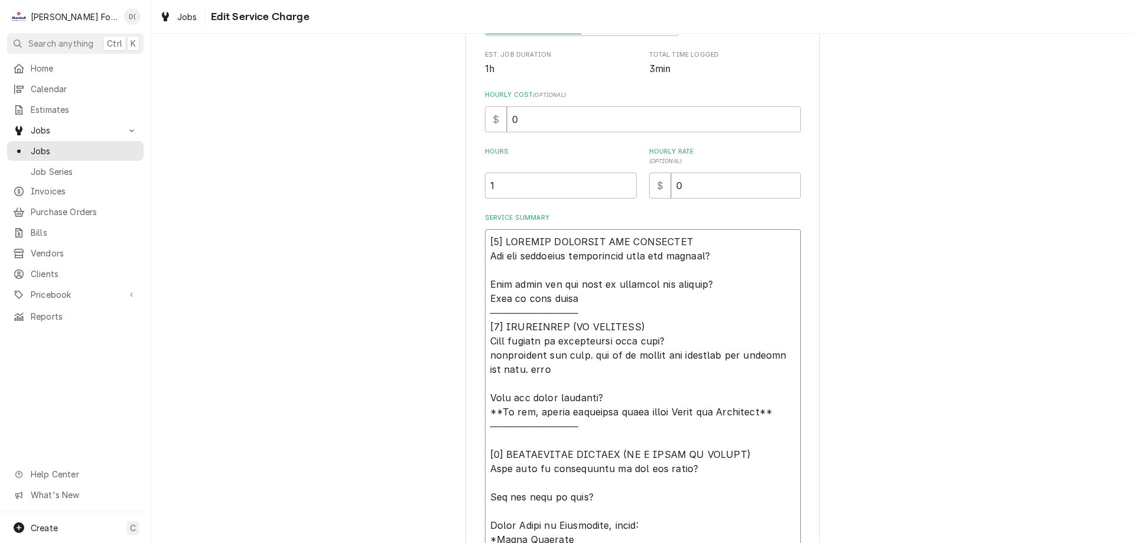
type textarea "x"
type textarea "[𝟭] 𝗜𝗡𝗜𝗧𝗜𝗔𝗟 𝗙𝗜𝗡𝗗𝗜𝗡𝗚𝗦 𝗔𝗡𝗗 𝗗𝗜𝗔𝗚𝗡𝗢𝗦𝗜𝗦 𝗪𝗮𝘀 𝘁𝗵𝗲 𝗲𝗾𝘂𝗶𝗽𝗺𝗲𝗻𝘁 𝗼𝗽𝗲𝗿𝗮𝘁𝗶𝗼𝗻𝗮𝗹 𝘄𝗵𝗲𝗻 𝘆𝗼𝘂 𝗮𝗿𝗿𝗶𝘃…"
type textarea "x"
type textarea "[𝟭] 𝗜𝗡𝗜𝗧𝗜𝗔𝗟 𝗙𝗜𝗡𝗗𝗜𝗡𝗚𝗦 𝗔𝗡𝗗 𝗗𝗜𝗔𝗚𝗡𝗢𝗦𝗜𝗦 𝗪𝗮𝘀 𝘁𝗵𝗲 𝗲𝗾𝘂𝗶𝗽𝗺𝗲𝗻𝘁 𝗼𝗽𝗲𝗿𝗮𝘁𝗶𝗼𝗻𝗮𝗹 𝘄𝗵𝗲𝗻 𝘆𝗼𝘂 𝗮𝗿𝗿𝗶𝘃…"
type textarea "x"
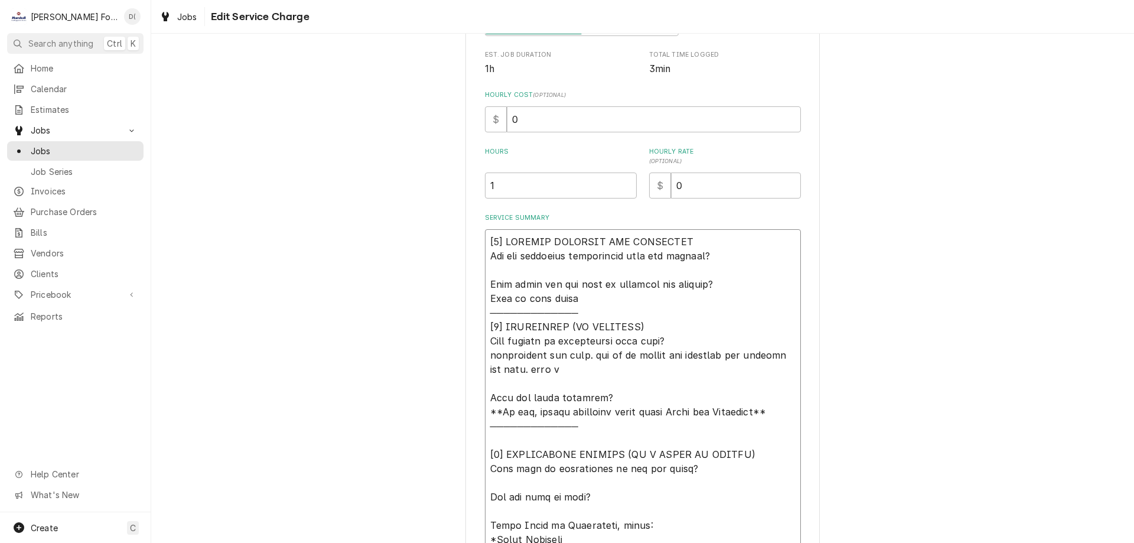
type textarea "[𝟭] 𝗜𝗡𝗜𝗧𝗜𝗔𝗟 𝗙𝗜𝗡𝗗𝗜𝗡𝗚𝗦 𝗔𝗡𝗗 𝗗𝗜𝗔𝗚𝗡𝗢𝗦𝗜𝗦 𝗪𝗮𝘀 𝘁𝗵𝗲 𝗲𝗾𝘂𝗶𝗽𝗺𝗲𝗻𝘁 𝗼𝗽𝗲𝗿𝗮𝘁𝗶𝗼𝗻𝗮𝗹 𝘄𝗵𝗲𝗻 𝘆𝗼𝘂 𝗮𝗿𝗿𝗶𝘃…"
type textarea "x"
type textarea "[𝟭] 𝗜𝗡𝗜𝗧𝗜𝗔𝗟 𝗙𝗜𝗡𝗗𝗜𝗡𝗚𝗦 𝗔𝗡𝗗 𝗗𝗜𝗔𝗚𝗡𝗢𝗦𝗜𝗦 𝗪𝗮𝘀 𝘁𝗵𝗲 𝗲𝗾𝘂𝗶𝗽𝗺𝗲𝗻𝘁 𝗼𝗽𝗲𝗿𝗮𝘁𝗶𝗼𝗻𝗮𝗹 𝘄𝗵𝗲𝗻 𝘆𝗼𝘂 𝗮𝗿𝗿𝗶𝘃…"
type textarea "x"
type textarea "[𝟭] 𝗜𝗡𝗜𝗧𝗜𝗔𝗟 𝗙𝗜𝗡𝗗𝗜𝗡𝗚𝗦 𝗔𝗡𝗗 𝗗𝗜𝗔𝗚𝗡𝗢𝗦𝗜𝗦 𝗪𝗮𝘀 𝘁𝗵𝗲 𝗲𝗾𝘂𝗶𝗽𝗺𝗲𝗻𝘁 𝗼𝗽𝗲𝗿𝗮𝘁𝗶𝗼𝗻𝗮𝗹 𝘄𝗵𝗲𝗻 𝘆𝗼𝘂 𝗮𝗿𝗿𝗶𝘃…"
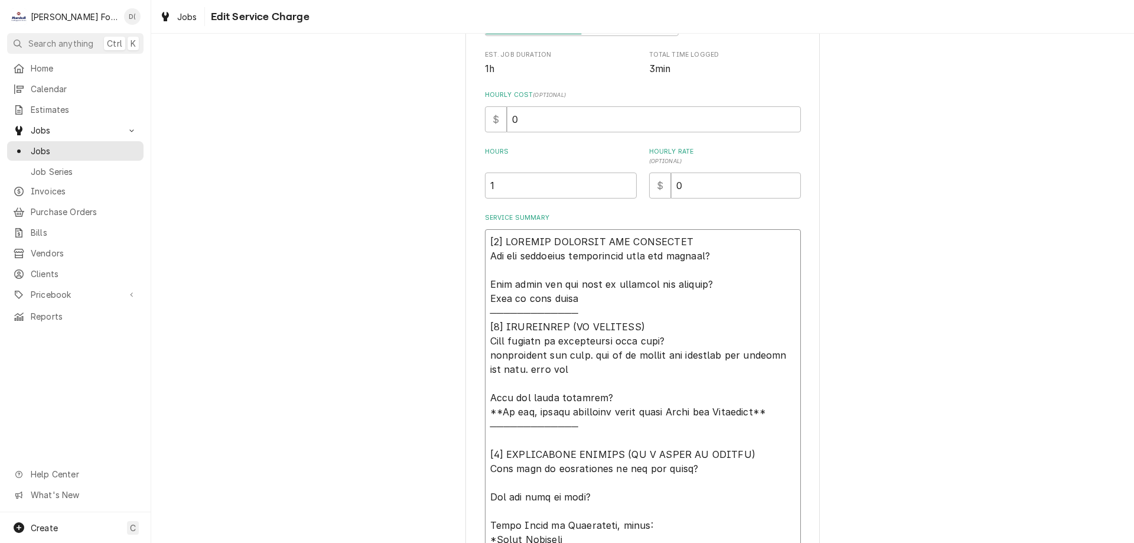
type textarea "x"
type textarea "[𝟭] 𝗜𝗡𝗜𝗧𝗜𝗔𝗟 𝗙𝗜𝗡𝗗𝗜𝗡𝗚𝗦 𝗔𝗡𝗗 𝗗𝗜𝗔𝗚𝗡𝗢𝗦𝗜𝗦 𝗪𝗮𝘀 𝘁𝗵𝗲 𝗲𝗾𝘂𝗶𝗽𝗺𝗲𝗻𝘁 𝗼𝗽𝗲𝗿𝗮𝘁𝗶𝗼𝗻𝗮𝗹 𝘄𝗵𝗲𝗻 𝘆𝗼𝘂 𝗮𝗿𝗿𝗶𝘃…"
type textarea "x"
type textarea "[𝟭] 𝗜𝗡𝗜𝗧𝗜𝗔𝗟 𝗙𝗜𝗡𝗗𝗜𝗡𝗚𝗦 𝗔𝗡𝗗 𝗗𝗜𝗔𝗚𝗡𝗢𝗦𝗜𝗦 𝗪𝗮𝘀 𝘁𝗵𝗲 𝗲𝗾𝘂𝗶𝗽𝗺𝗲𝗻𝘁 𝗼𝗽𝗲𝗿𝗮𝘁𝗶𝗼𝗻𝗮𝗹 𝘄𝗵𝗲𝗻 𝘆𝗼𝘂 𝗮𝗿𝗿𝗶𝘃…"
type textarea "x"
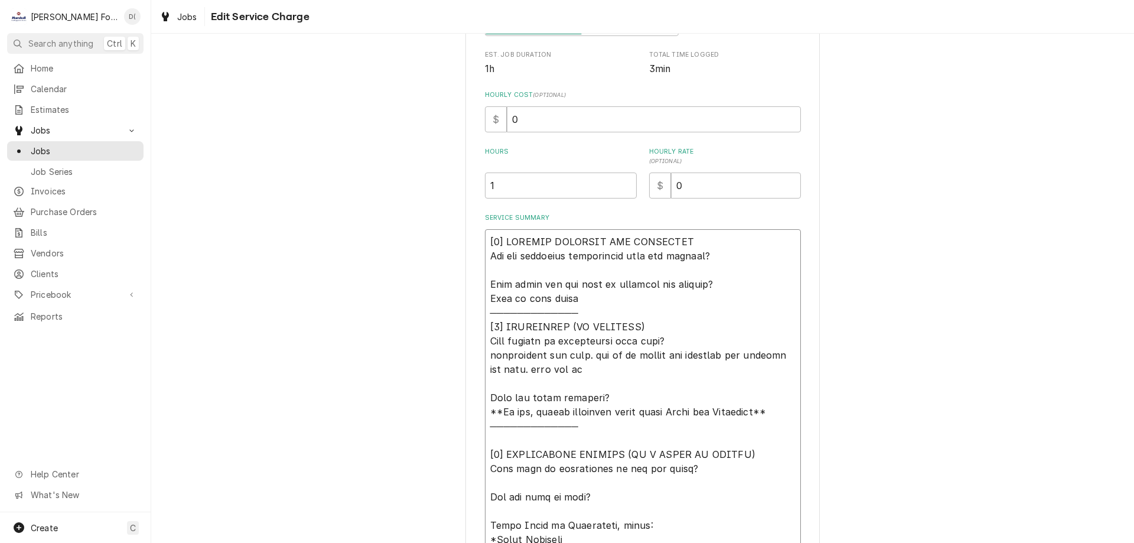
type textarea "[𝟭] 𝗜𝗡𝗜𝗧𝗜𝗔𝗟 𝗙𝗜𝗡𝗗𝗜𝗡𝗚𝗦 𝗔𝗡𝗗 𝗗𝗜𝗔𝗚𝗡𝗢𝗦𝗜𝗦 𝗪𝗮𝘀 𝘁𝗵𝗲 𝗲𝗾𝘂𝗶𝗽𝗺𝗲𝗻𝘁 𝗼𝗽𝗲𝗿𝗮𝘁𝗶𝗼𝗻𝗮𝗹 𝘄𝗵𝗲𝗻 𝘆𝗼𝘂 𝗮𝗿𝗿𝗶𝘃…"
type textarea "x"
type textarea "[𝟭] 𝗜𝗡𝗜𝗧𝗜𝗔𝗟 𝗙𝗜𝗡𝗗𝗜𝗡𝗚𝗦 𝗔𝗡𝗗 𝗗𝗜𝗔𝗚𝗡𝗢𝗦𝗜𝗦 𝗪𝗮𝘀 𝘁𝗵𝗲 𝗲𝗾𝘂𝗶𝗽𝗺𝗲𝗻𝘁 𝗼𝗽𝗲𝗿𝗮𝘁𝗶𝗼𝗻𝗮𝗹 𝘄𝗵𝗲𝗻 𝘆𝗼𝘂 𝗮𝗿𝗿𝗶𝘃…"
type textarea "x"
type textarea "[𝟭] 𝗜𝗡𝗜𝗧𝗜𝗔𝗟 𝗙𝗜𝗡𝗗𝗜𝗡𝗚𝗦 𝗔𝗡𝗗 𝗗𝗜𝗔𝗚𝗡𝗢𝗦𝗜𝗦 𝗪𝗮𝘀 𝘁𝗵𝗲 𝗲𝗾𝘂𝗶𝗽𝗺𝗲𝗻𝘁 𝗼𝗽𝗲𝗿𝗮𝘁𝗶𝗼𝗻𝗮𝗹 𝘄𝗵𝗲𝗻 𝘆𝗼𝘂 𝗮𝗿𝗿𝗶𝘃…"
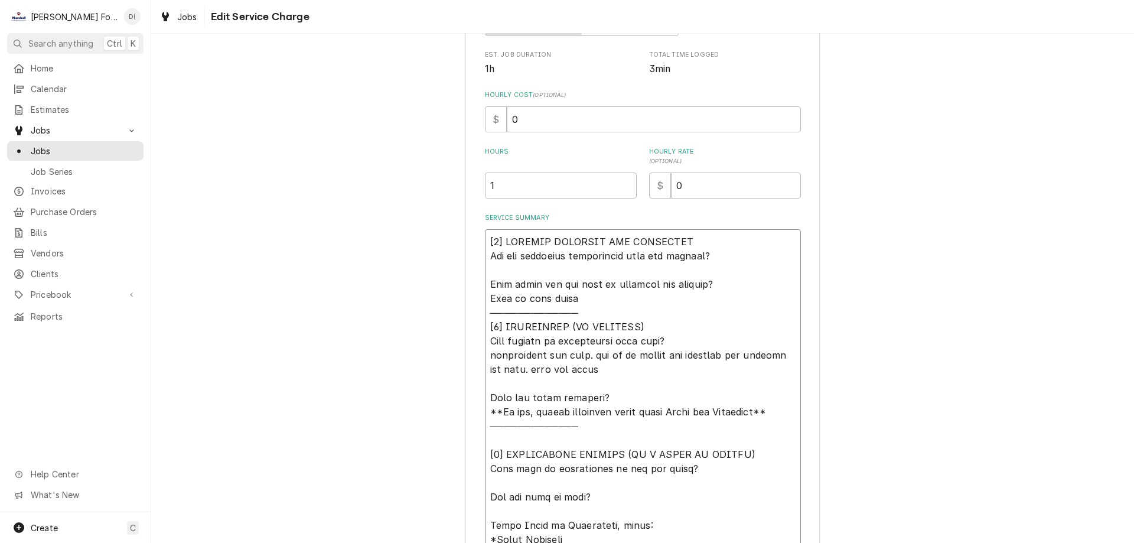
type textarea "x"
type textarea "[𝟭] 𝗜𝗡𝗜𝗧𝗜𝗔𝗟 𝗙𝗜𝗡𝗗𝗜𝗡𝗚𝗦 𝗔𝗡𝗗 𝗗𝗜𝗔𝗚𝗡𝗢𝗦𝗜𝗦 𝗪𝗮𝘀 𝘁𝗵𝗲 𝗲𝗾𝘂𝗶𝗽𝗺𝗲𝗻𝘁 𝗼𝗽𝗲𝗿𝗮𝘁𝗶𝗼𝗻𝗮𝗹 𝘄𝗵𝗲𝗻 𝘆𝗼𝘂 𝗮𝗿𝗿𝗶𝘃…"
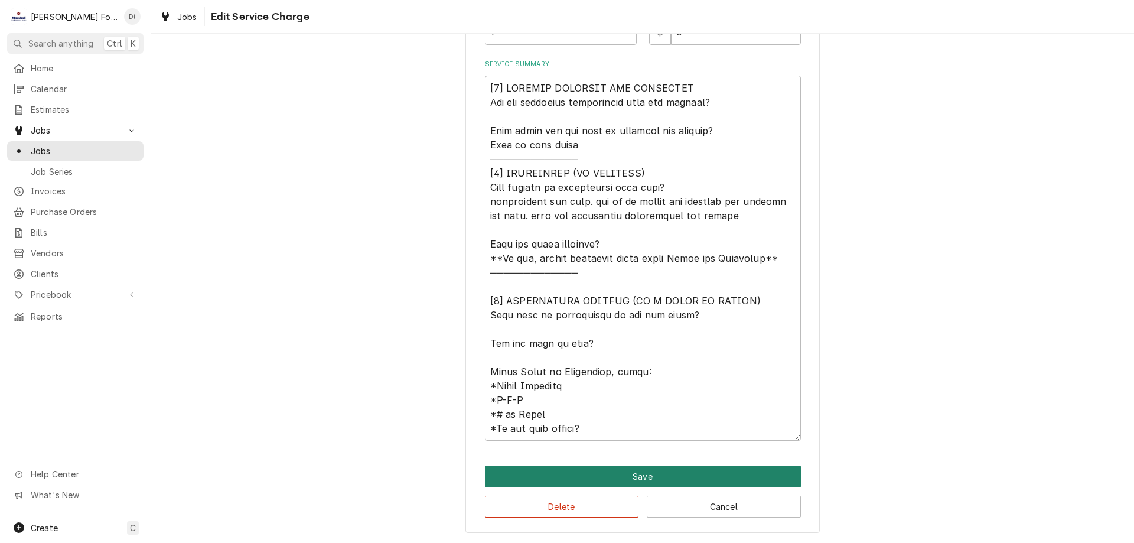
click at [644, 471] on button "Save" at bounding box center [643, 476] width 316 height 22
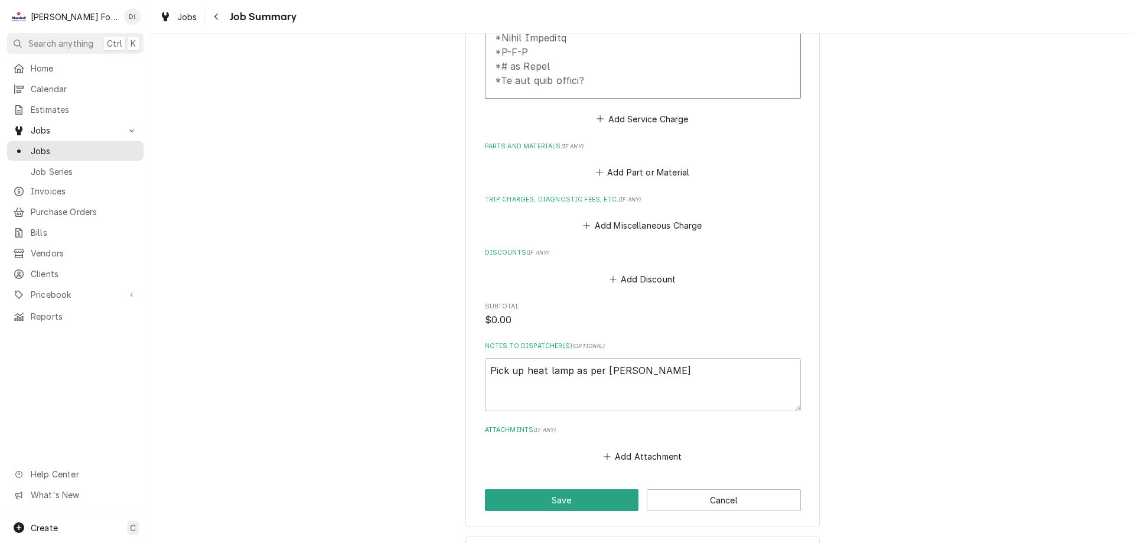
scroll to position [803, 0]
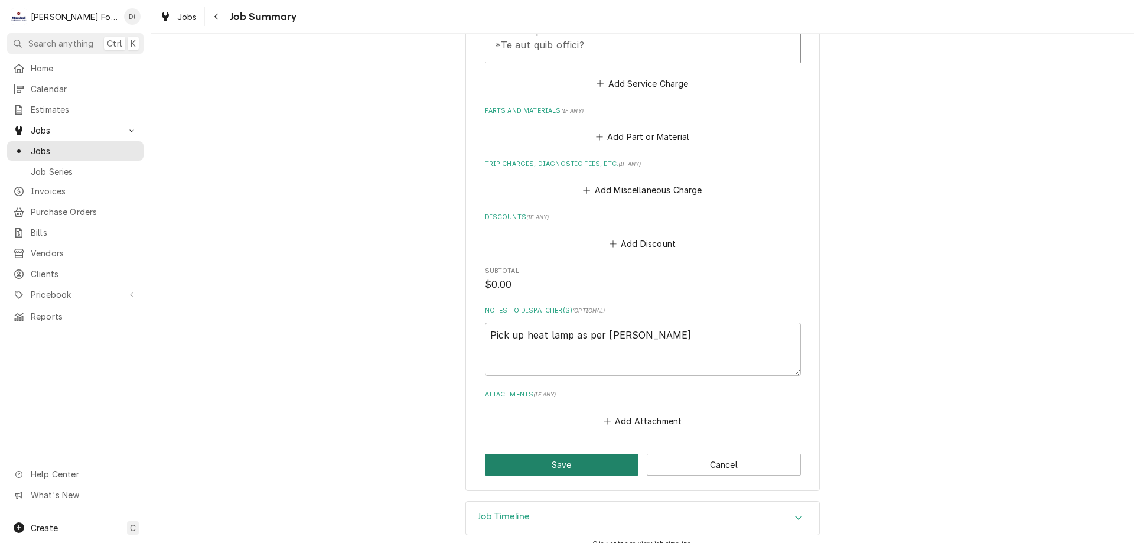
click at [529, 454] on button "Save" at bounding box center [562, 465] width 154 height 22
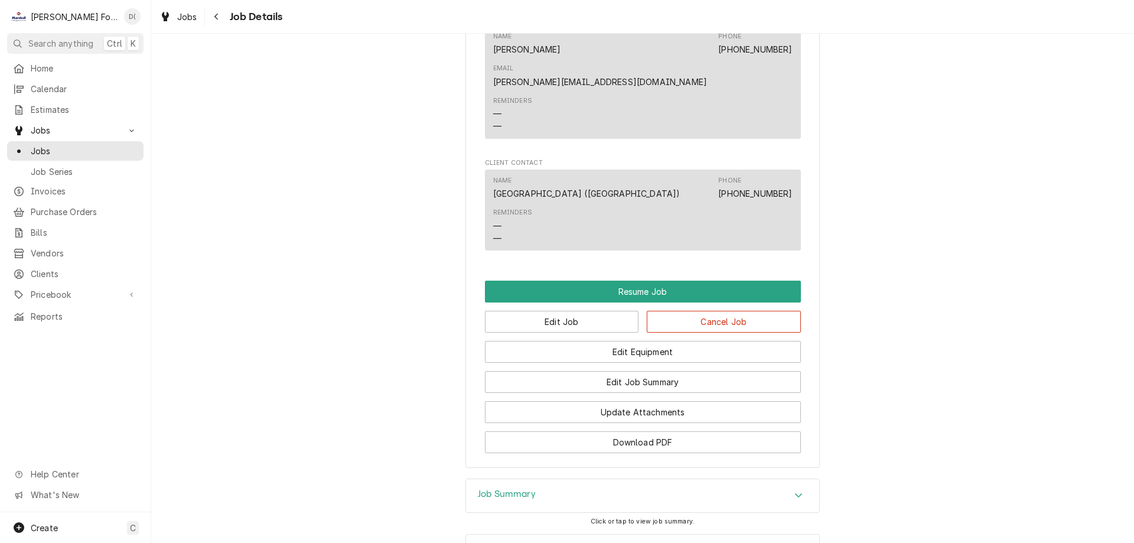
scroll to position [2717, 0]
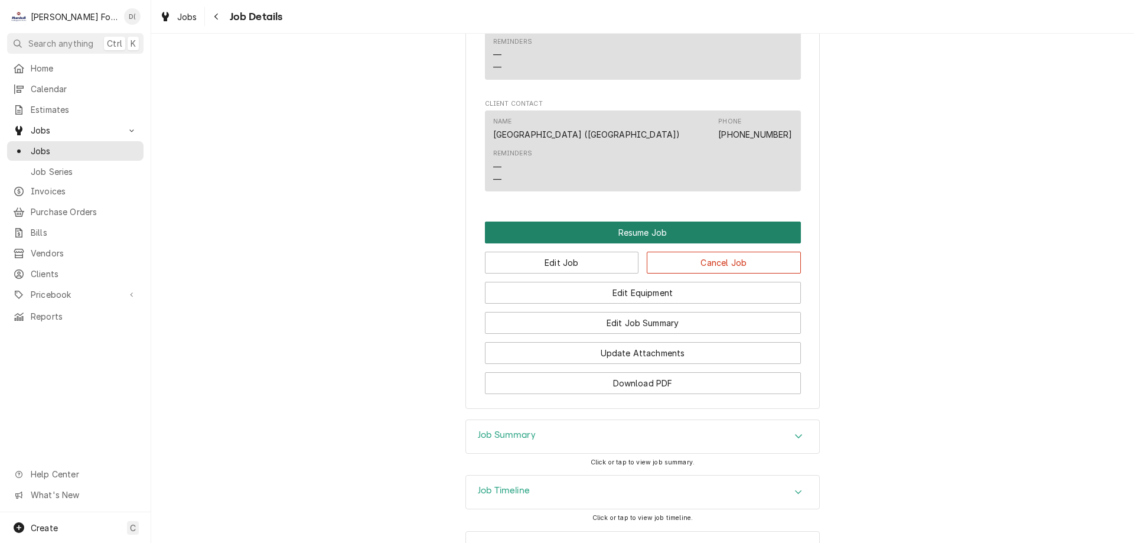
click at [637, 233] on button "Resume Job" at bounding box center [643, 233] width 316 height 22
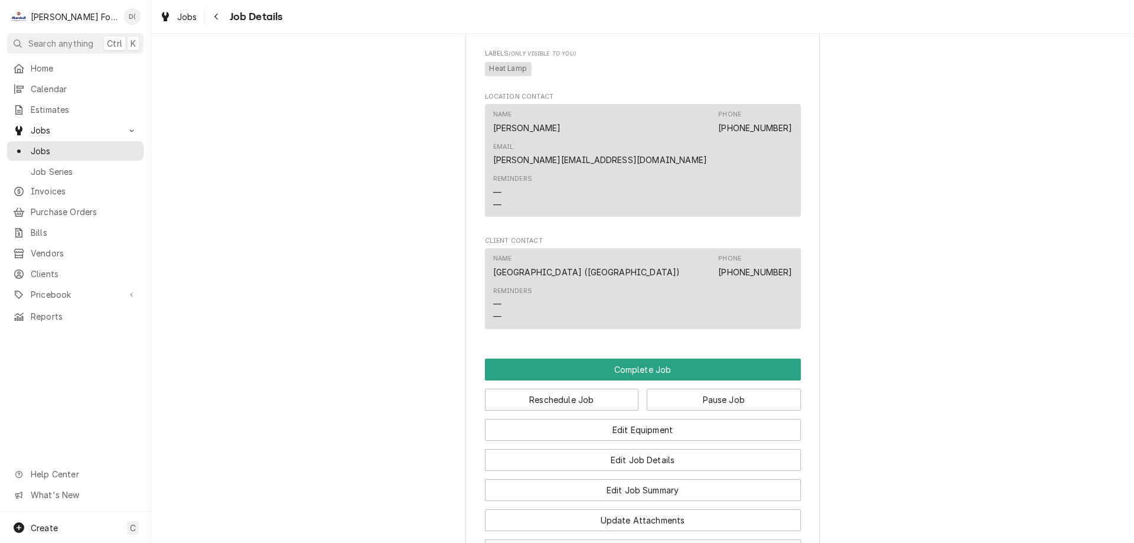
scroll to position [2717, 0]
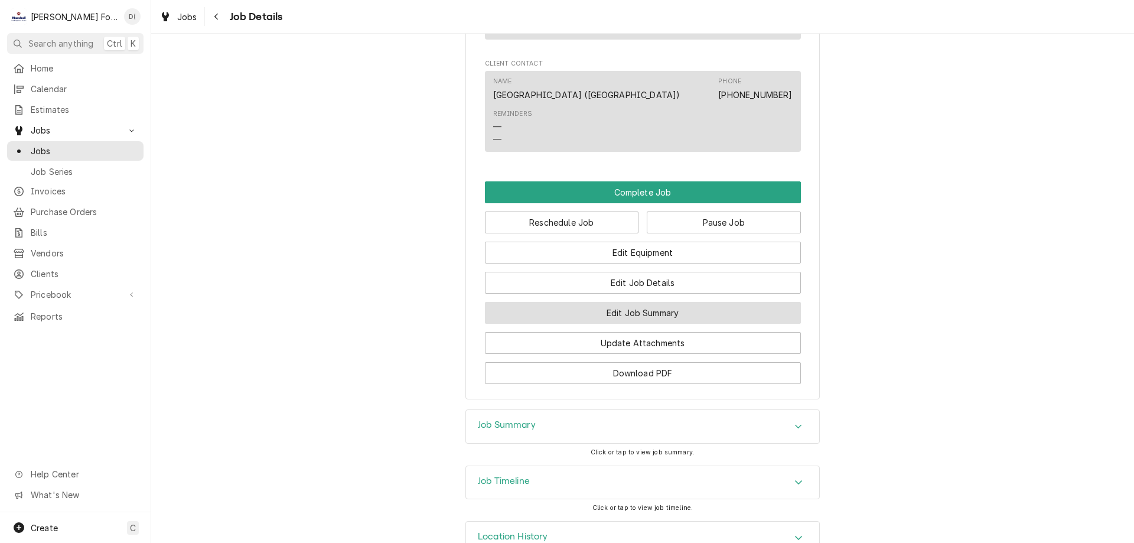
click at [654, 308] on button "Edit Job Summary" at bounding box center [643, 313] width 316 height 22
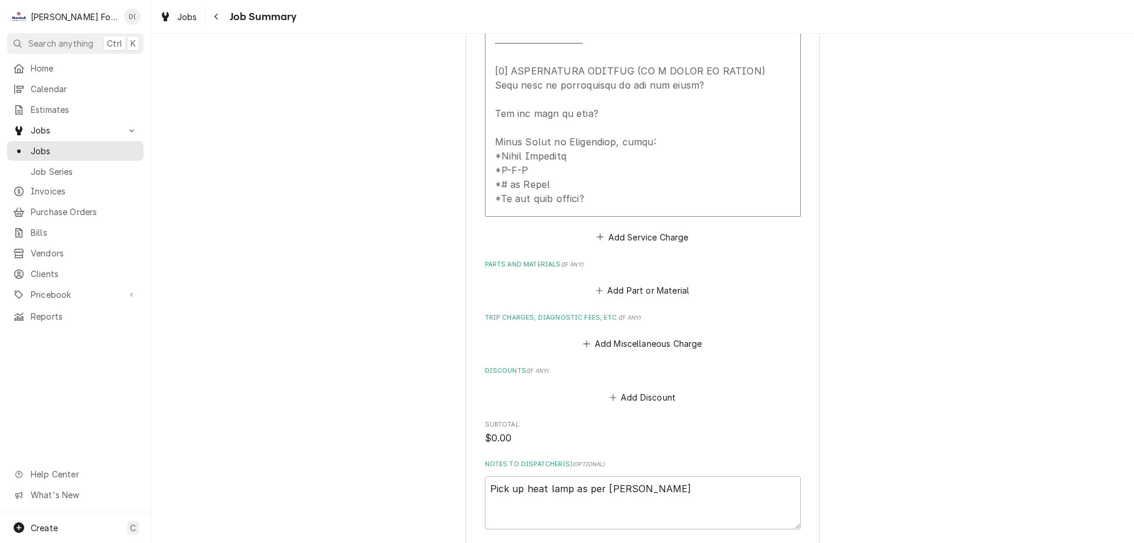
scroll to position [803, 0]
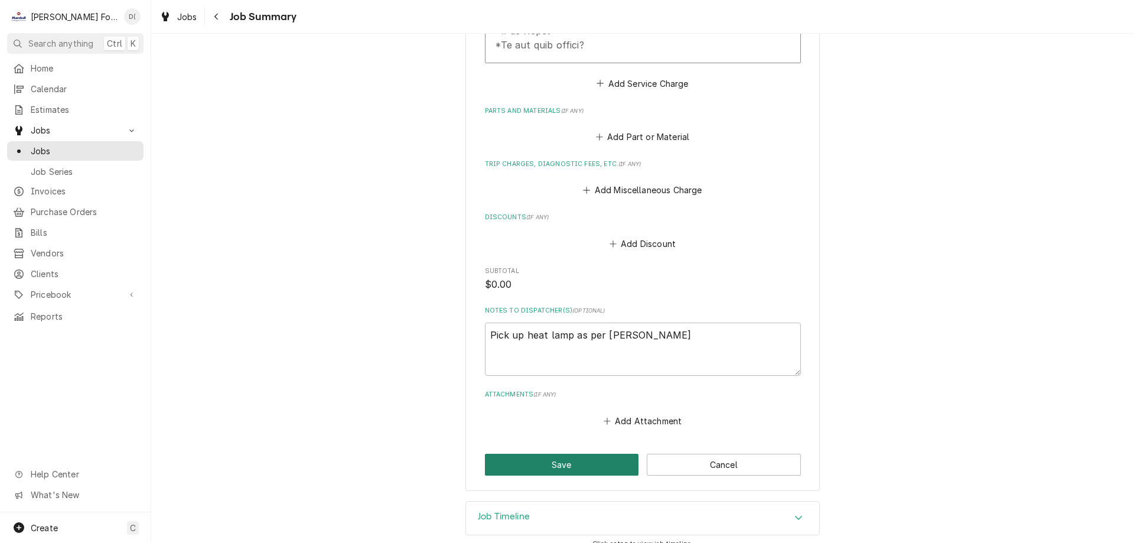
click at [559, 456] on button "Save" at bounding box center [562, 465] width 154 height 22
type textarea "x"
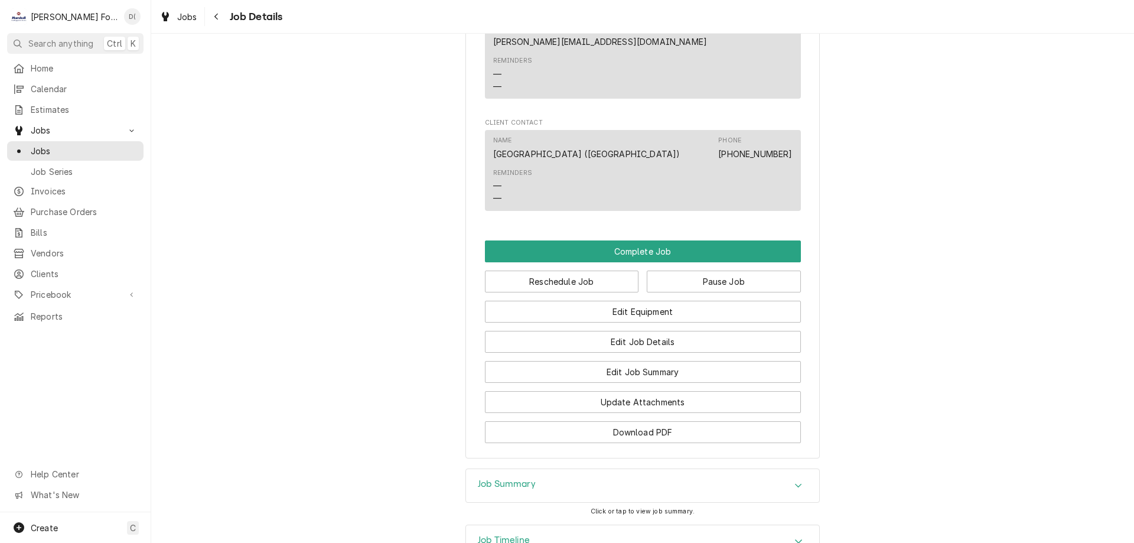
scroll to position [2717, 0]
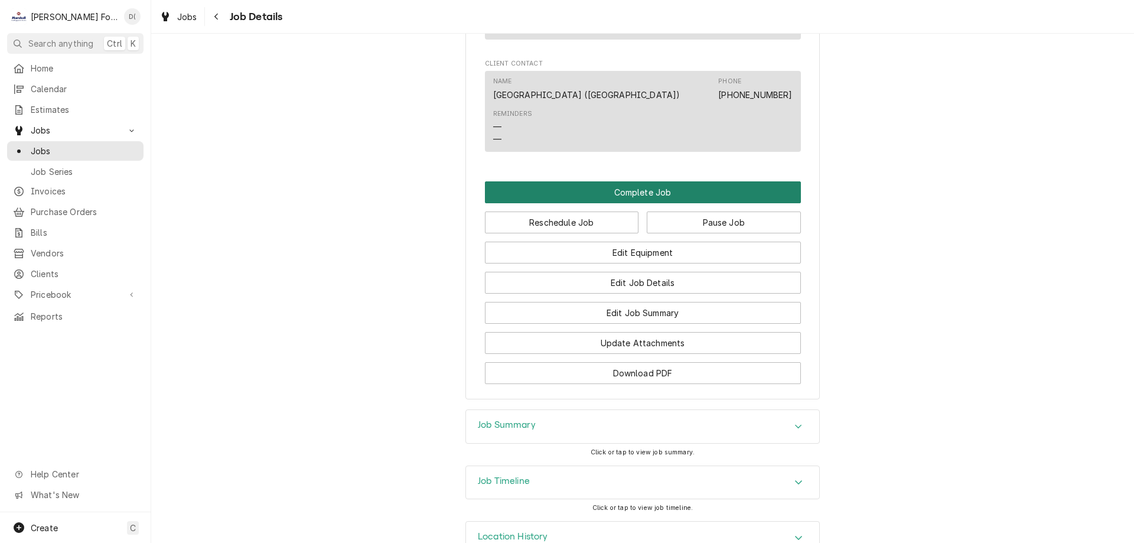
click at [657, 189] on button "Complete Job" at bounding box center [643, 192] width 316 height 22
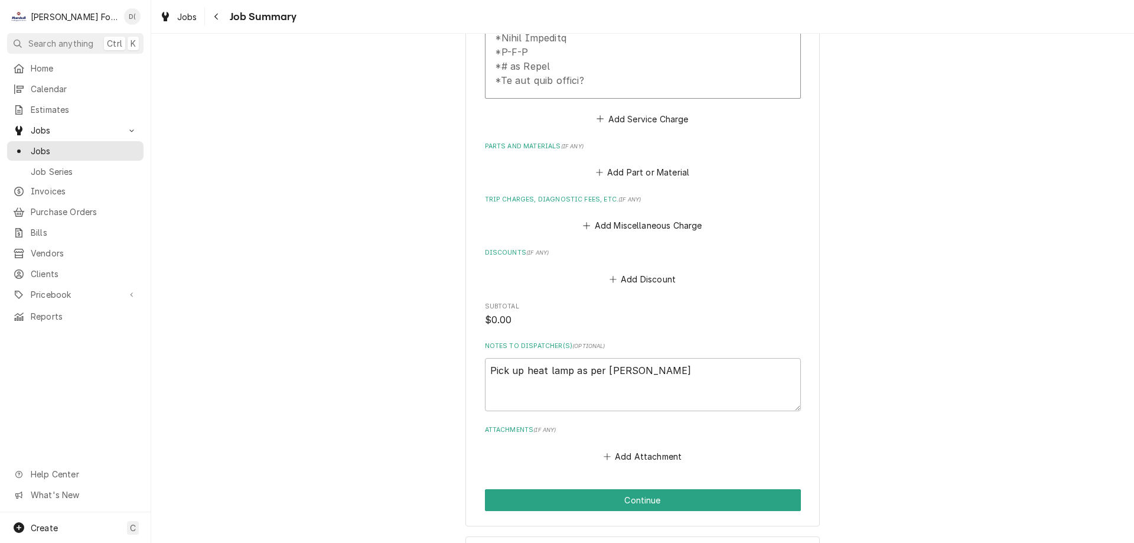
scroll to position [803, 0]
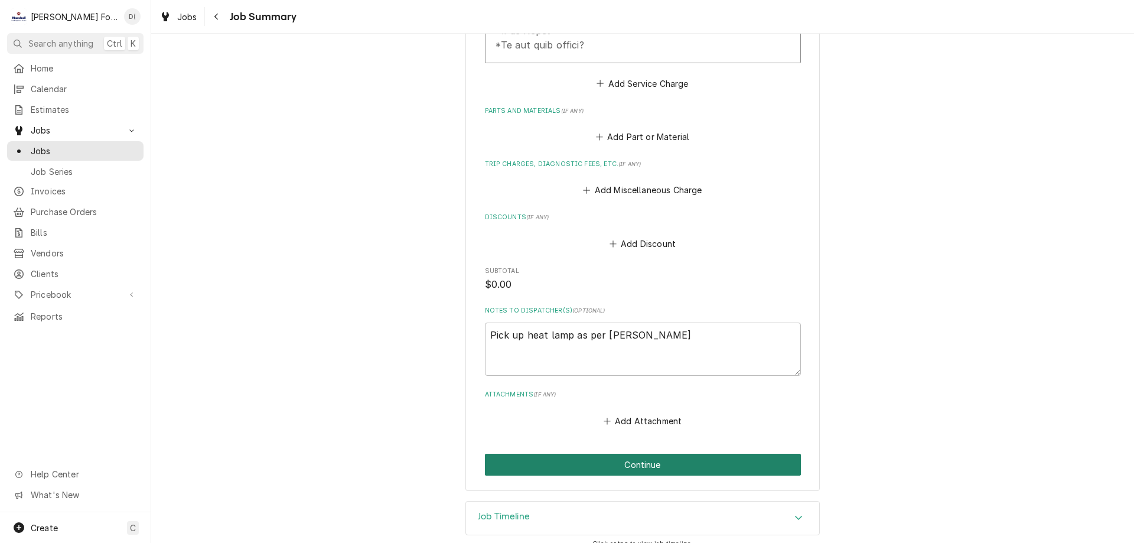
click at [642, 455] on button "Continue" at bounding box center [643, 465] width 316 height 22
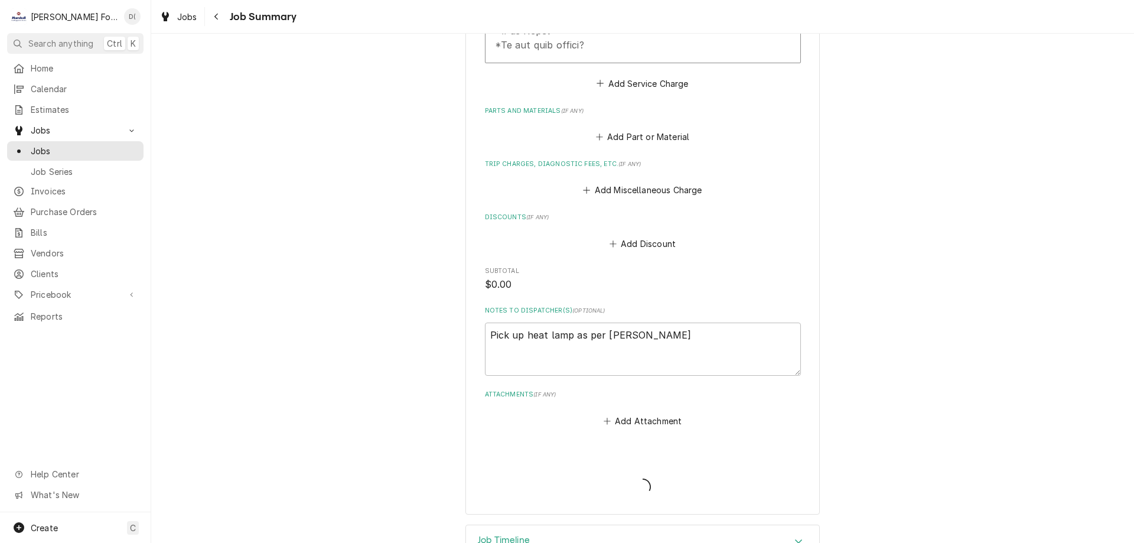
type textarea "x"
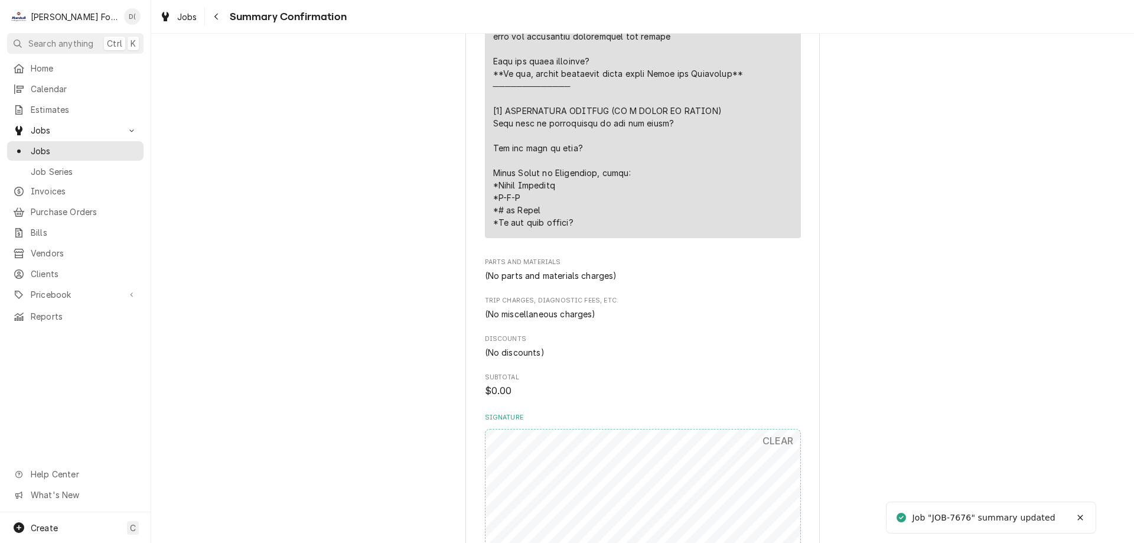
scroll to position [768, 0]
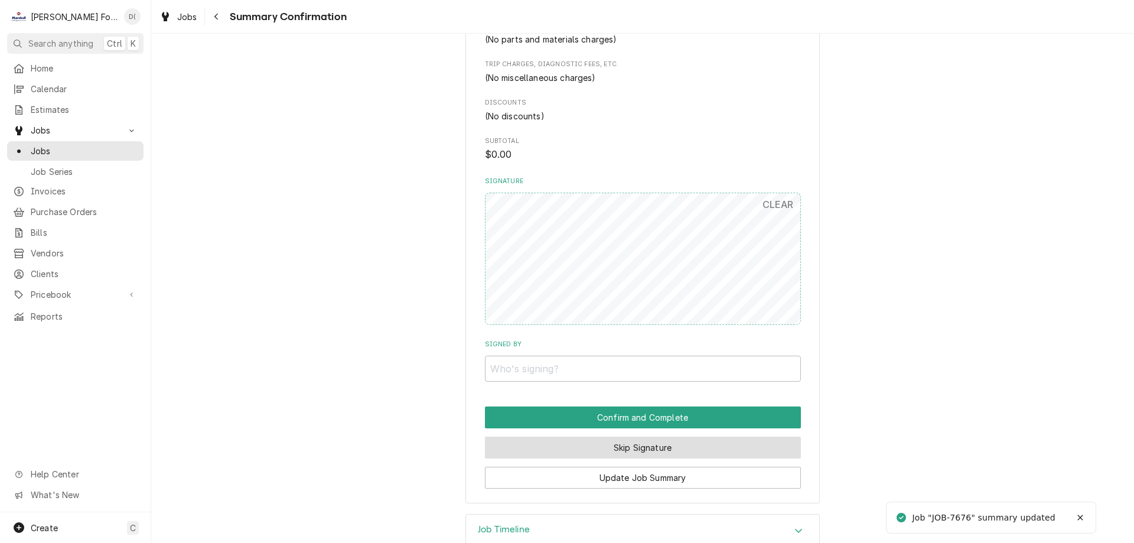
click at [614, 448] on button "Skip Signature" at bounding box center [643, 448] width 316 height 22
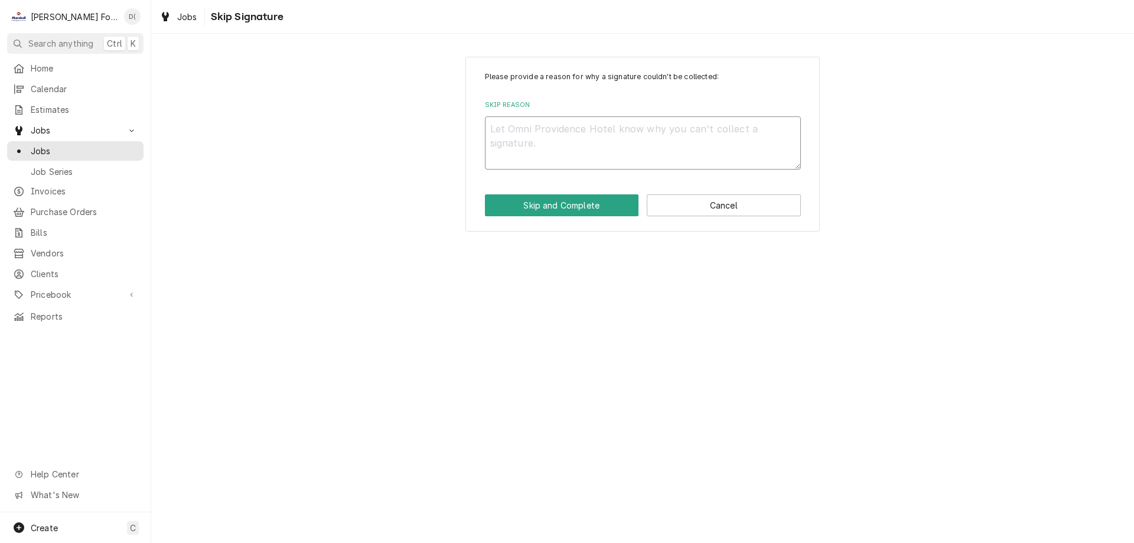
click at [578, 165] on textarea "Skip Reason" at bounding box center [643, 142] width 316 height 53
type textarea "x"
type textarea "i"
type textarea "x"
type textarea "in"
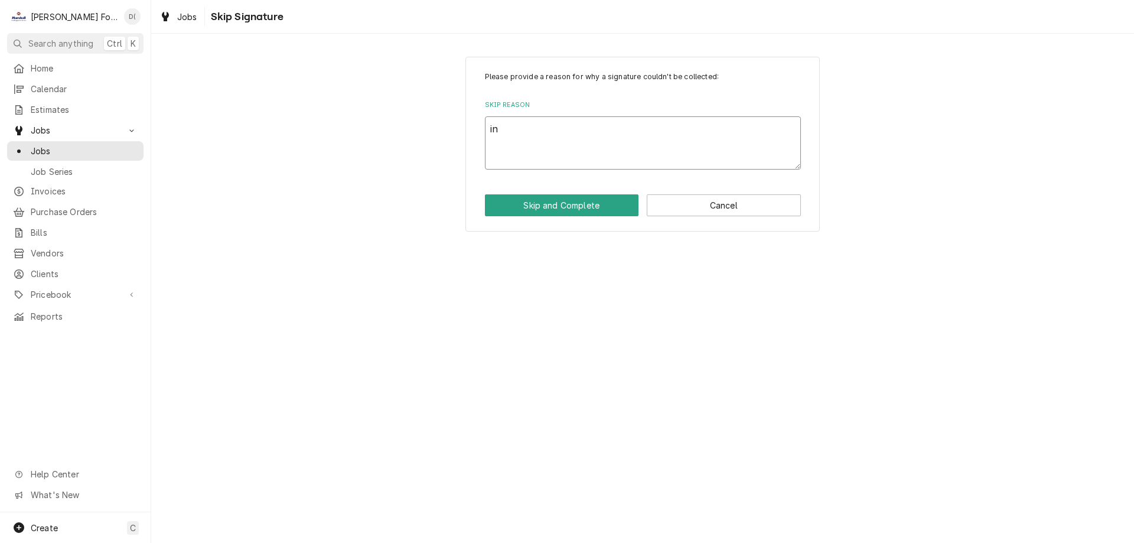
type textarea "x"
type textarea "ins"
type textarea "x"
type textarea "inse"
type textarea "x"
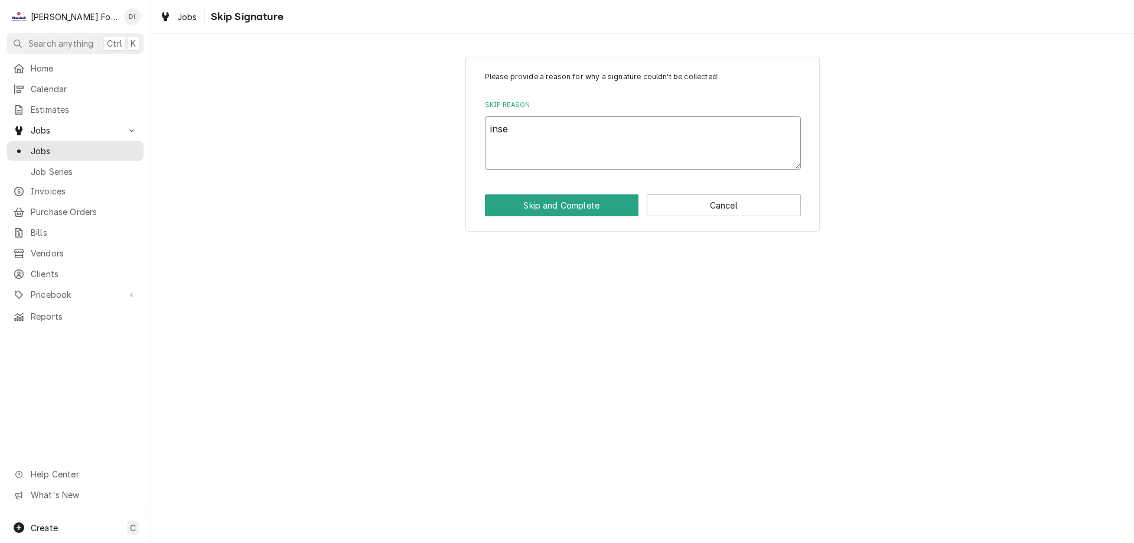
type textarea "ins"
type textarea "x"
type textarea "insi"
type textarea "x"
type textarea "insid"
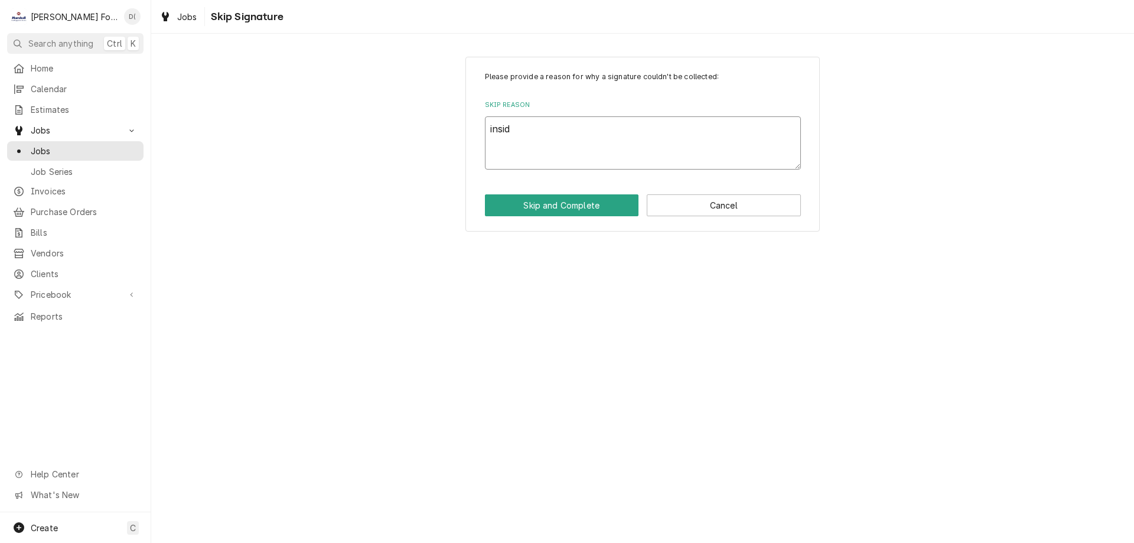
type textarea "x"
type textarea "inside"
click at [553, 204] on button "Skip and Complete" at bounding box center [562, 205] width 154 height 22
type textarea "x"
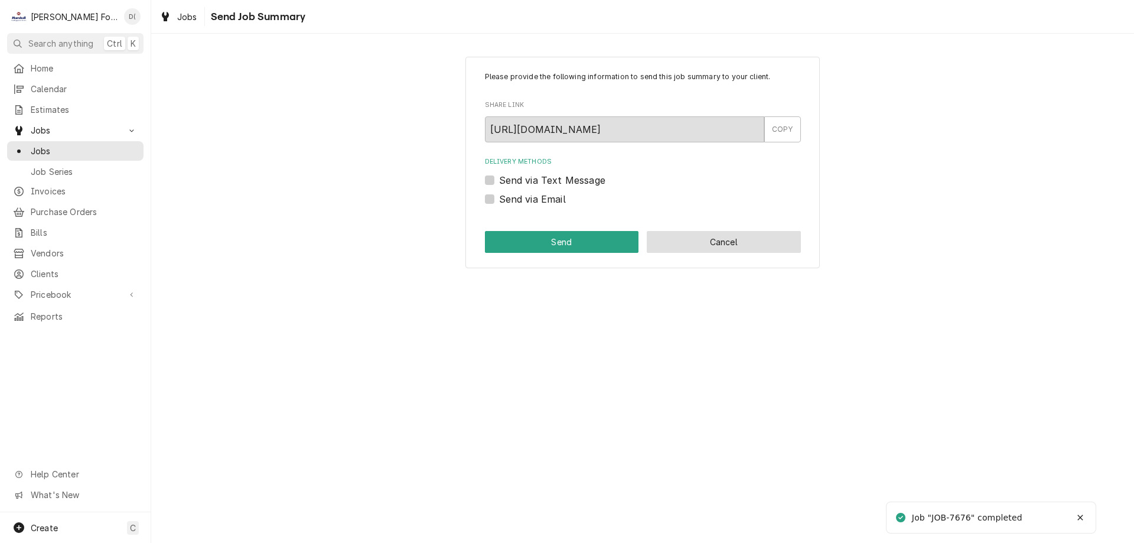
click at [798, 243] on button "Cancel" at bounding box center [724, 242] width 154 height 22
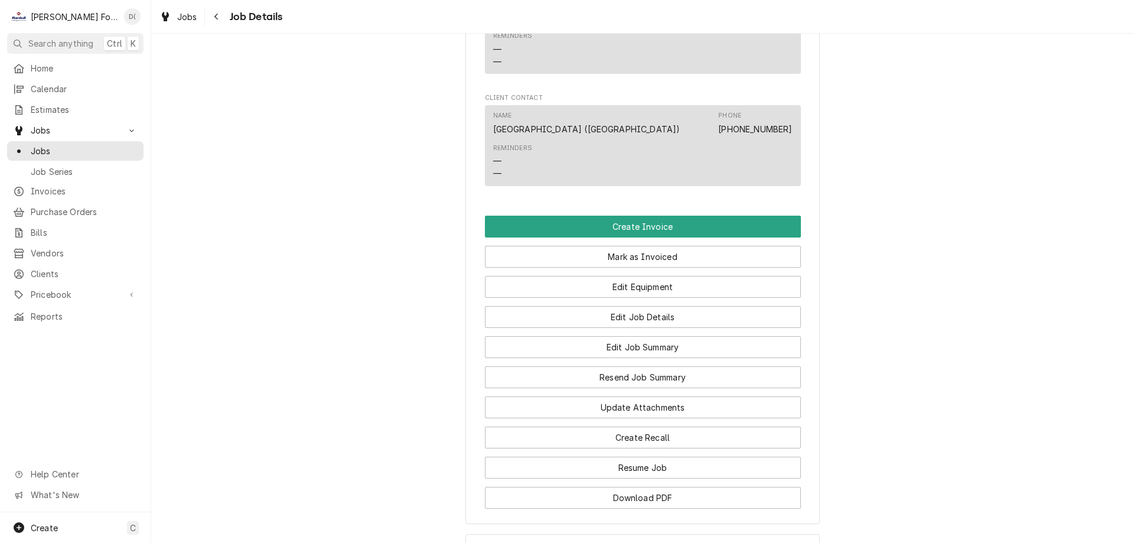
scroll to position [2694, 0]
